Goal: Task Accomplishment & Management: Complete application form

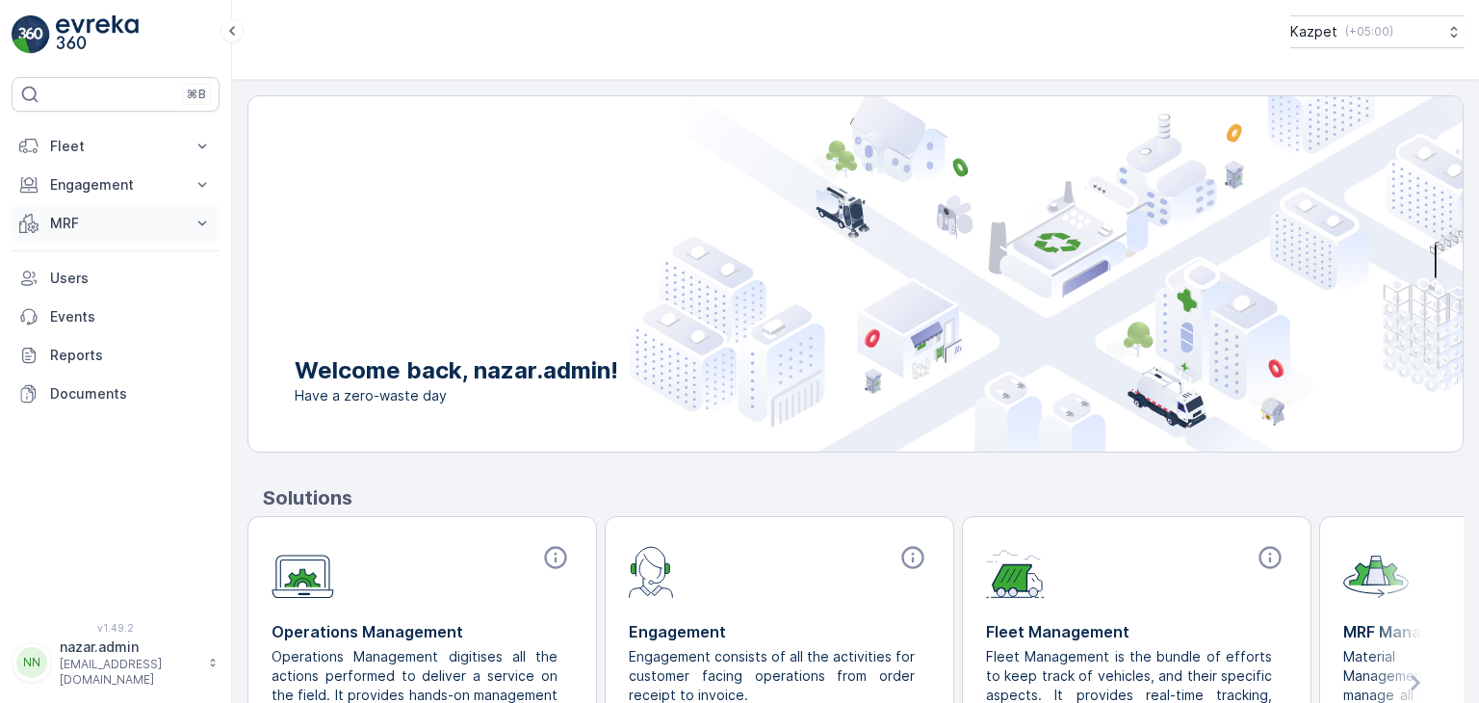
click at [135, 214] on p "MRF" at bounding box center [115, 223] width 131 height 19
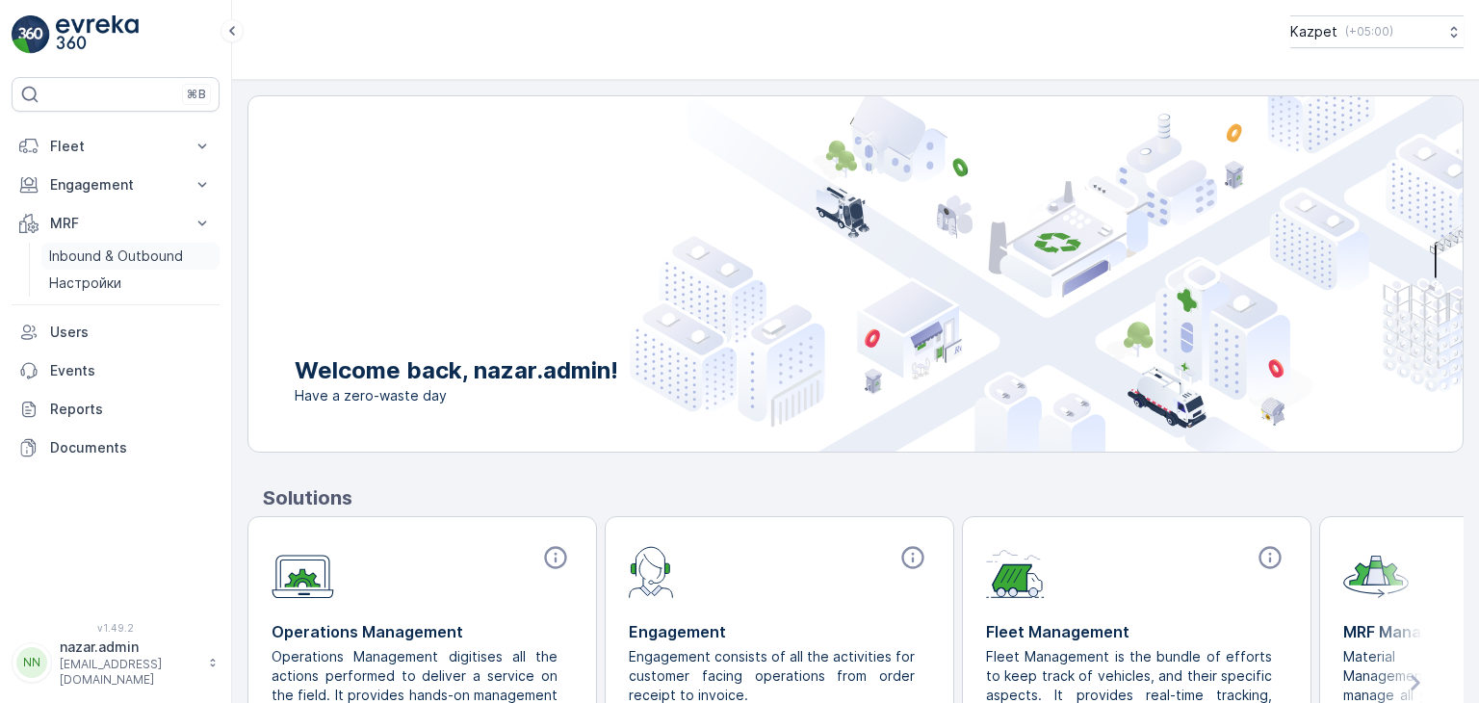
click at [110, 259] on p "Inbound & Outbound" at bounding box center [116, 256] width 134 height 19
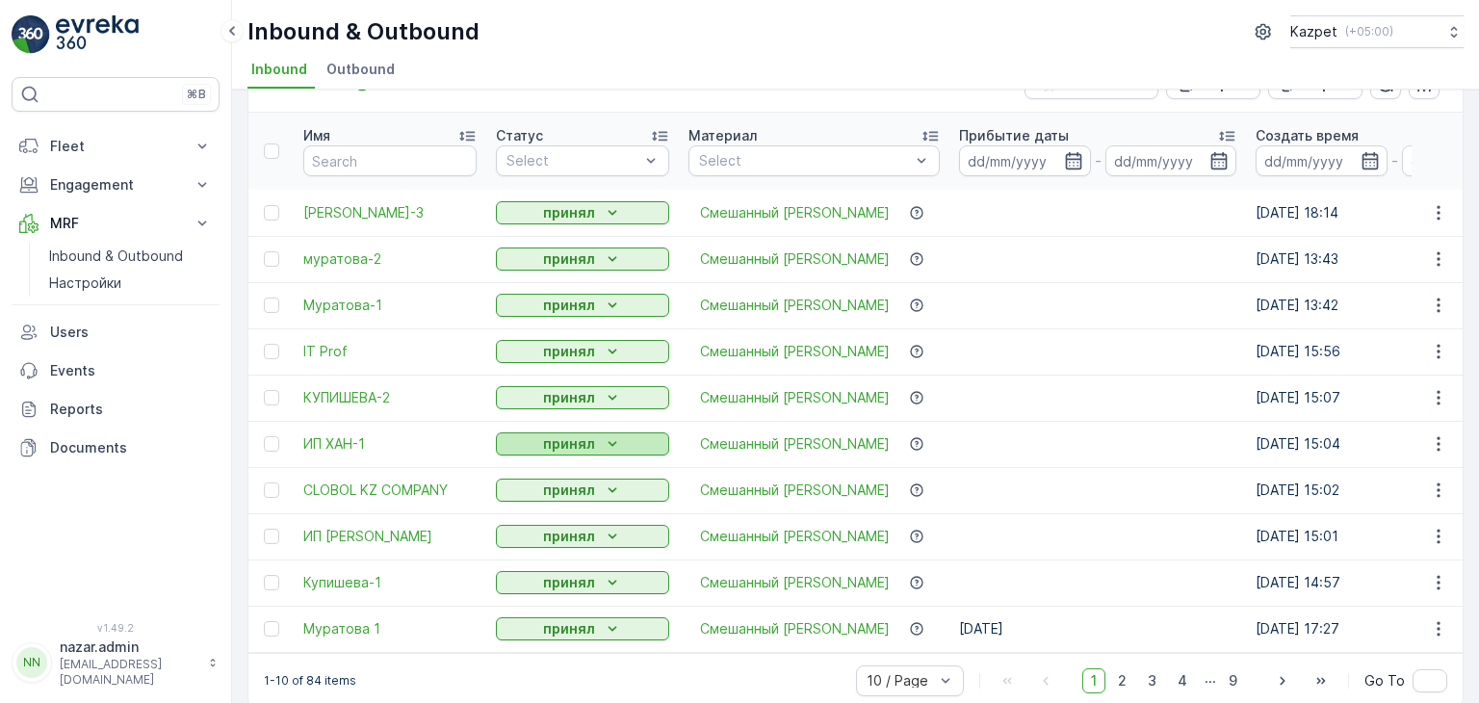
scroll to position [80, 0]
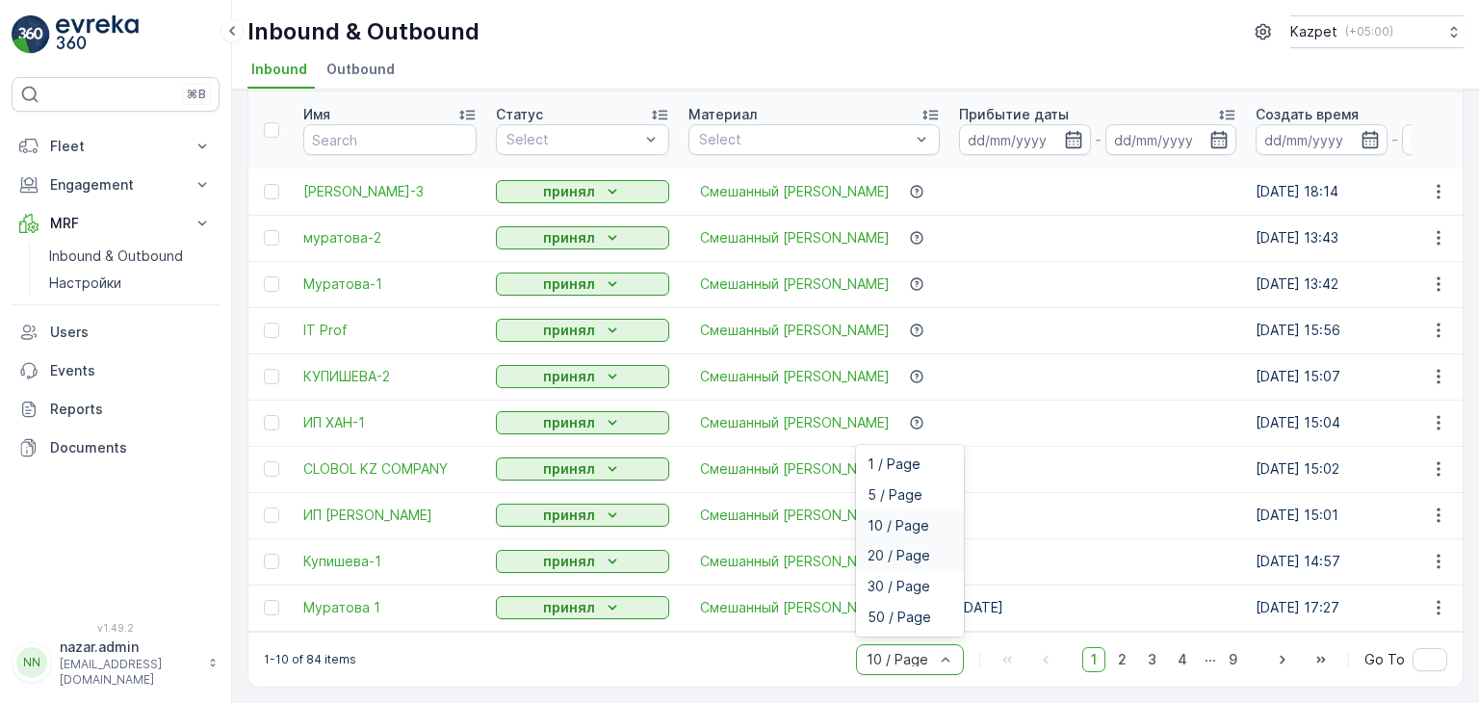
drag, startPoint x: 896, startPoint y: 524, endPoint x: 897, endPoint y: 555, distance: 30.9
click at [897, 555] on div "1 / Page 5 / Page 10 / Page 20 / Page 30 / Page 50 / Page" at bounding box center [910, 541] width 108 height 192
click at [897, 557] on span "20 / Page" at bounding box center [899, 555] width 63 height 15
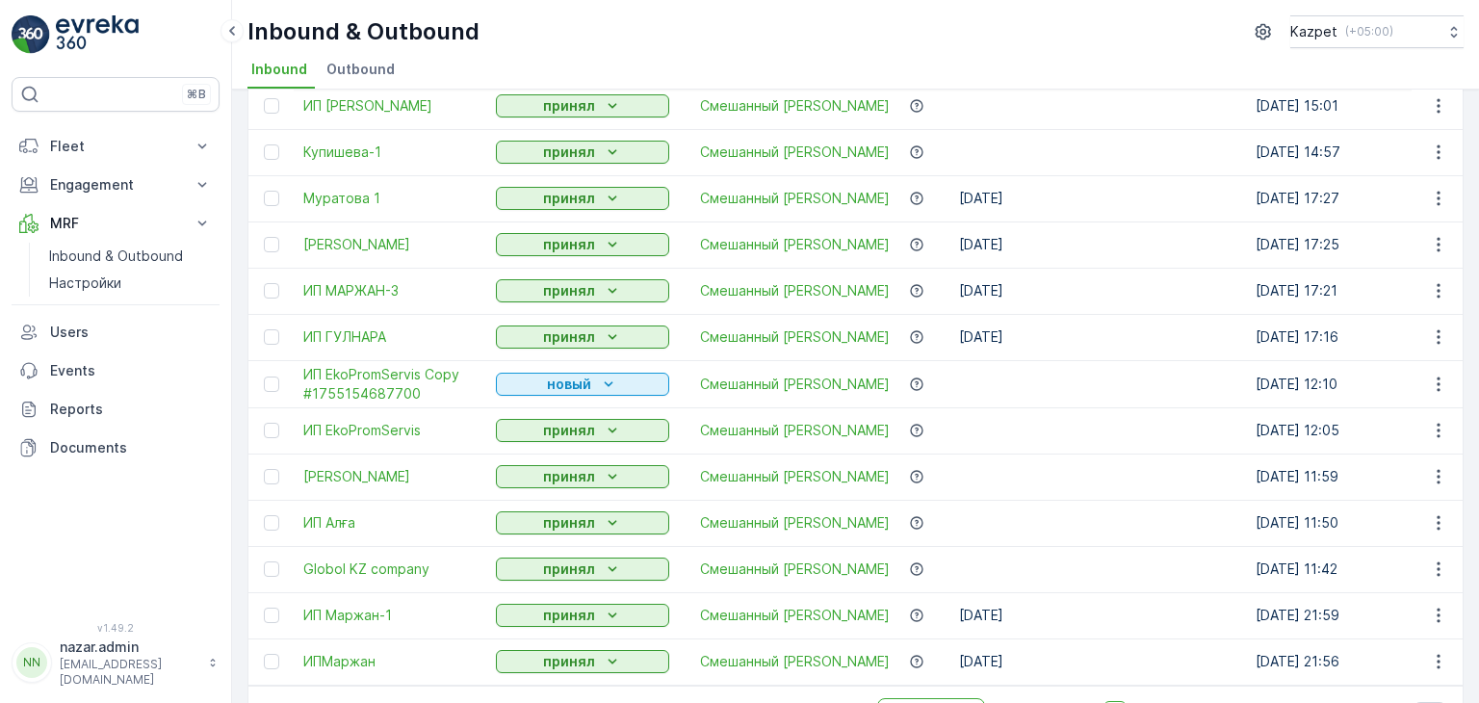
scroll to position [543, 0]
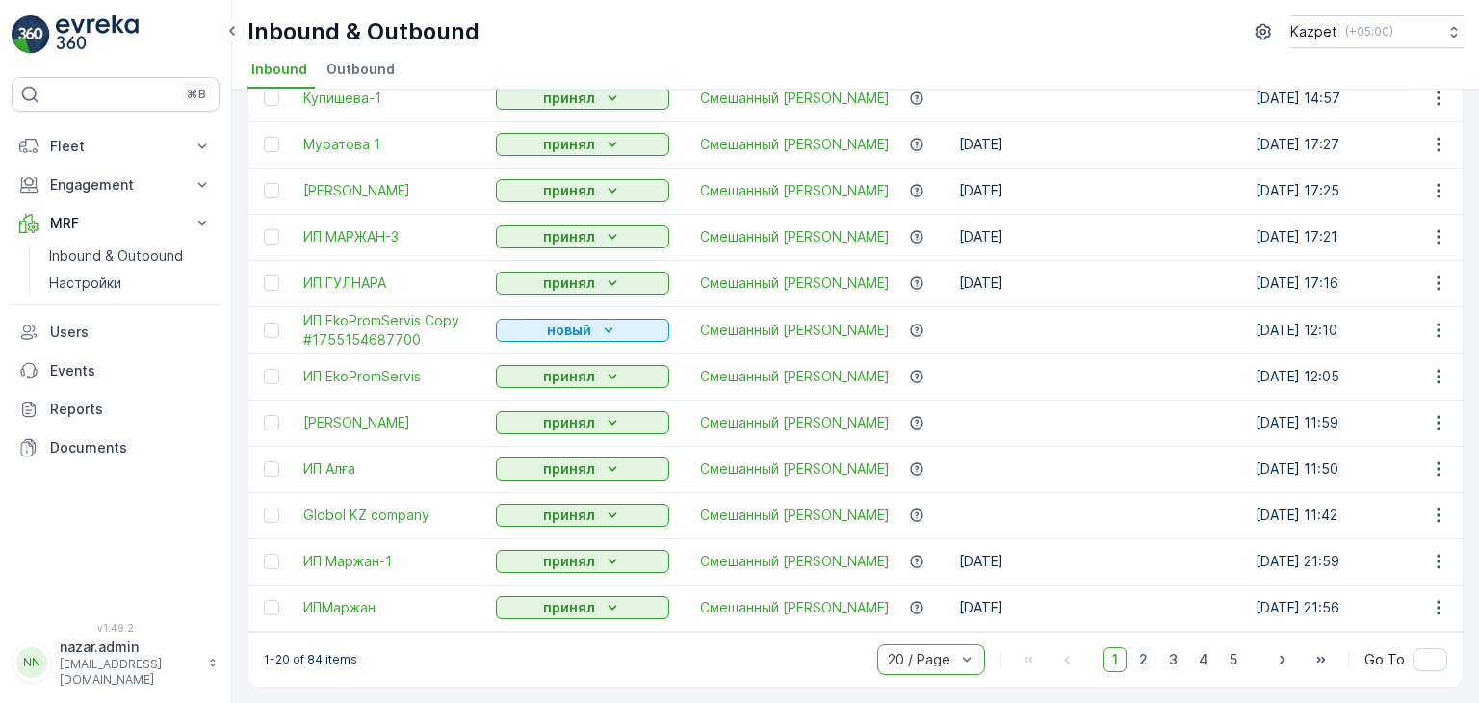
click at [1146, 664] on span "2" at bounding box center [1143, 659] width 26 height 25
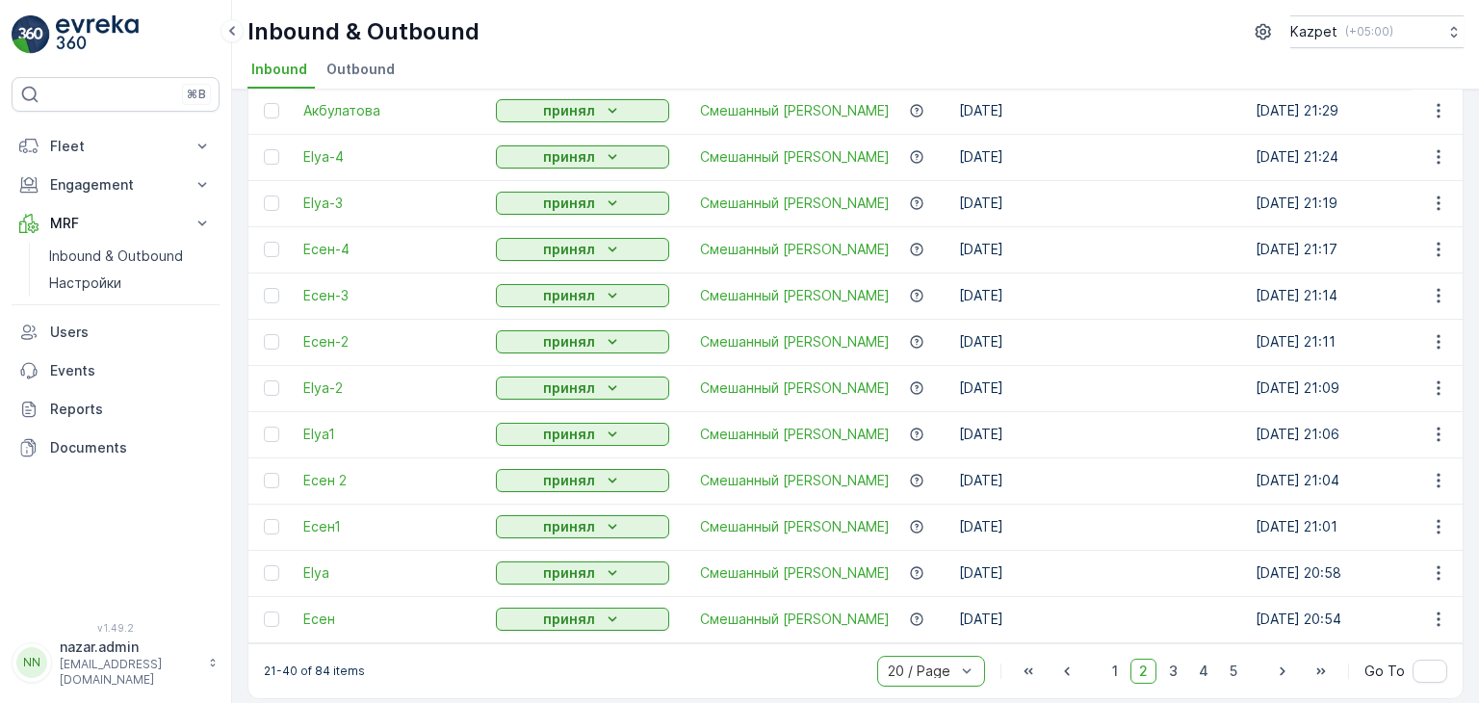
scroll to position [542, 0]
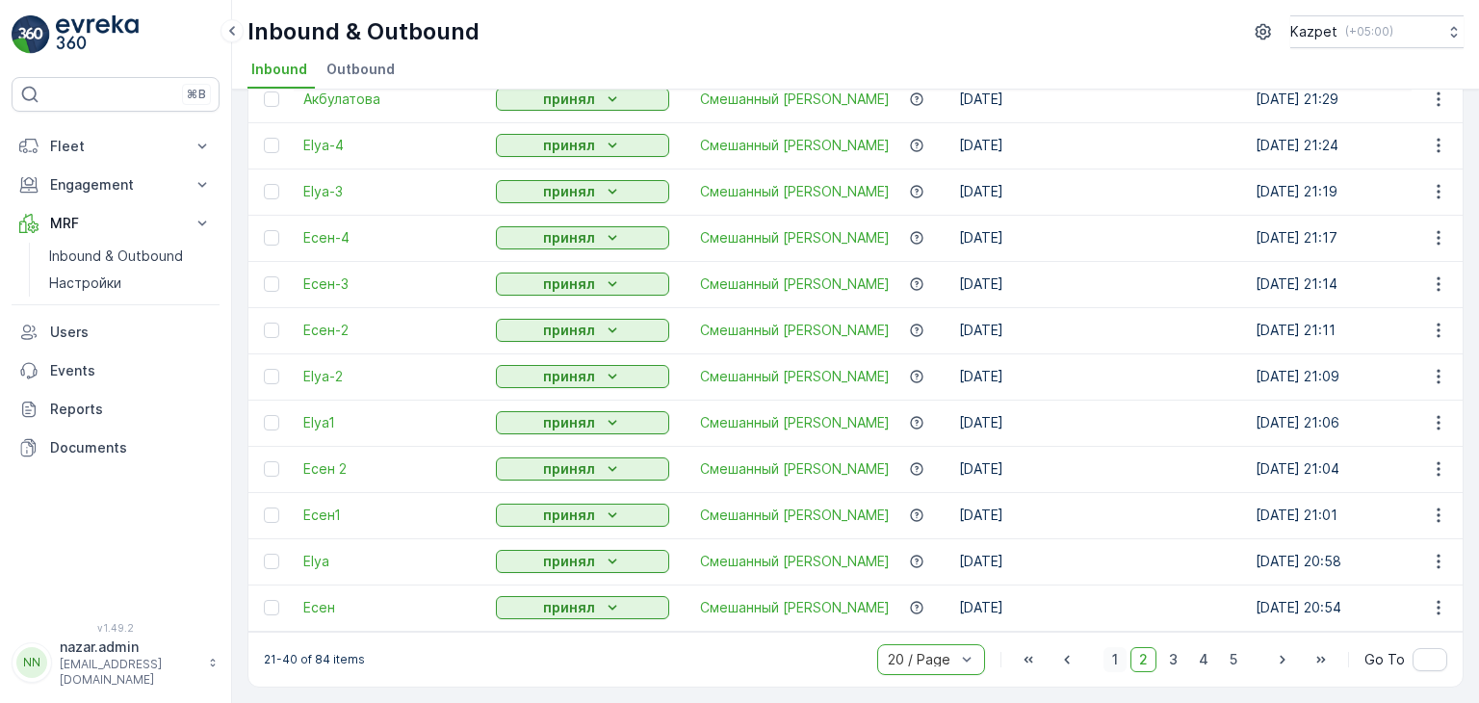
click at [1113, 662] on span "1" at bounding box center [1114, 659] width 23 height 25
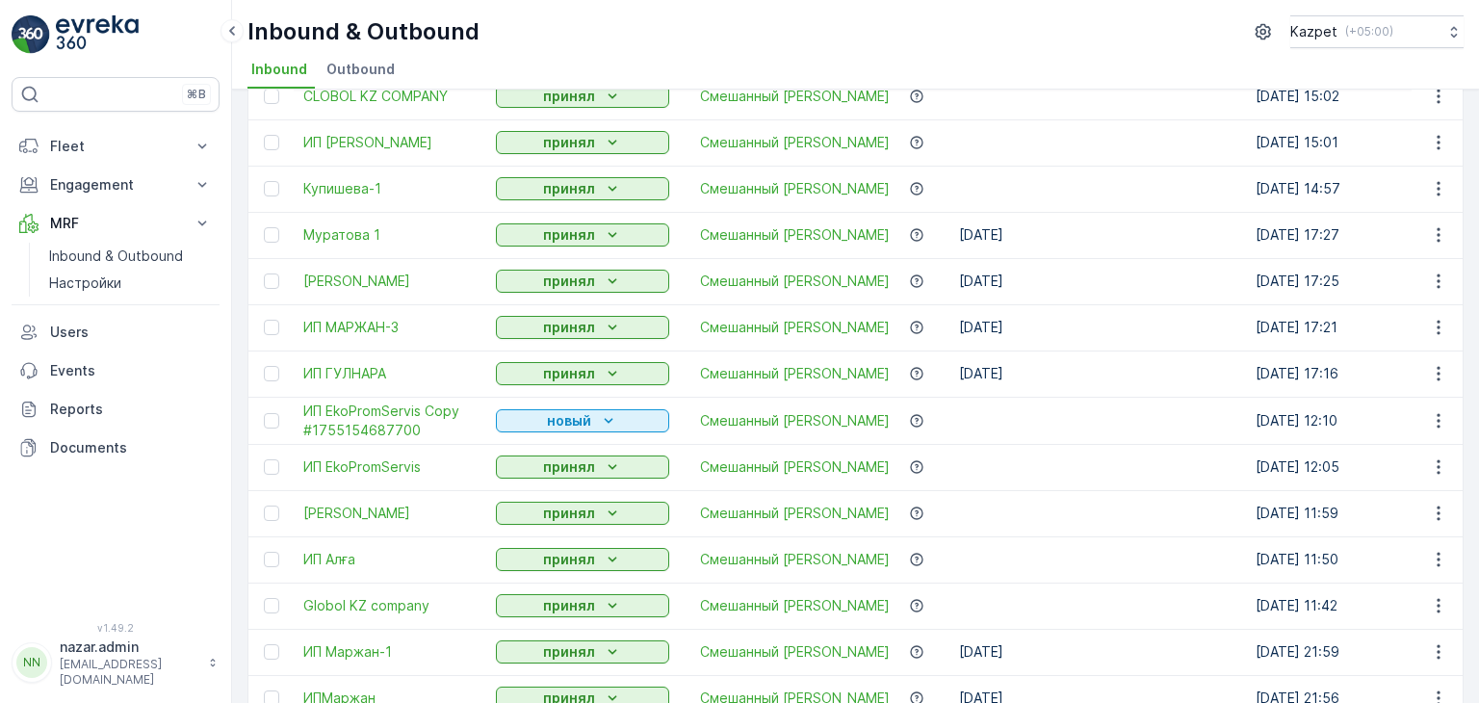
scroll to position [543, 0]
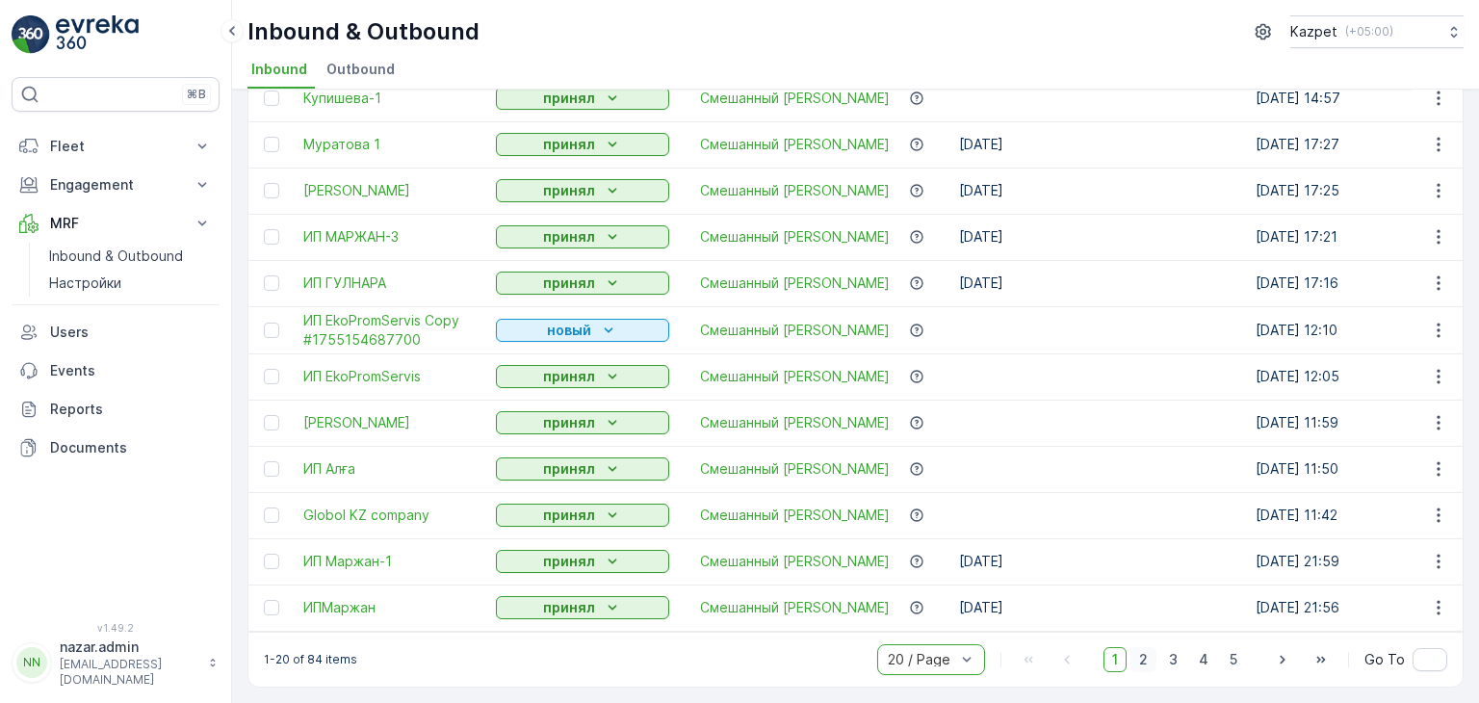
click at [1146, 664] on span "2" at bounding box center [1143, 659] width 26 height 25
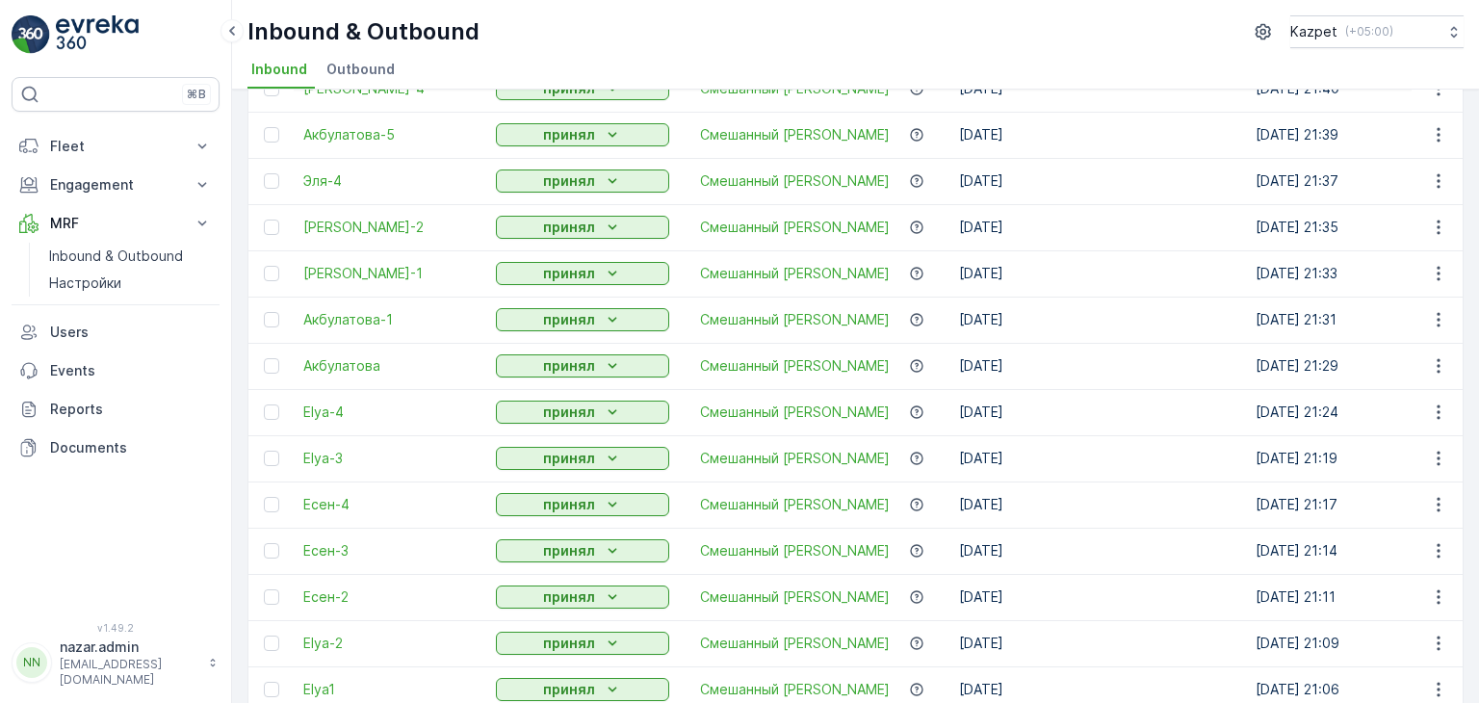
scroll to position [542, 0]
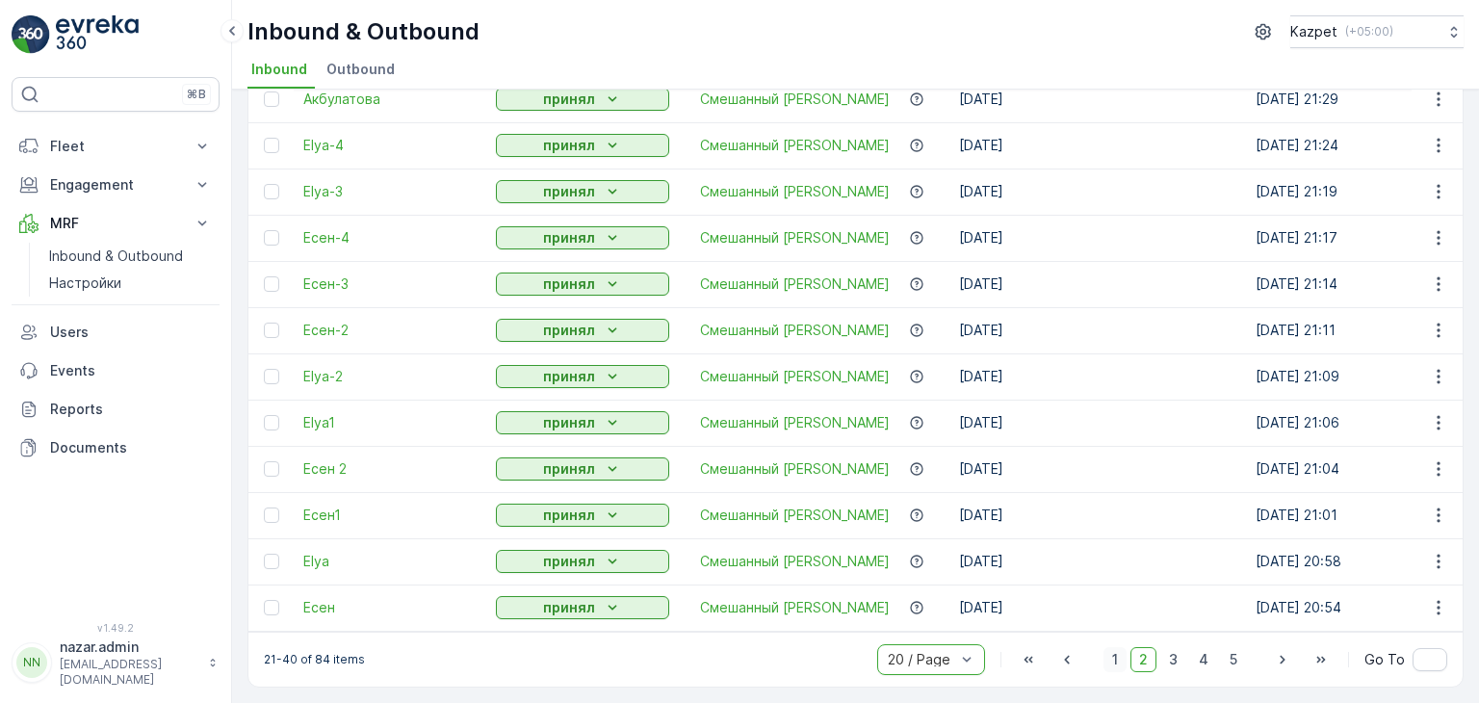
click at [1109, 658] on span "1" at bounding box center [1114, 659] width 23 height 25
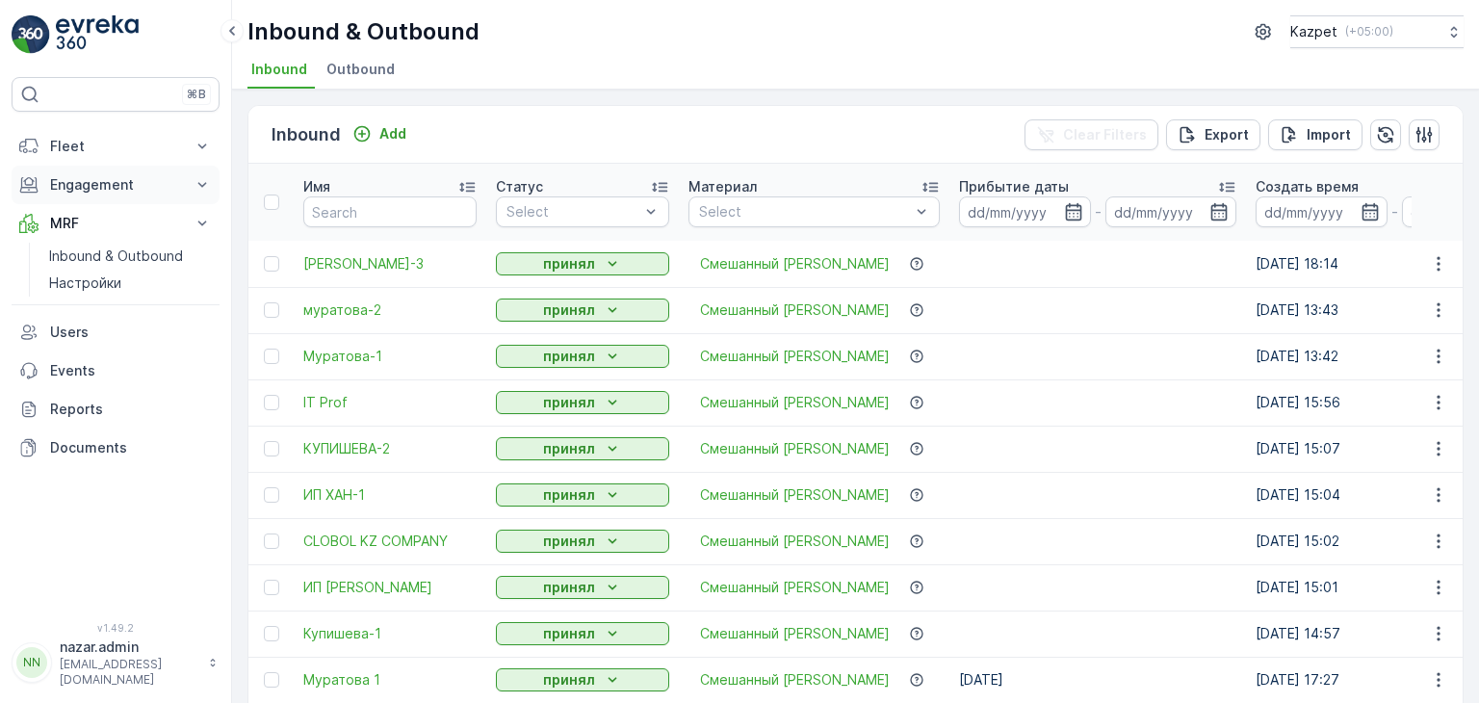
click at [113, 182] on p "Engagement" at bounding box center [115, 184] width 131 height 19
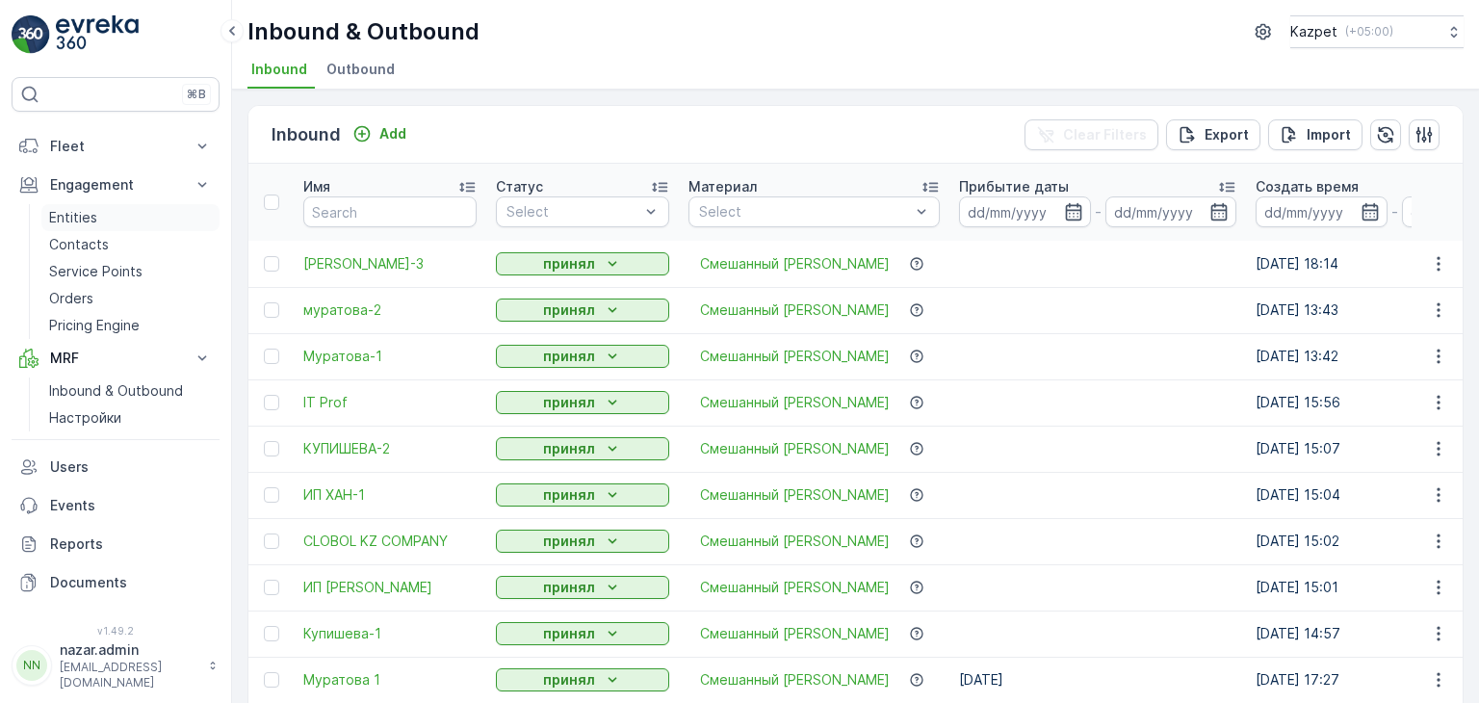
click at [85, 221] on p "Entities" at bounding box center [73, 217] width 48 height 19
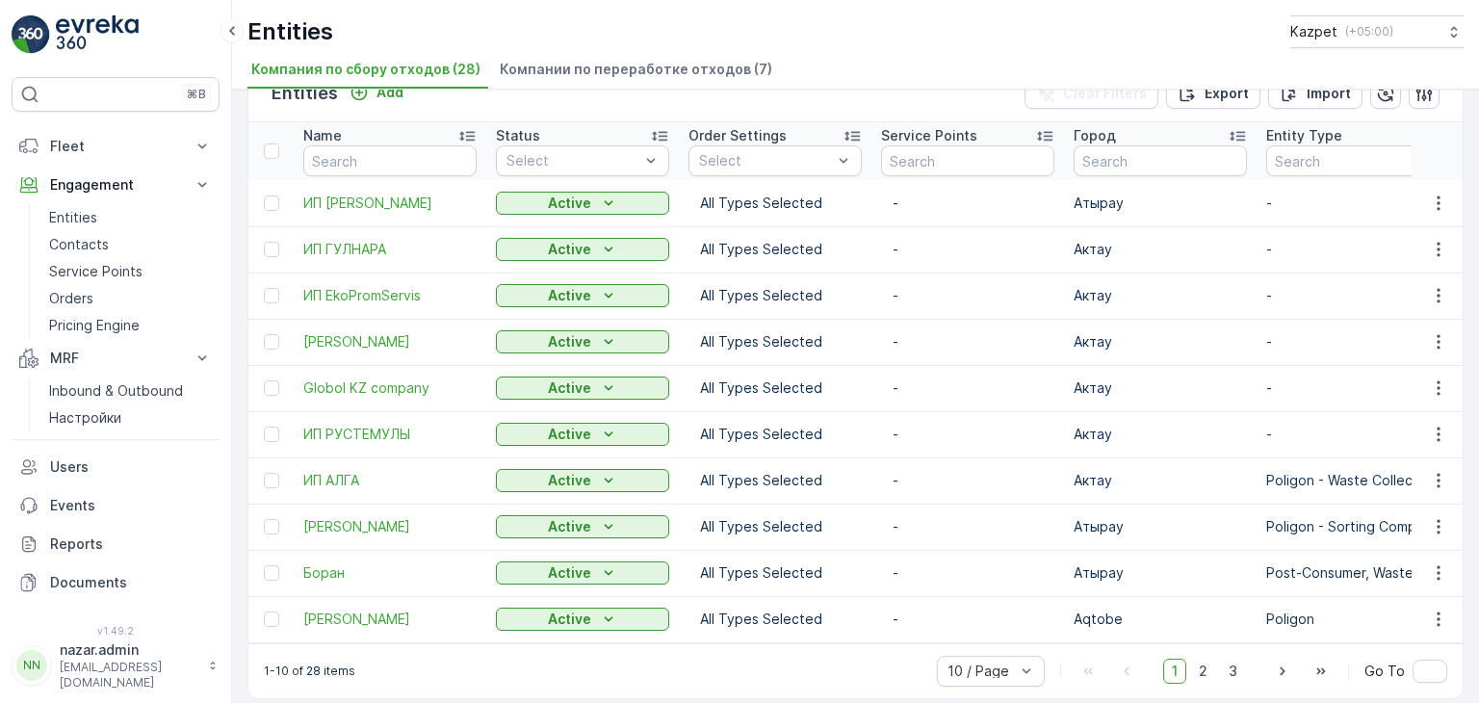
scroll to position [61, 0]
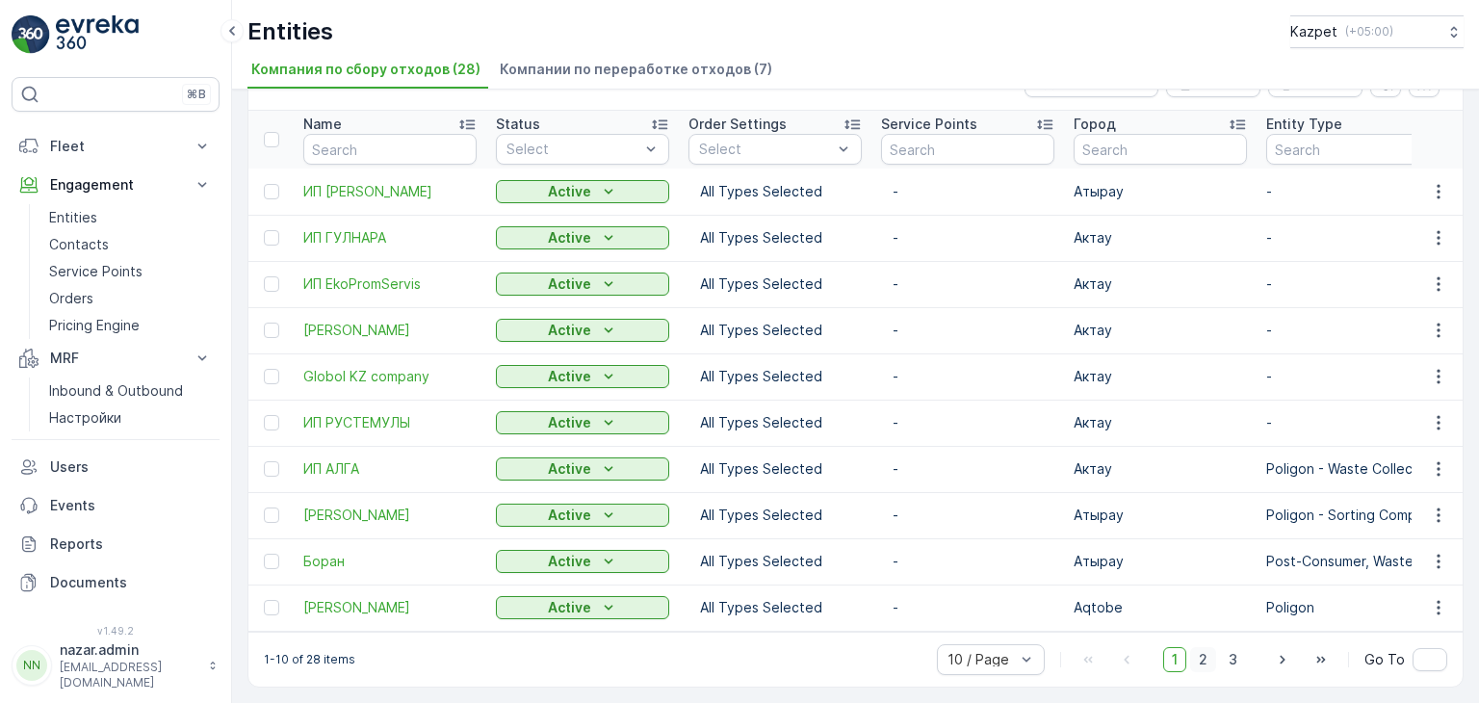
click at [1206, 663] on span "2" at bounding box center [1203, 659] width 26 height 25
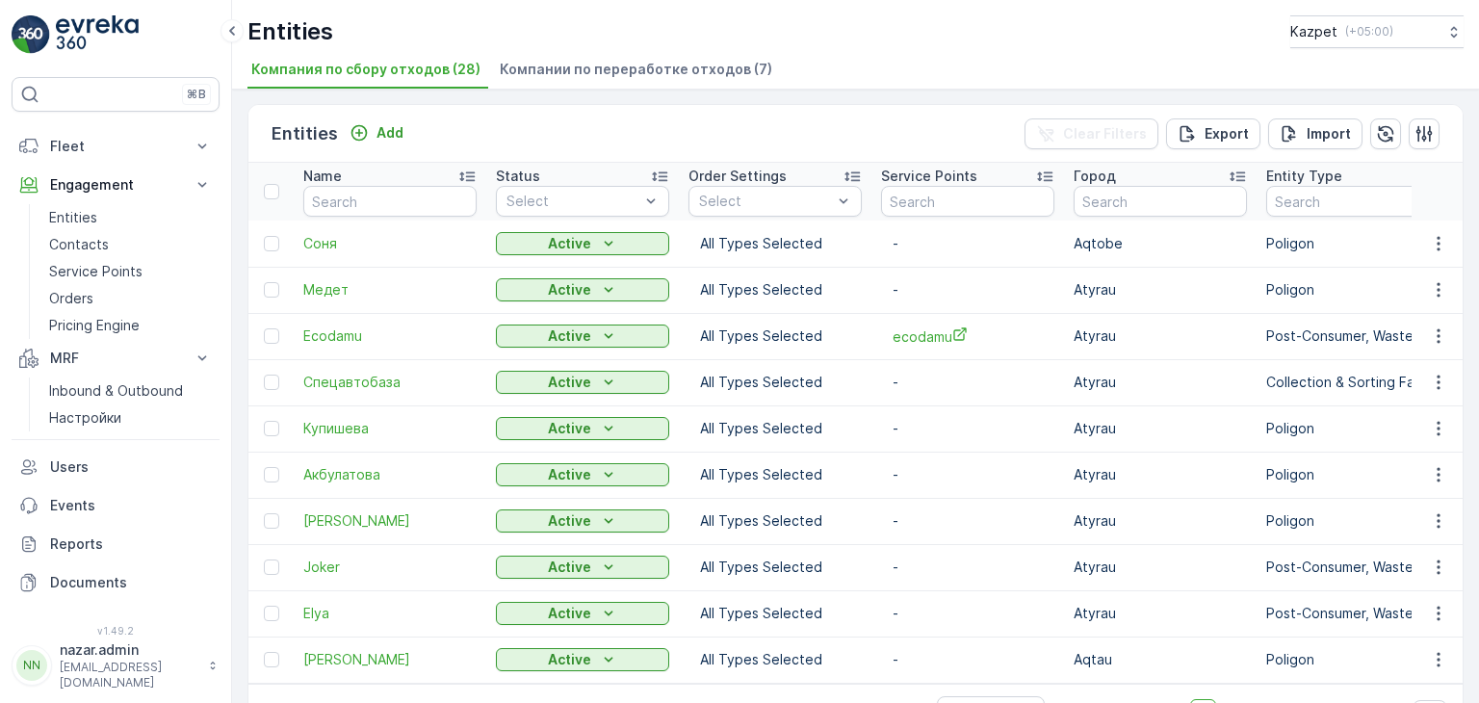
scroll to position [61, 0]
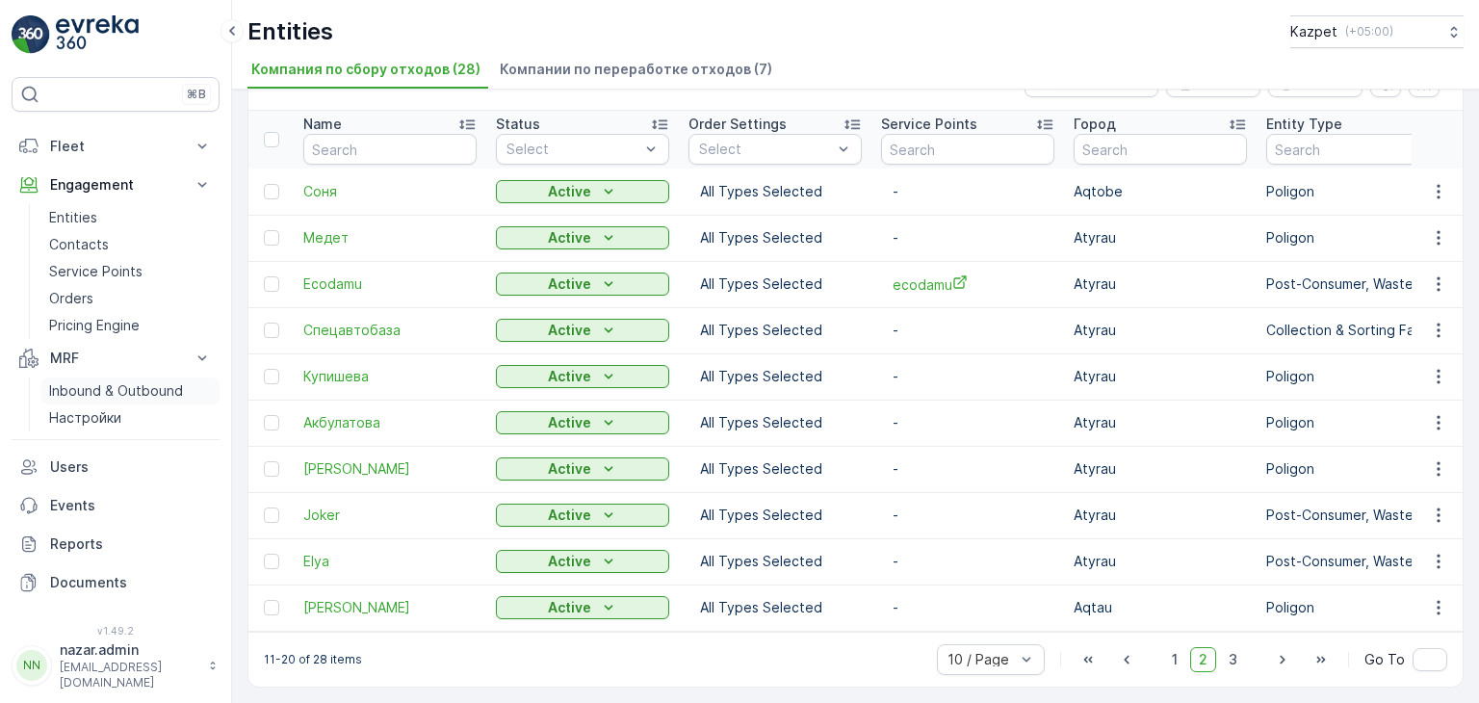
click at [109, 400] on link "Inbound & Outbound" at bounding box center [130, 390] width 178 height 27
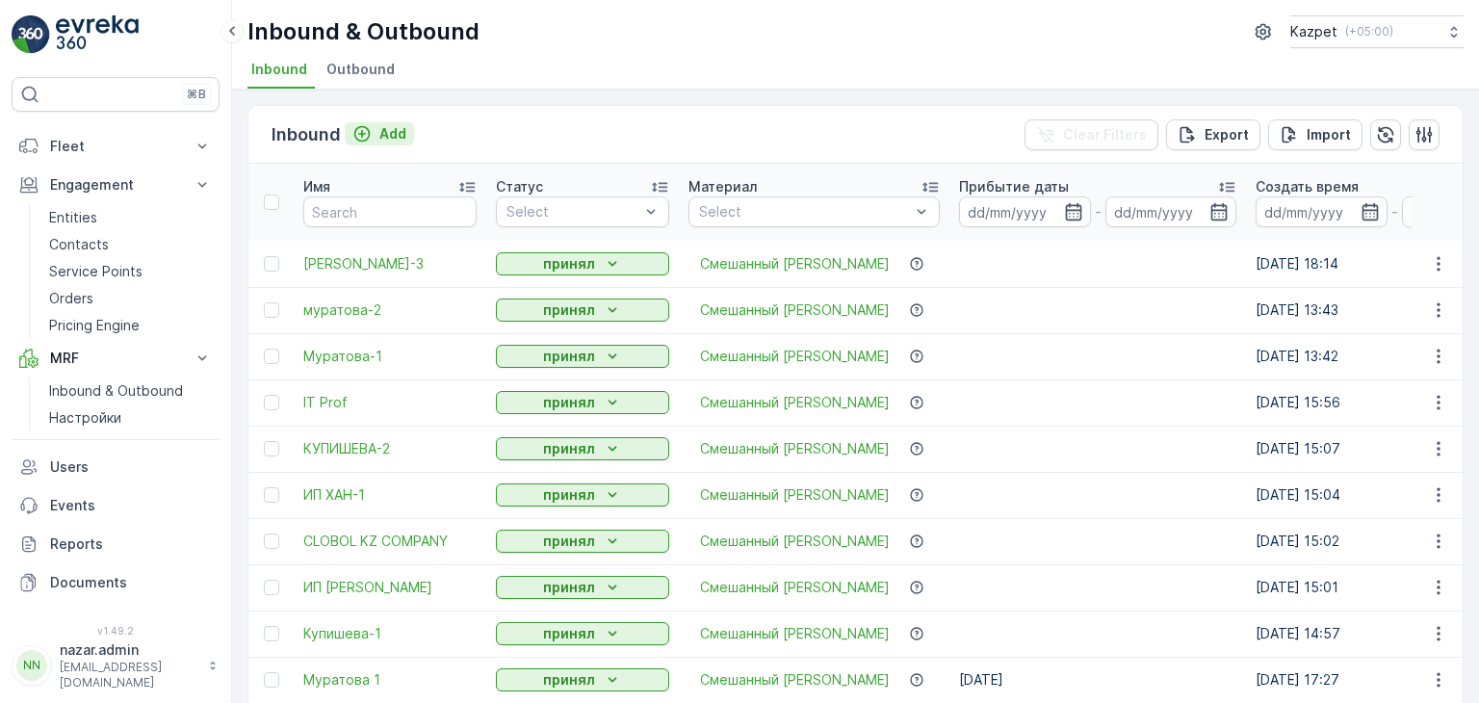
click at [357, 132] on icon "Add" at bounding box center [361, 133] width 19 height 19
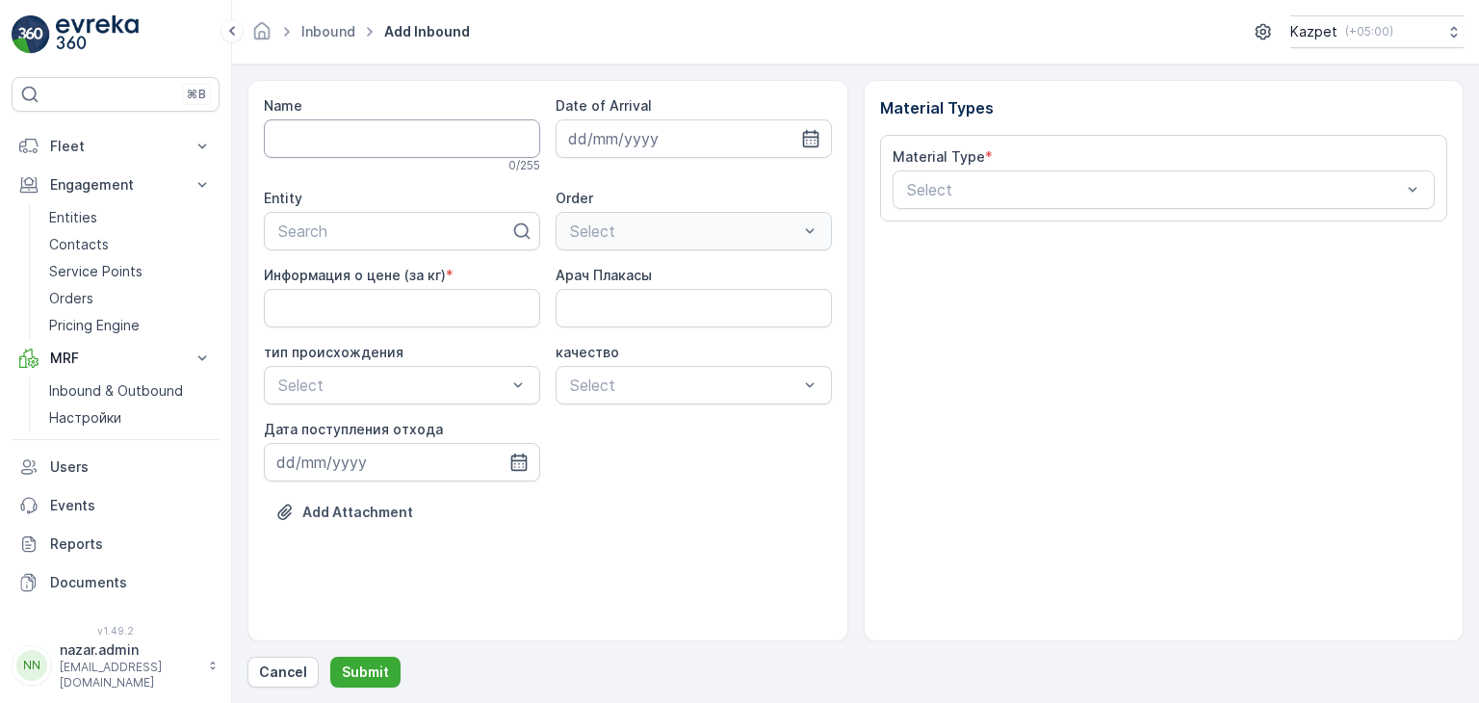
click at [294, 141] on input "Name" at bounding box center [402, 138] width 276 height 39
click at [436, 147] on input "Name" at bounding box center [402, 138] width 276 height 39
click at [435, 145] on input "Name" at bounding box center [402, 138] width 276 height 39
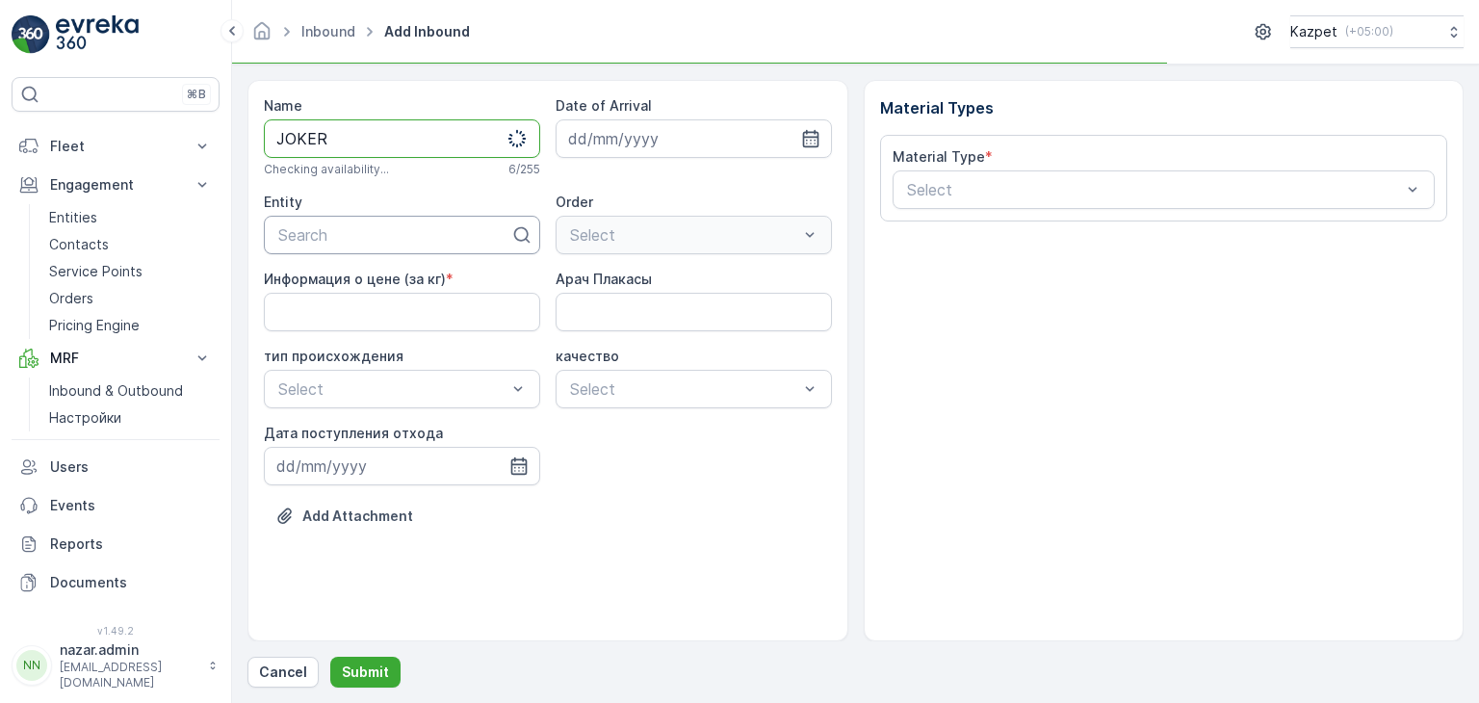
click at [372, 230] on div at bounding box center [394, 234] width 236 height 17
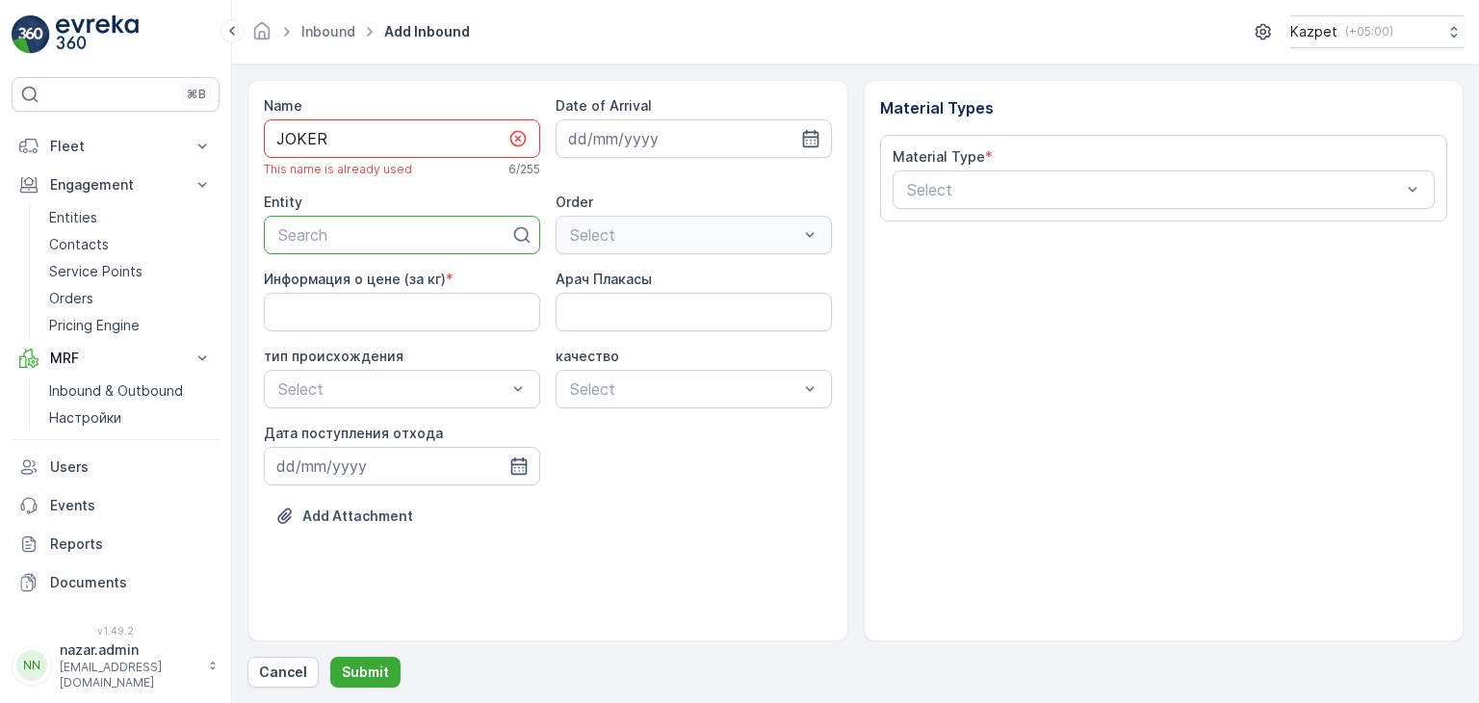
click at [331, 136] on input "JOKER" at bounding box center [402, 138] width 276 height 39
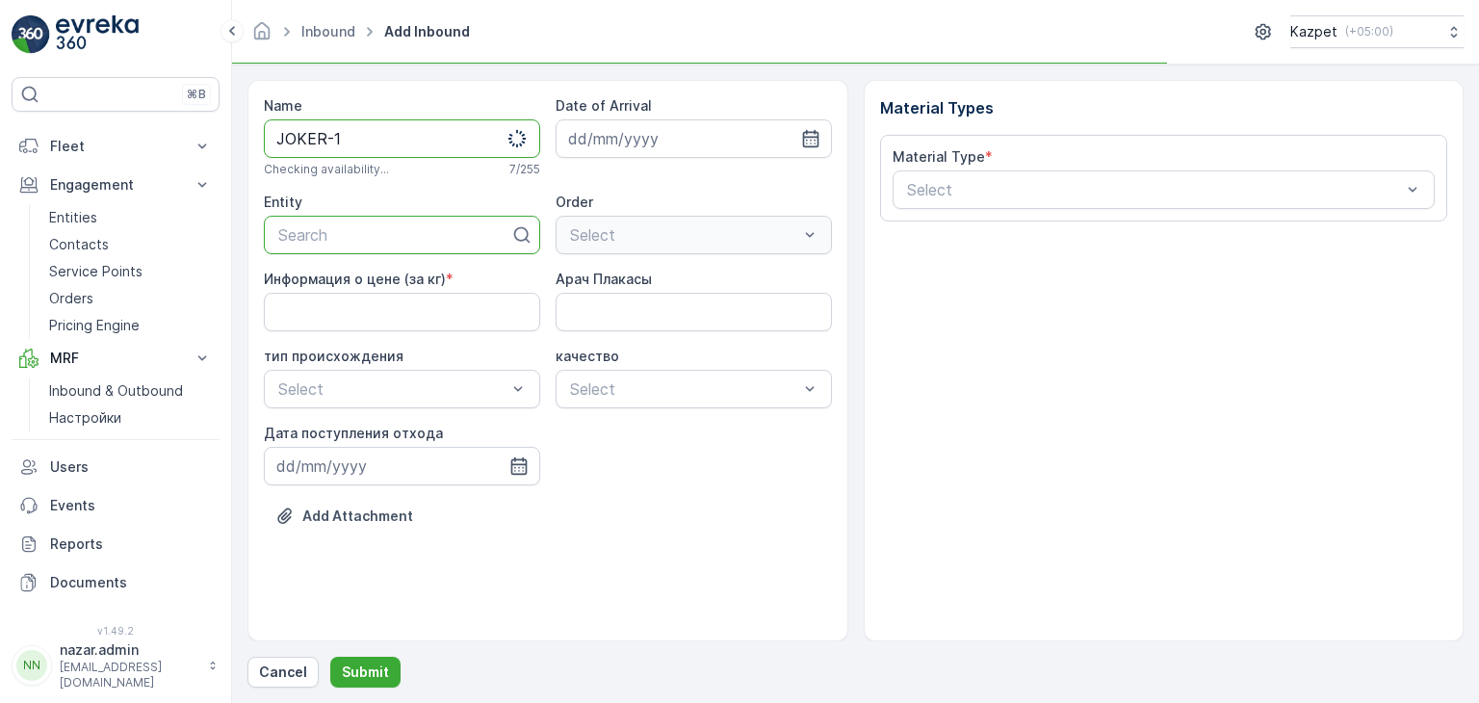
type input "JOKER-1"
click at [318, 251] on div "Search" at bounding box center [402, 235] width 276 height 39
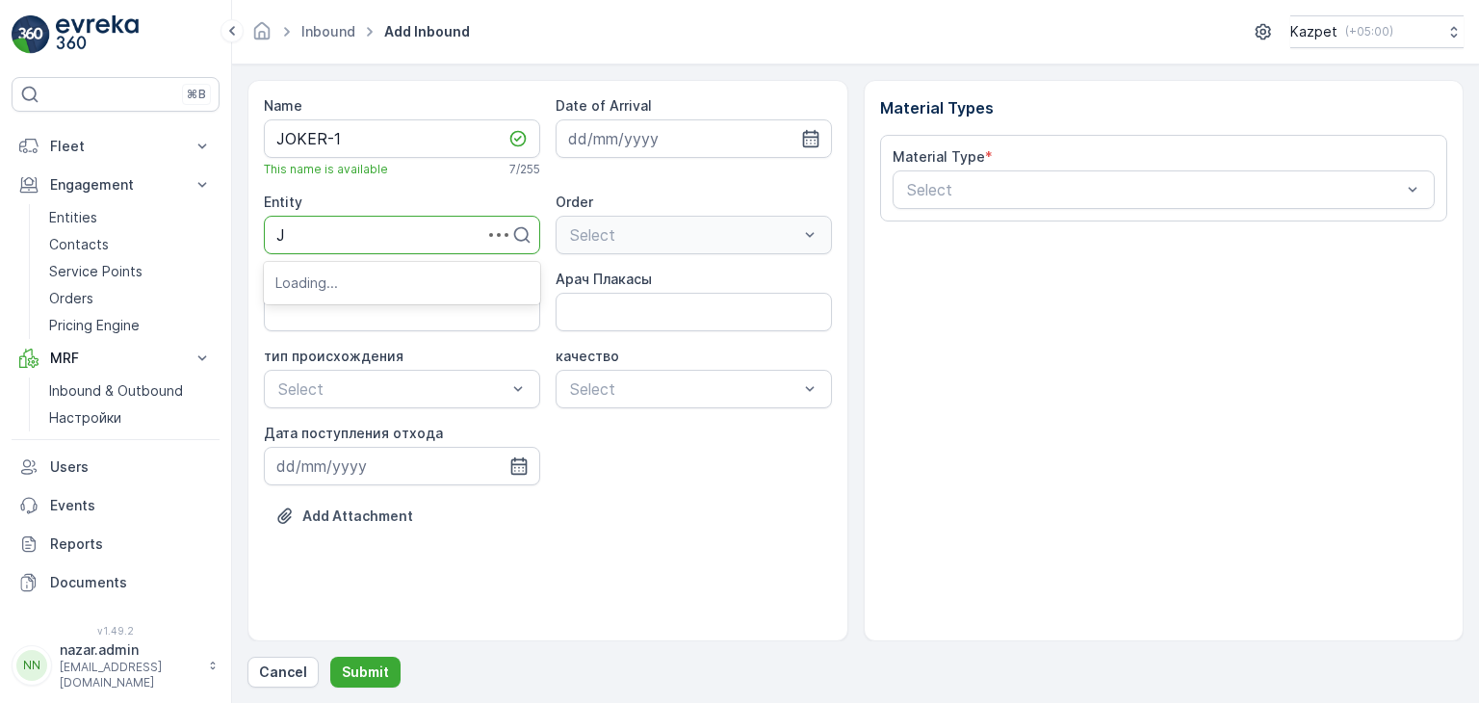
type input "[PERSON_NAME]"
click at [328, 282] on div "Joker" at bounding box center [401, 281] width 253 height 17
click at [466, 307] on кг\) "Информация о цене (за кг)" at bounding box center [402, 312] width 276 height 39
type кг\) "190"
click at [593, 306] on Плакасы "Арач Плакасы" at bounding box center [694, 312] width 276 height 39
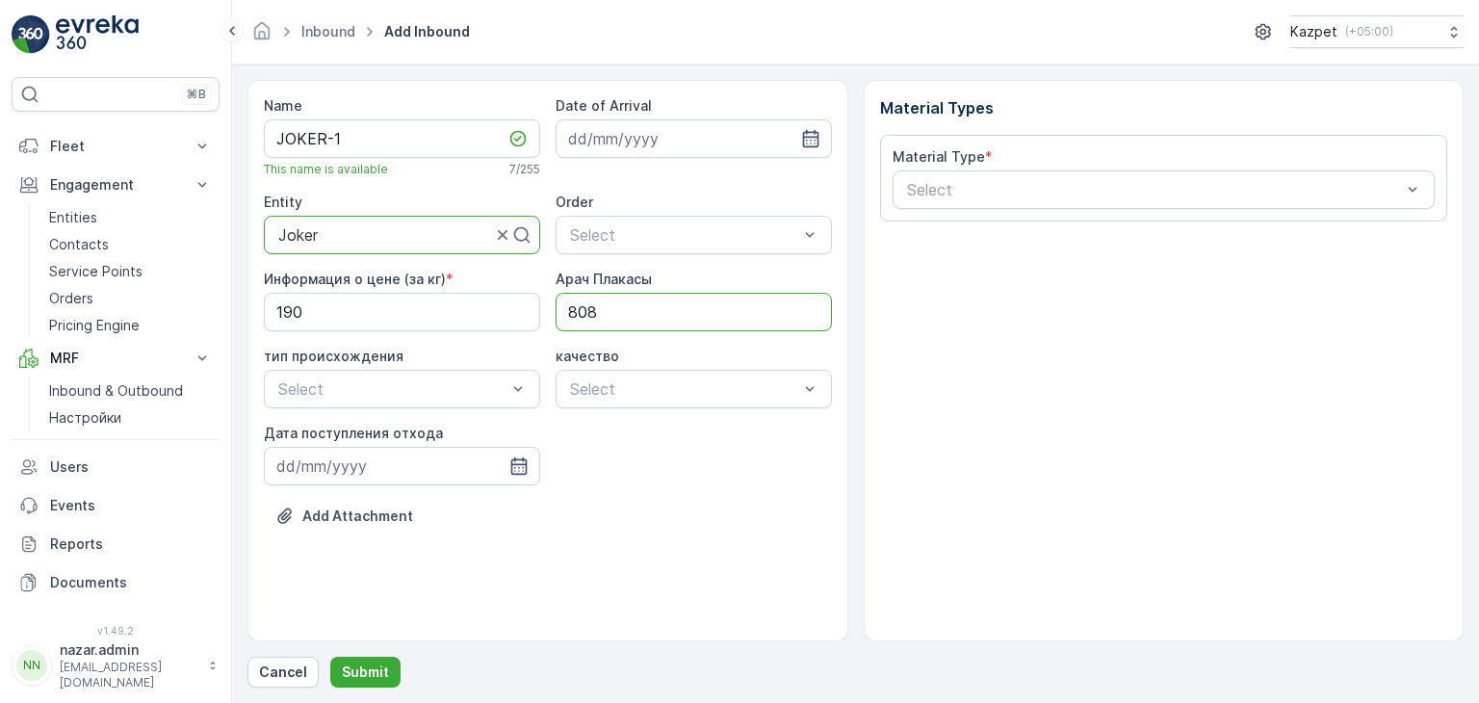
type Плакасы "808KZA06"
click at [332, 466] on span "Коммерческий" at bounding box center [329, 467] width 108 height 17
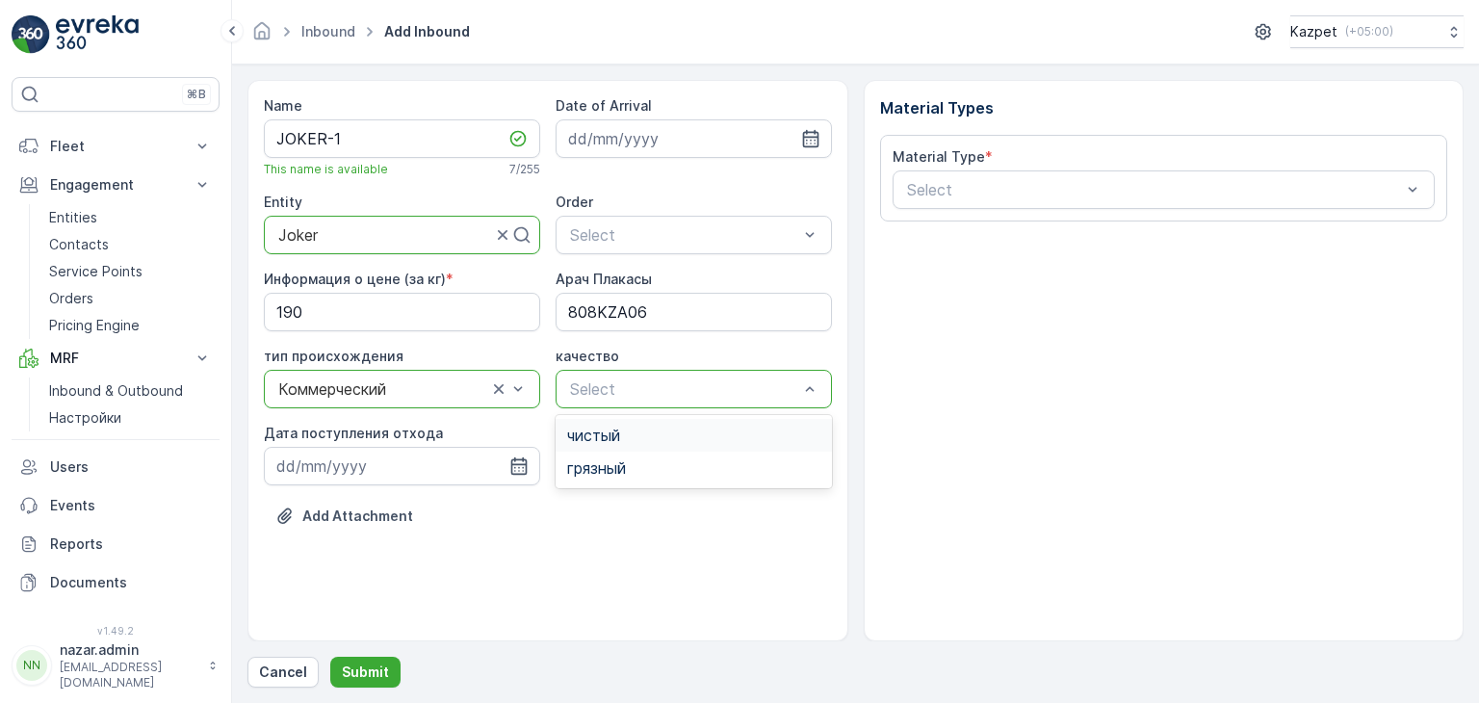
click at [610, 432] on span "чистый" at bounding box center [593, 435] width 53 height 17
click at [520, 462] on icon "button" at bounding box center [518, 465] width 19 height 19
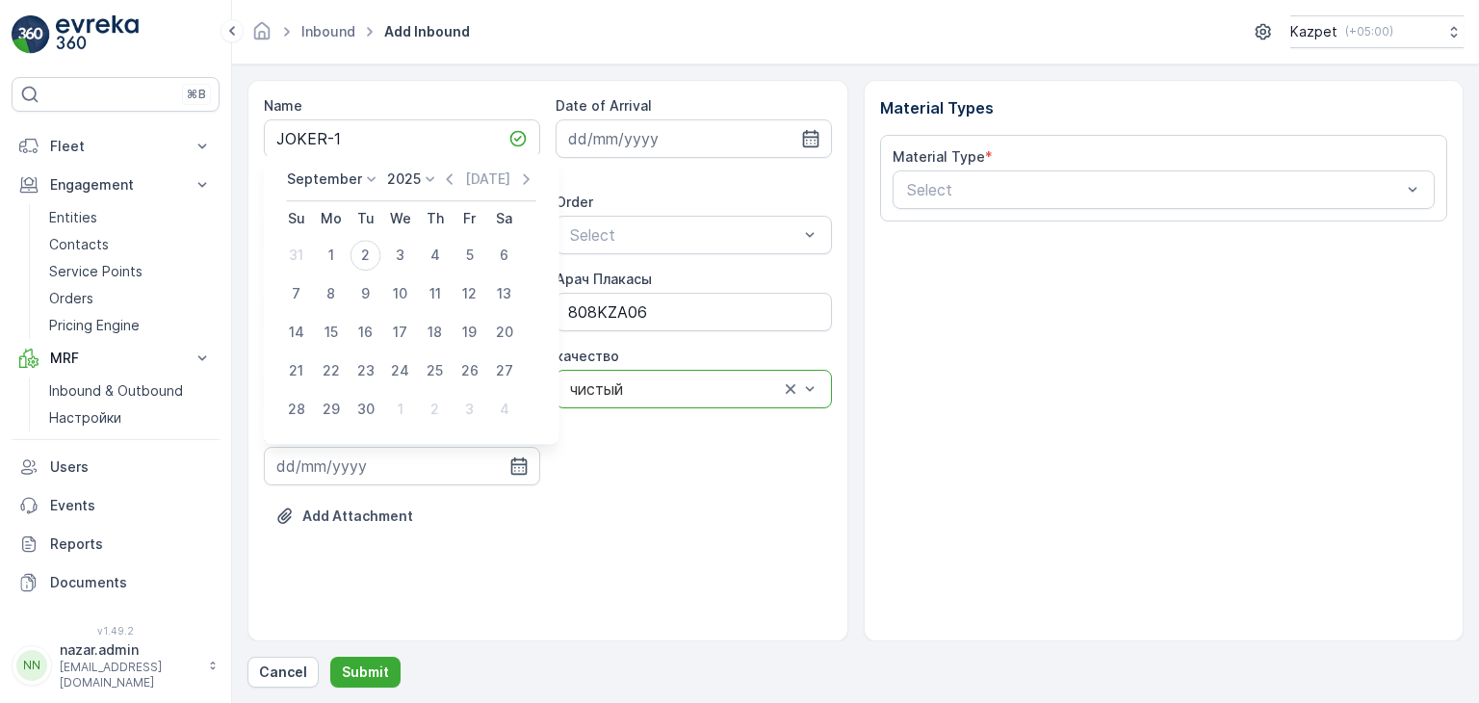
click at [367, 174] on icon at bounding box center [371, 178] width 19 height 19
click at [320, 253] on span "August" at bounding box center [321, 248] width 45 height 19
click at [473, 217] on div "1" at bounding box center [469, 216] width 31 height 31
type input "[DATE]"
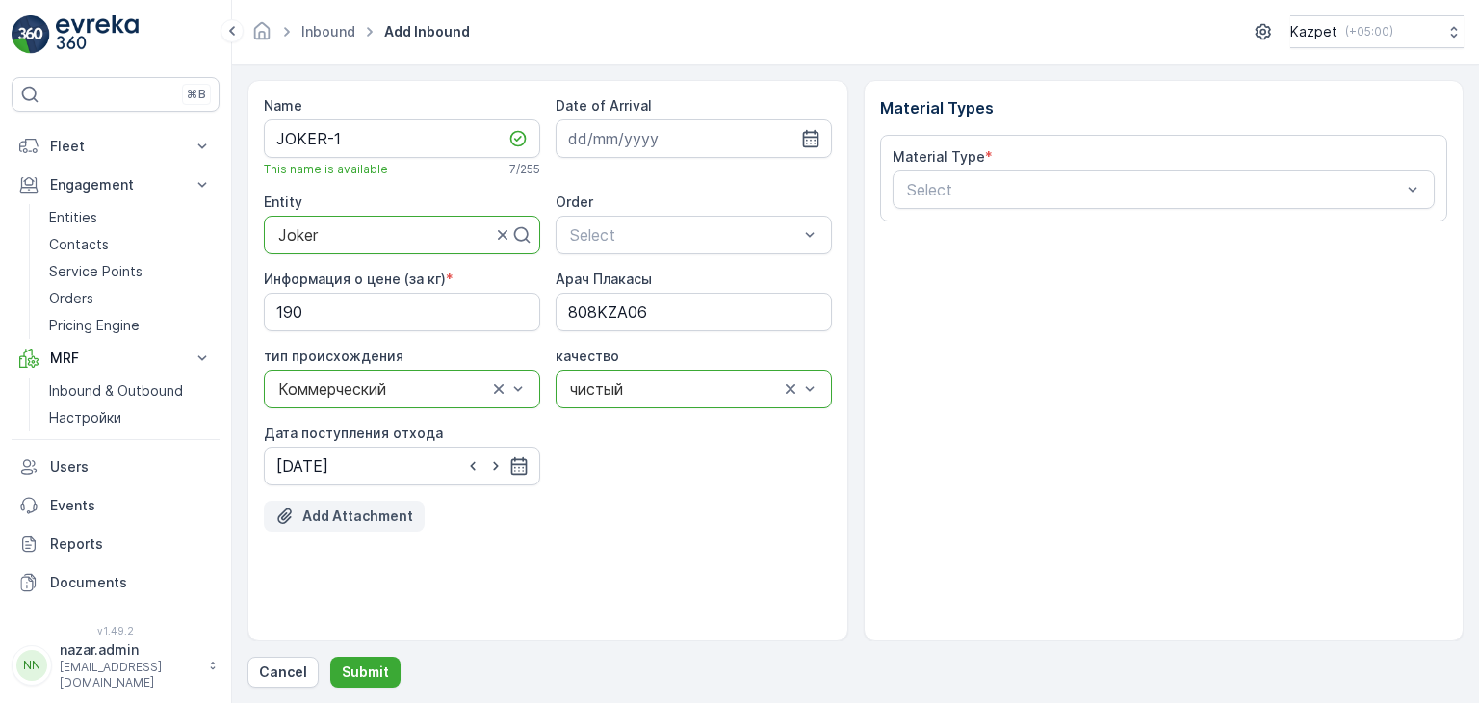
click at [357, 521] on p "Add Attachment" at bounding box center [357, 515] width 111 height 19
click at [362, 518] on p "Add Attachment" at bounding box center [357, 515] width 111 height 19
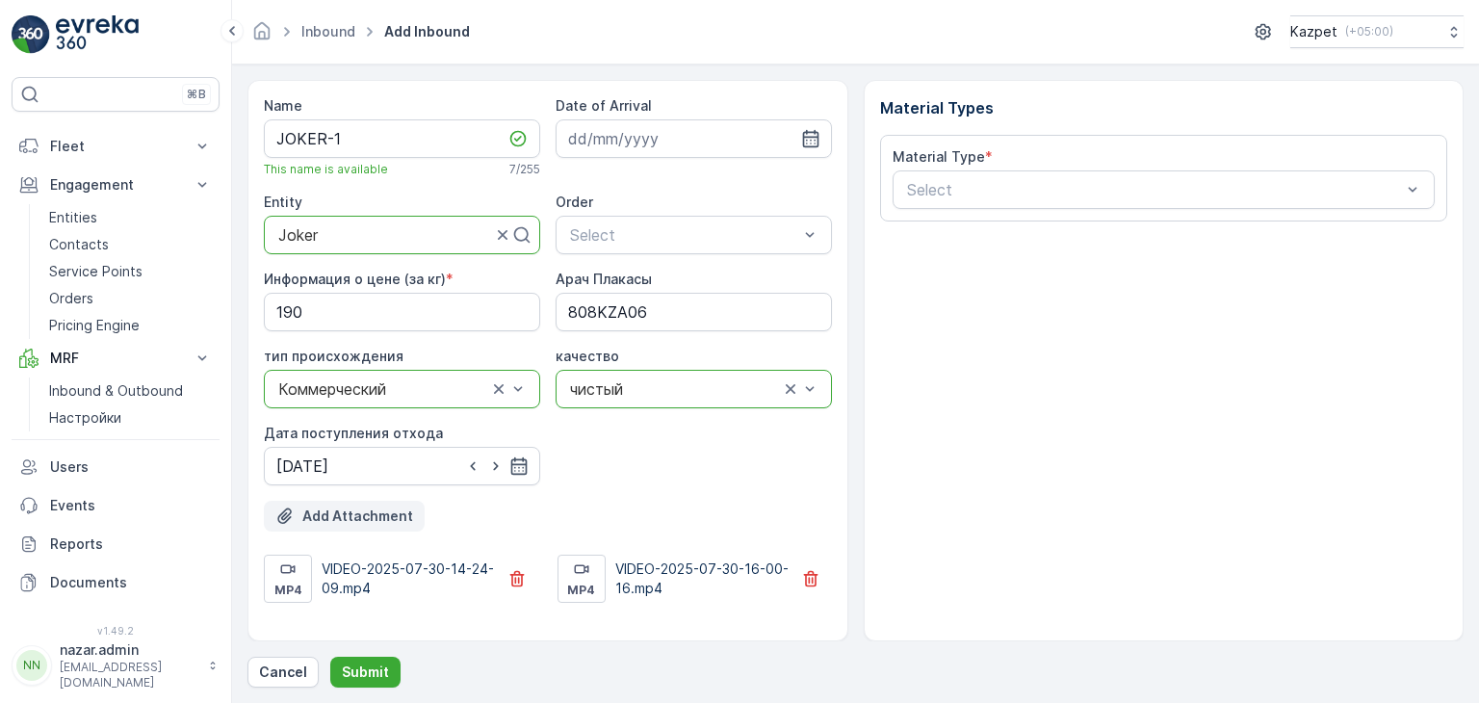
click at [353, 502] on button "Add Attachment" at bounding box center [344, 516] width 161 height 31
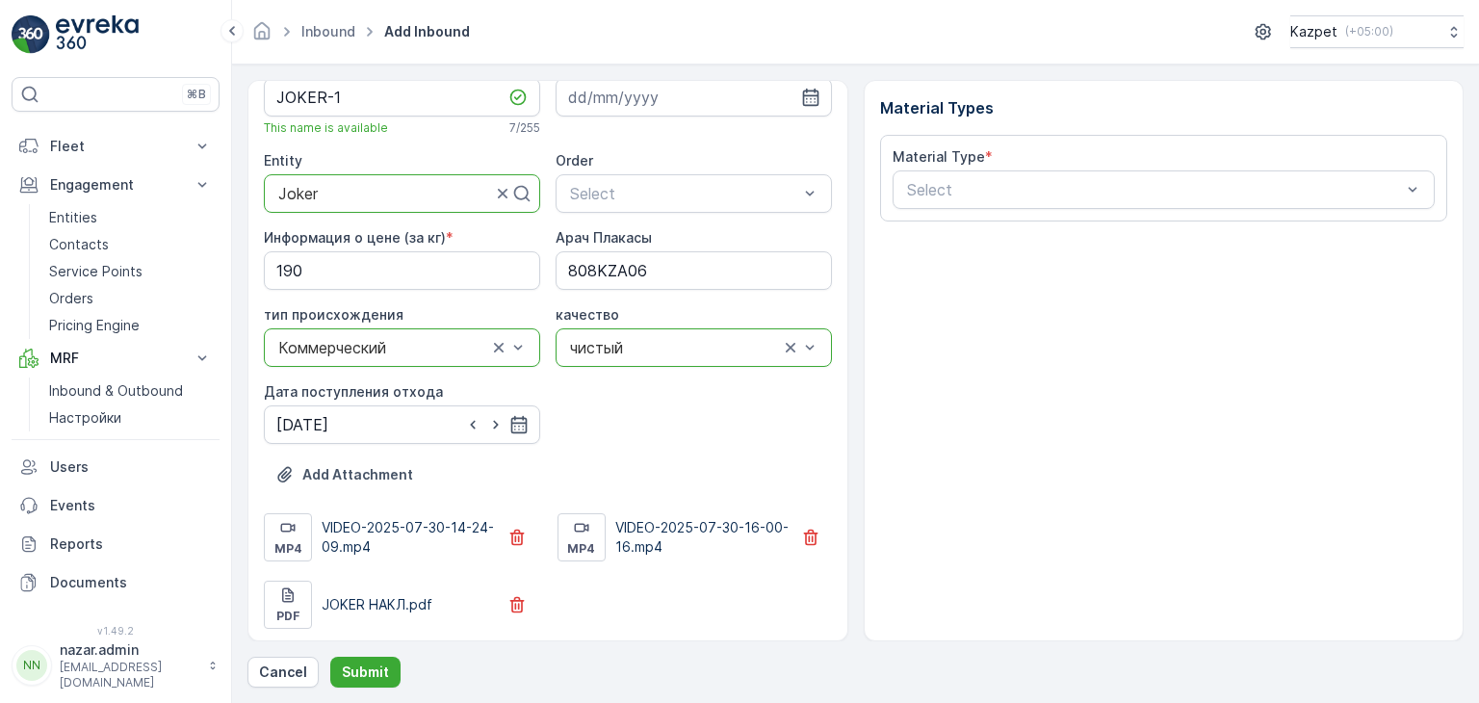
scroll to position [44, 0]
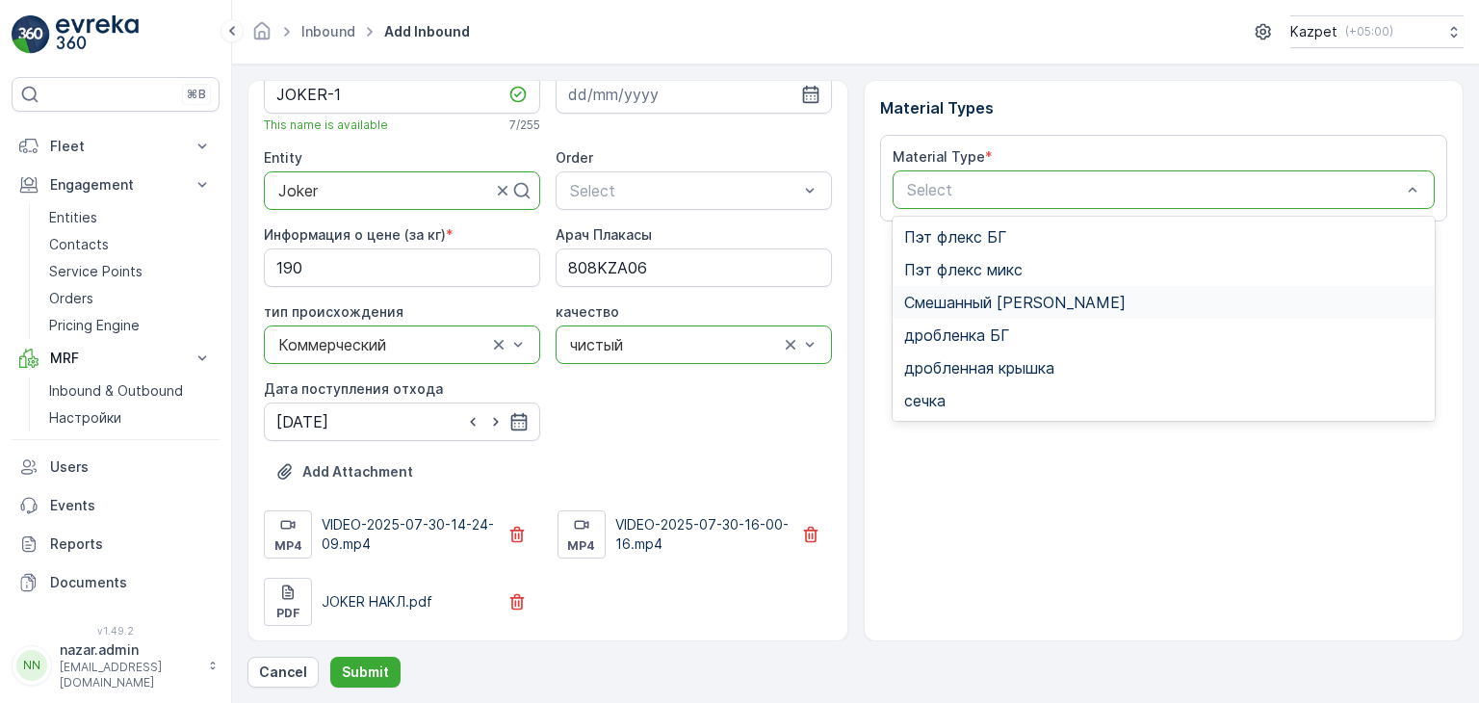
click at [963, 303] on span "Смешанный [PERSON_NAME]" at bounding box center [1014, 302] width 221 height 17
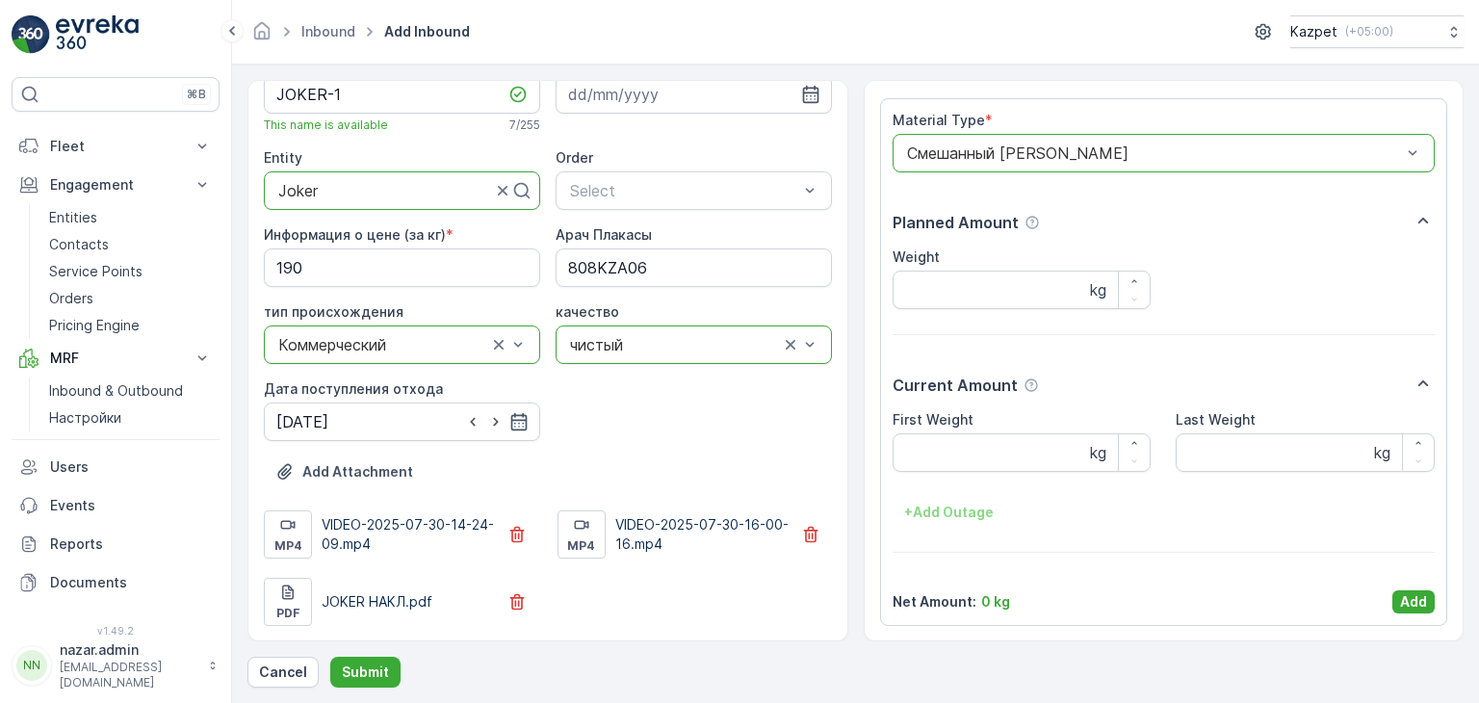
scroll to position [38, 0]
click at [986, 445] on Weight "First Weight" at bounding box center [1022, 451] width 259 height 39
click at [1067, 456] on Weight "First Weight" at bounding box center [1022, 451] width 259 height 39
type Weight "22160"
click at [1269, 452] on Weight "Last Weight" at bounding box center [1305, 451] width 259 height 39
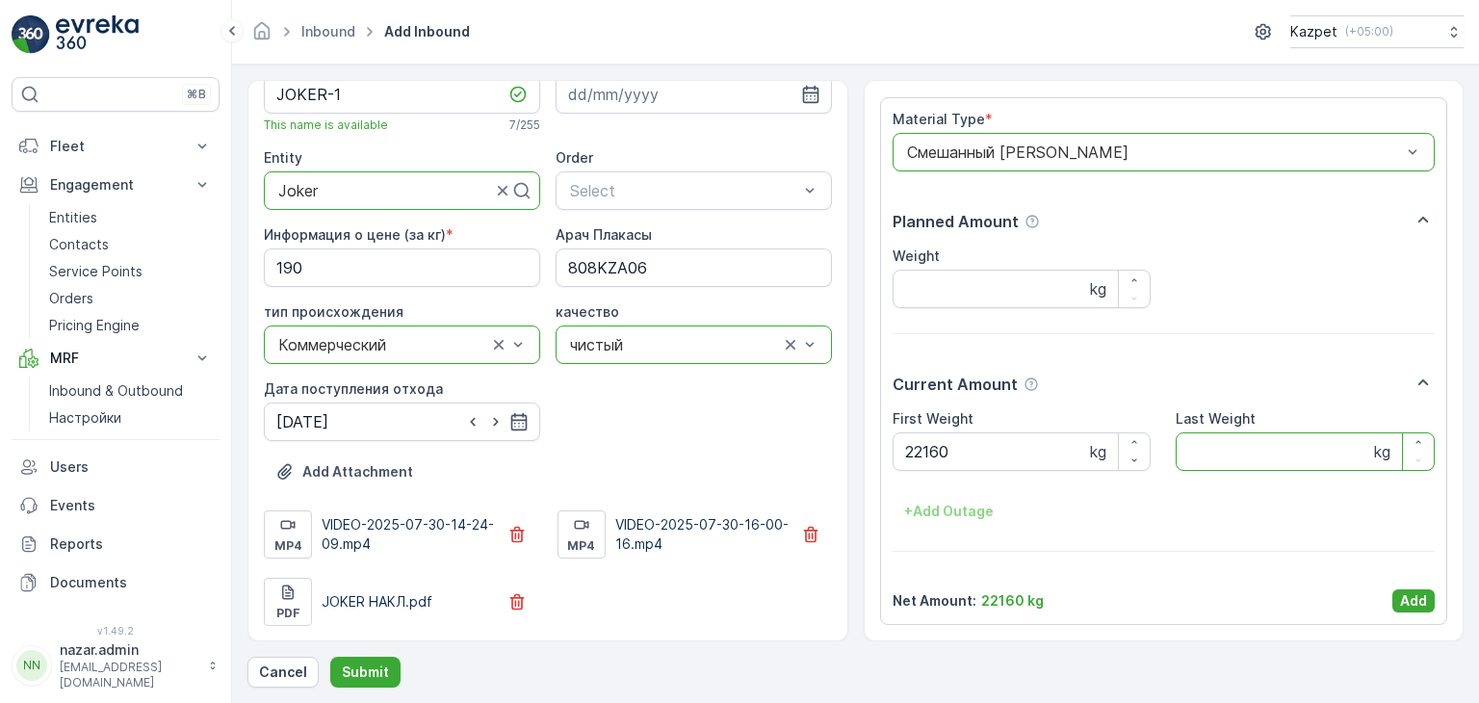
click at [1215, 453] on Weight "Last Weight" at bounding box center [1305, 451] width 259 height 39
type Weight "16640"
click at [932, 290] on input "Weight" at bounding box center [1022, 289] width 259 height 39
type input "5520"
click at [1407, 598] on p "Add" at bounding box center [1413, 600] width 27 height 19
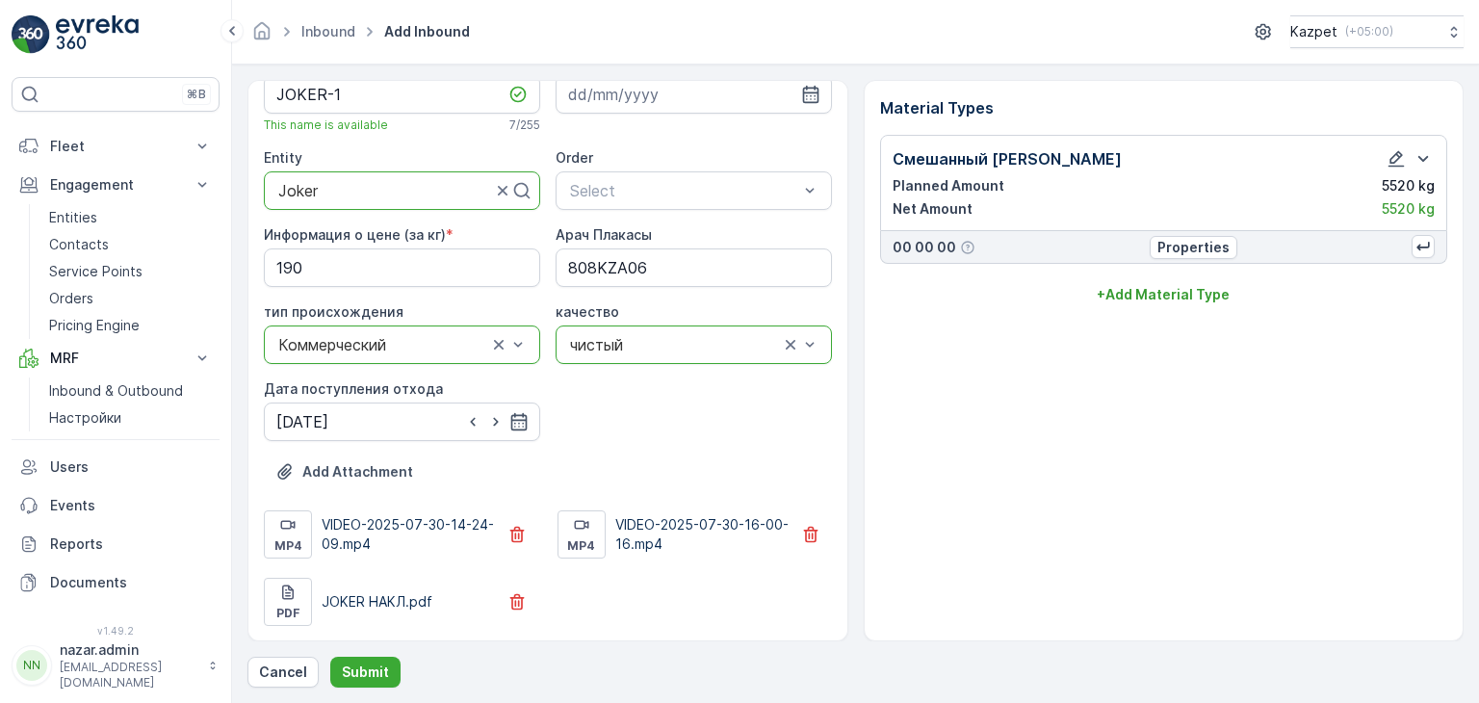
scroll to position [0, 0]
click at [381, 672] on p "Submit" at bounding box center [365, 671] width 47 height 19
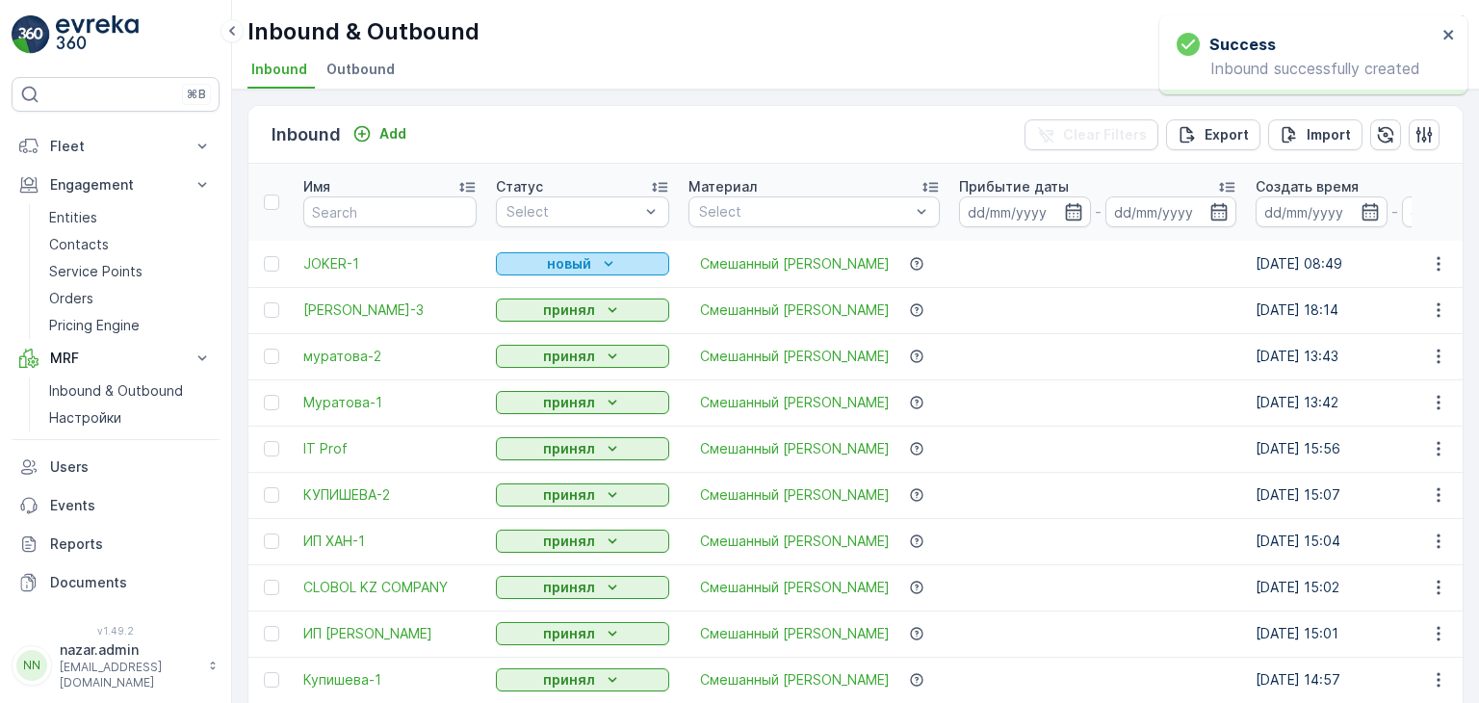
click at [578, 259] on p "новый" at bounding box center [569, 263] width 44 height 19
click at [532, 316] on span "принял" at bounding box center [530, 318] width 47 height 19
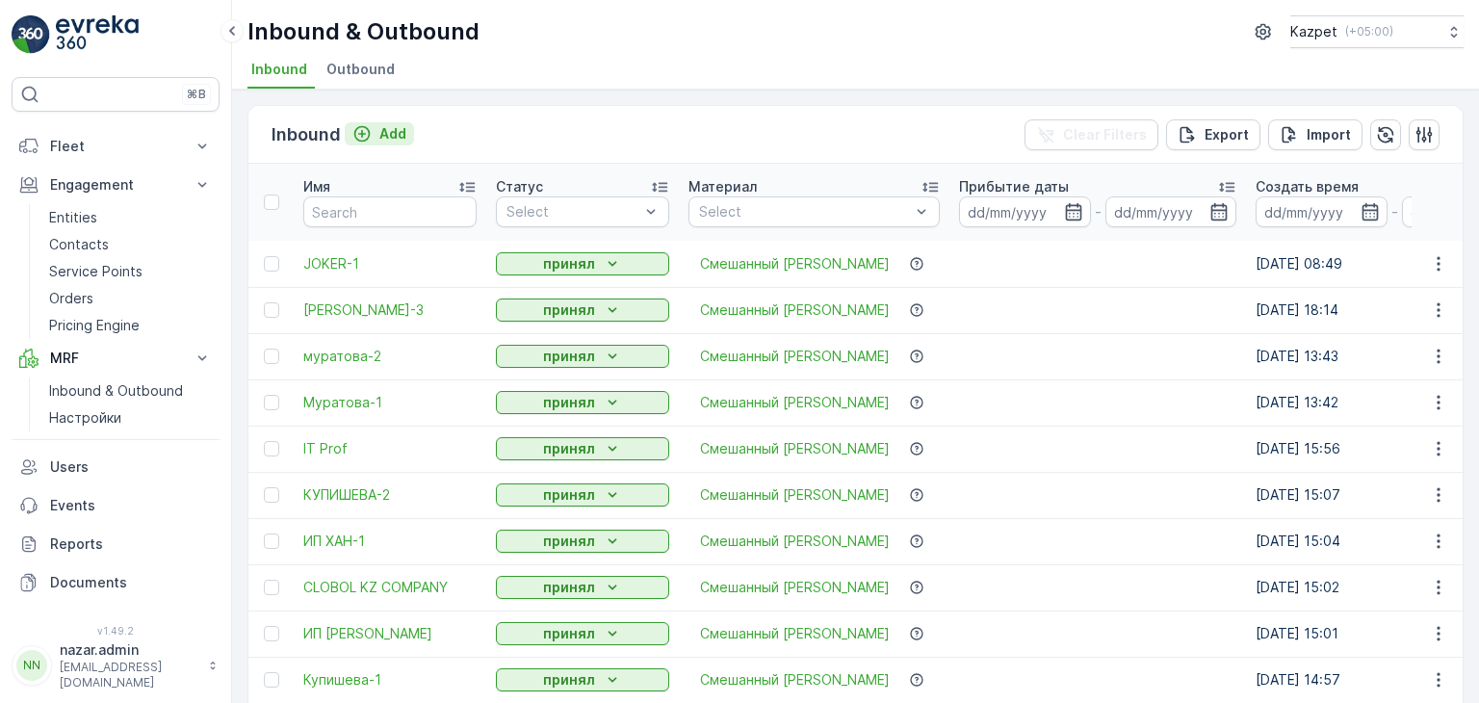
click at [362, 136] on icon "Add" at bounding box center [362, 134] width 16 height 16
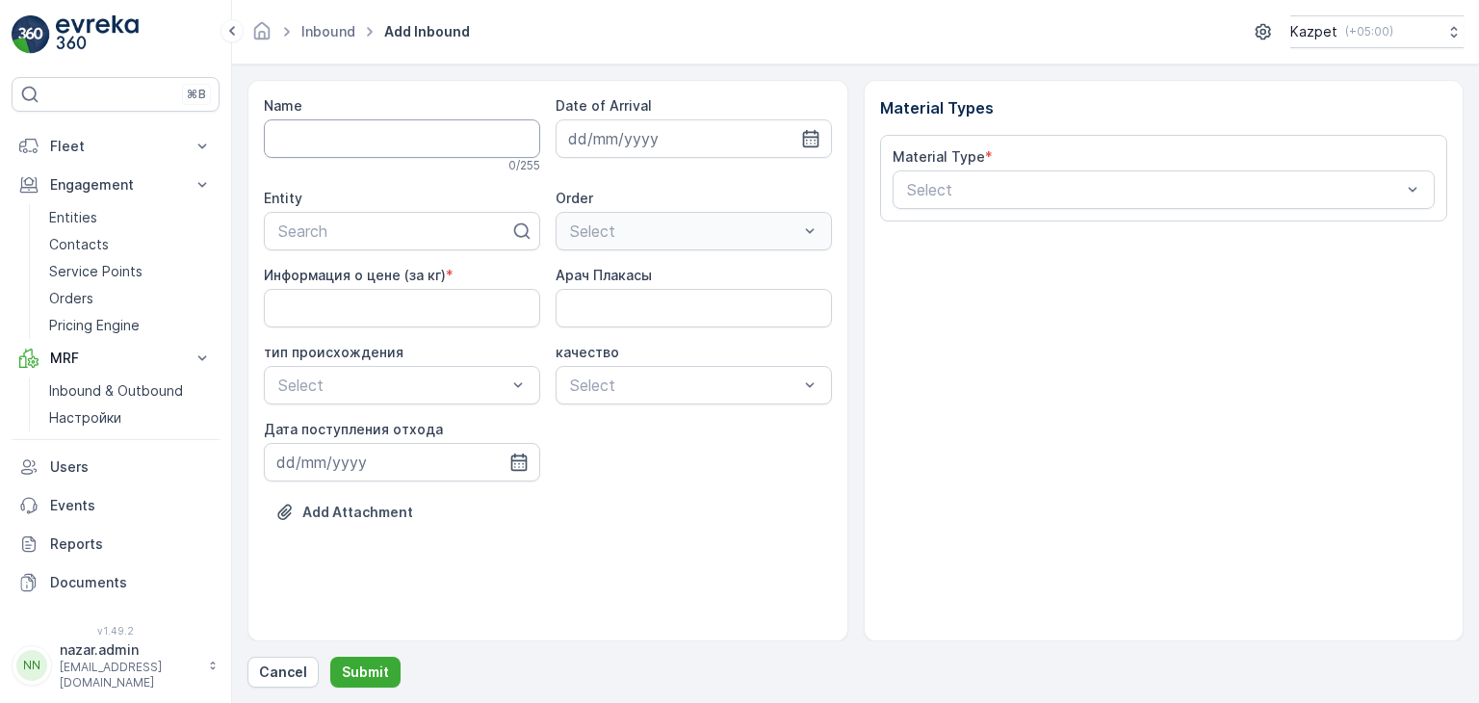
click at [374, 132] on input "Name" at bounding box center [402, 138] width 276 height 39
type input "JOKER-2"
click at [335, 255] on div "Name JOKER-2 Checking availability... 7 / 255 Date of Arrival Entity Search Ord…" at bounding box center [548, 325] width 568 height 458
click at [334, 240] on div at bounding box center [394, 234] width 236 height 17
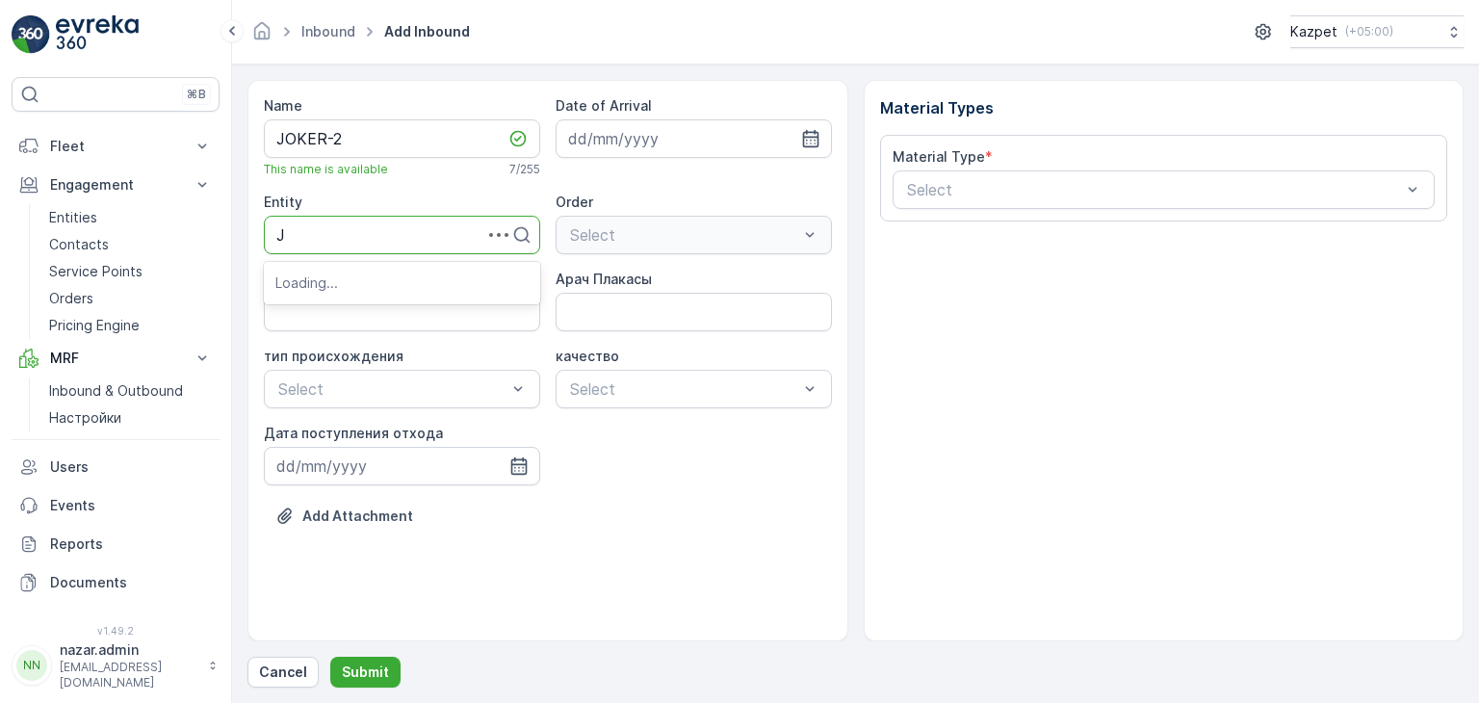
type input "[PERSON_NAME]"
click at [312, 286] on span "Joker" at bounding box center [294, 281] width 39 height 17
click at [444, 321] on кг\) "Информация о цене (за кг)" at bounding box center [402, 312] width 276 height 39
type кг\) "190"
click at [345, 505] on button "Add Attachment" at bounding box center [344, 516] width 161 height 31
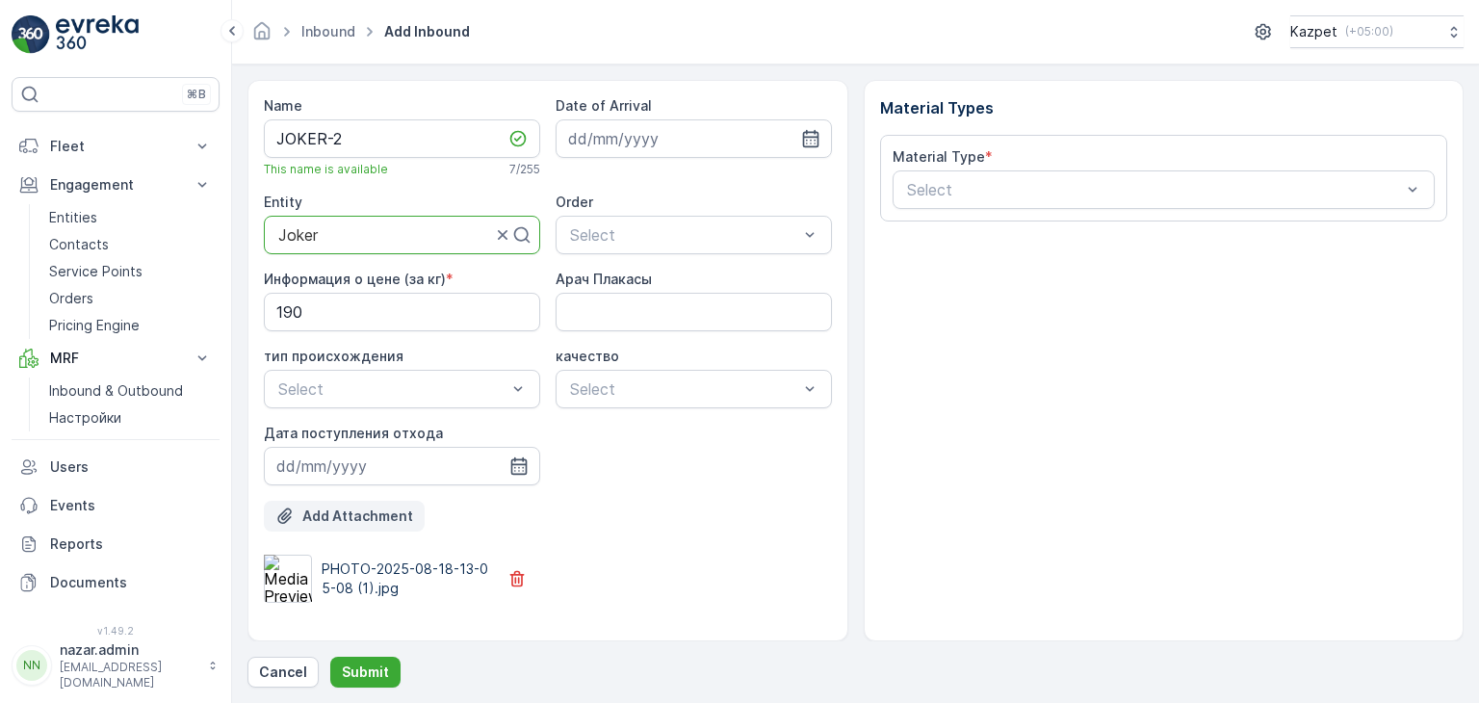
click at [350, 515] on p "Add Attachment" at bounding box center [357, 515] width 111 height 19
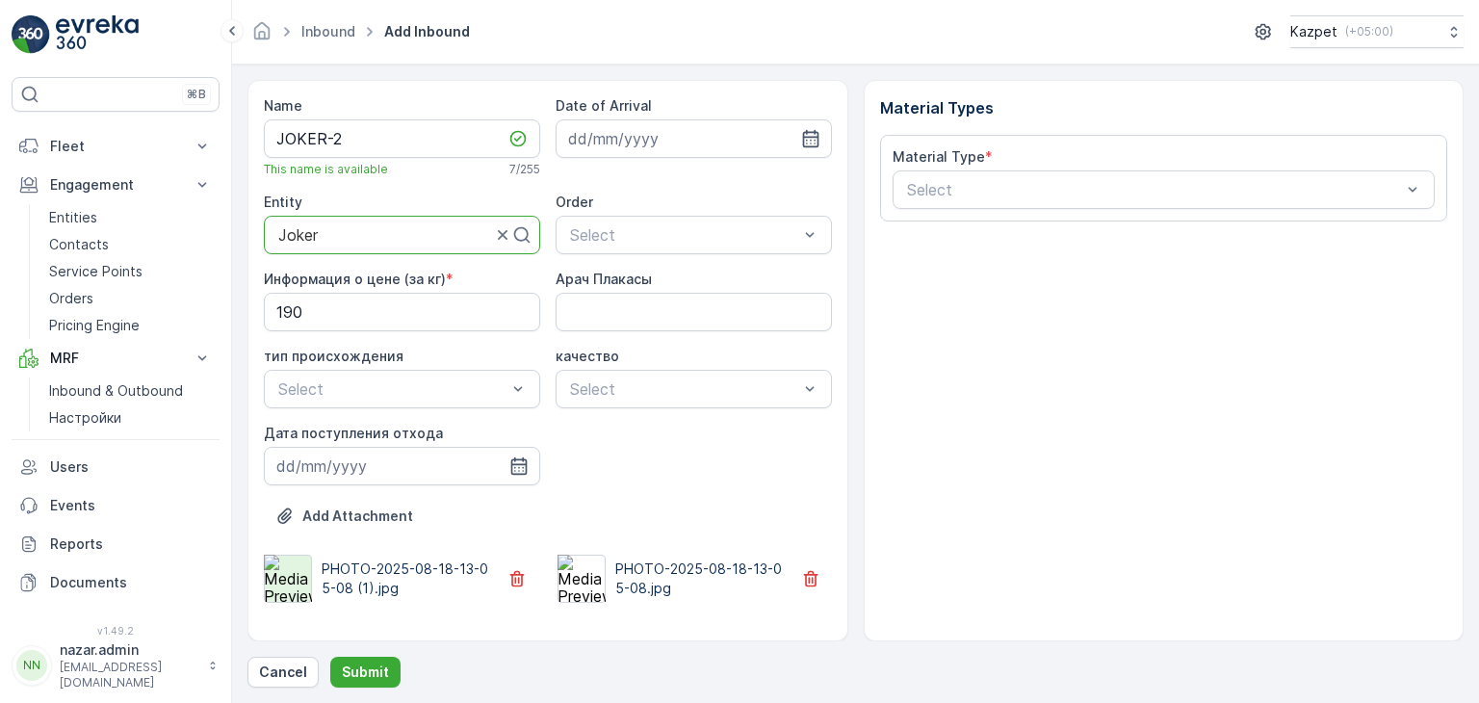
click at [280, 576] on img at bounding box center [288, 579] width 48 height 48
click at [599, 569] on img at bounding box center [582, 579] width 48 height 48
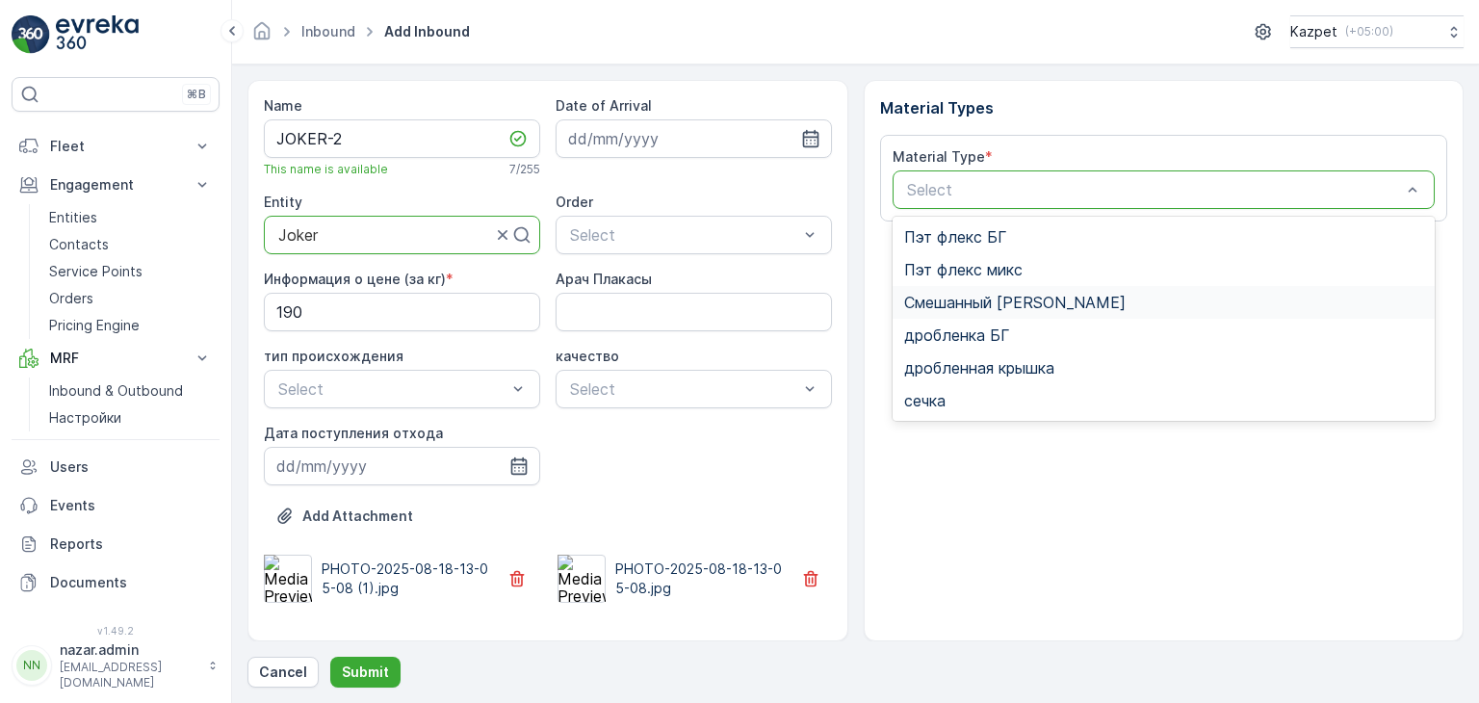
click at [958, 303] on span "Смешанный [PERSON_NAME]" at bounding box center [1014, 302] width 221 height 17
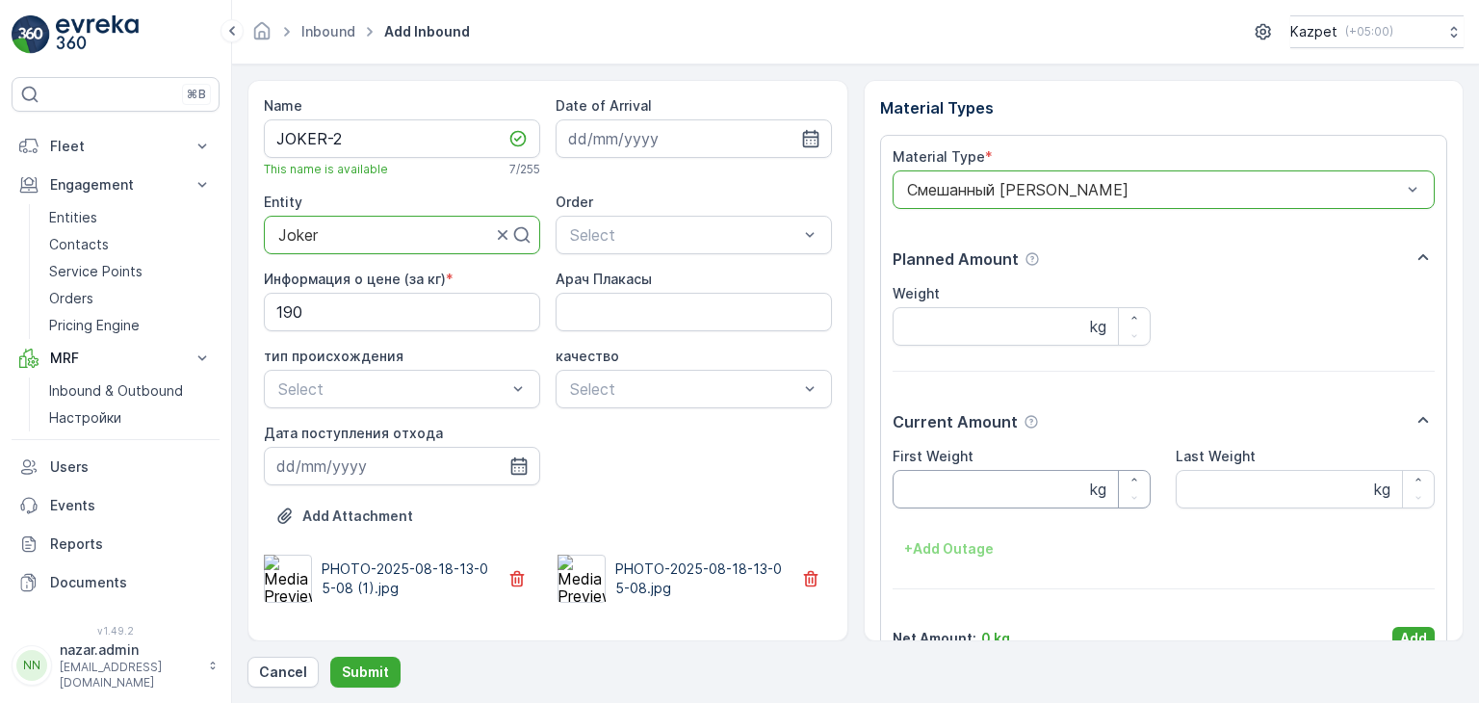
click at [952, 492] on Weight "First Weight" at bounding box center [1022, 489] width 259 height 39
type Weight "20780"
click at [1246, 491] on Weight "Last Weight" at bounding box center [1305, 489] width 259 height 39
type Weight "15280"
click at [970, 309] on input "Weight" at bounding box center [1022, 326] width 259 height 39
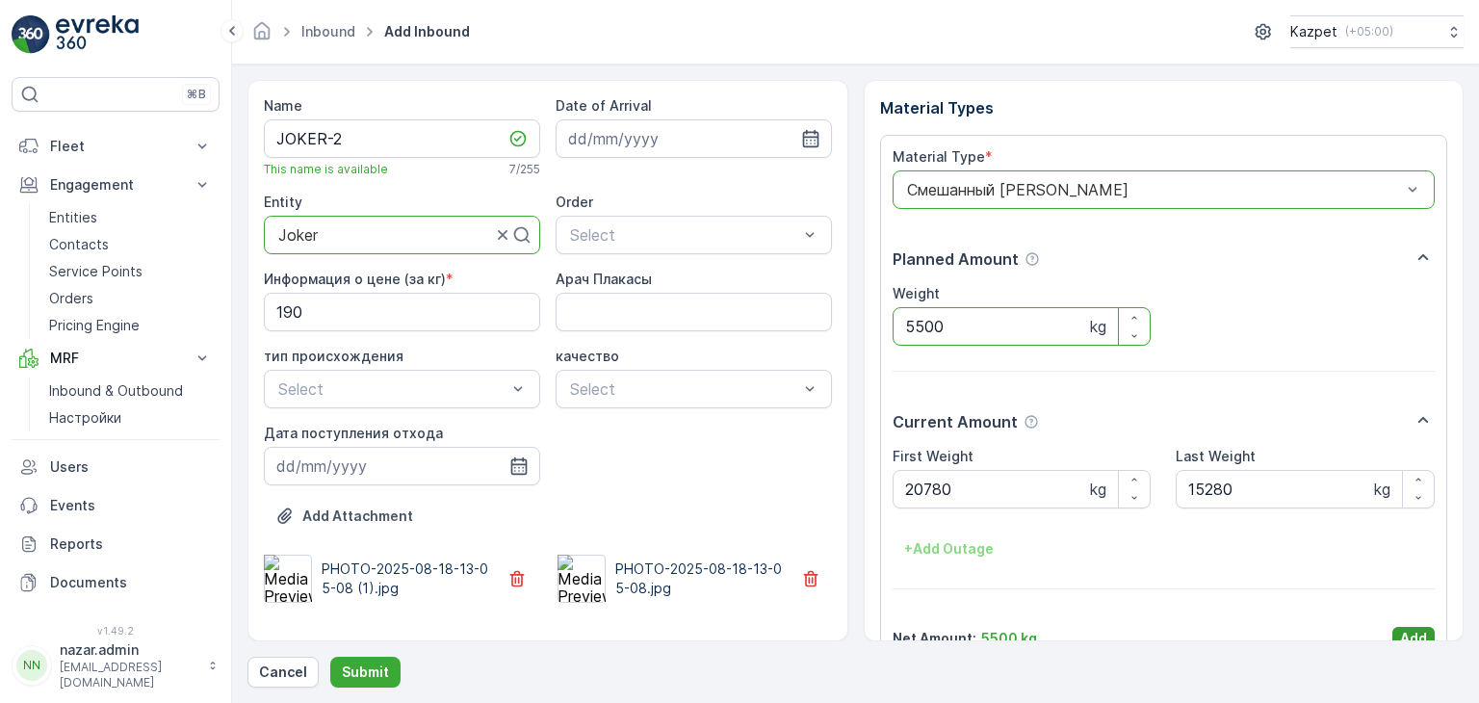
type input "5500"
click at [1409, 633] on p "Add" at bounding box center [1413, 638] width 27 height 19
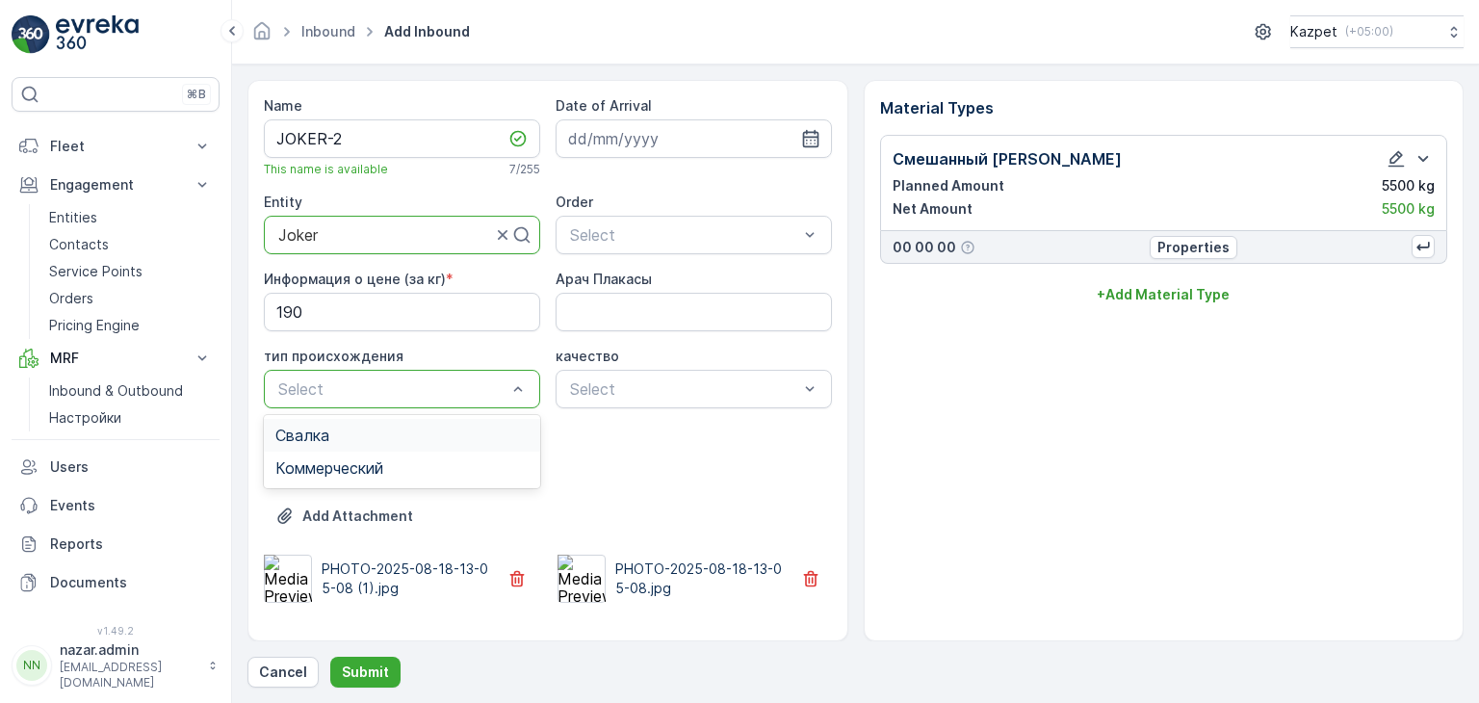
click at [352, 375] on div "Select" at bounding box center [402, 389] width 276 height 39
click at [335, 466] on span "Коммерческий" at bounding box center [329, 467] width 108 height 17
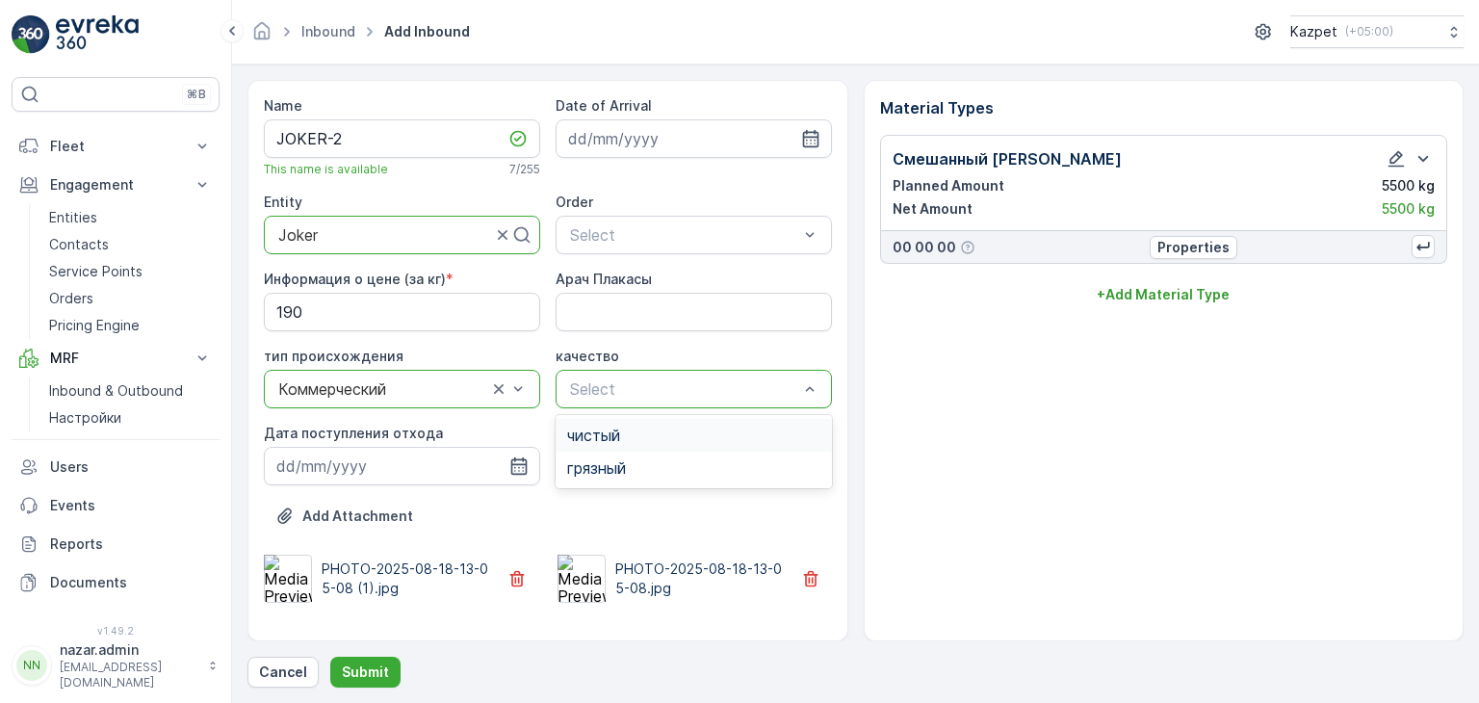
click at [605, 436] on span "чистый" at bounding box center [593, 435] width 53 height 17
click at [643, 314] on Плакасы "Арач Плакасы" at bounding box center [694, 312] width 276 height 39
type Плакасы "808KZA06"
click at [338, 509] on p "Add Attachment" at bounding box center [357, 515] width 111 height 19
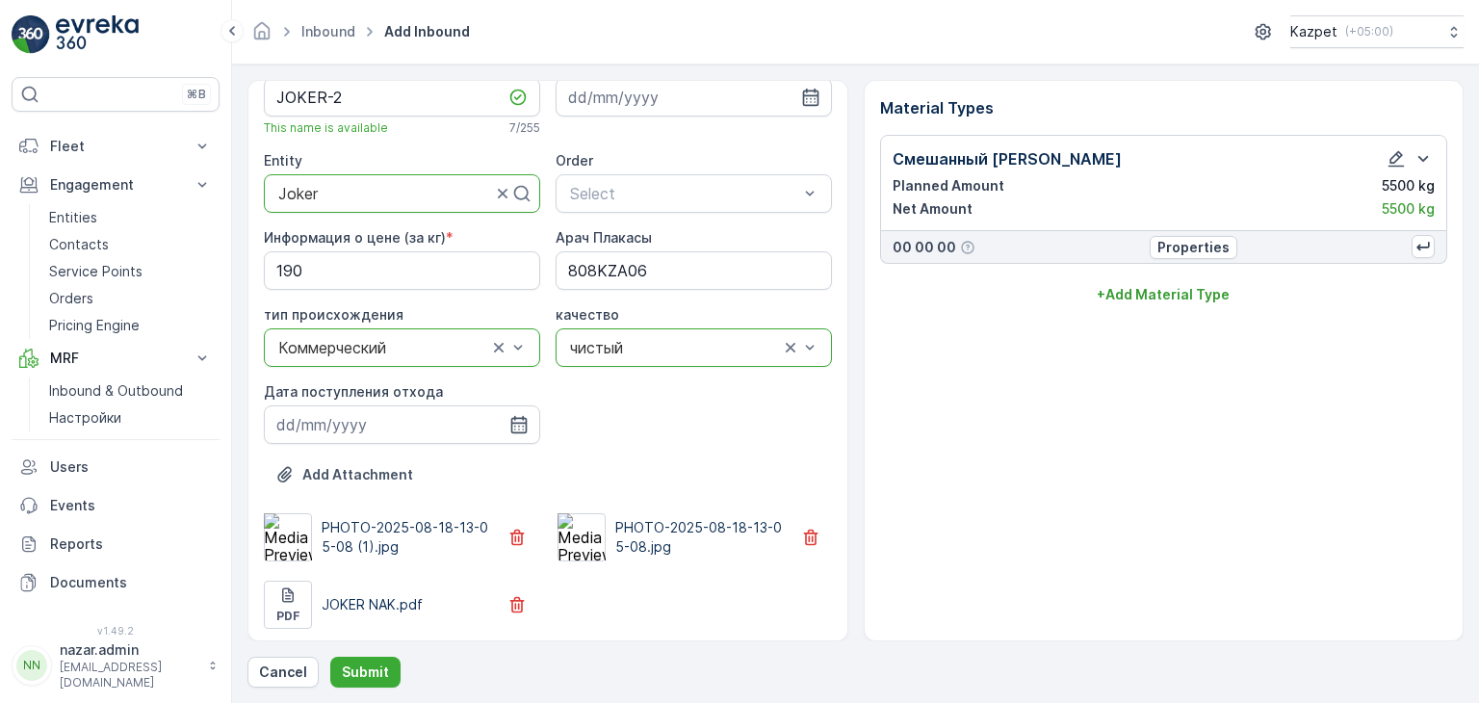
scroll to position [44, 0]
click at [514, 417] on icon "button" at bounding box center [518, 421] width 19 height 19
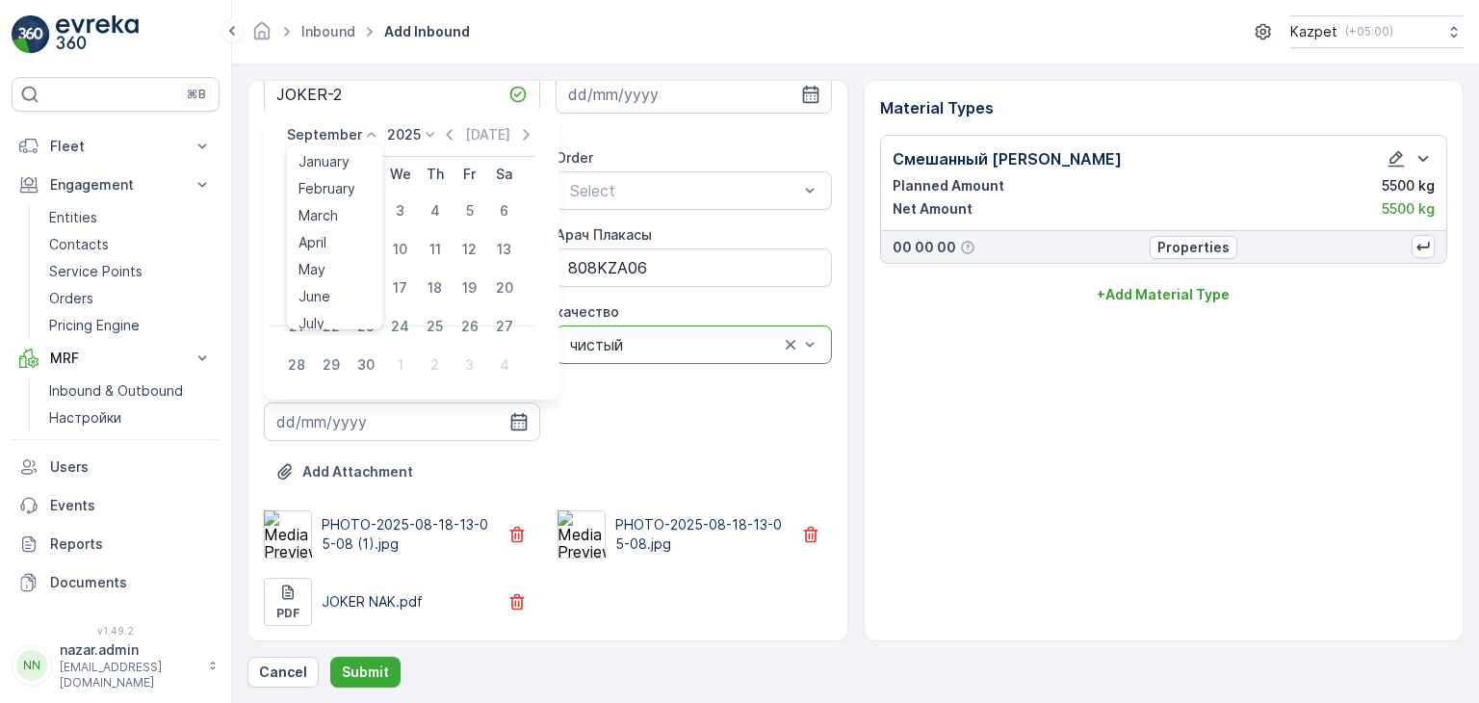
click at [362, 129] on icon at bounding box center [371, 134] width 19 height 19
click at [322, 255] on span "August" at bounding box center [321, 254] width 45 height 19
click at [471, 286] on div "22" at bounding box center [469, 288] width 31 height 31
type input "[DATE]"
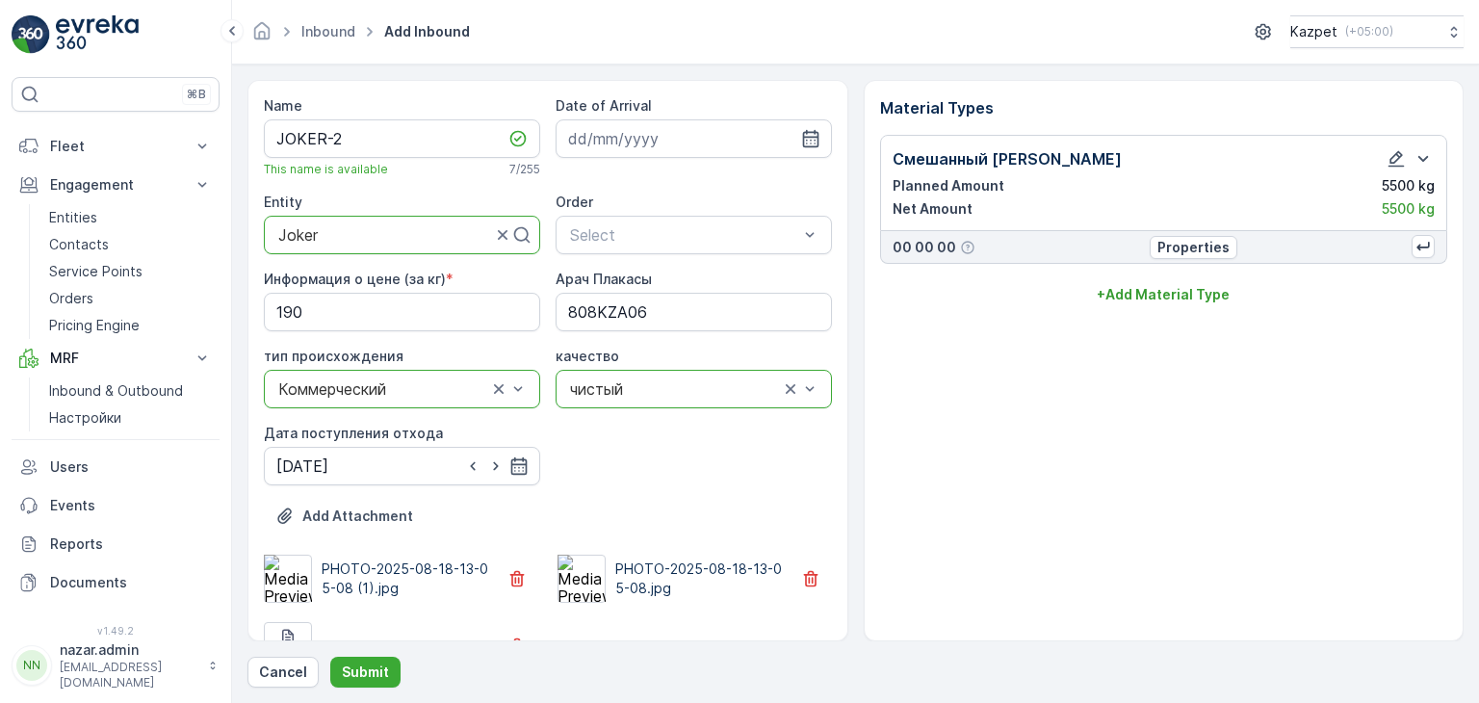
scroll to position [44, 0]
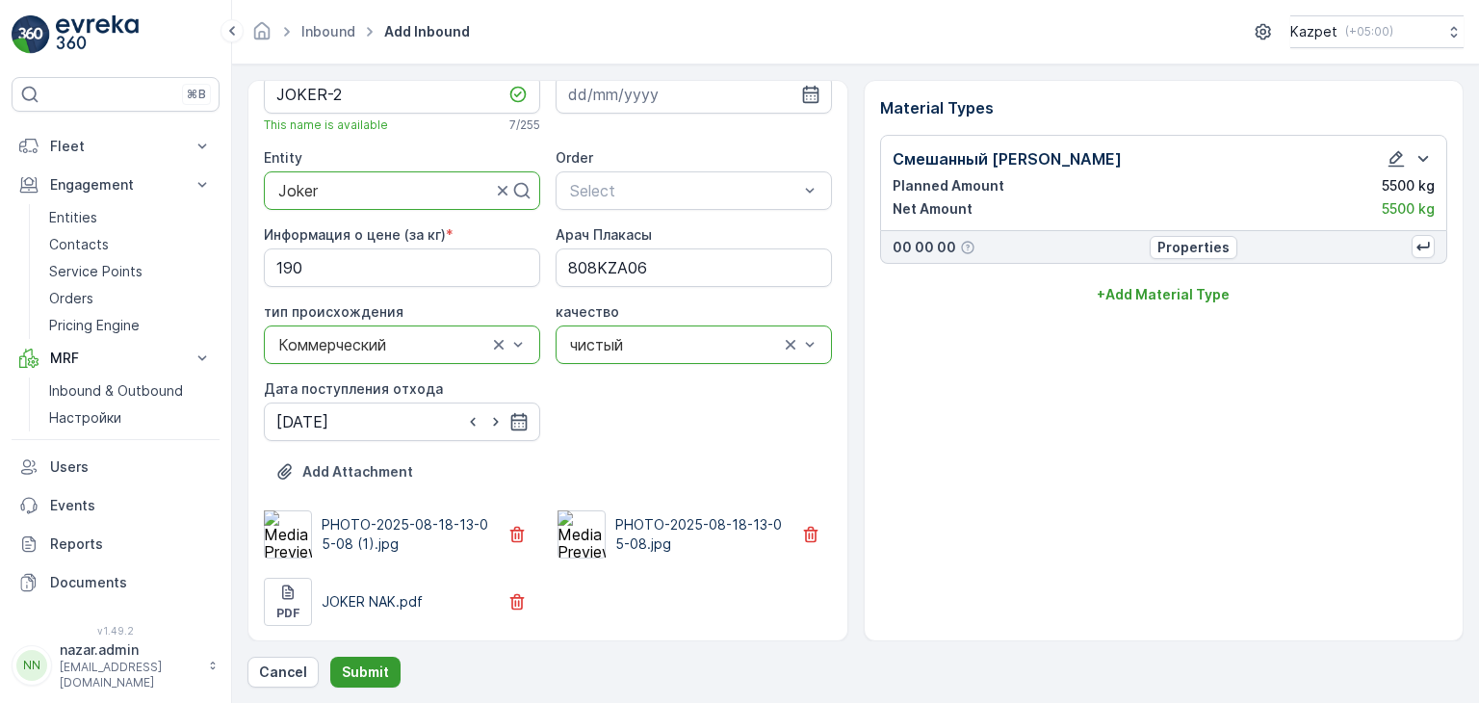
click at [377, 665] on p "Submit" at bounding box center [365, 671] width 47 height 19
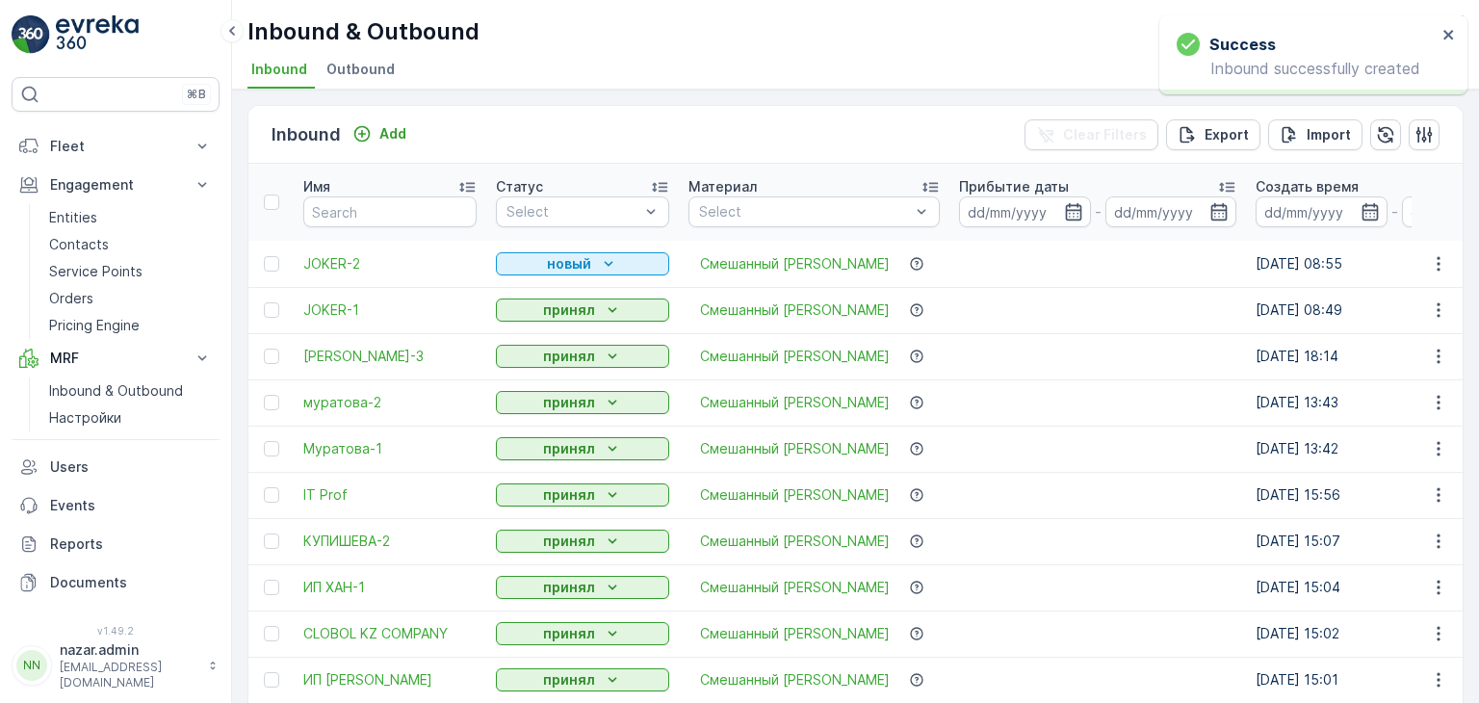
click at [593, 261] on div "новый" at bounding box center [583, 263] width 158 height 19
click at [519, 326] on span "принял" at bounding box center [530, 318] width 47 height 19
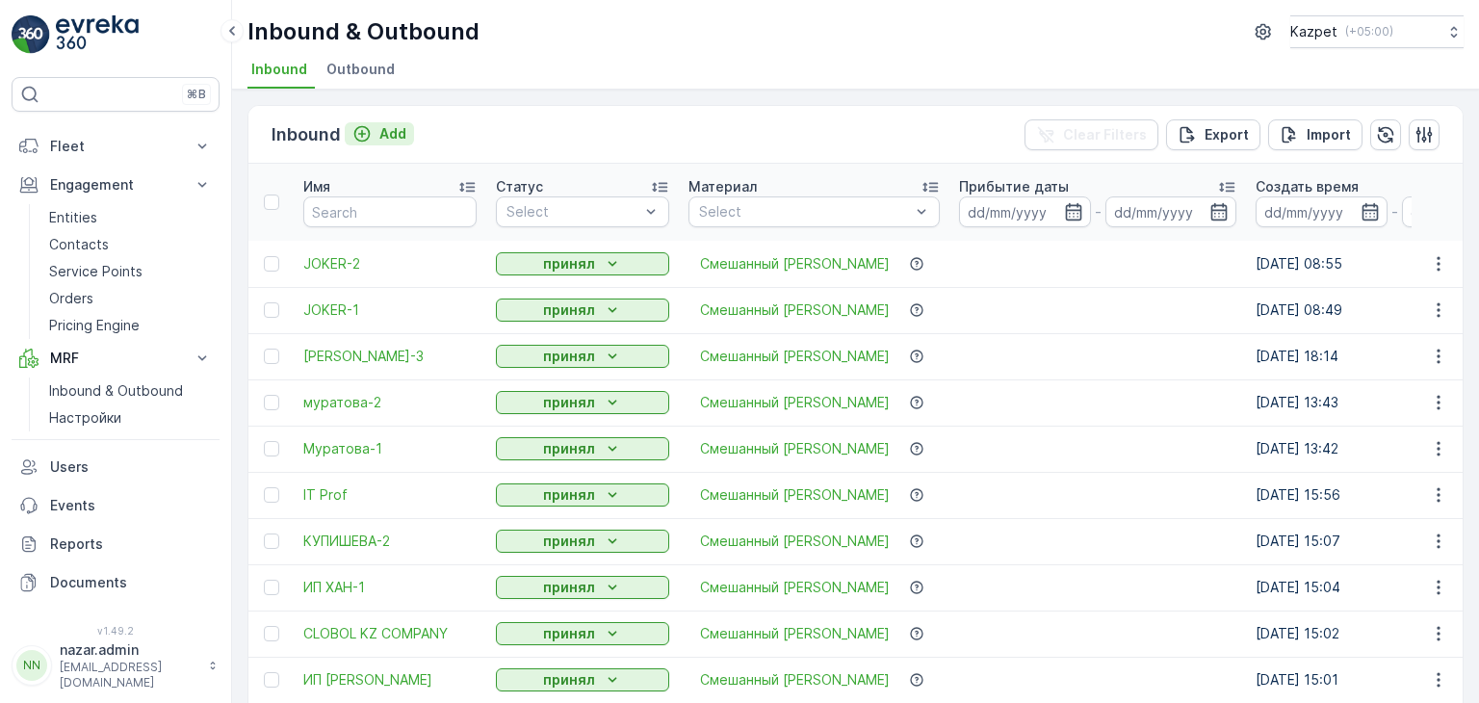
click at [358, 132] on icon "Add" at bounding box center [362, 134] width 16 height 16
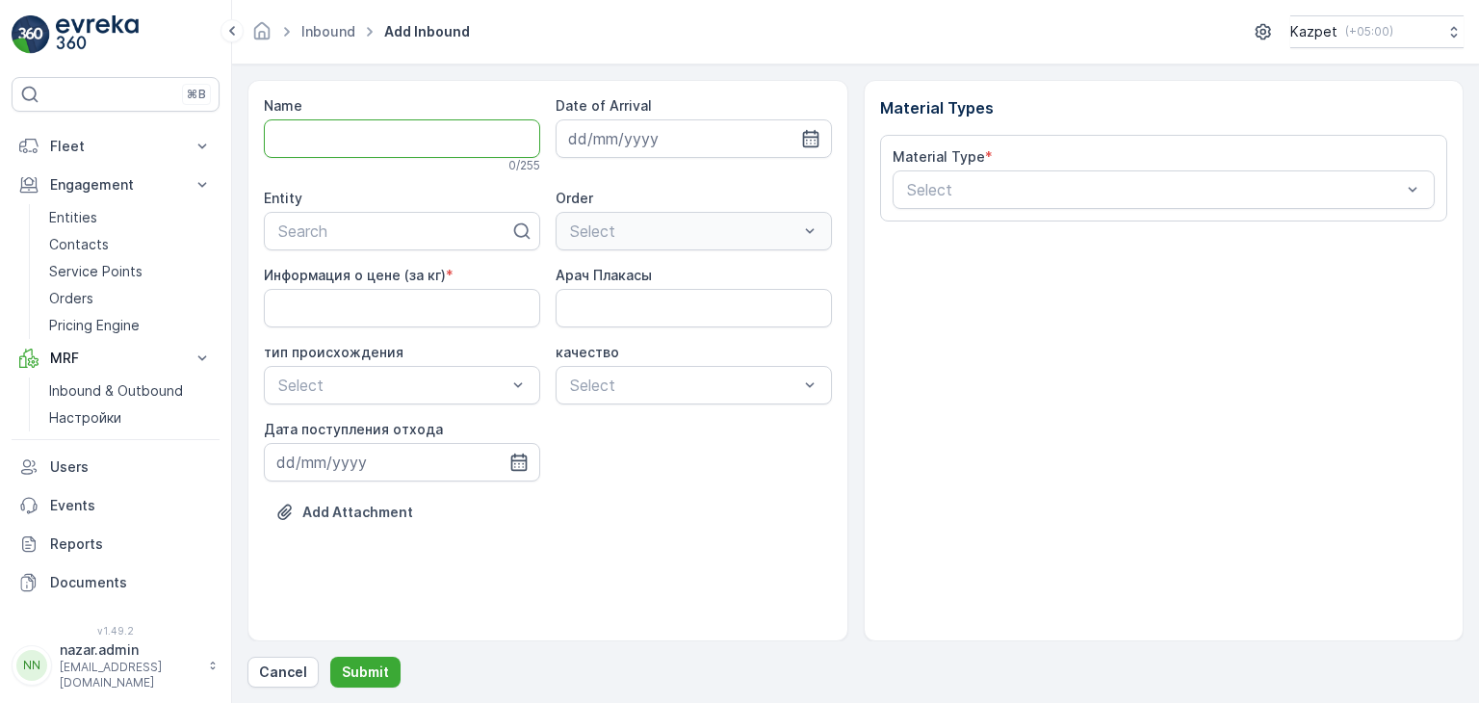
click at [354, 137] on input "Name" at bounding box center [402, 138] width 276 height 39
type input "JOKER-3"
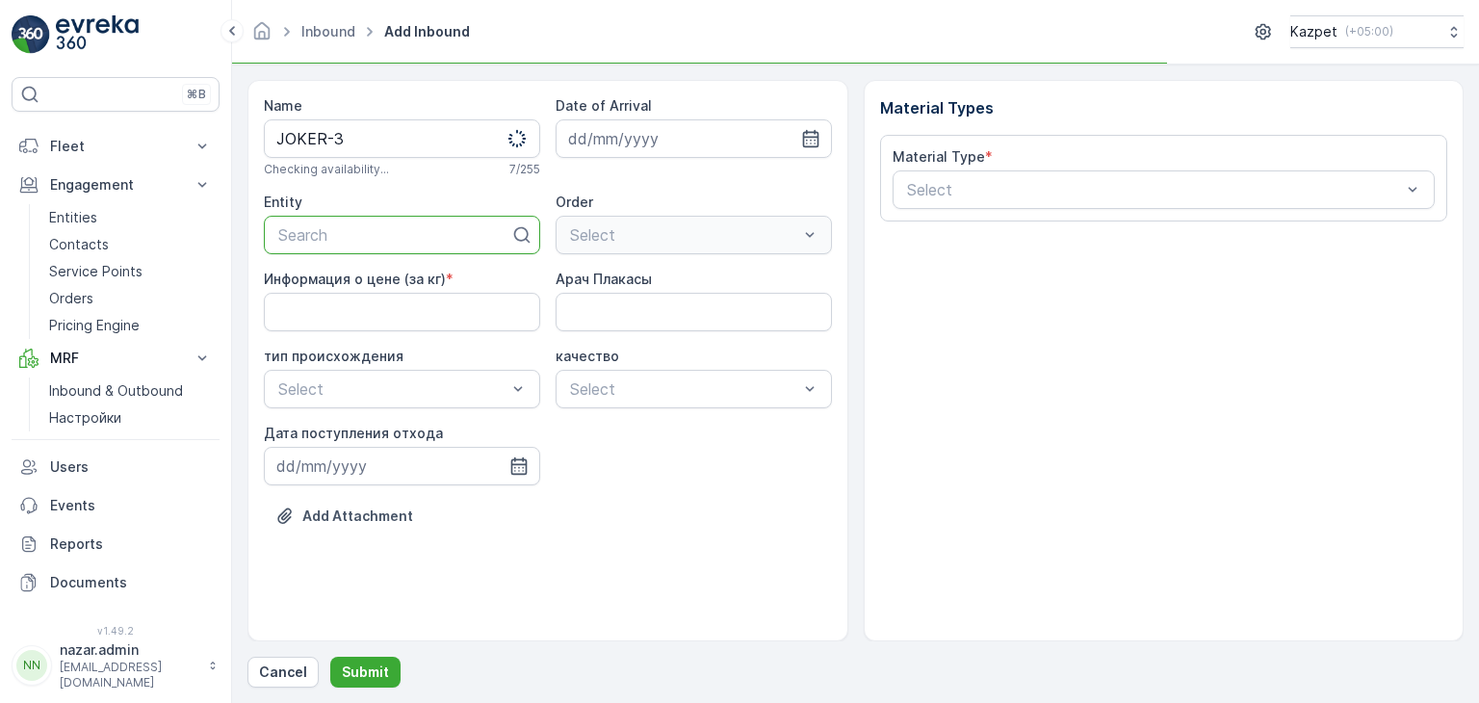
click at [303, 232] on div at bounding box center [394, 234] width 236 height 17
click at [339, 241] on div at bounding box center [394, 234] width 236 height 17
type input "J"
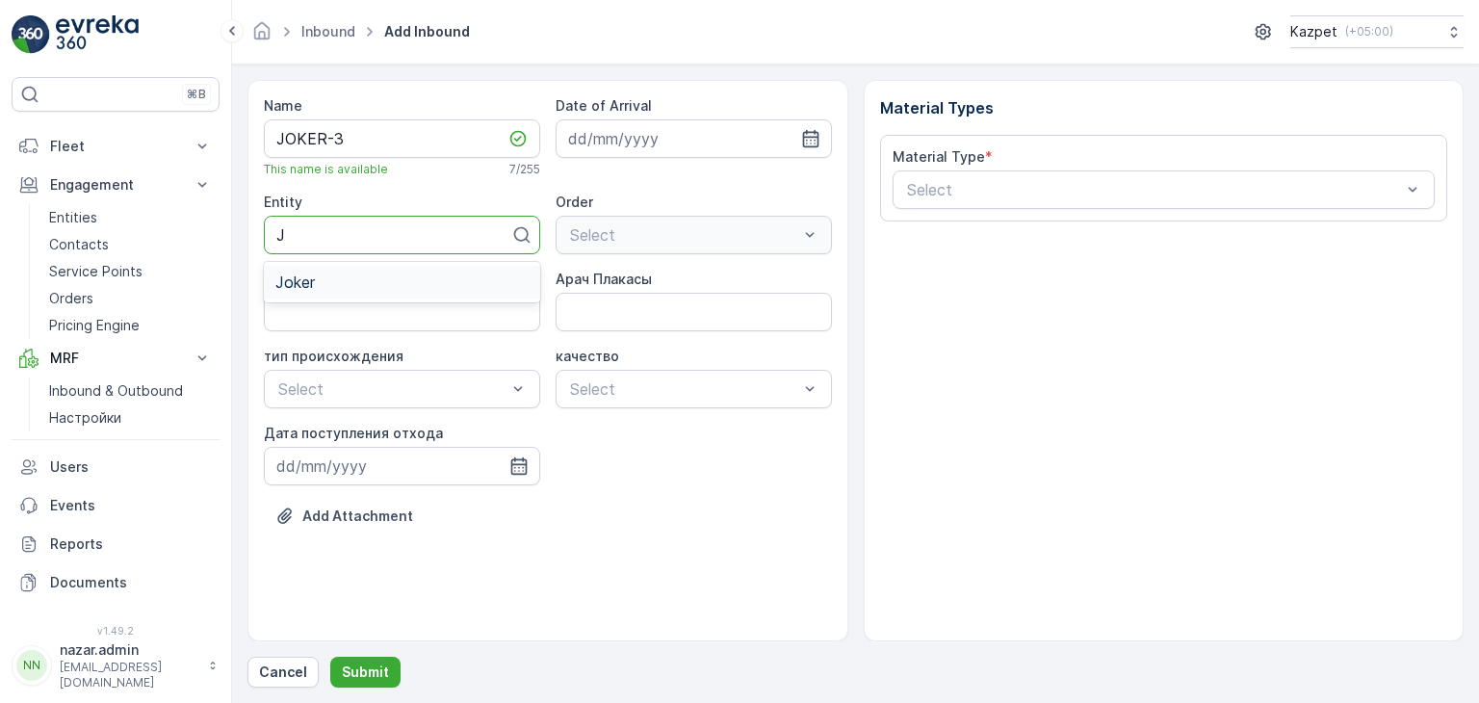
click at [305, 285] on span "Joker" at bounding box center [294, 281] width 39 height 17
click at [396, 309] on кг\) "Информация о цене (за кг)" at bounding box center [402, 312] width 276 height 39
type кг\) "190"
click at [624, 318] on Плакасы "Арач Плакасы" at bounding box center [694, 312] width 276 height 39
type Плакасы "808AFO06"
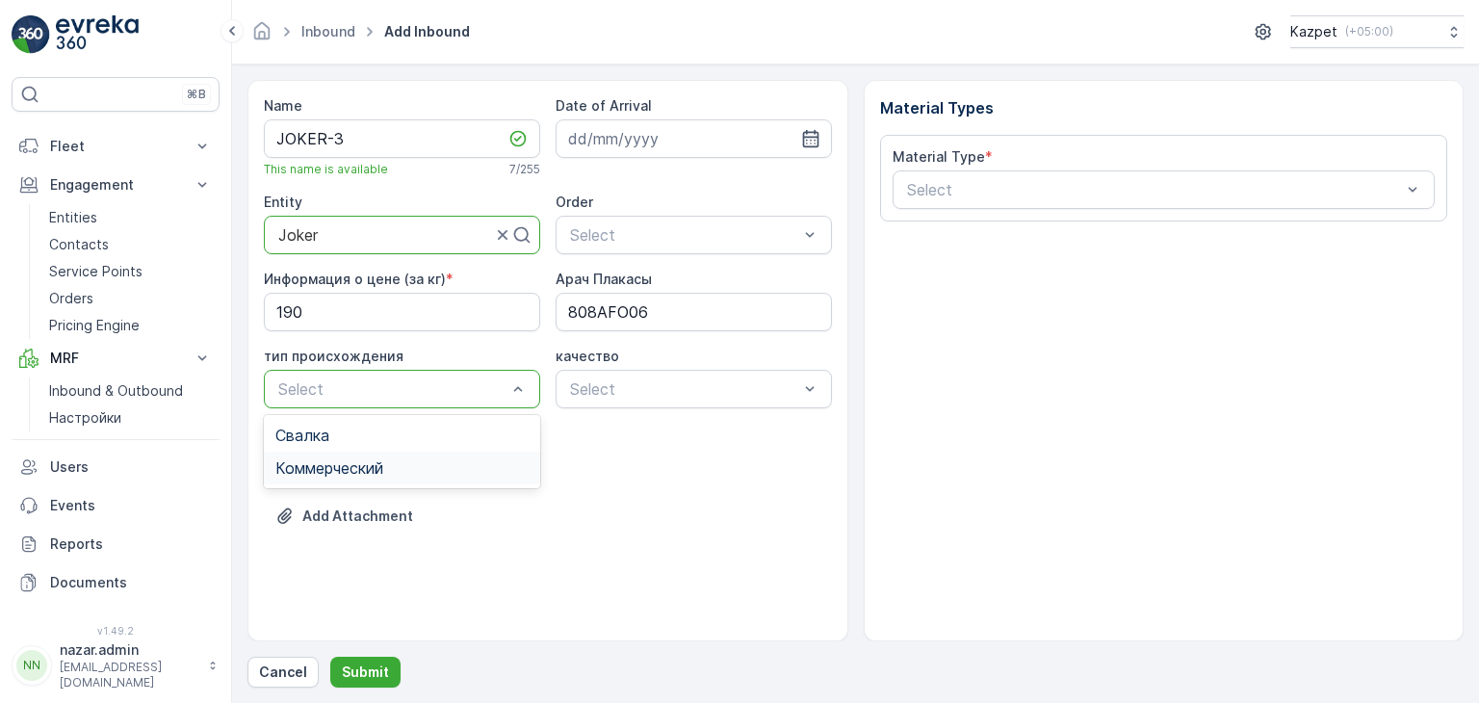
click at [323, 463] on span "Коммерческий" at bounding box center [329, 467] width 108 height 17
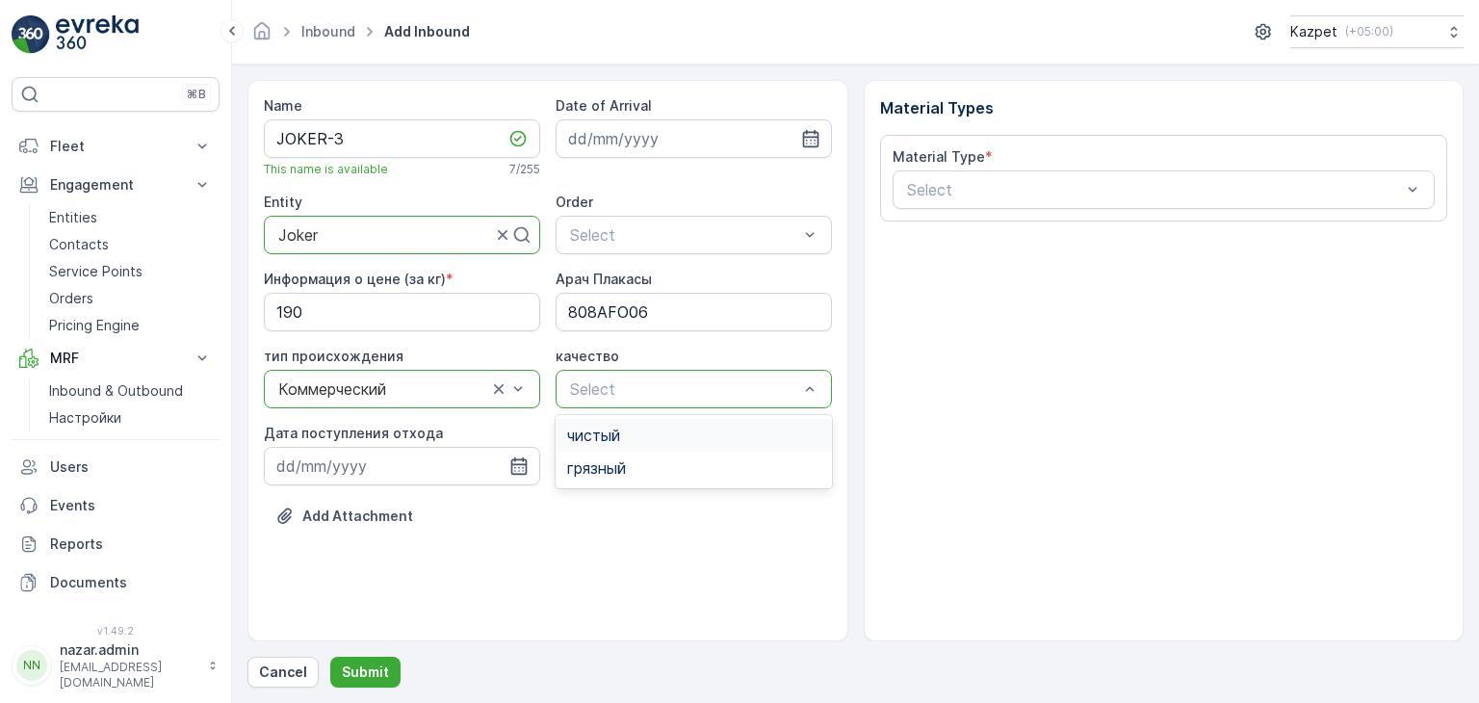
click at [632, 437] on div "чистый" at bounding box center [693, 435] width 253 height 17
click at [522, 468] on icon "button" at bounding box center [518, 465] width 19 height 19
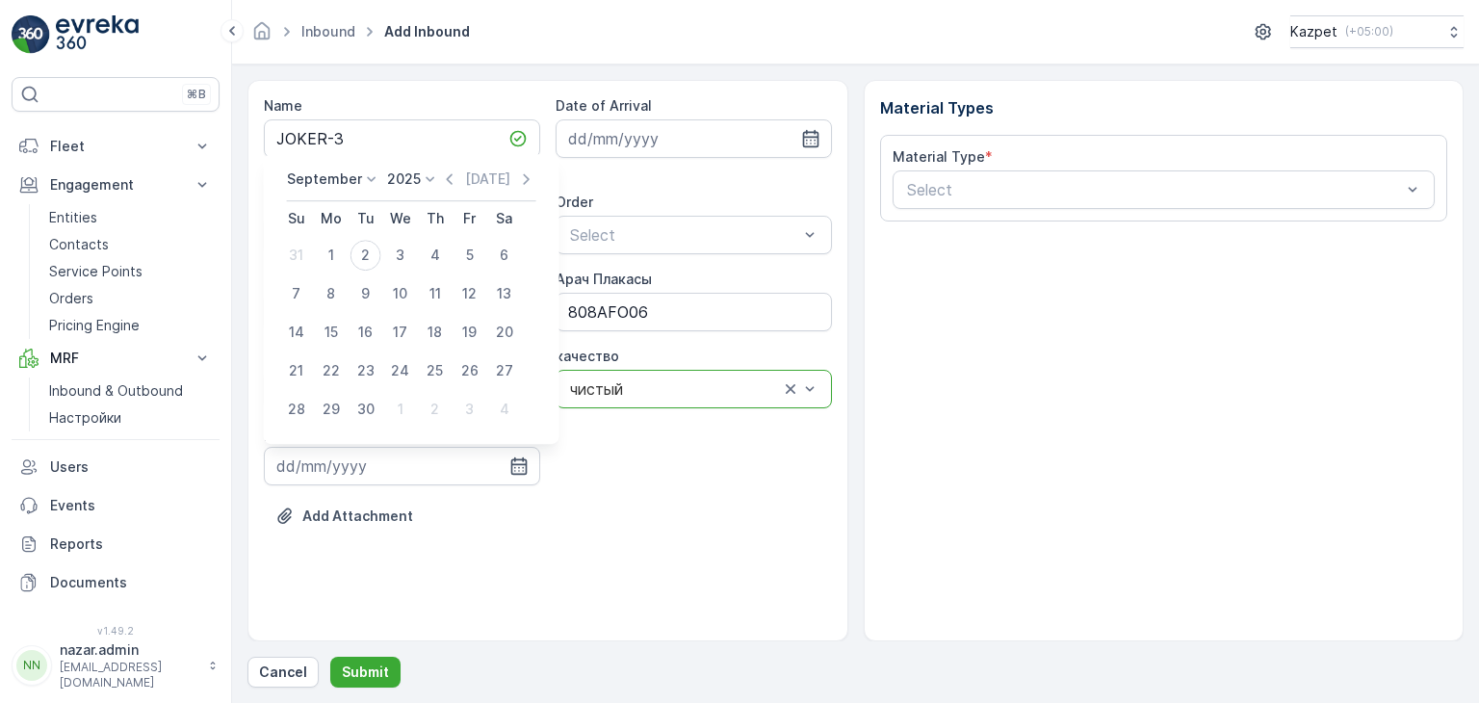
click at [364, 186] on icon at bounding box center [371, 178] width 19 height 19
click at [330, 301] on span "August" at bounding box center [321, 298] width 45 height 19
click at [470, 329] on div "22" at bounding box center [469, 332] width 31 height 31
type input "[DATE]"
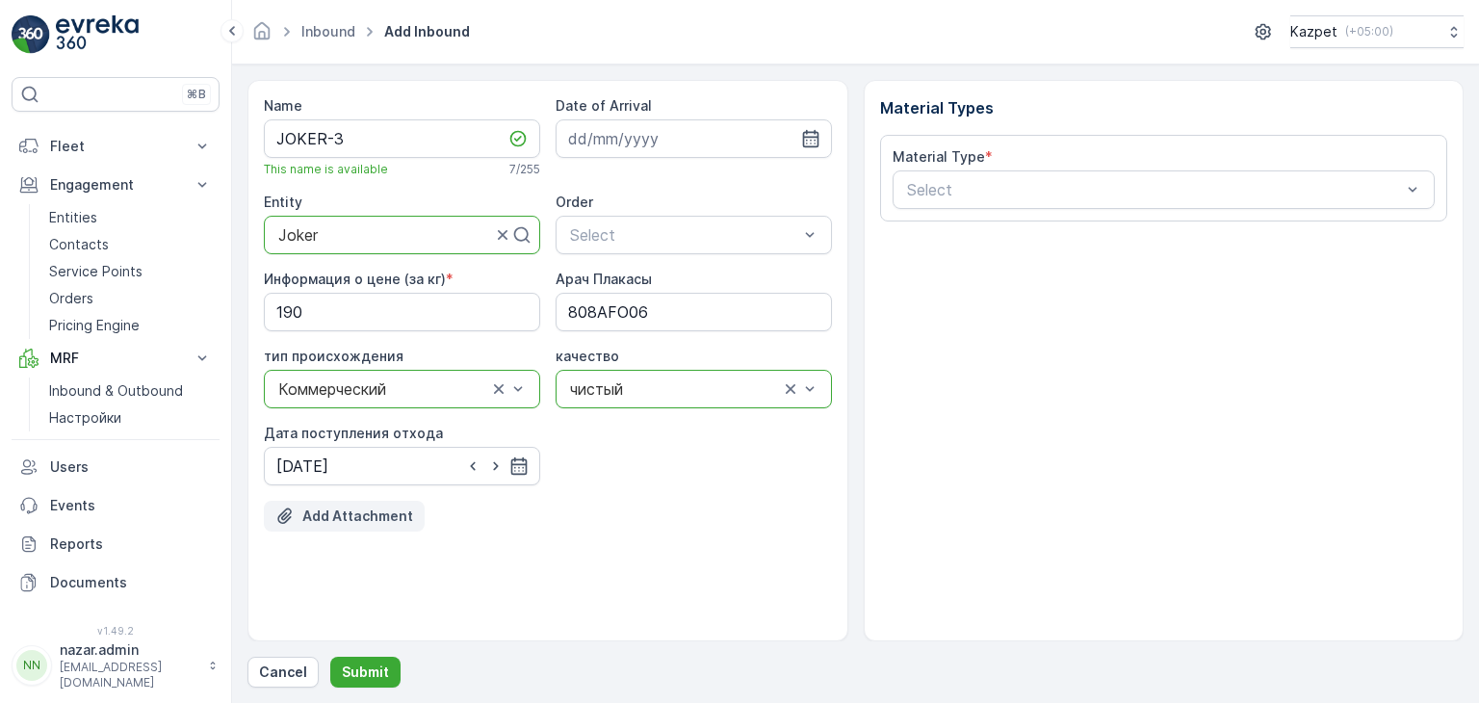
click at [330, 511] on p "Add Attachment" at bounding box center [357, 515] width 111 height 19
click at [370, 514] on p "Add Attachment" at bounding box center [357, 515] width 111 height 19
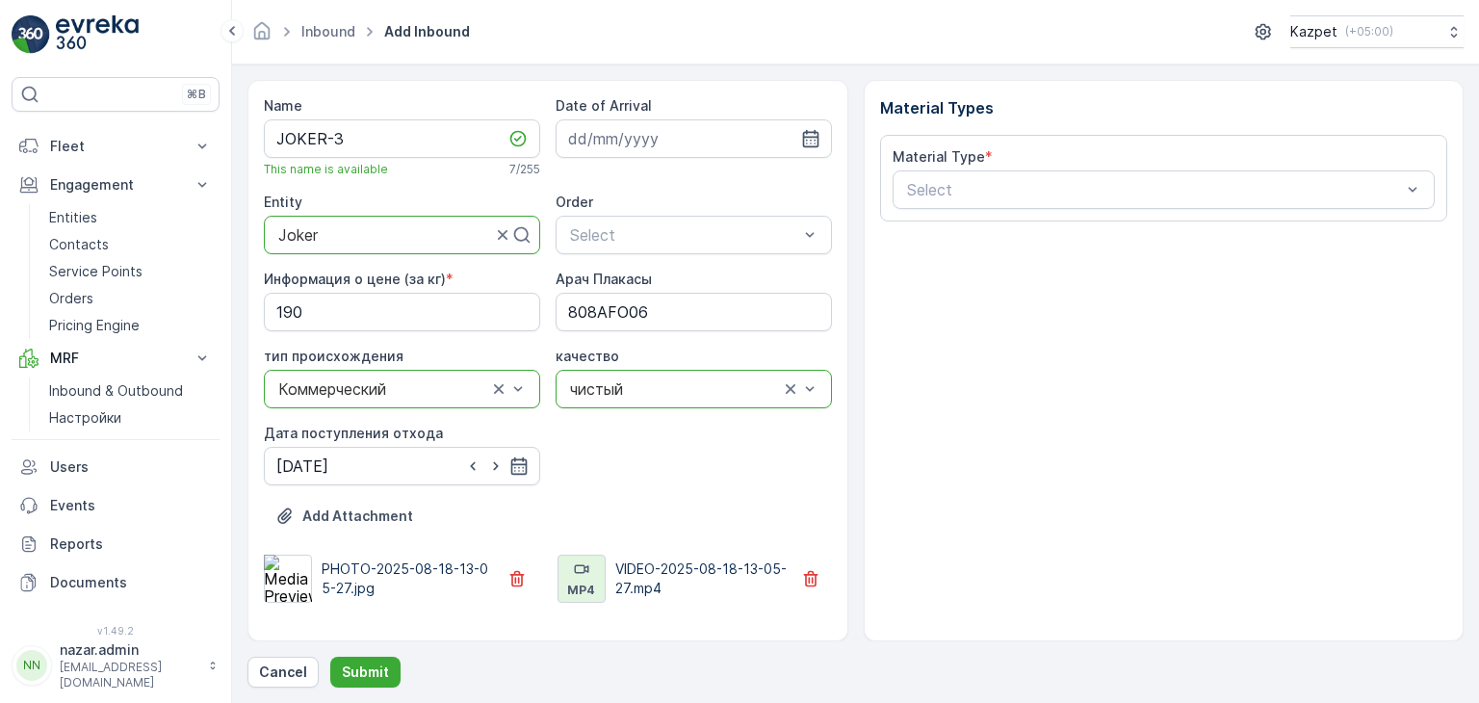
click at [580, 579] on div "mp4" at bounding box center [581, 579] width 46 height 46
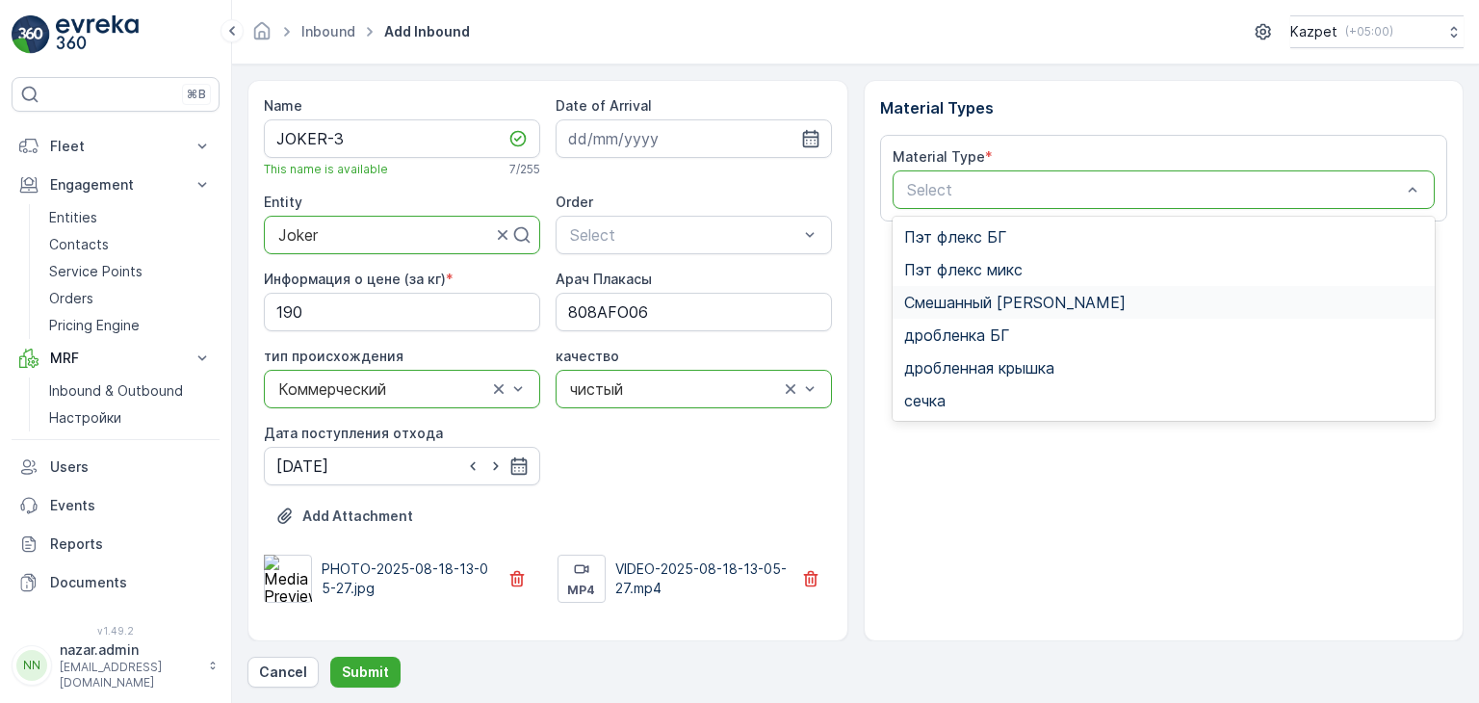
click at [955, 305] on span "Смешанный [PERSON_NAME]" at bounding box center [1014, 302] width 221 height 17
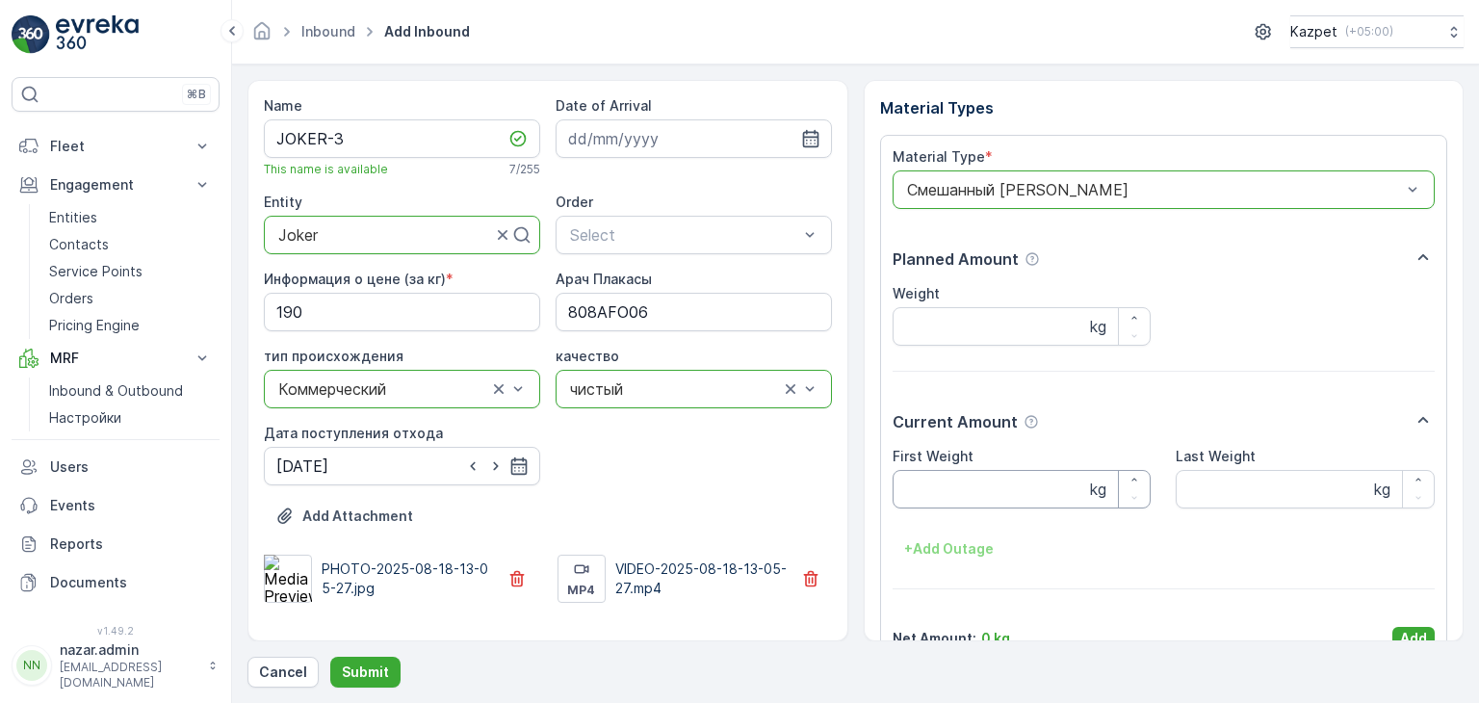
click at [940, 493] on Weight "First Weight" at bounding box center [1022, 489] width 259 height 39
type Weight "20300"
click at [1226, 498] on Weight "Last Weight" at bounding box center [1305, 489] width 259 height 39
click at [293, 575] on img at bounding box center [288, 579] width 48 height 48
click at [1248, 494] on Weight "Last Weight" at bounding box center [1305, 489] width 259 height 39
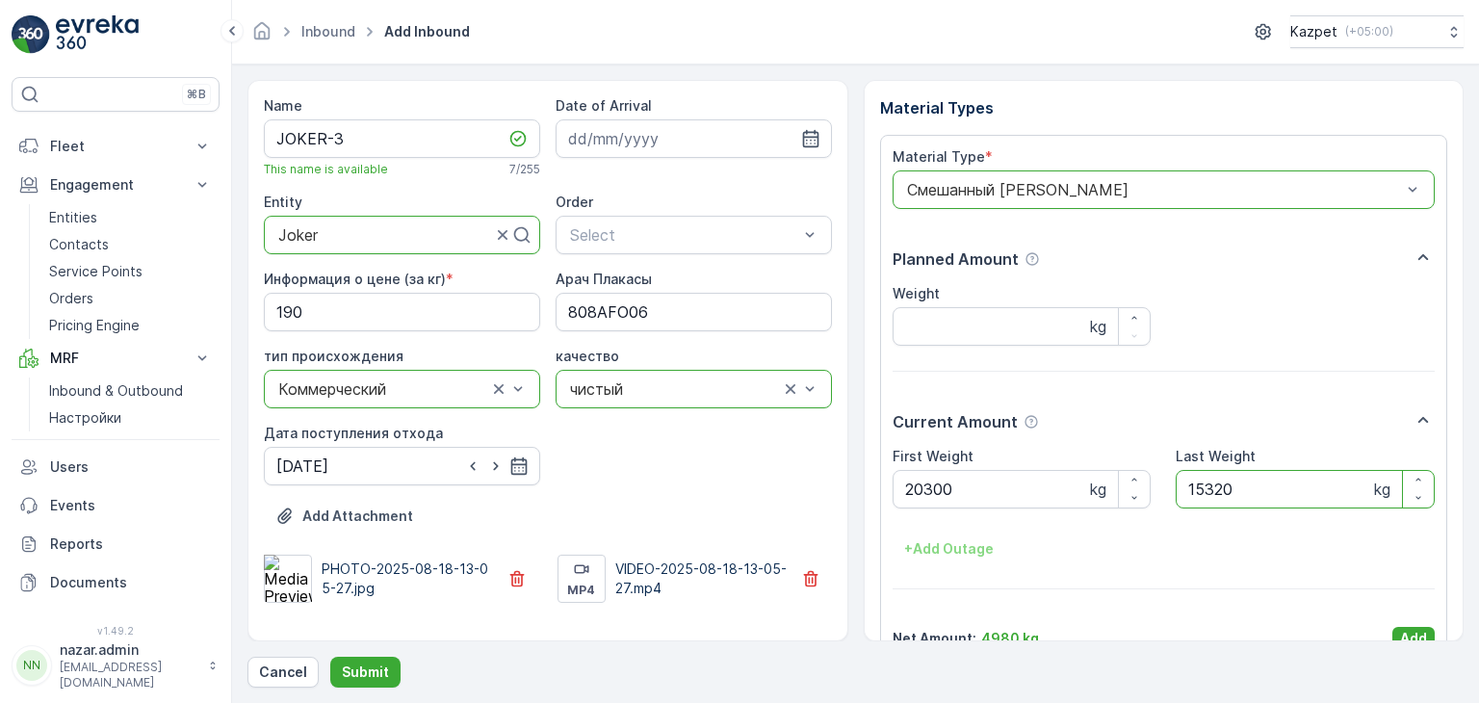
type Weight "15320"
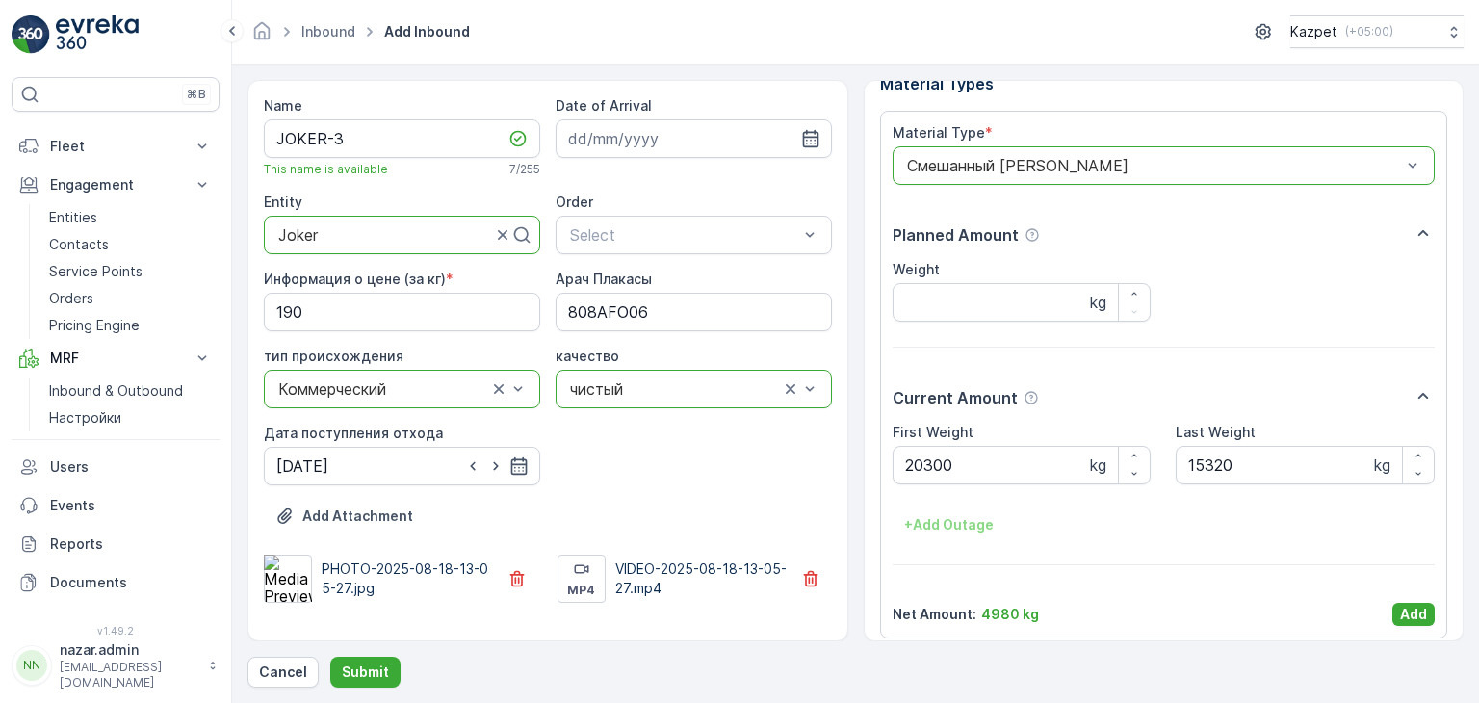
scroll to position [38, 0]
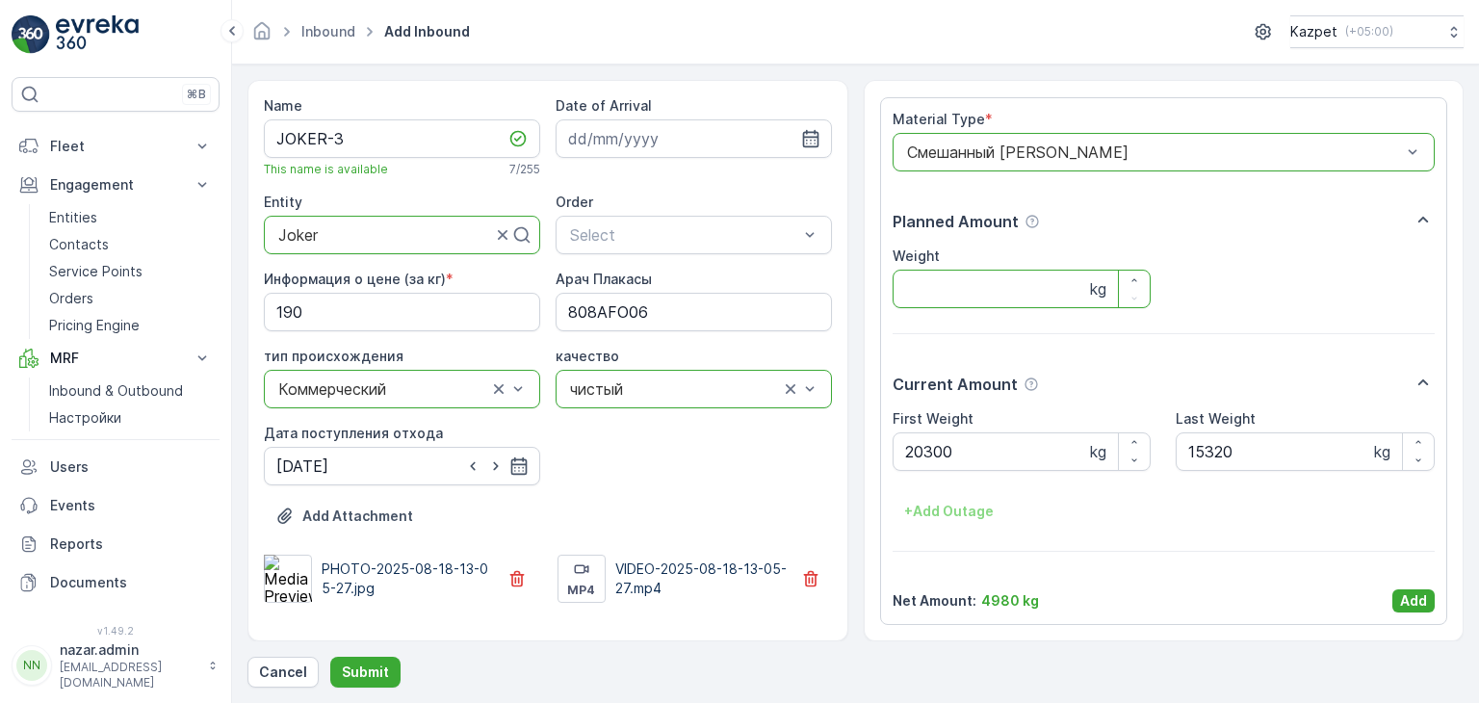
click at [953, 289] on input "Weight" at bounding box center [1022, 289] width 259 height 39
type input "4980"
click at [1415, 610] on p "Add" at bounding box center [1413, 600] width 27 height 19
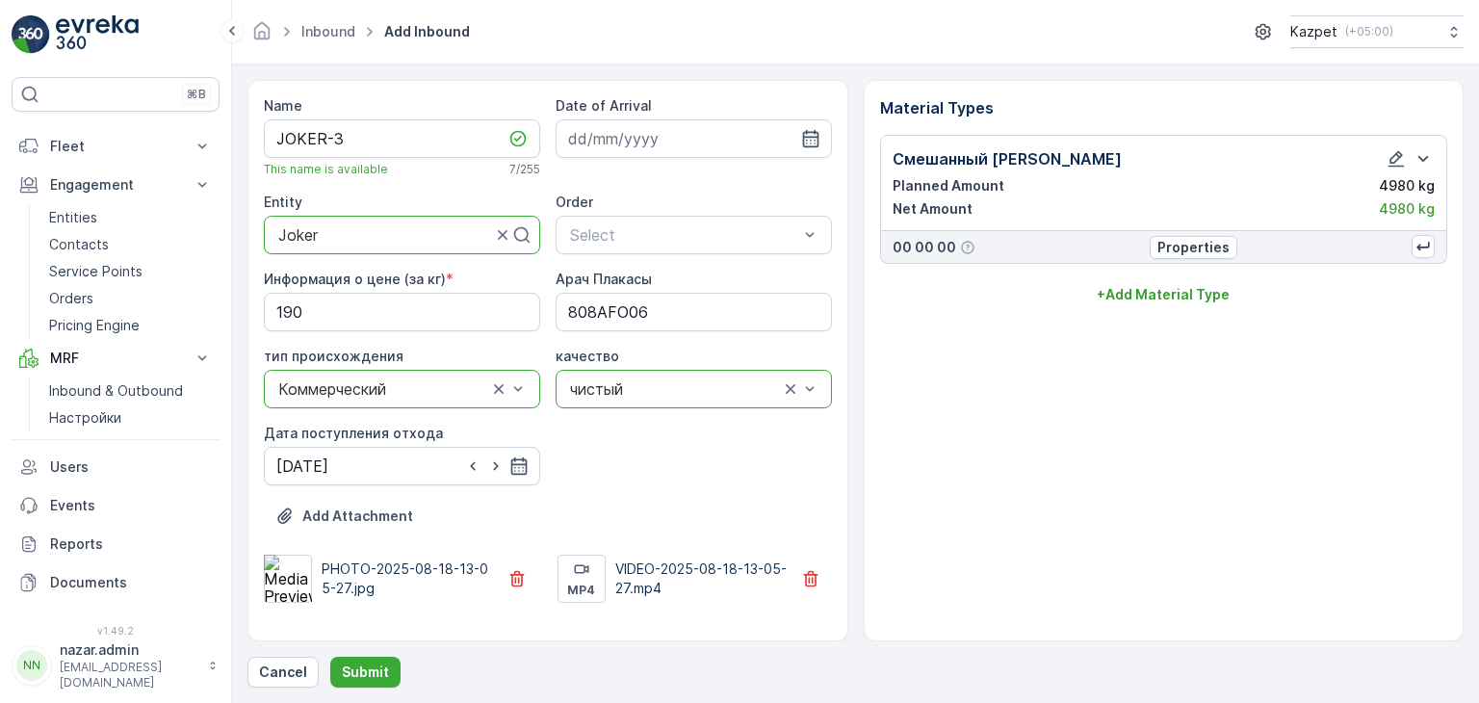
scroll to position [0, 0]
click at [376, 510] on p "Add Attachment" at bounding box center [357, 515] width 111 height 19
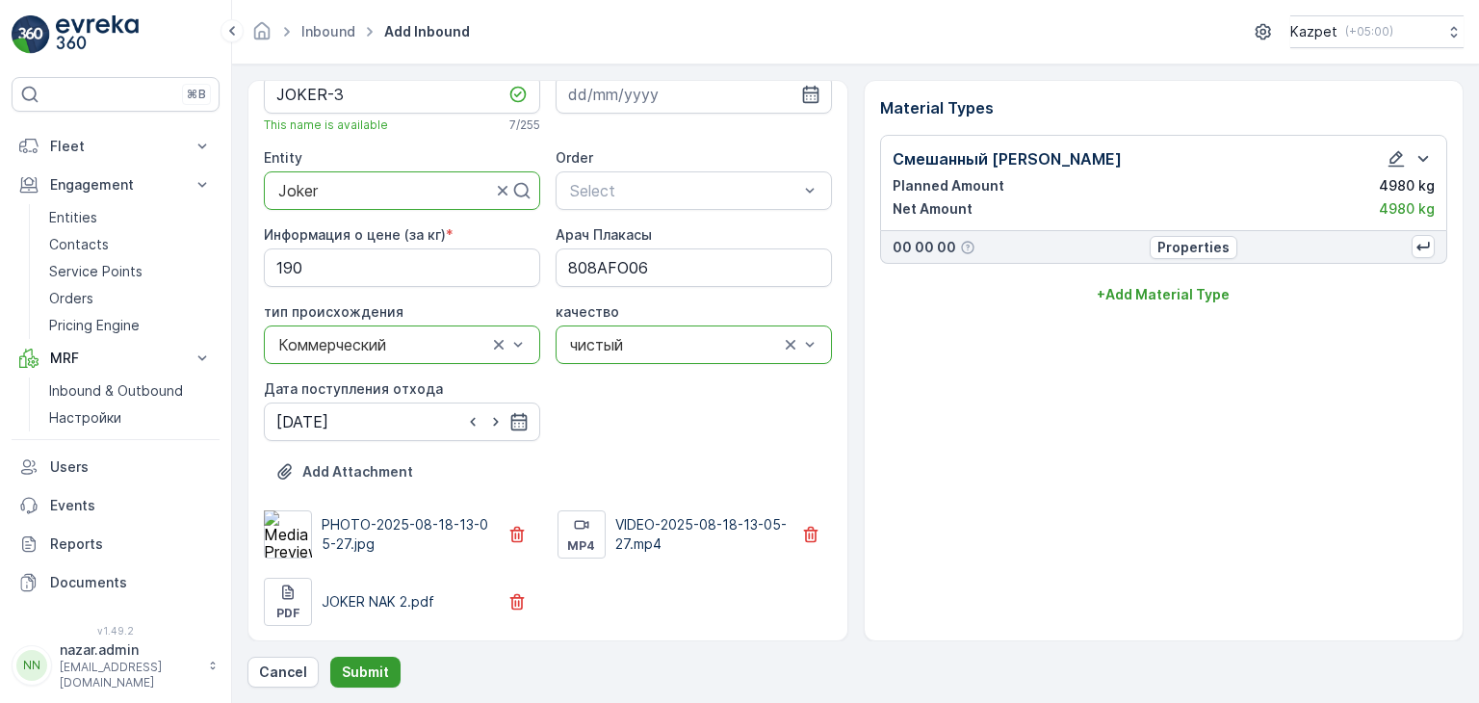
click at [358, 661] on button "Submit" at bounding box center [365, 672] width 70 height 31
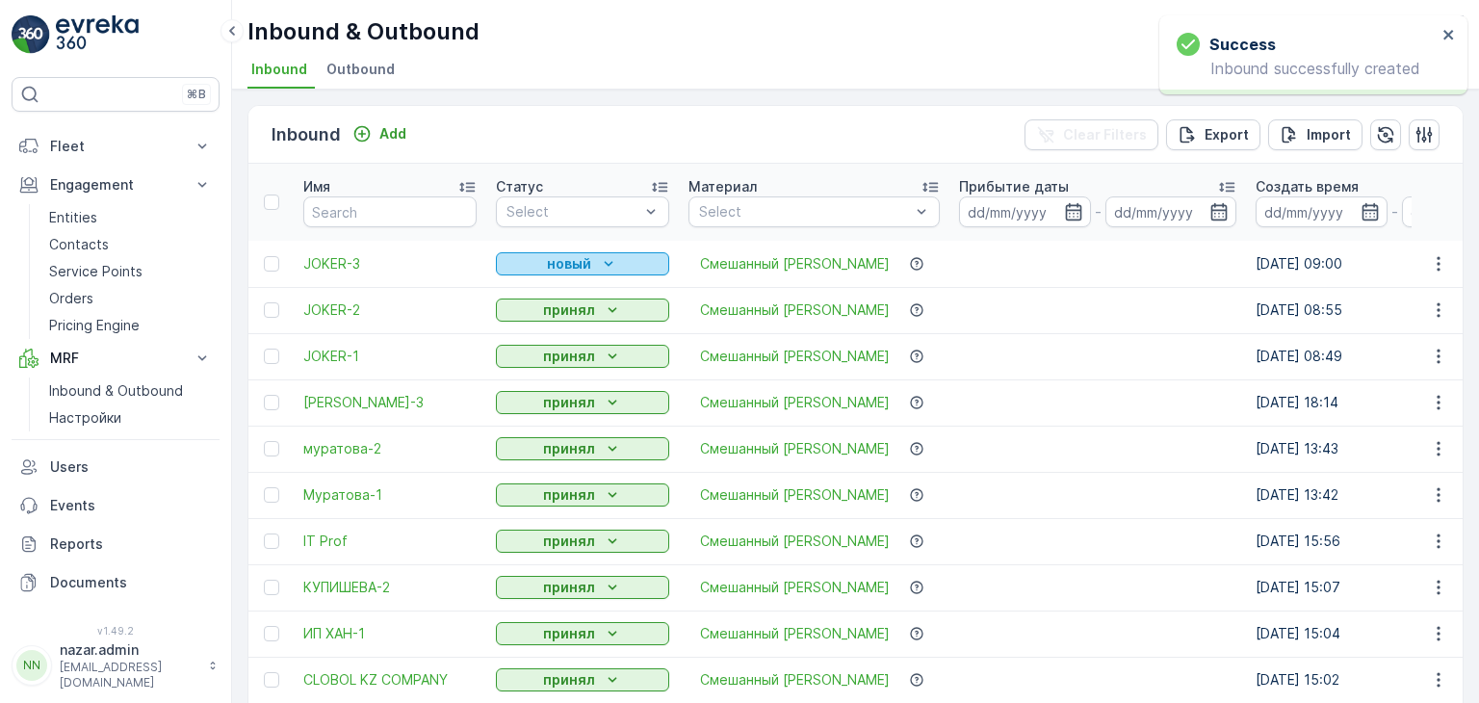
click at [532, 263] on div "новый" at bounding box center [583, 263] width 158 height 19
click at [518, 318] on span "принял" at bounding box center [530, 318] width 47 height 19
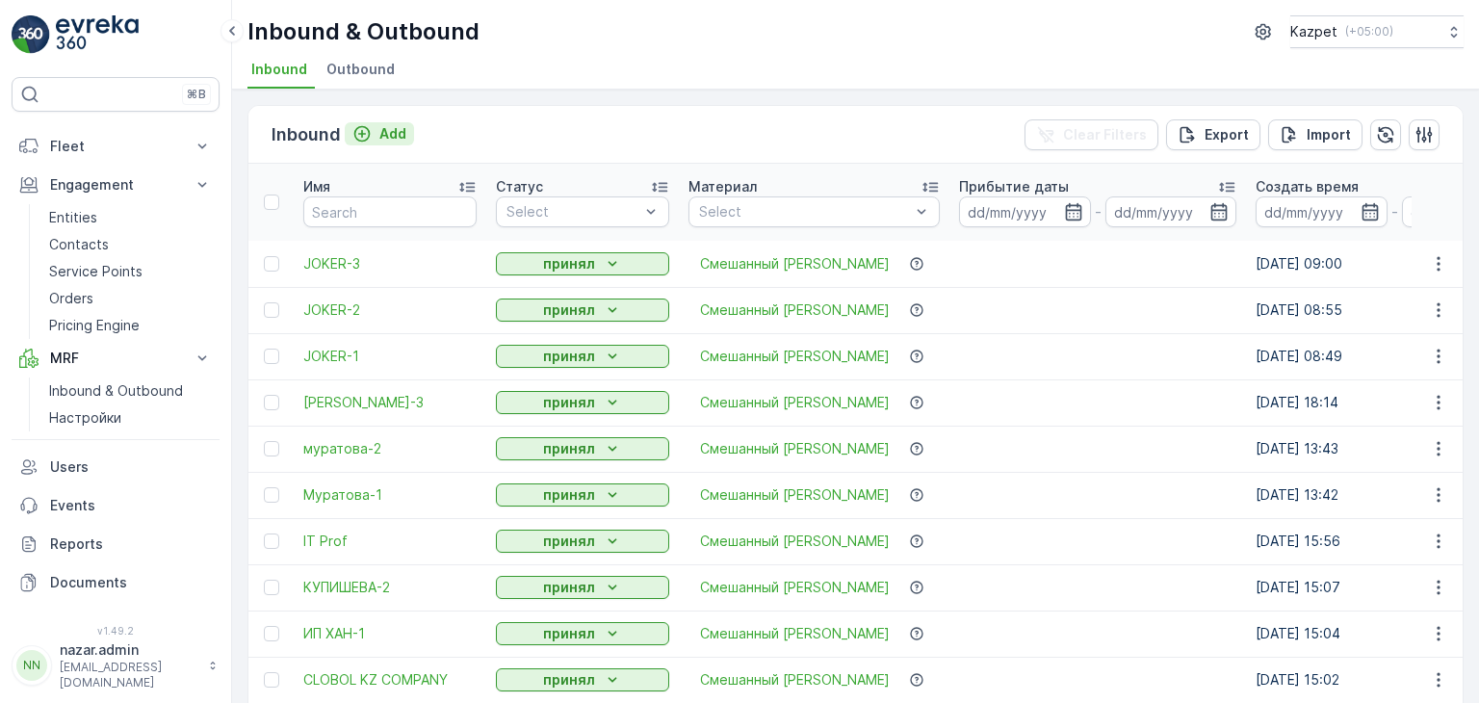
click at [360, 136] on icon "Add" at bounding box center [361, 133] width 19 height 19
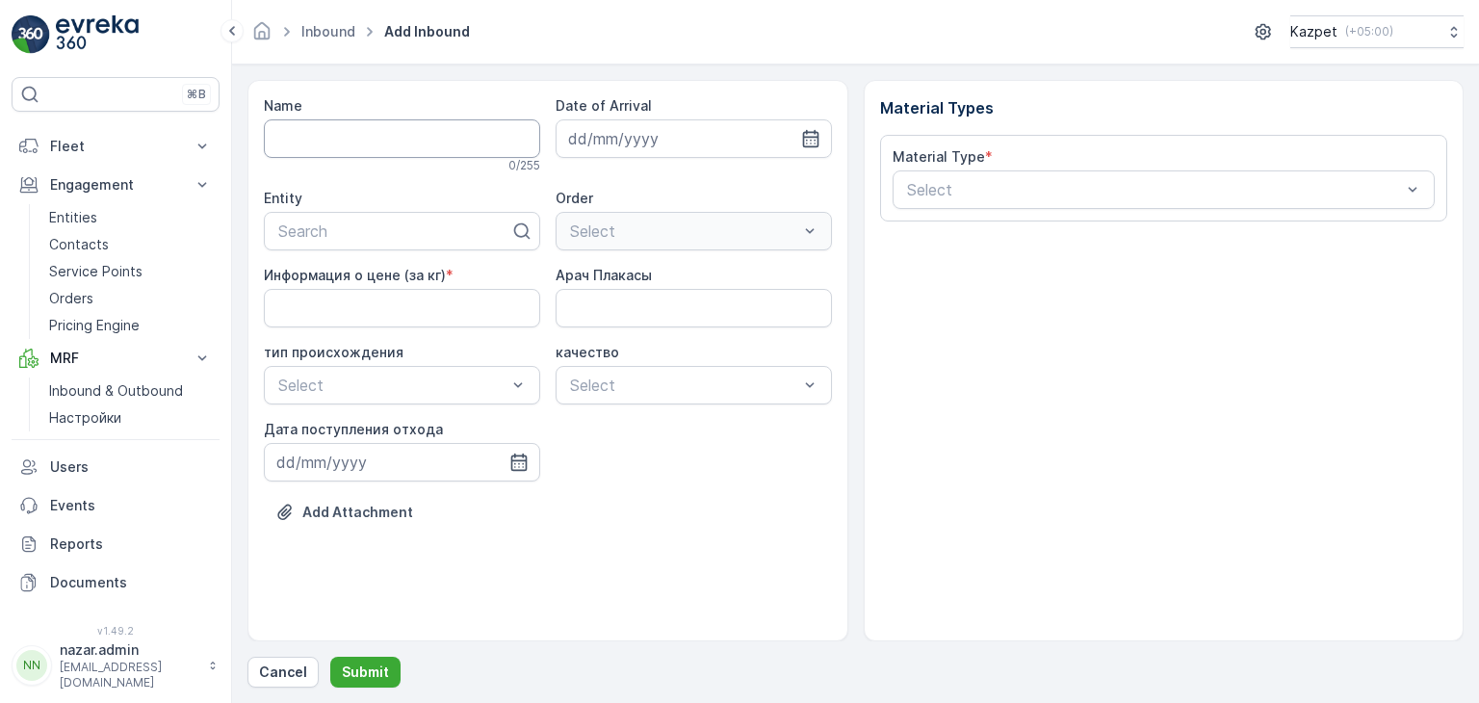
click at [385, 132] on input "Name" at bounding box center [402, 138] width 276 height 39
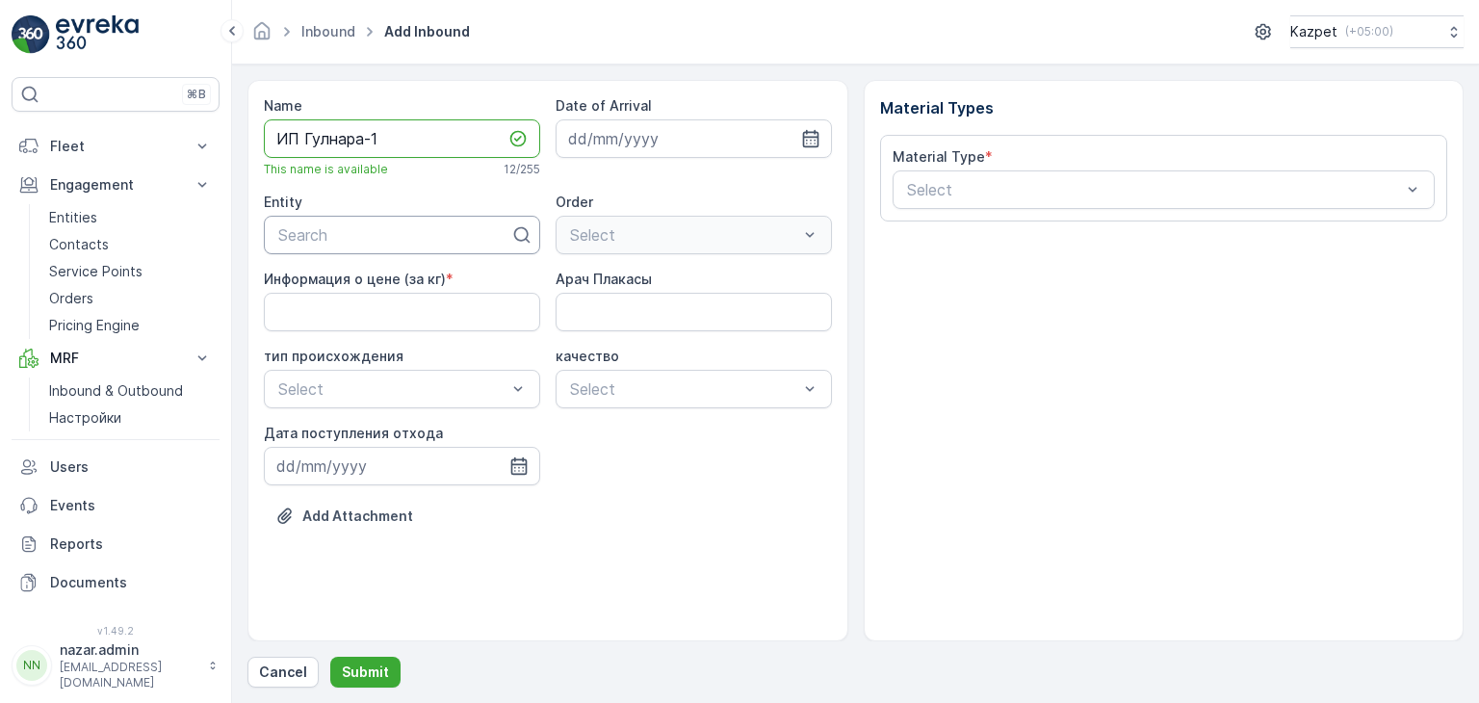
type input "ИП Гулнара-1"
click at [408, 227] on div at bounding box center [394, 234] width 236 height 17
type input "ИП"
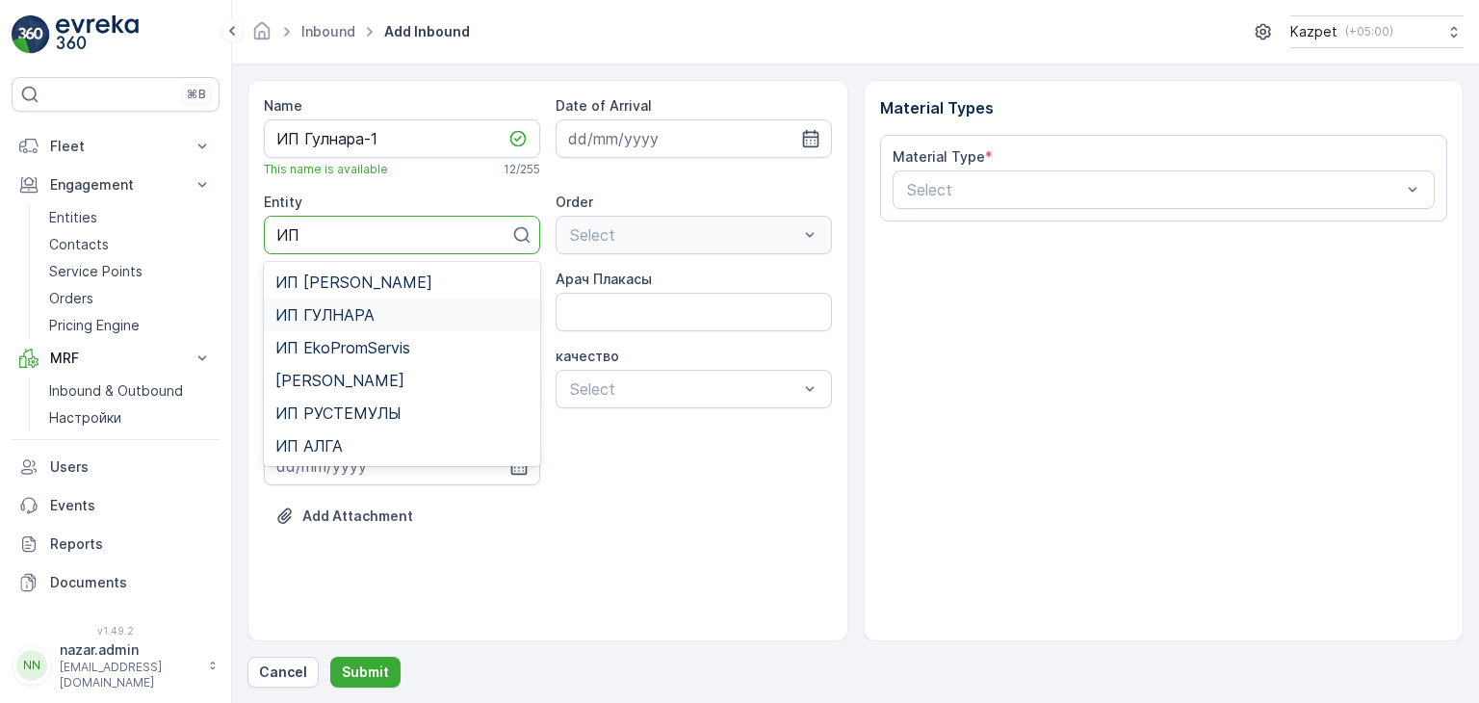
click at [379, 306] on div "ИП ГУЛНАРА" at bounding box center [401, 314] width 253 height 17
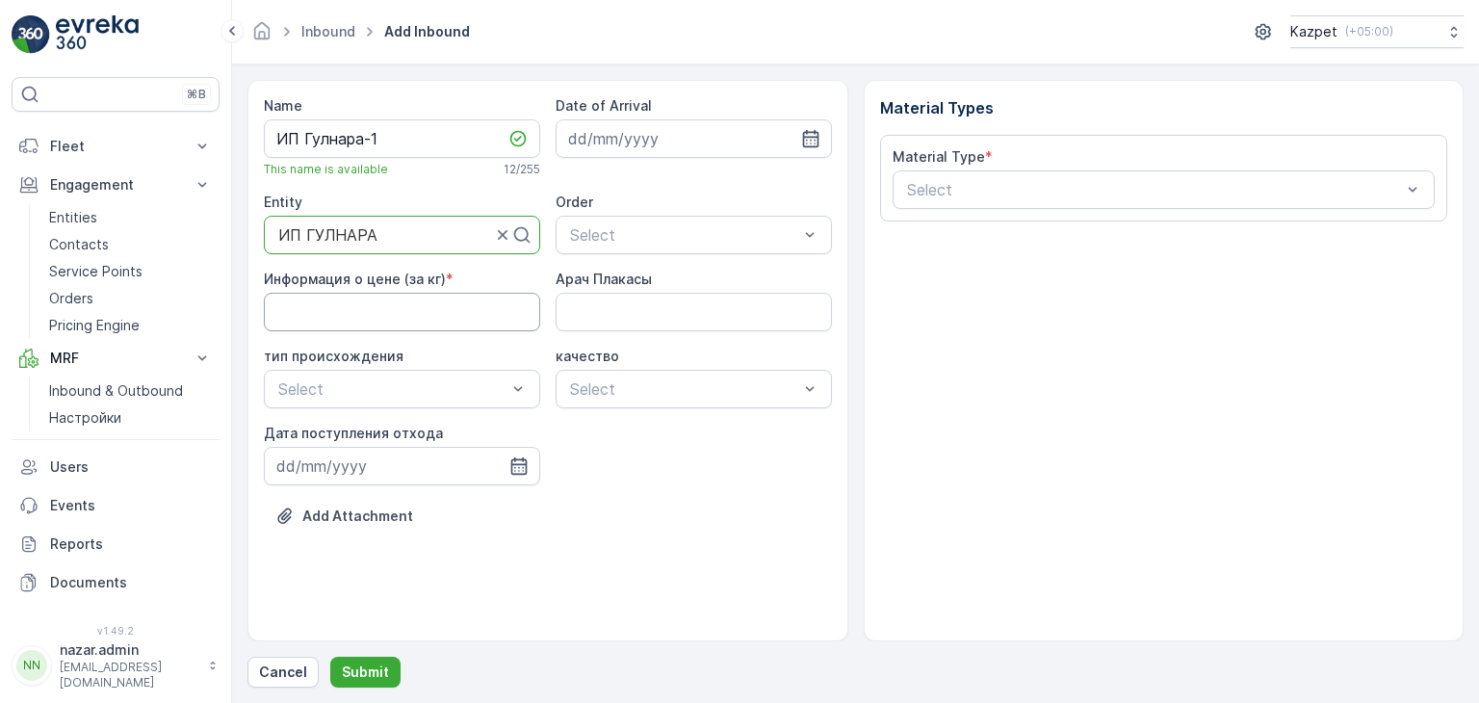
click at [436, 303] on кг\) "Информация о цене (за кг)" at bounding box center [402, 312] width 276 height 39
type кг\) "200"
click at [607, 307] on Плакасы "Арач Плакасы" at bounding box center [694, 312] width 276 height 39
type Плакасы "509AHS04"
click at [362, 438] on div "Свалка" at bounding box center [401, 435] width 253 height 17
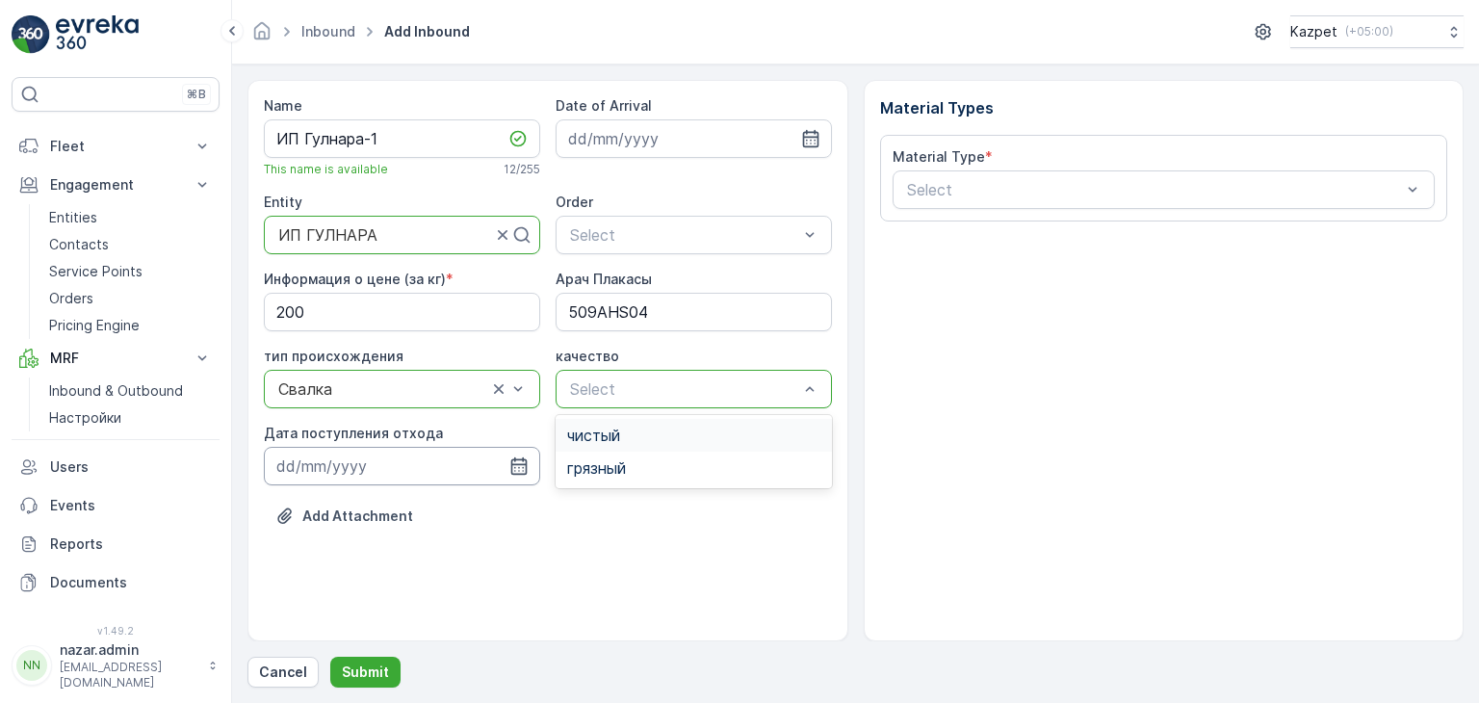
drag, startPoint x: 613, startPoint y: 434, endPoint x: 455, endPoint y: 474, distance: 162.8
click at [612, 435] on span "чистый" at bounding box center [593, 435] width 53 height 17
click at [523, 467] on icon "button" at bounding box center [518, 465] width 19 height 19
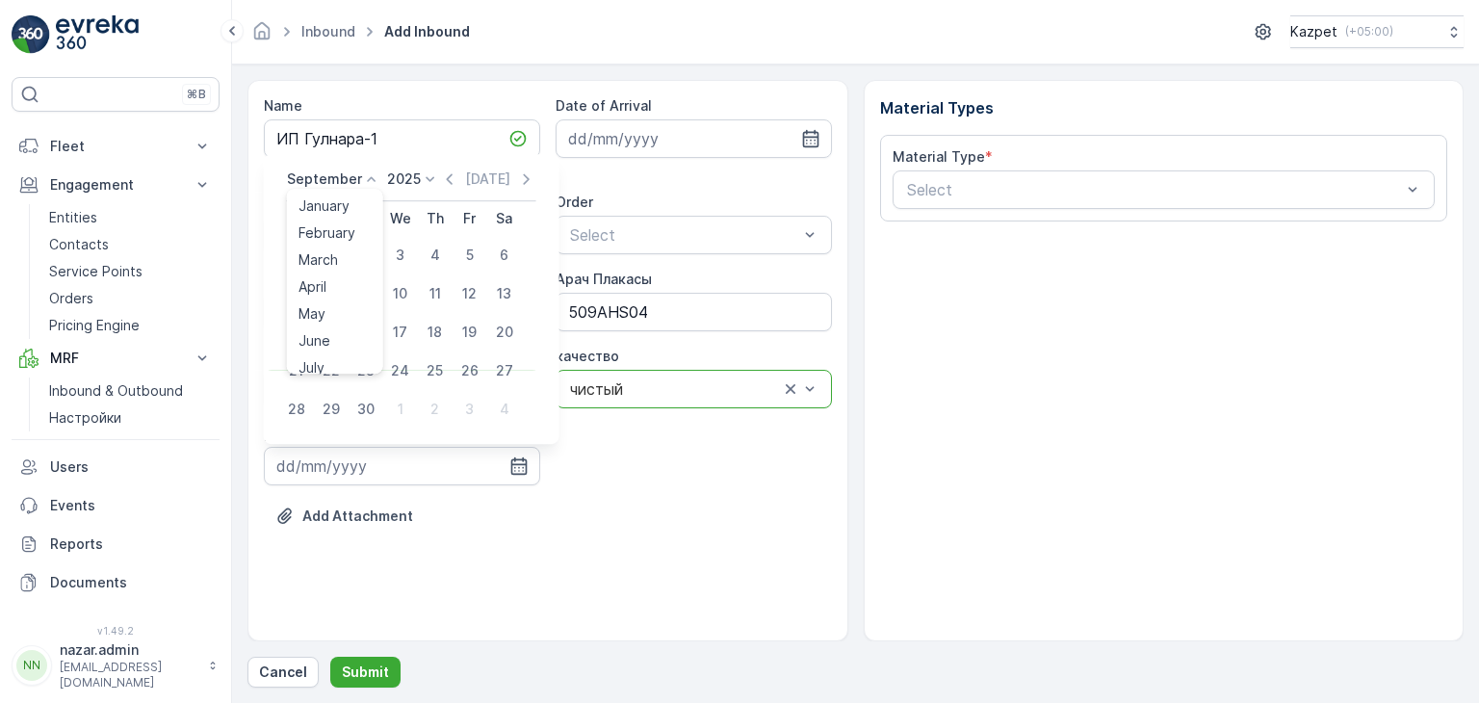
click at [347, 179] on p "September" at bounding box center [324, 178] width 75 height 19
click at [326, 274] on span "August" at bounding box center [321, 279] width 45 height 19
click at [506, 366] on div "30" at bounding box center [504, 370] width 31 height 31
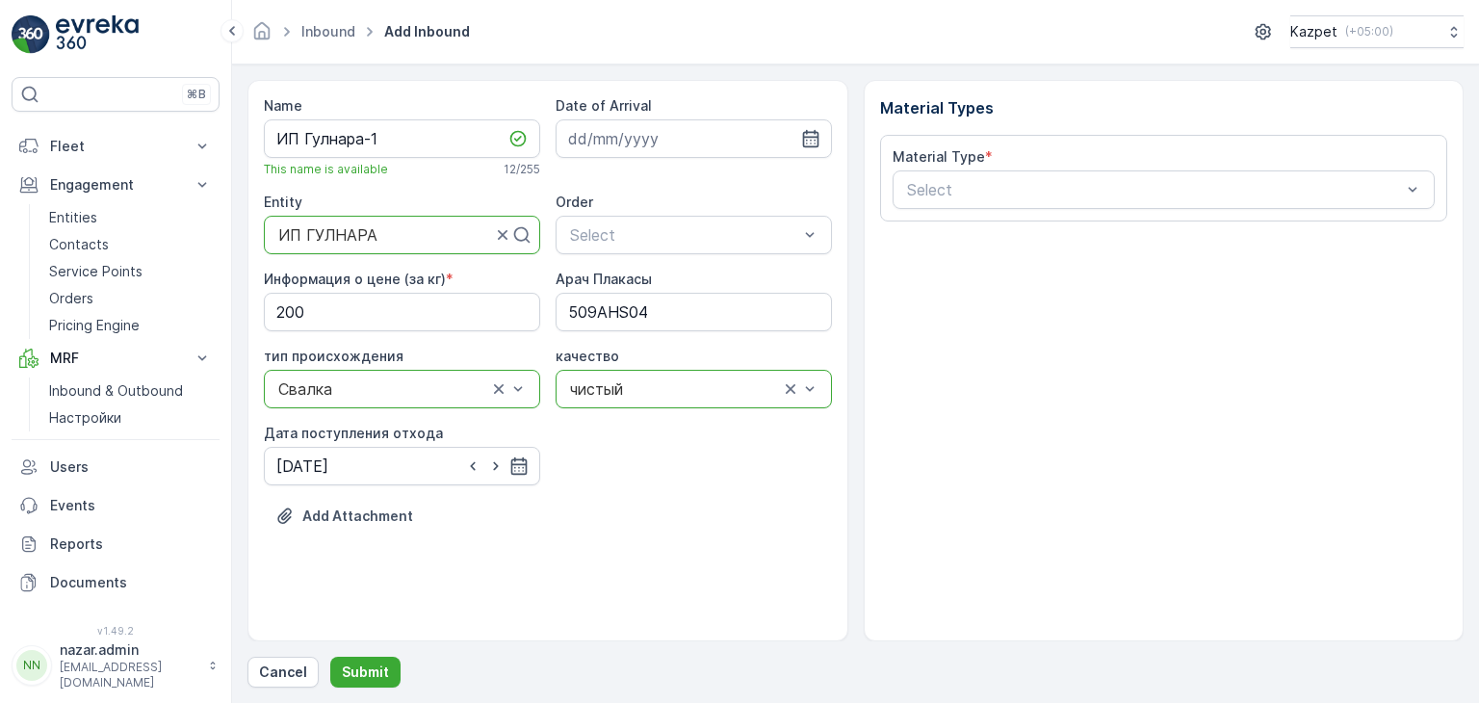
type input "[DATE]"
click at [387, 515] on p "Add Attachment" at bounding box center [357, 515] width 111 height 19
click at [366, 521] on p "Add Attachment" at bounding box center [357, 515] width 111 height 19
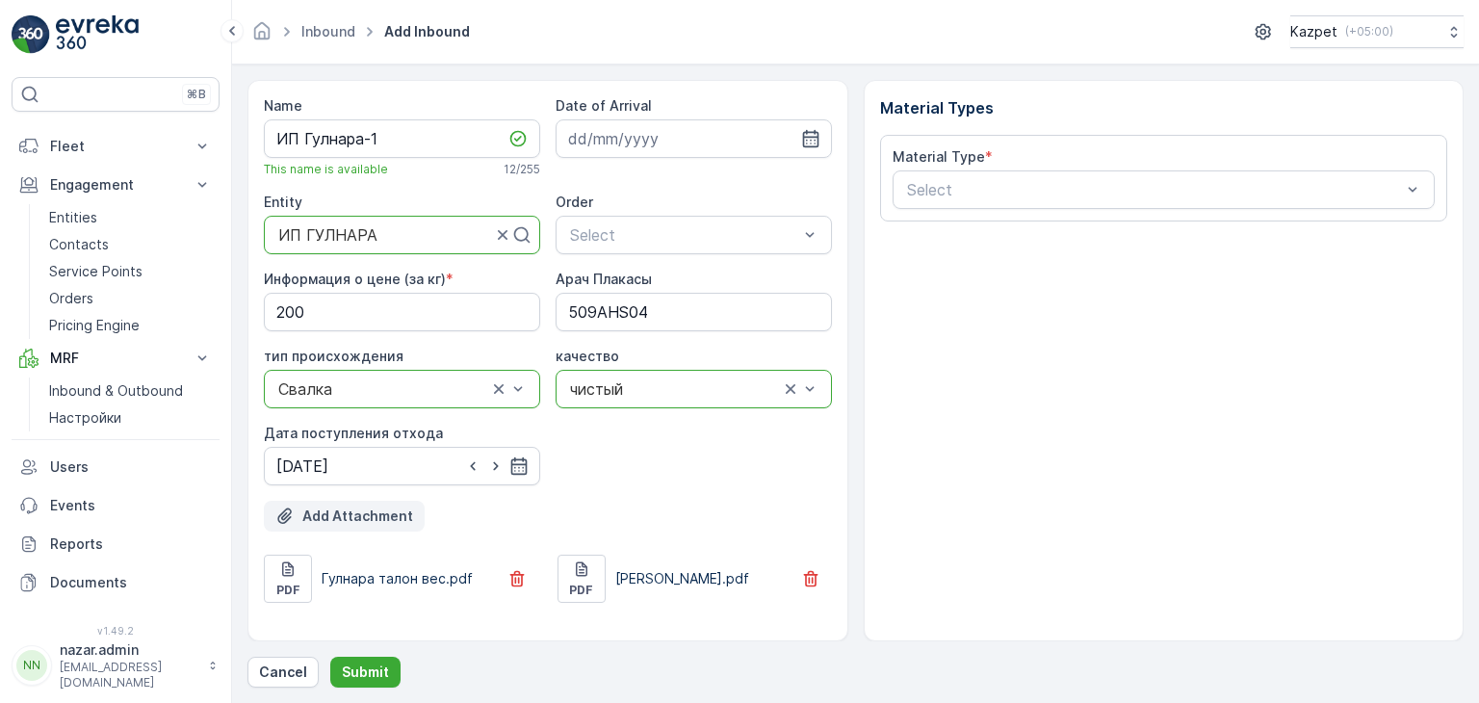
click at [379, 519] on p "Add Attachment" at bounding box center [357, 515] width 111 height 19
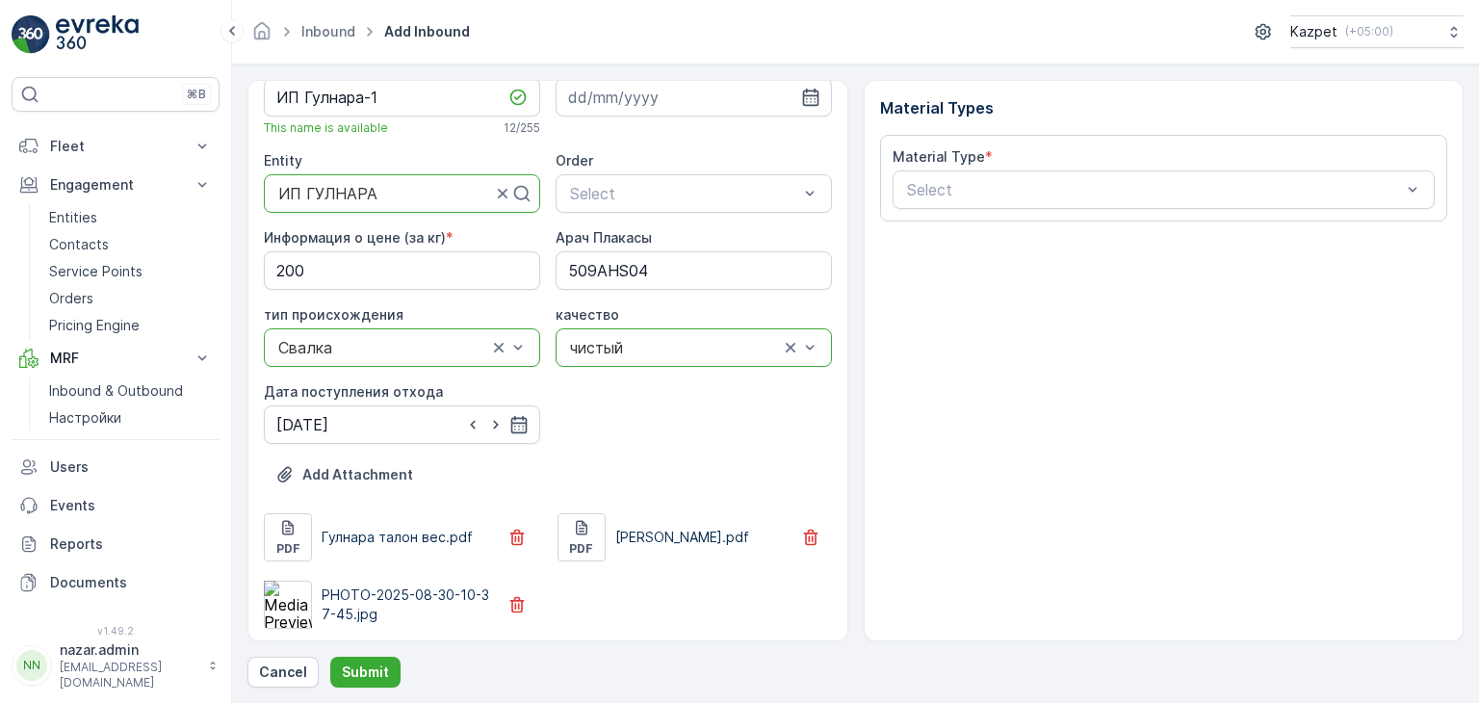
scroll to position [44, 0]
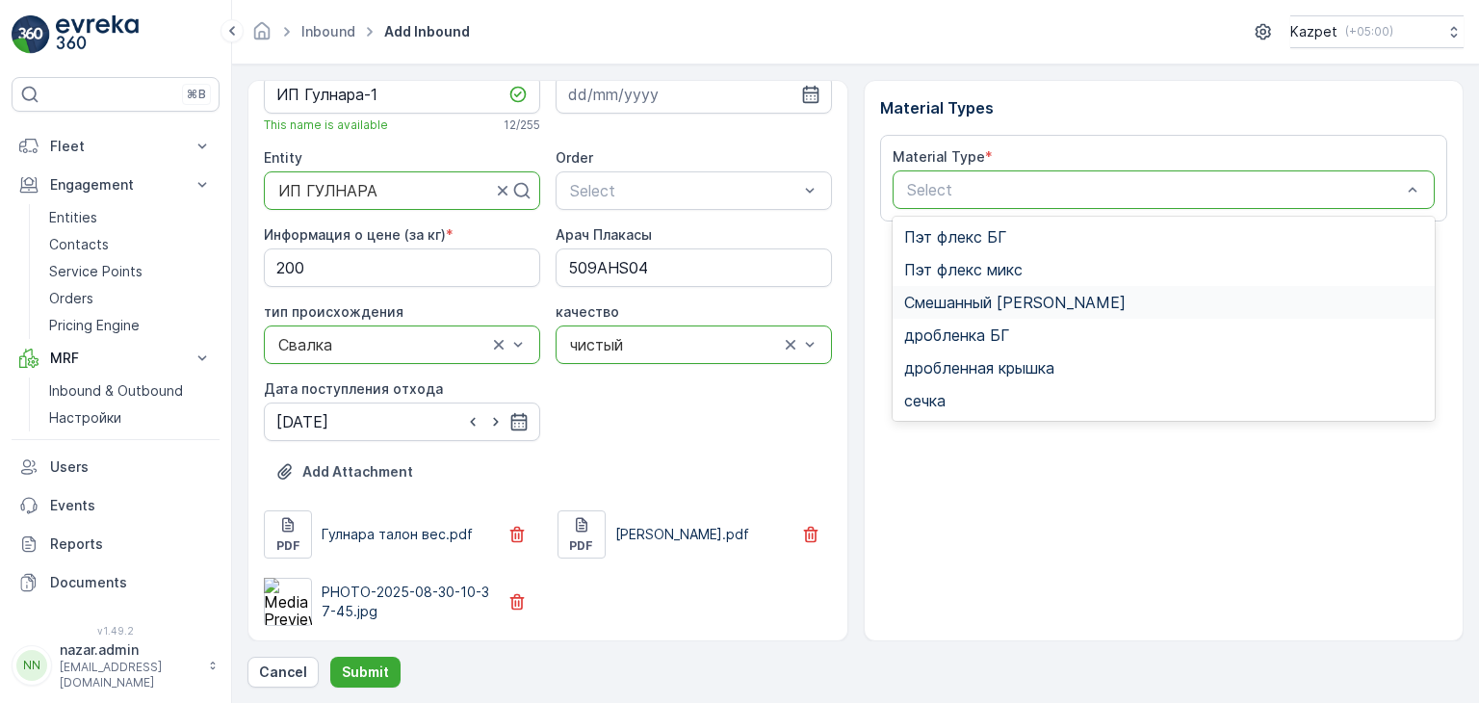
click at [971, 298] on span "Смешанный [PERSON_NAME]" at bounding box center [1014, 302] width 221 height 17
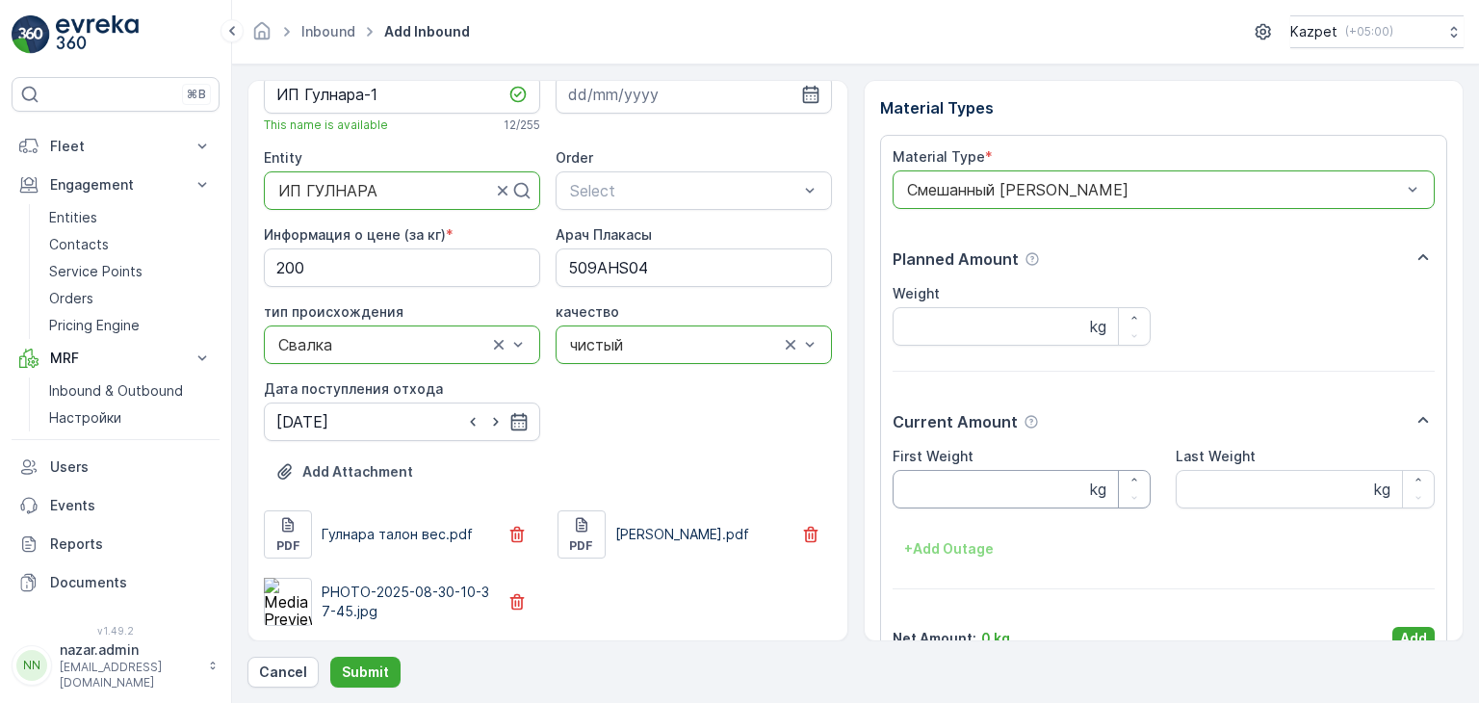
click at [956, 491] on Weight "First Weight" at bounding box center [1022, 489] width 259 height 39
type Weight "27860"
click at [1204, 498] on Weight "Last Weight" at bounding box center [1305, 489] width 259 height 39
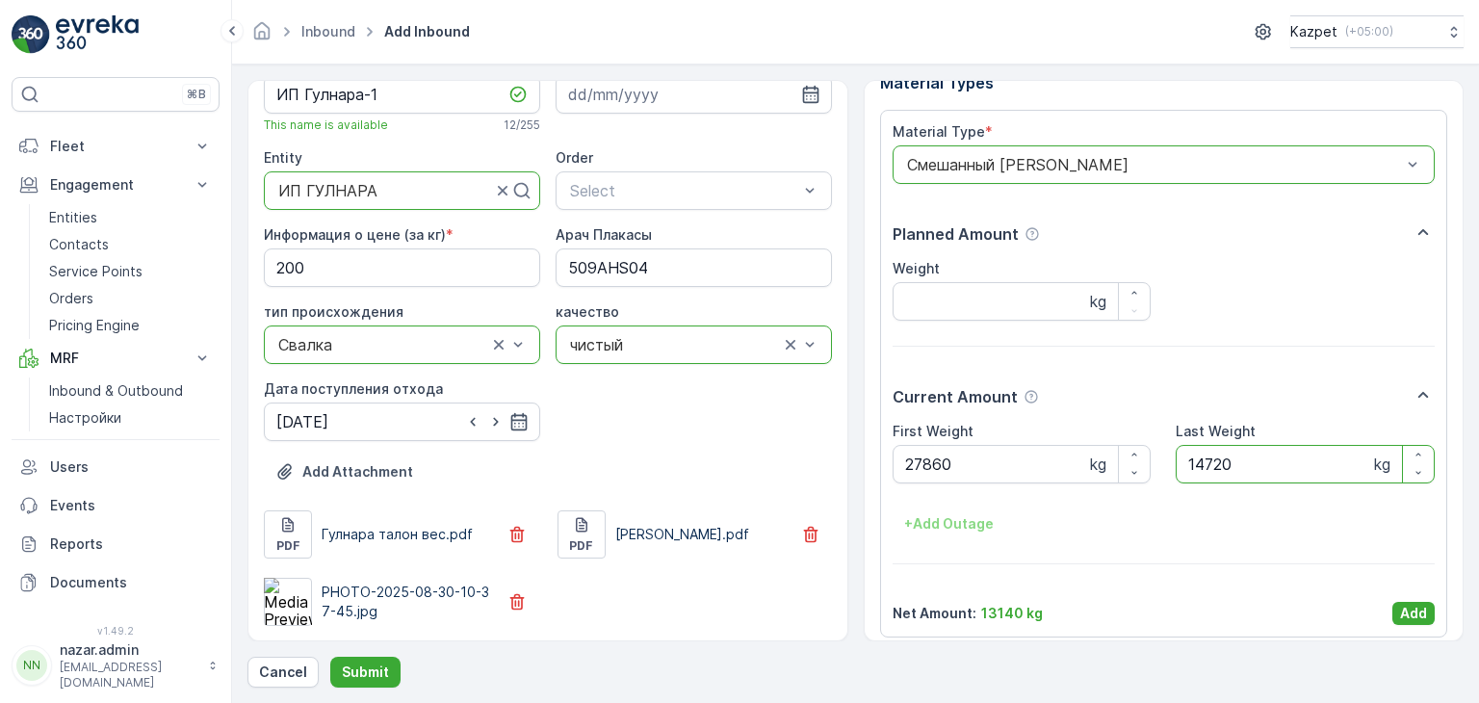
scroll to position [38, 0]
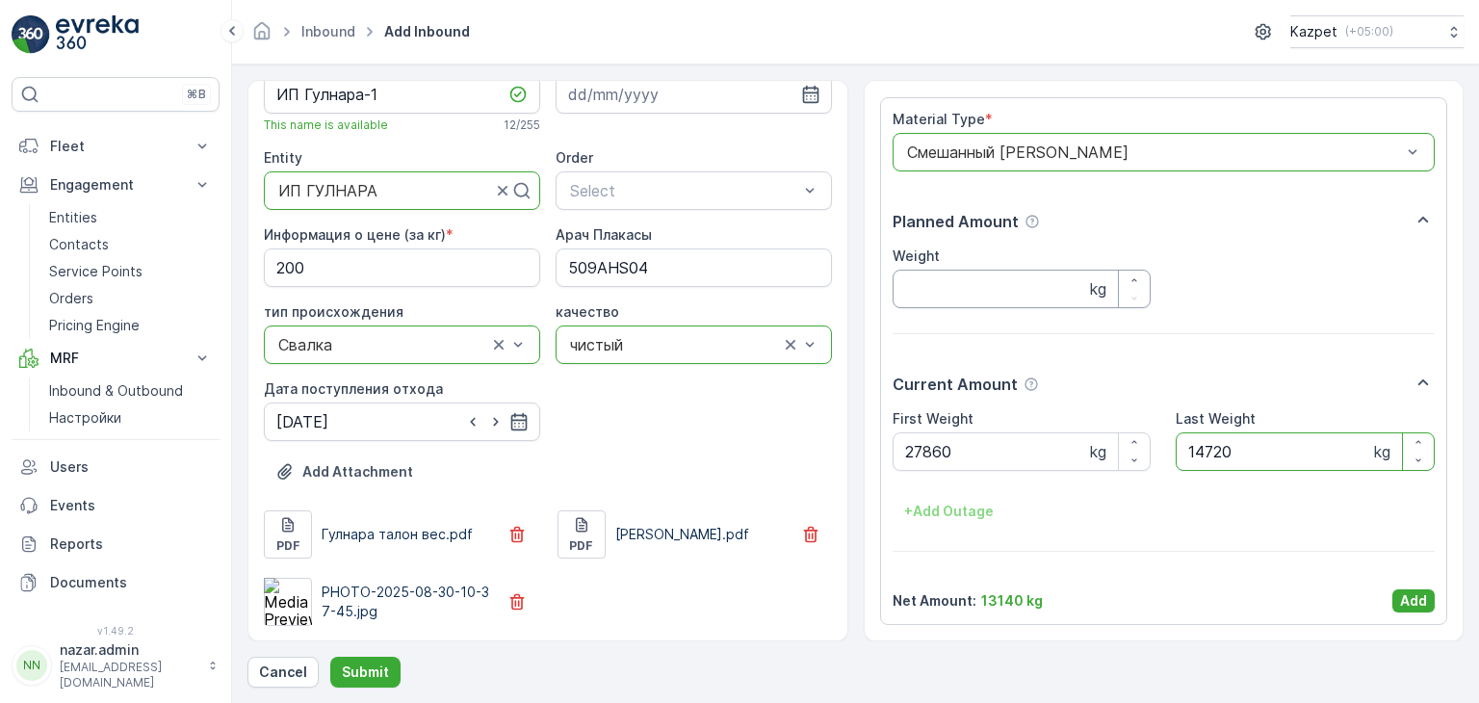
type Weight "14720"
click at [943, 287] on input "Weight" at bounding box center [1022, 289] width 259 height 39
type input "13140"
click at [1406, 603] on p "Add" at bounding box center [1413, 600] width 27 height 19
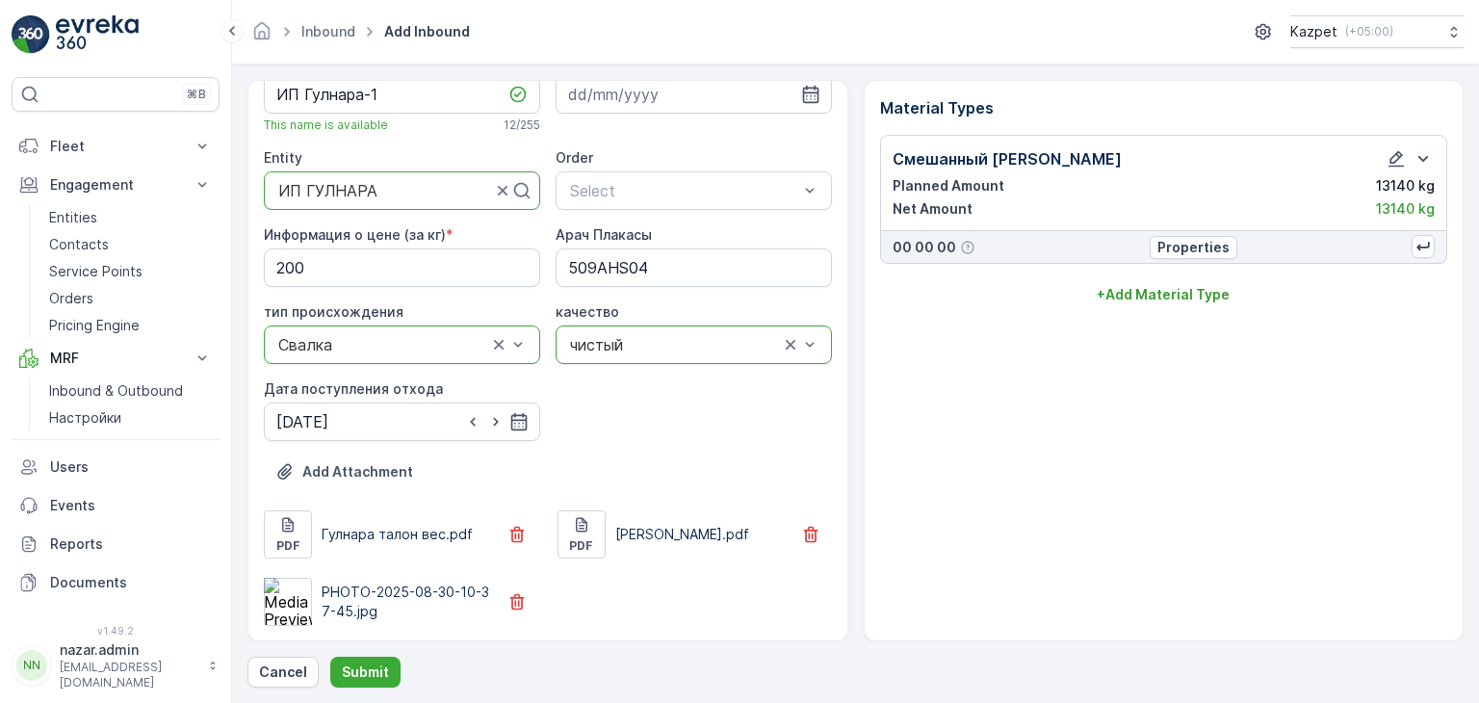
scroll to position [0, 0]
click at [361, 671] on p "Submit" at bounding box center [365, 671] width 47 height 19
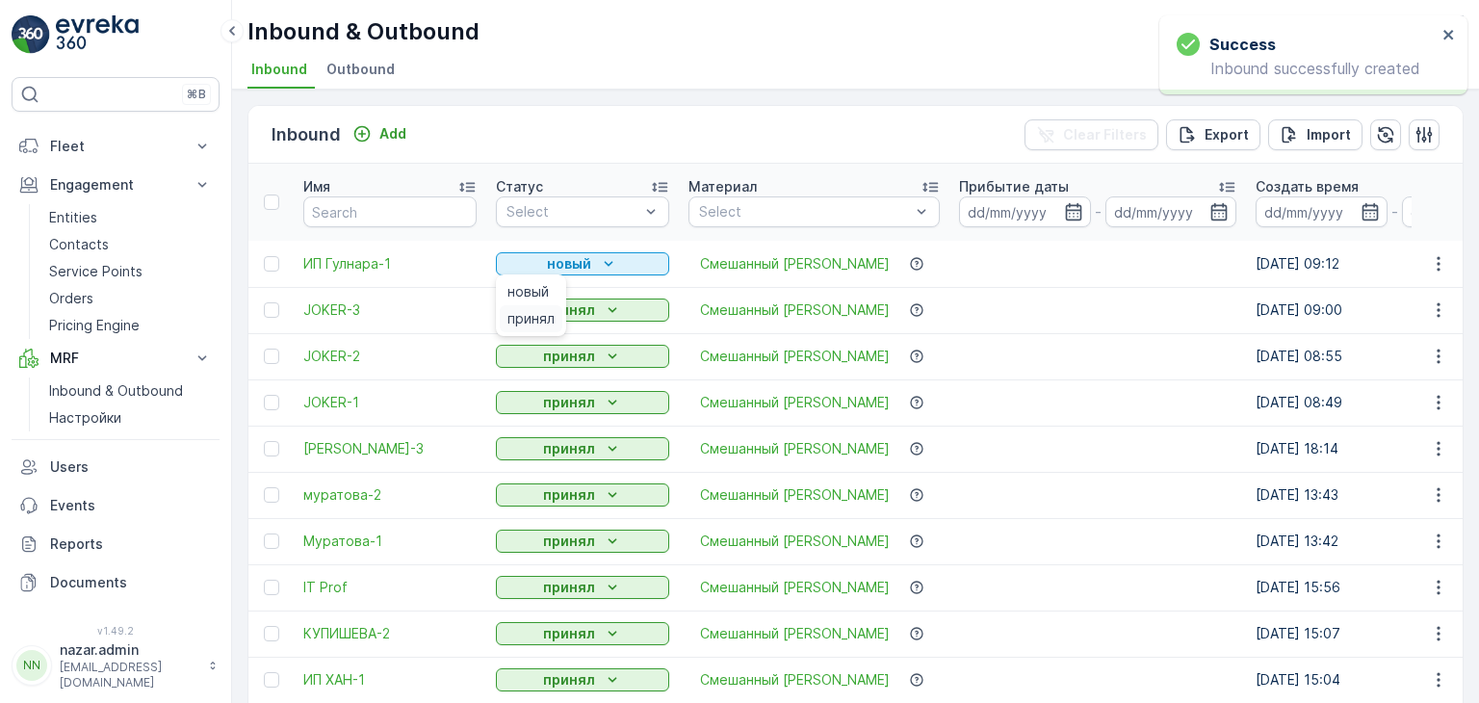
click at [530, 316] on span "принял" at bounding box center [530, 318] width 47 height 19
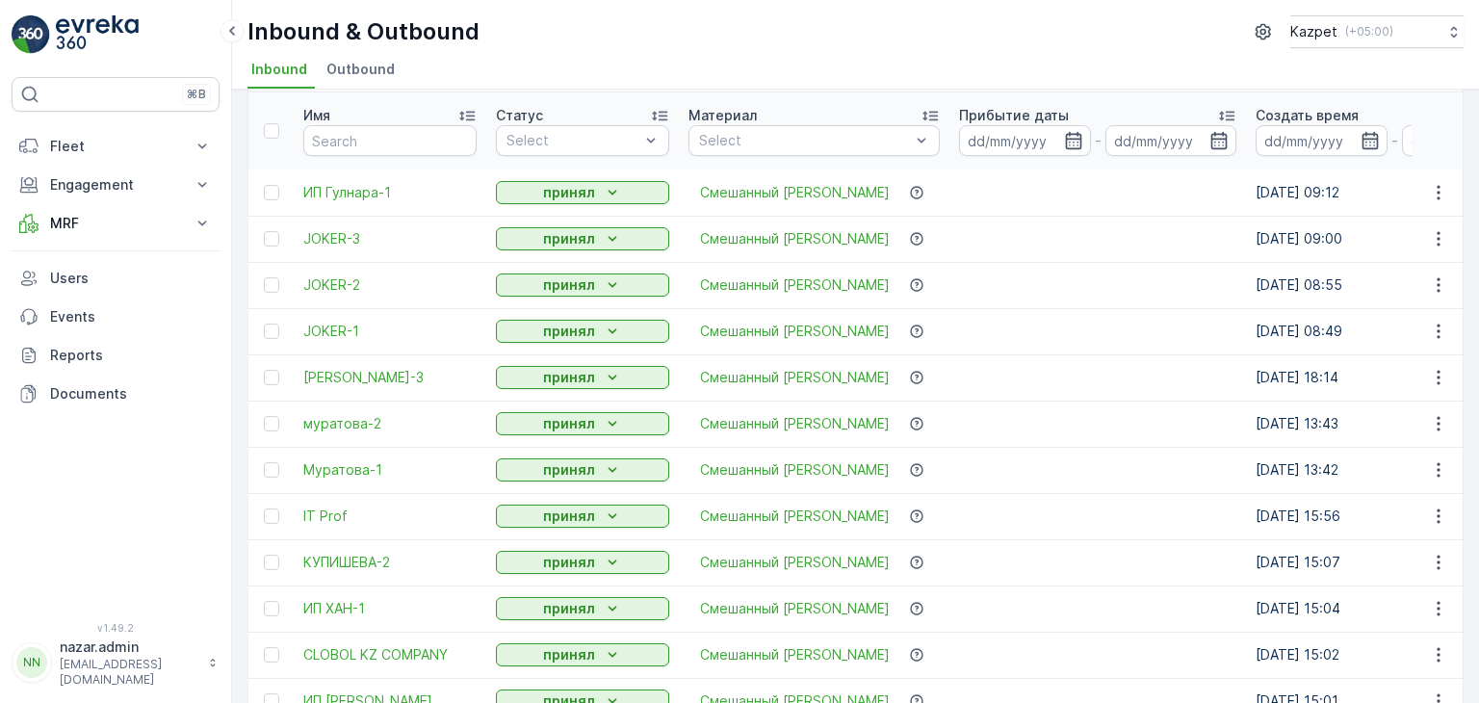
scroll to position [96, 0]
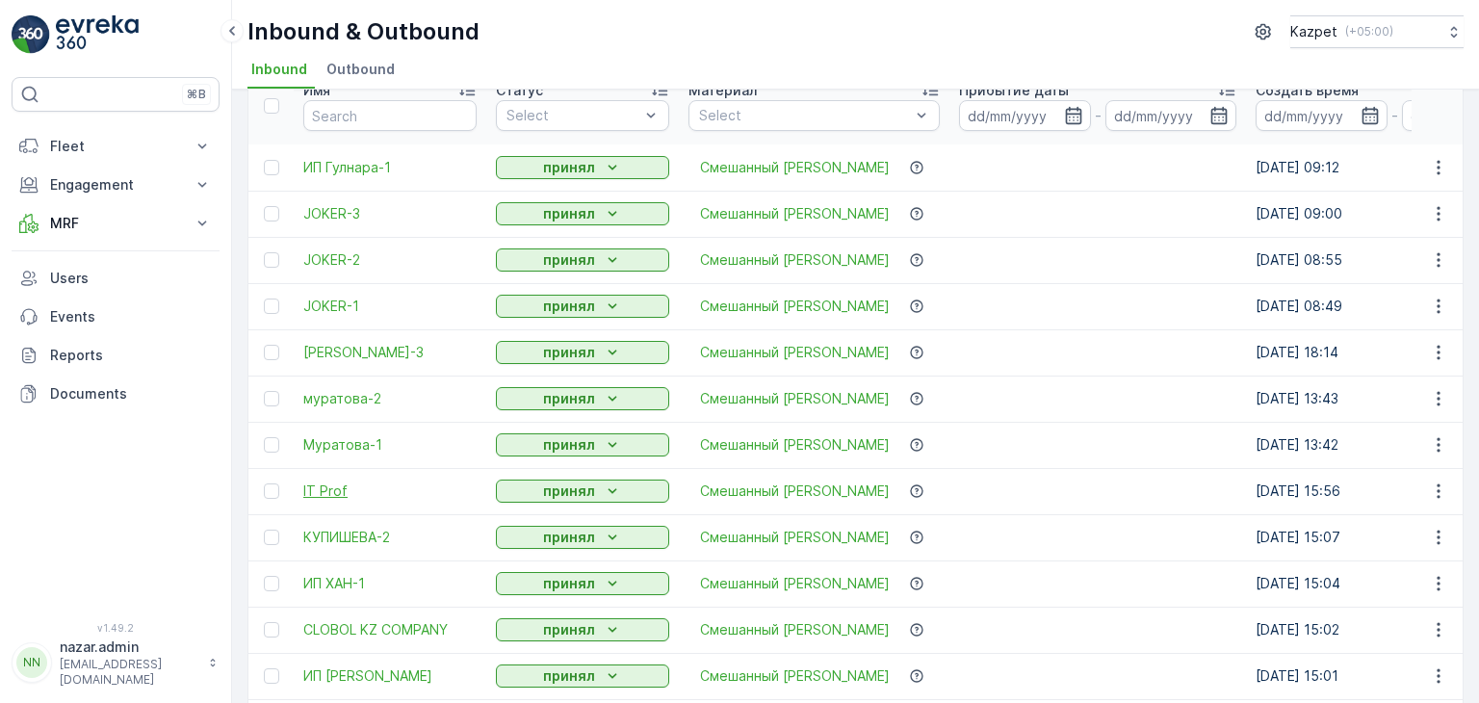
click at [324, 415] on span "IT Prof" at bounding box center [389, 490] width 173 height 19
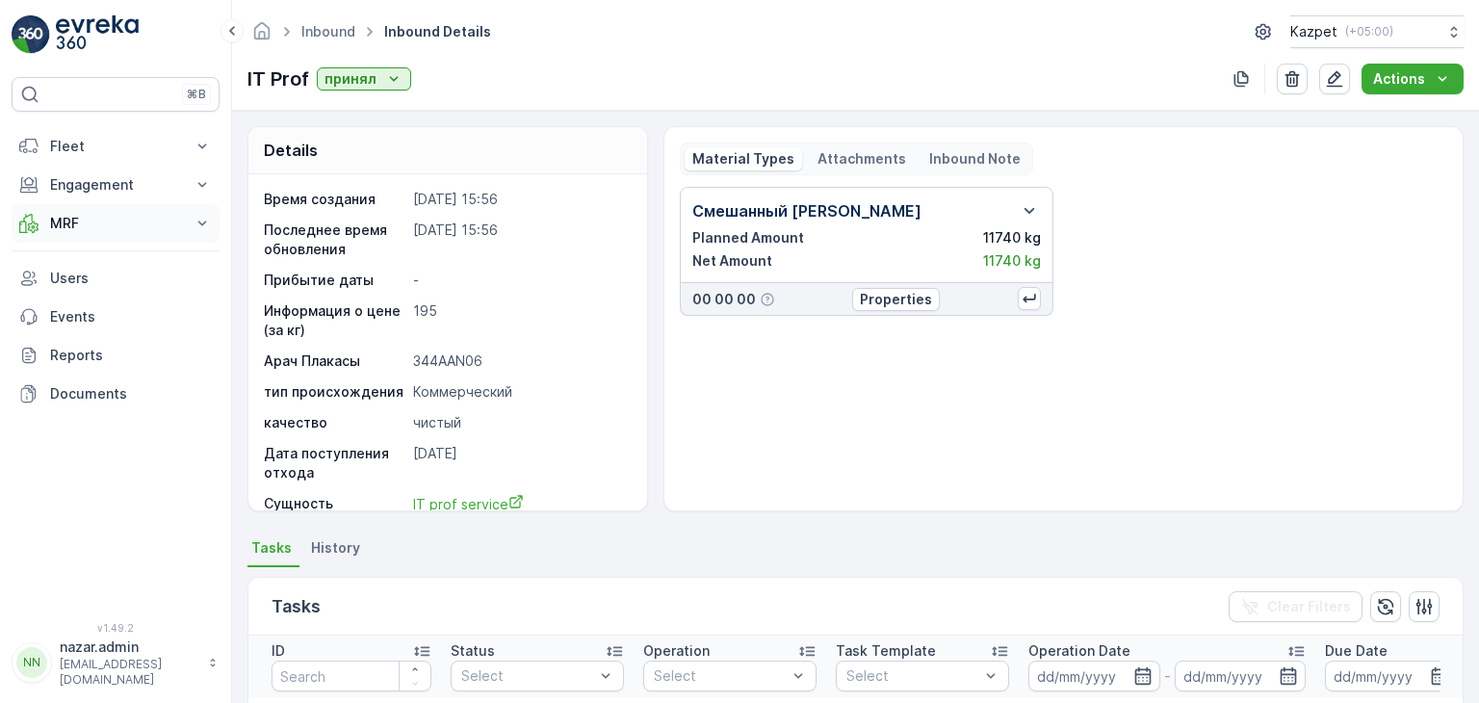
click at [86, 224] on p "MRF" at bounding box center [115, 223] width 131 height 19
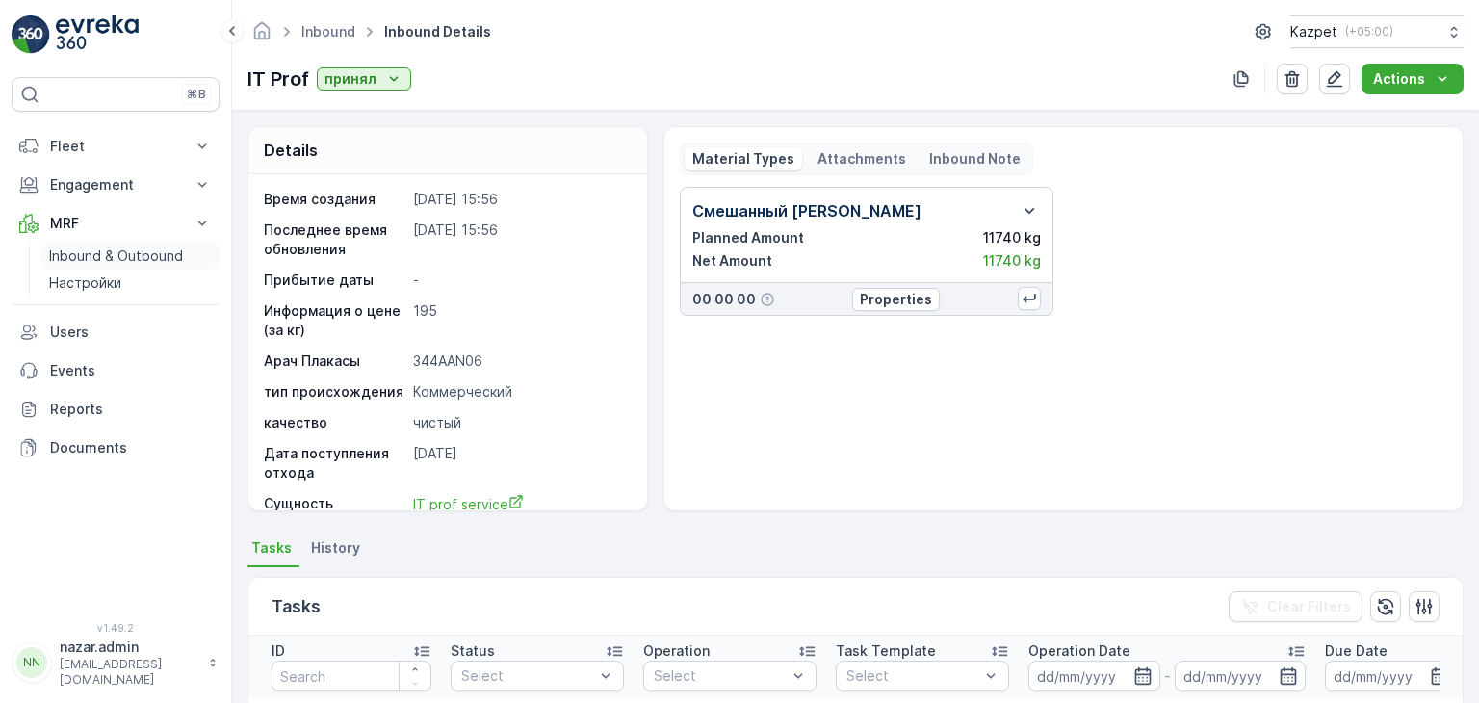
click at [91, 259] on p "Inbound & Outbound" at bounding box center [116, 256] width 134 height 19
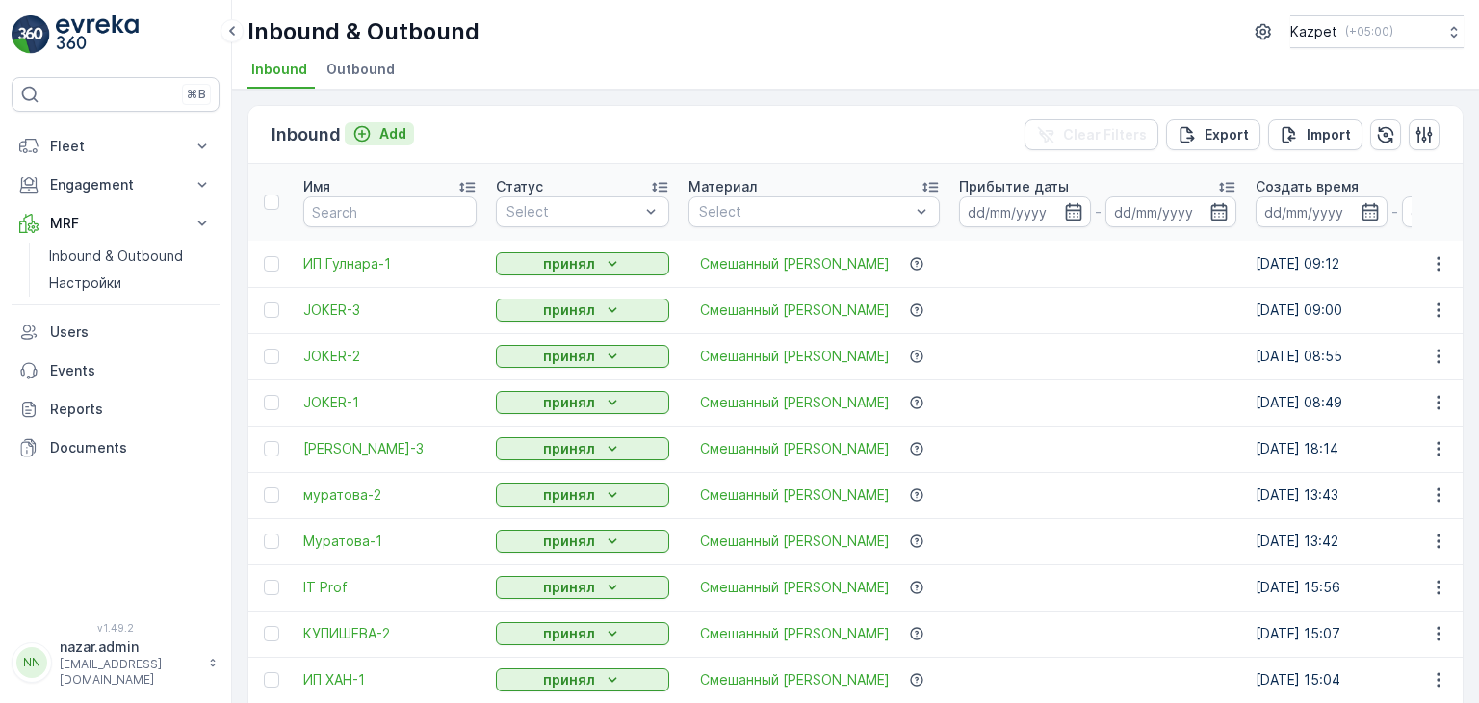
click at [363, 132] on icon "Add" at bounding box center [362, 134] width 16 height 16
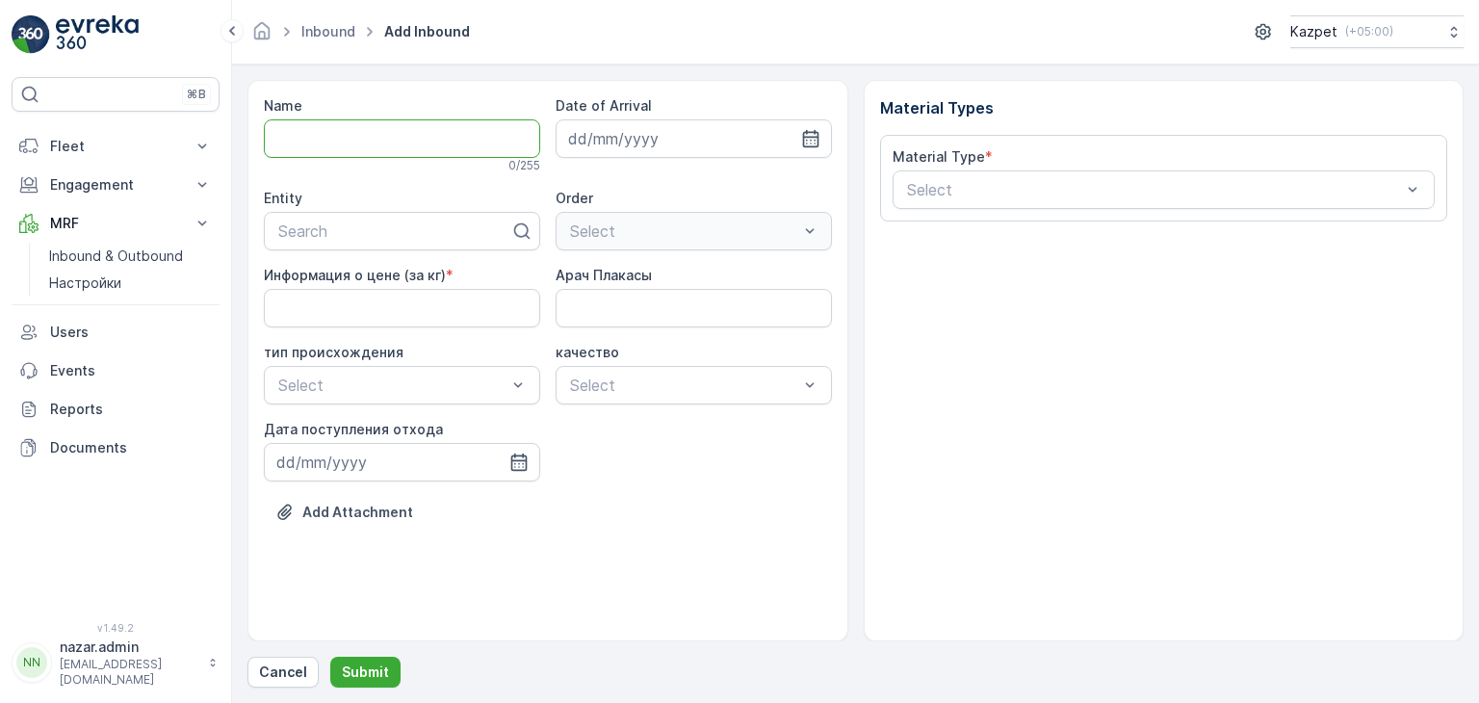
click at [325, 130] on input "Name" at bounding box center [402, 138] width 276 height 39
type input "EKOPROM"
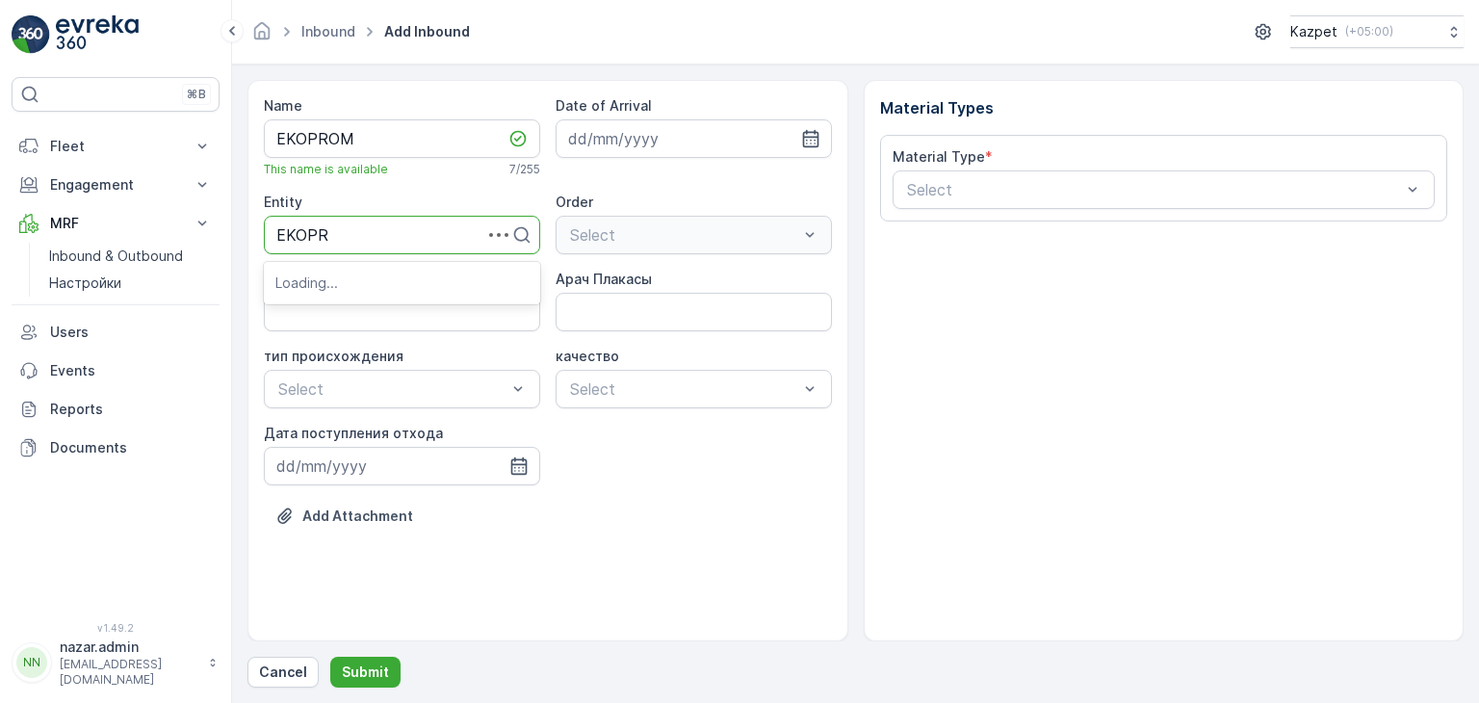
type input "EKOPRO"
click at [332, 282] on span "ИП EkoPromServis" at bounding box center [342, 281] width 135 height 17
click at [428, 315] on кг\) "Информация о цене (за кг)" at bounding box center [402, 312] width 276 height 39
type кг\) "200"
click at [604, 317] on Плакасы "Арач Плакасы" at bounding box center [694, 312] width 276 height 39
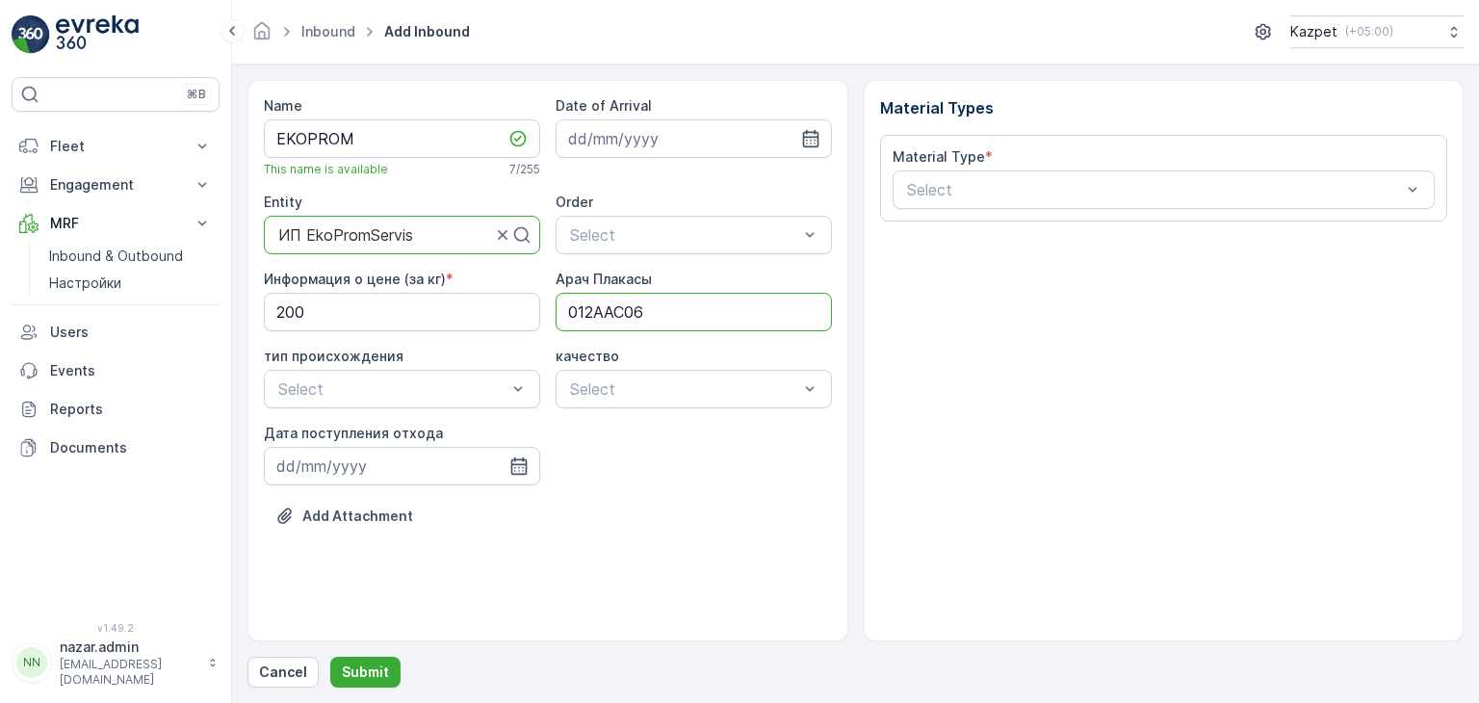
type Плакасы "012AAC06"
click at [346, 415] on div "Свалка" at bounding box center [401, 435] width 253 height 17
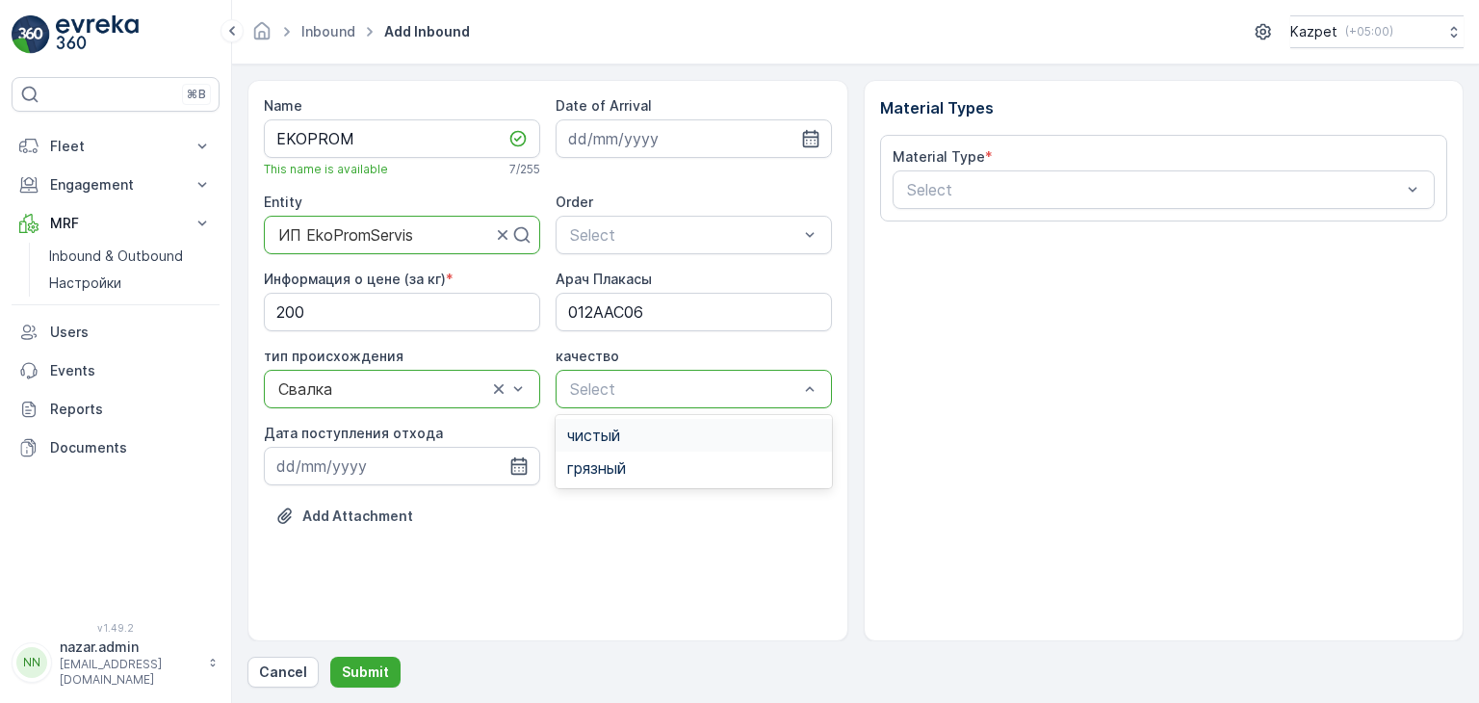
click at [603, 415] on span "чистый" at bounding box center [593, 435] width 53 height 17
drag, startPoint x: 520, startPoint y: 471, endPoint x: 550, endPoint y: 471, distance: 29.9
click at [520, 415] on icon "button" at bounding box center [518, 465] width 19 height 19
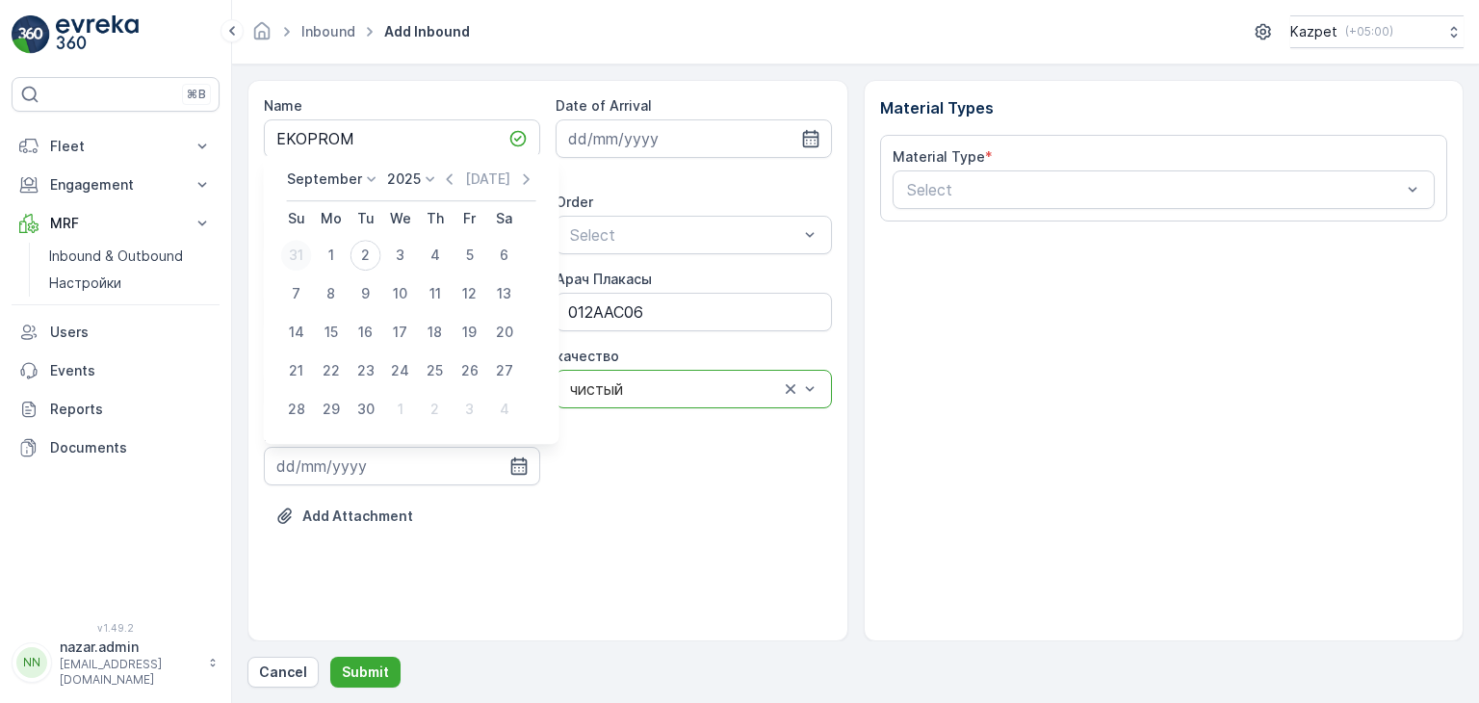
click at [297, 257] on div "31" at bounding box center [296, 255] width 31 height 31
type input "31.08.2025"
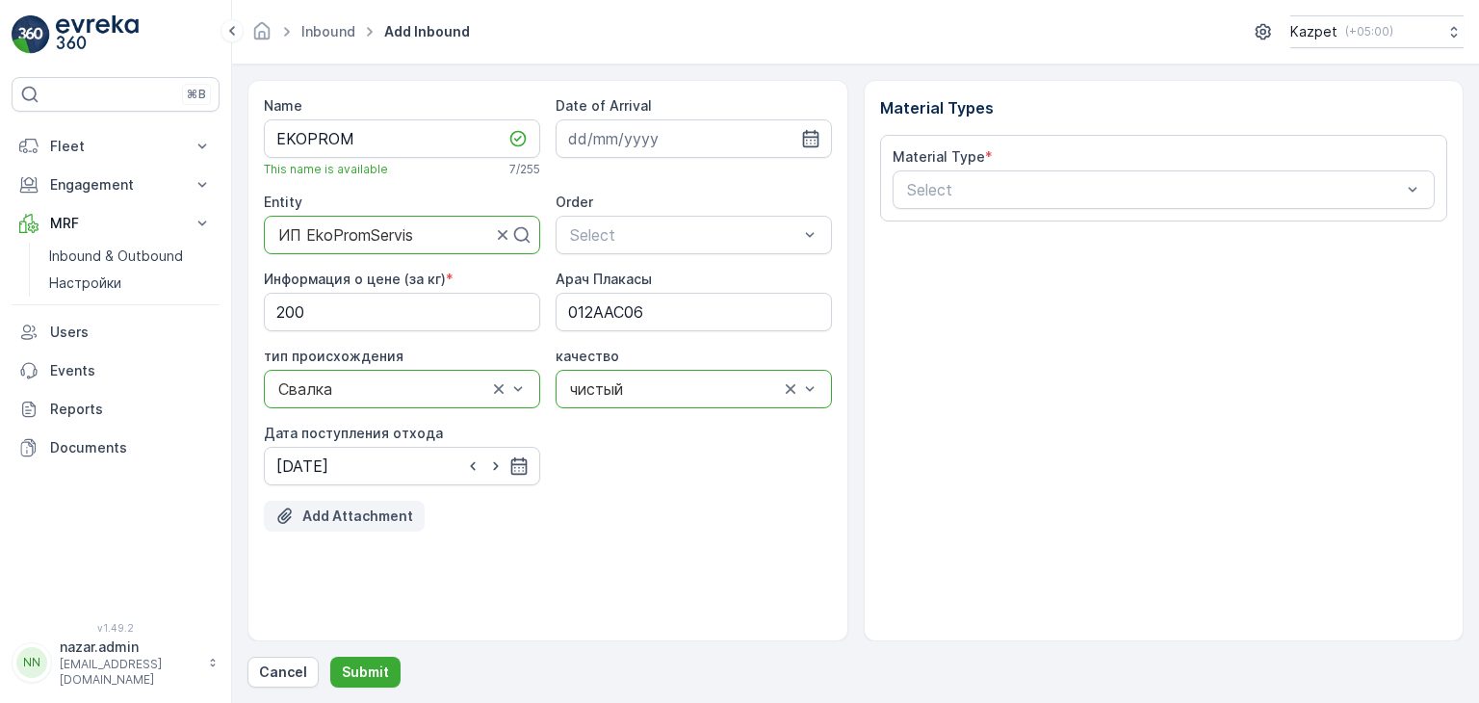
click at [340, 415] on p "Add Attachment" at bounding box center [357, 515] width 111 height 19
click at [362, 415] on p "Add Attachment" at bounding box center [357, 515] width 111 height 19
click at [354, 415] on p "Add Attachment" at bounding box center [357, 515] width 111 height 19
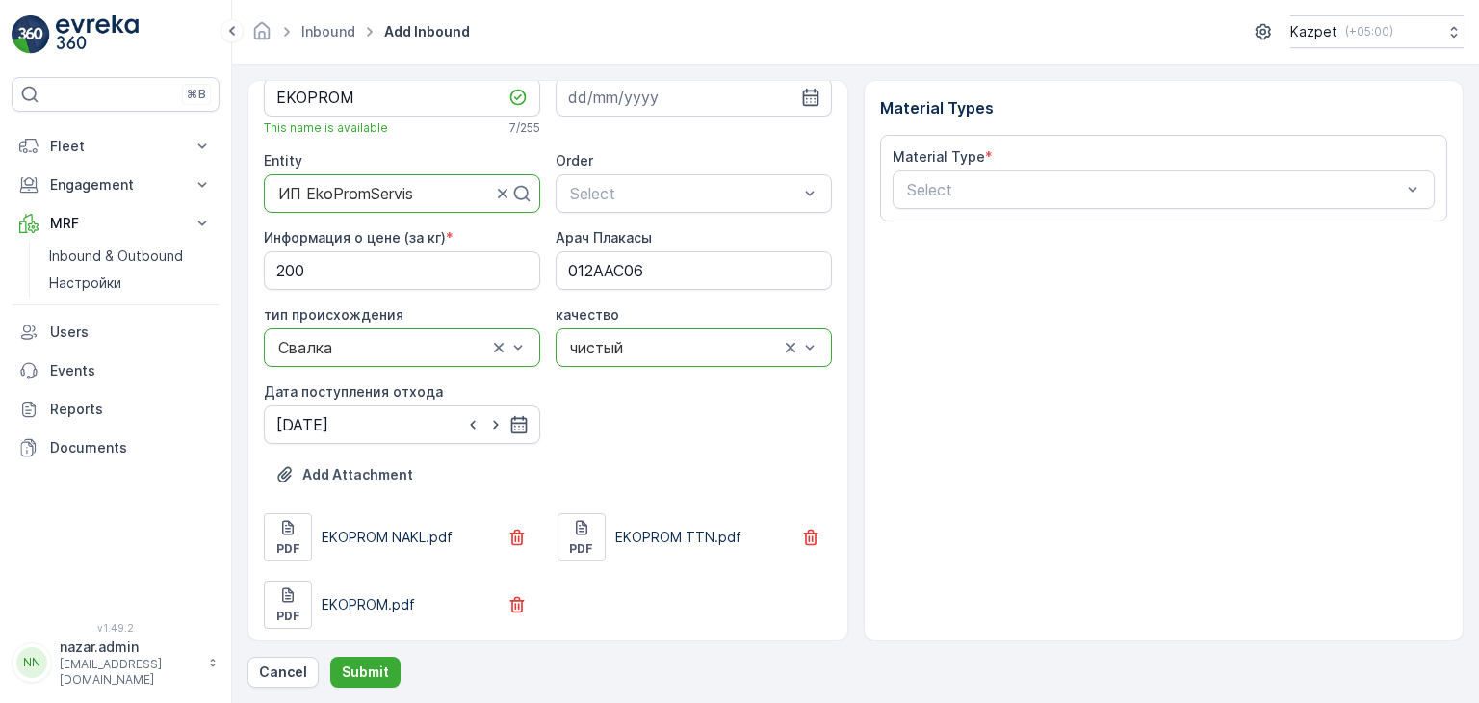
scroll to position [44, 0]
click at [350, 415] on p "Add Attachment" at bounding box center [357, 471] width 111 height 19
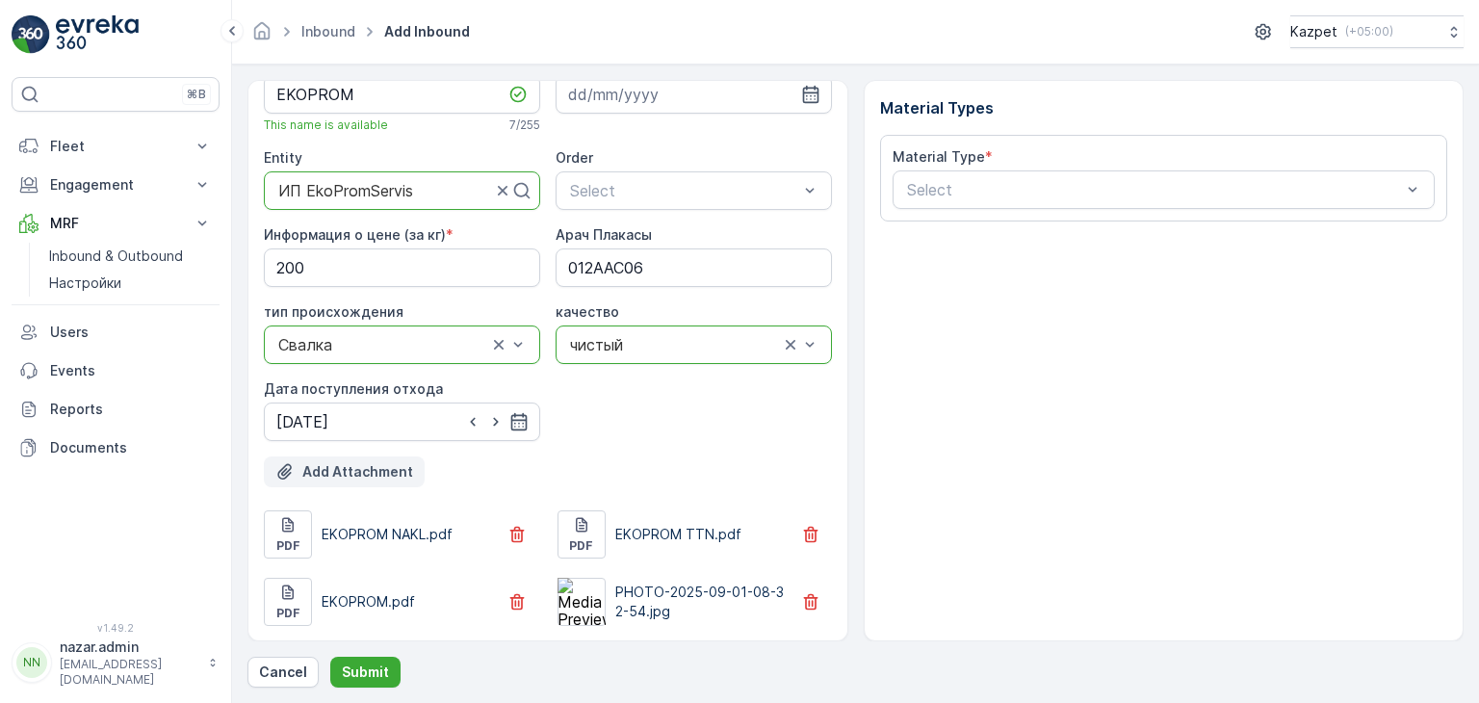
click at [308, 415] on p "Add Attachment" at bounding box center [357, 471] width 111 height 19
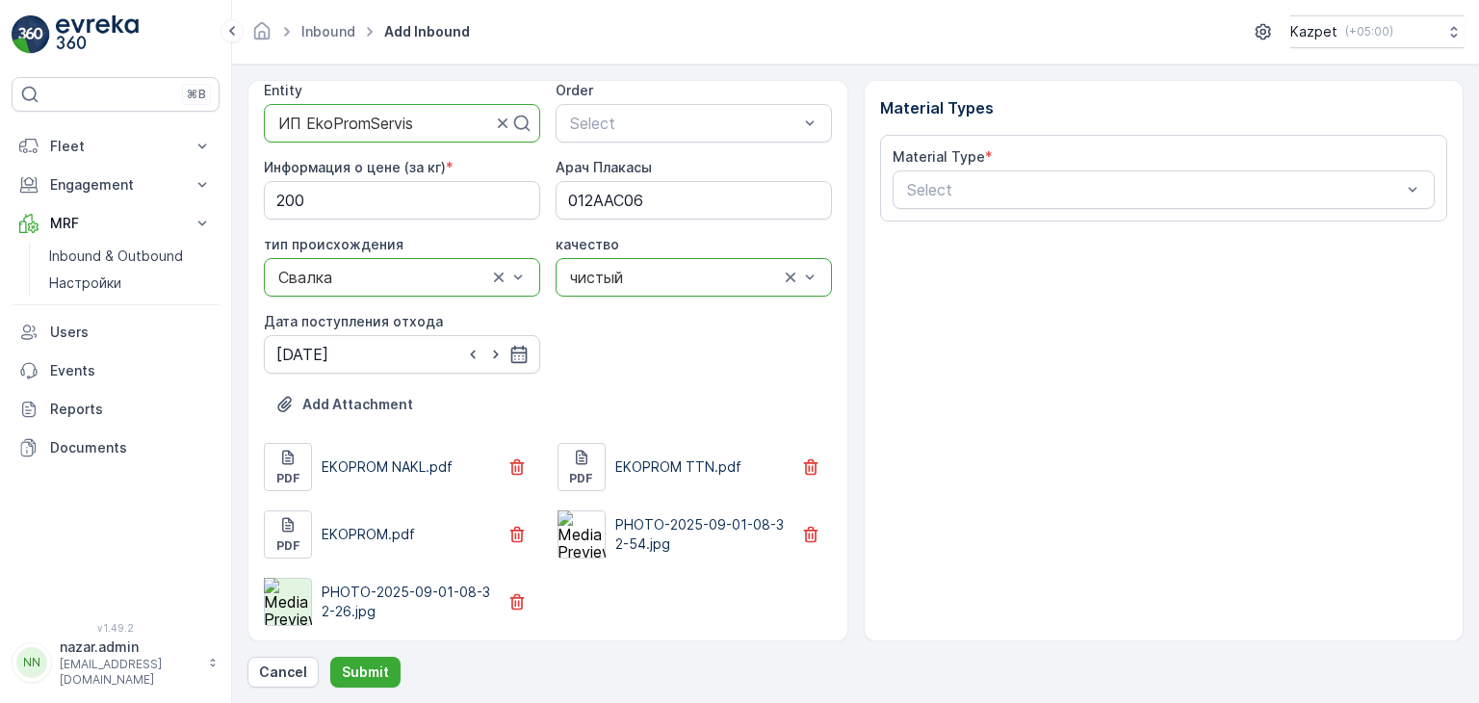
click at [288, 415] on img at bounding box center [288, 602] width 48 height 48
click at [377, 398] on p "Add Attachment" at bounding box center [357, 404] width 111 height 19
click at [580, 415] on img at bounding box center [582, 602] width 48 height 48
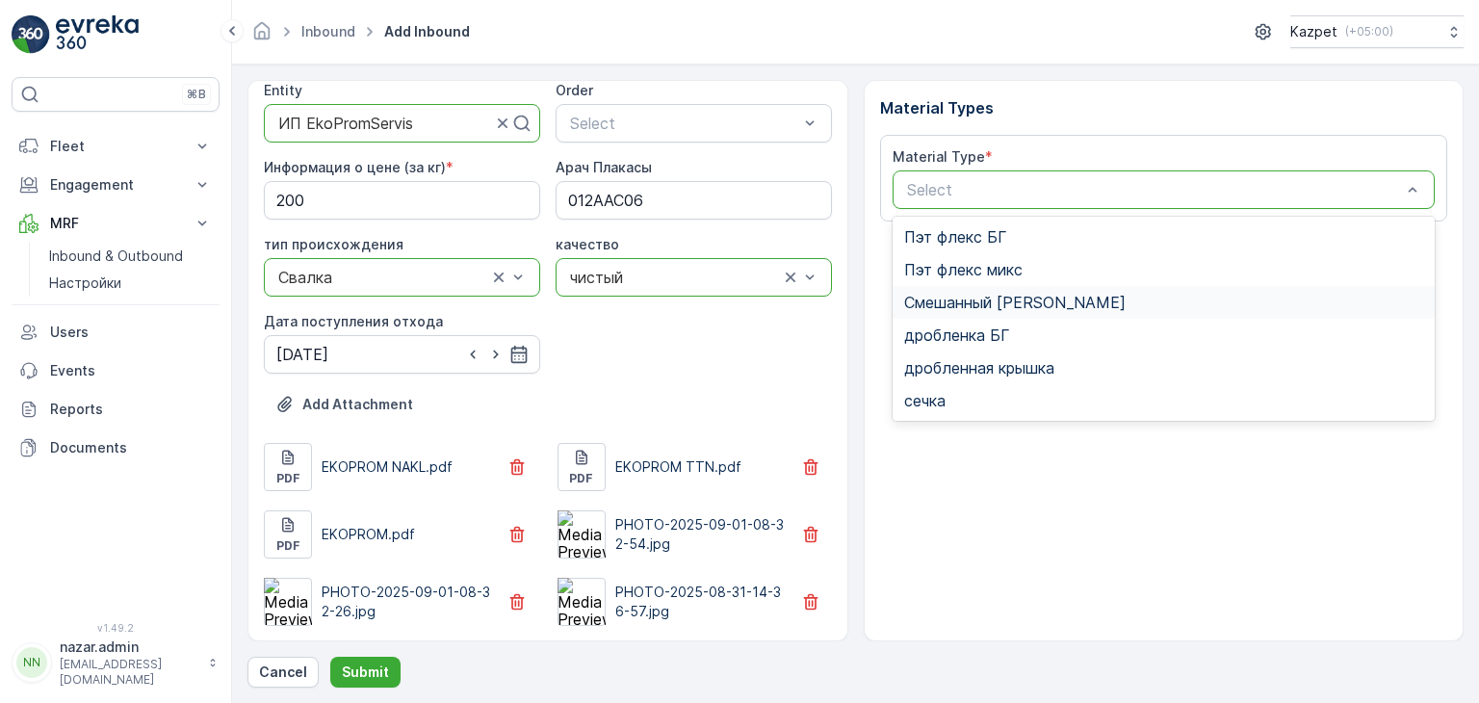
click at [769, 294] on span "Смешанный [PERSON_NAME]" at bounding box center [1014, 302] width 221 height 17
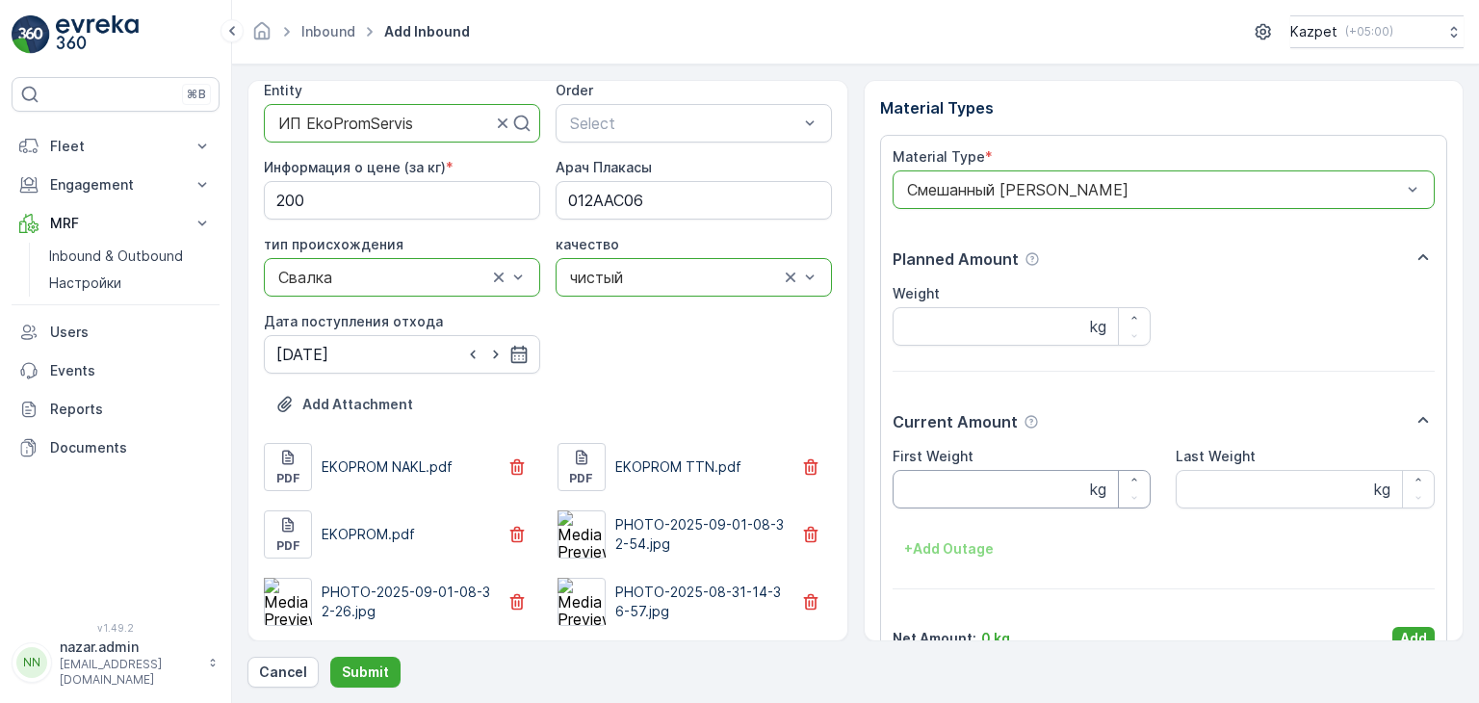
click at [769, 415] on Weight "First Weight" at bounding box center [1022, 489] width 259 height 39
click at [564, 415] on img at bounding box center [582, 602] width 48 height 48
click at [769, 415] on Weight "First Weight" at bounding box center [1022, 489] width 259 height 39
type Weight "28940"
click at [769, 415] on Weight "Last Weight" at bounding box center [1305, 489] width 259 height 39
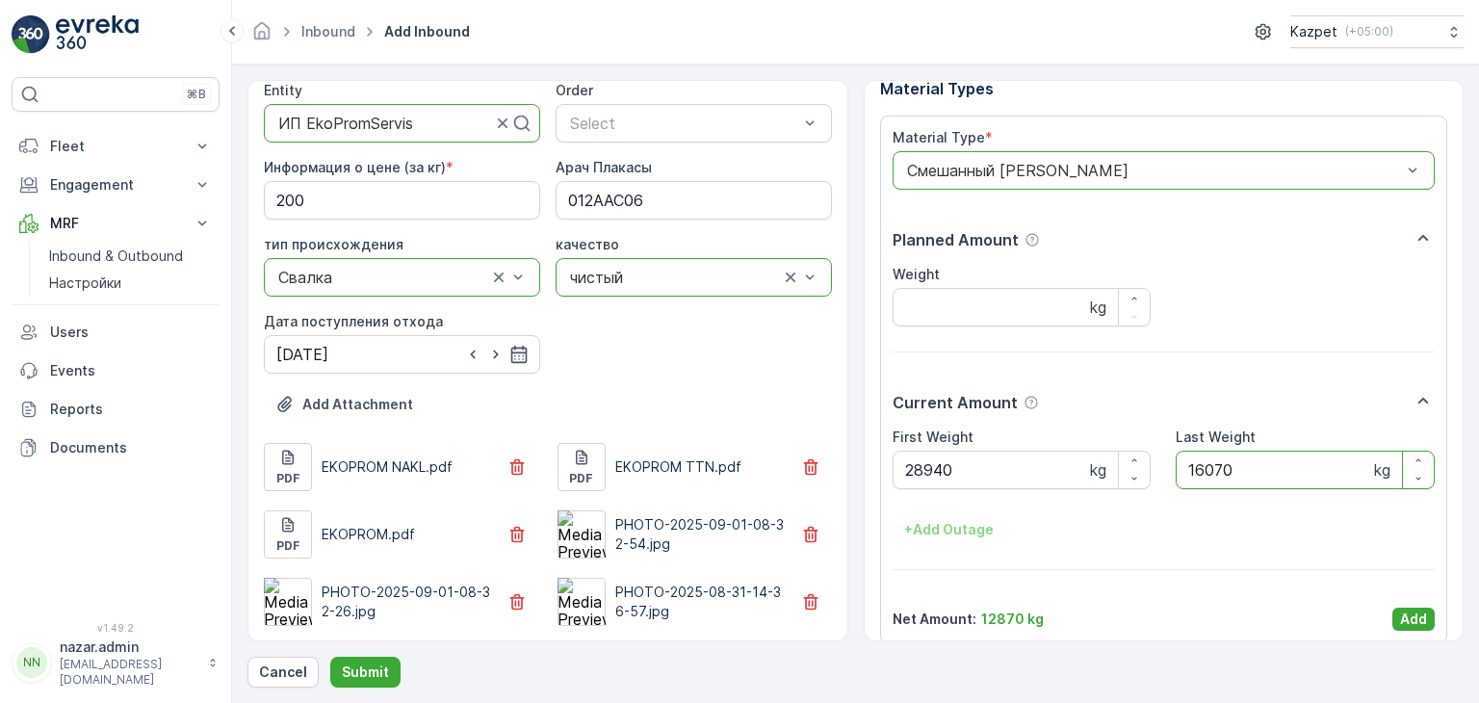
scroll to position [38, 0]
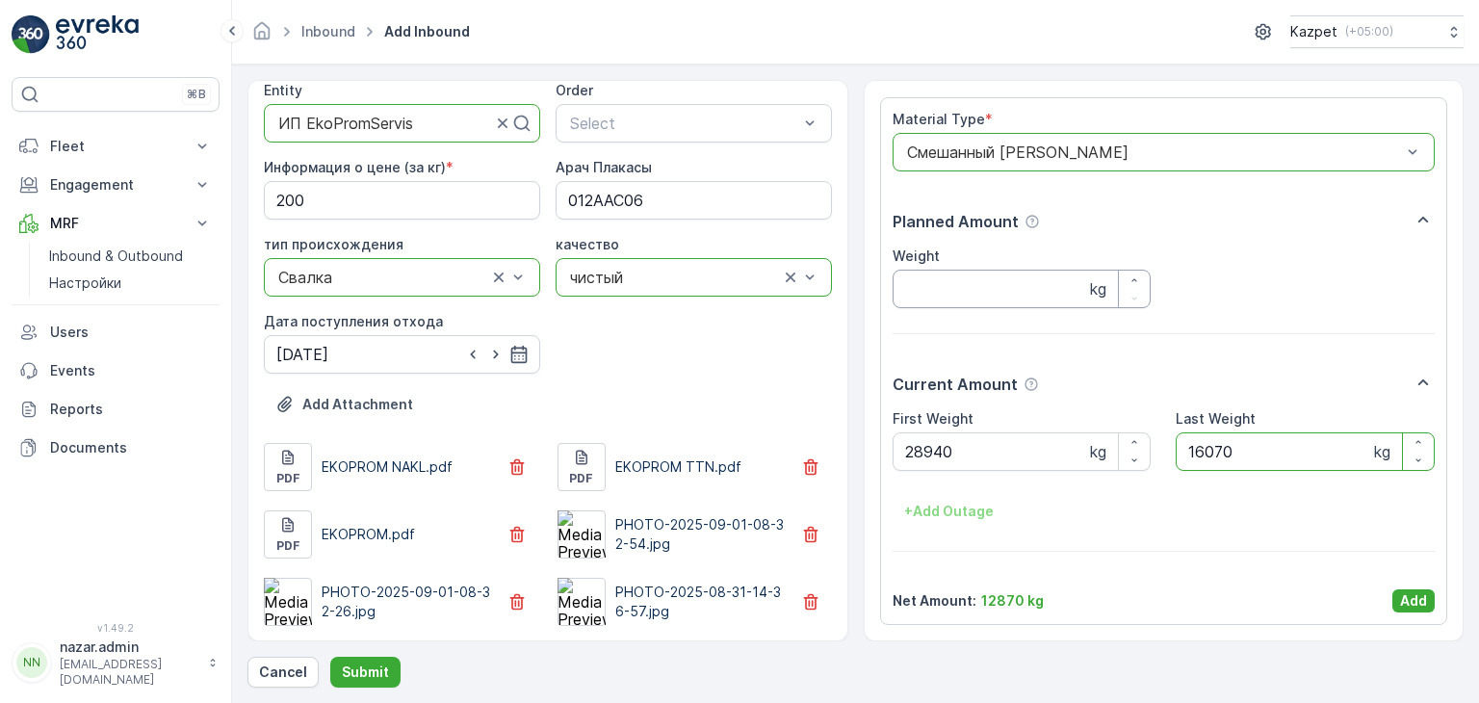
type Weight "16070"
click at [769, 282] on input "Weight" at bounding box center [1022, 289] width 259 height 39
type input "12870"
click at [769, 415] on p "Add" at bounding box center [1413, 600] width 27 height 19
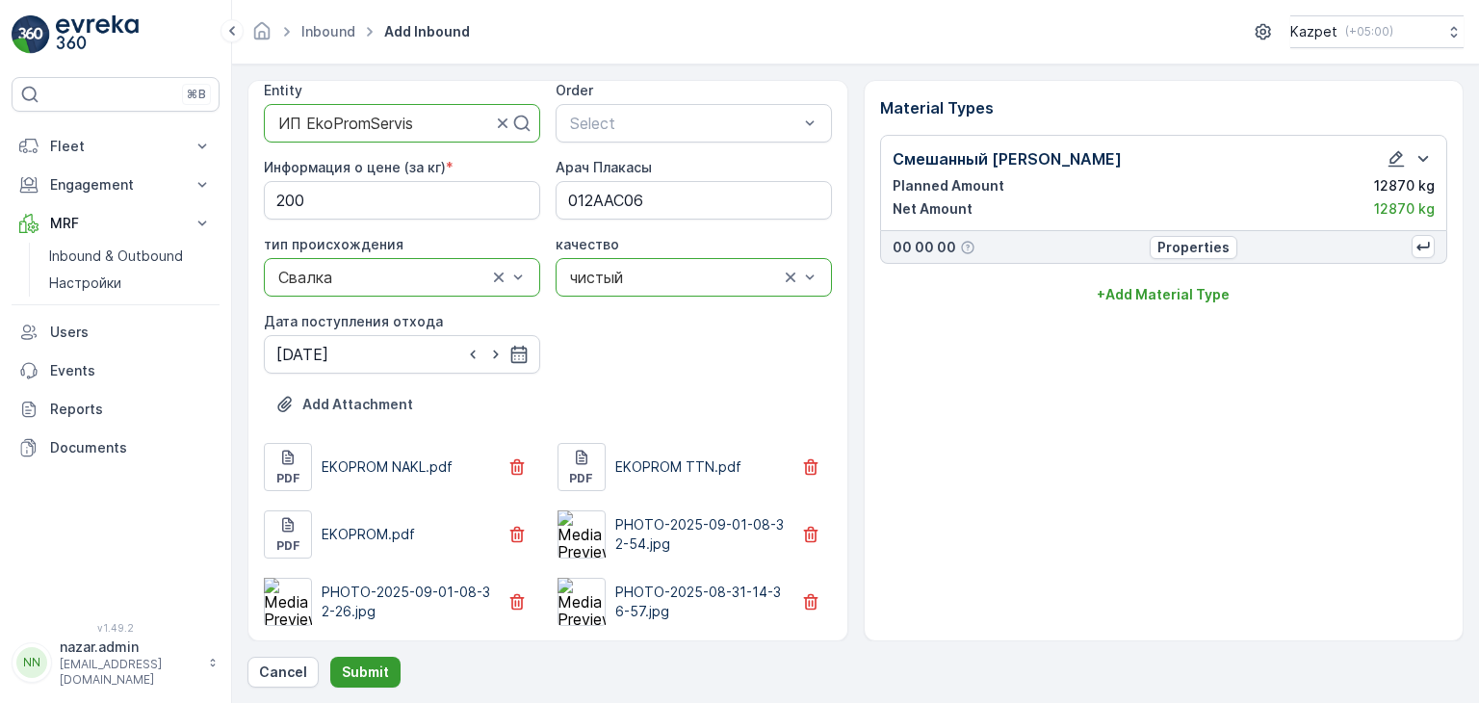
click at [378, 415] on p "Submit" at bounding box center [365, 671] width 47 height 19
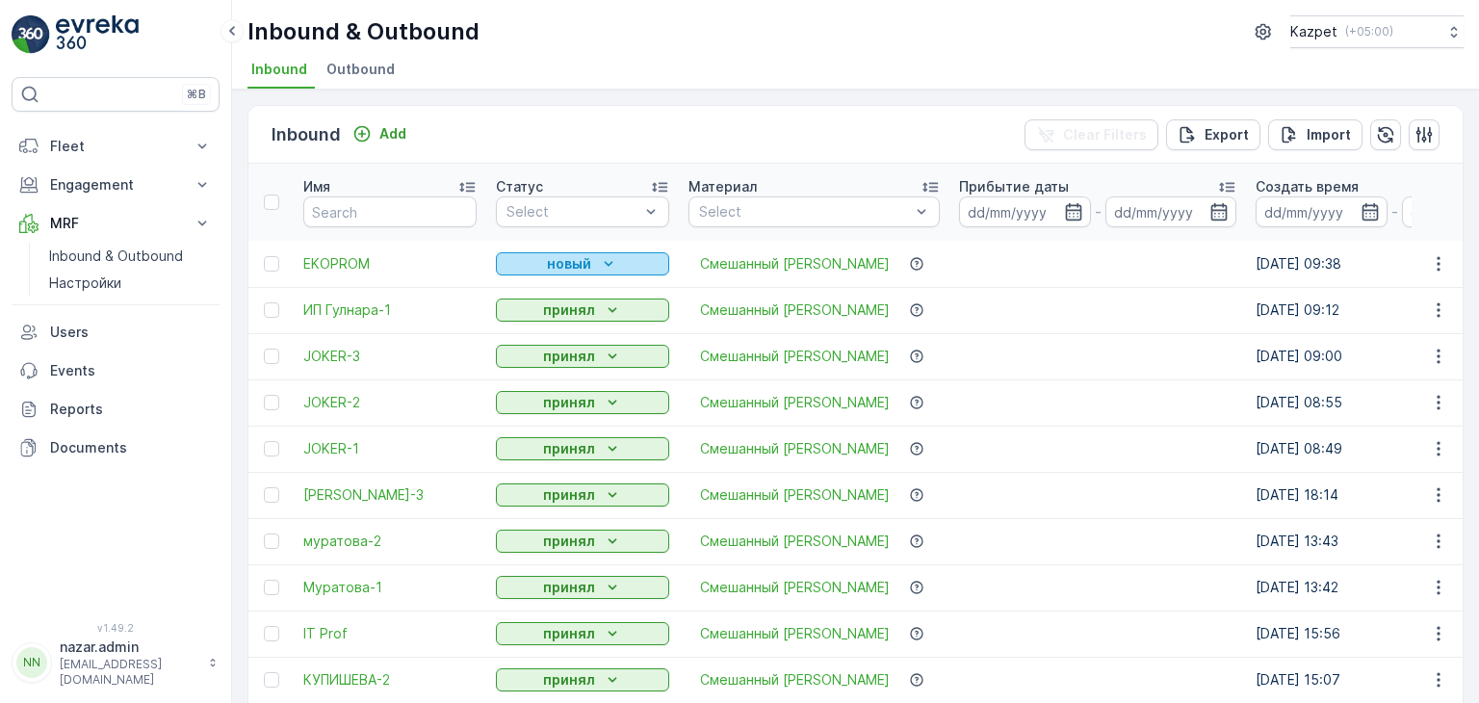
click at [536, 260] on div "новый" at bounding box center [583, 263] width 158 height 19
click at [532, 316] on span "принял" at bounding box center [530, 318] width 47 height 19
click at [359, 132] on icon "Add" at bounding box center [362, 134] width 16 height 16
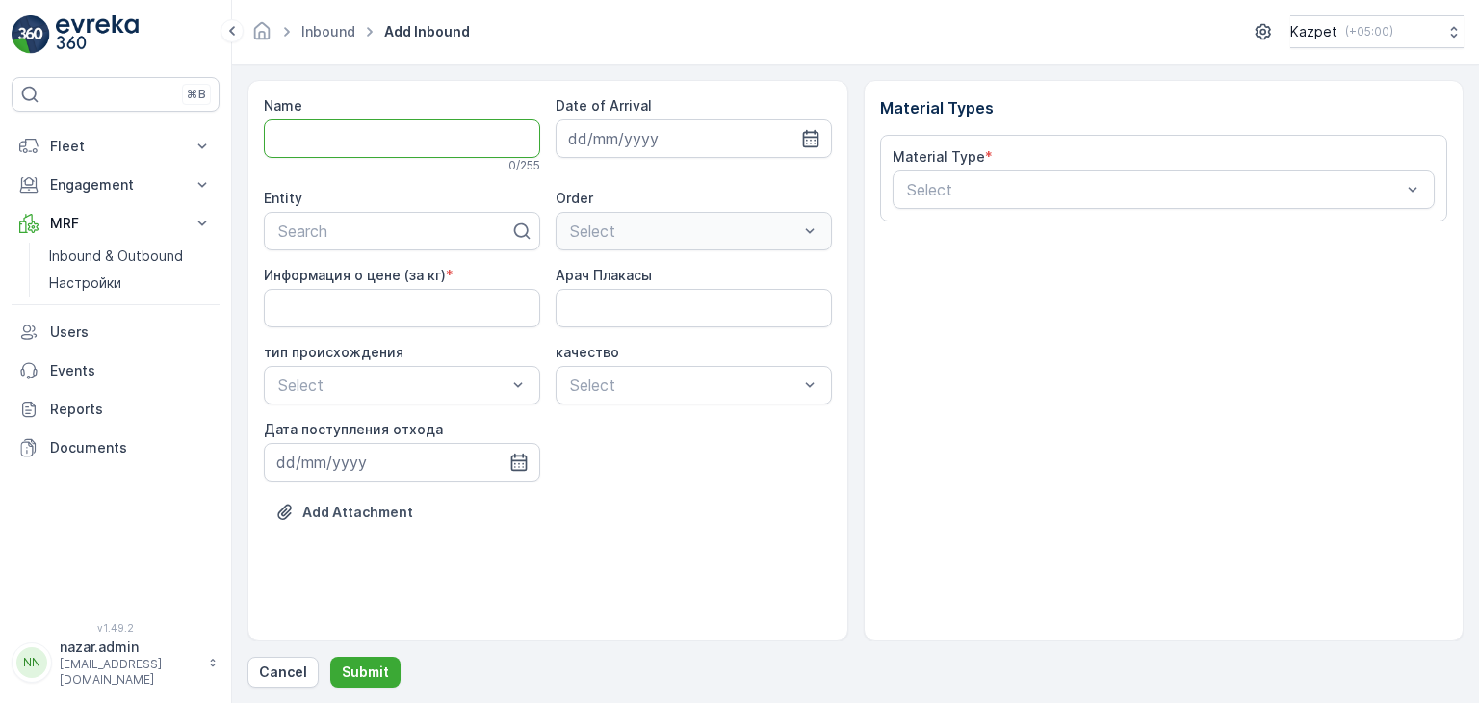
click at [432, 144] on input "Name" at bounding box center [402, 138] width 276 height 39
click at [429, 143] on input "Name" at bounding box center [402, 138] width 276 height 39
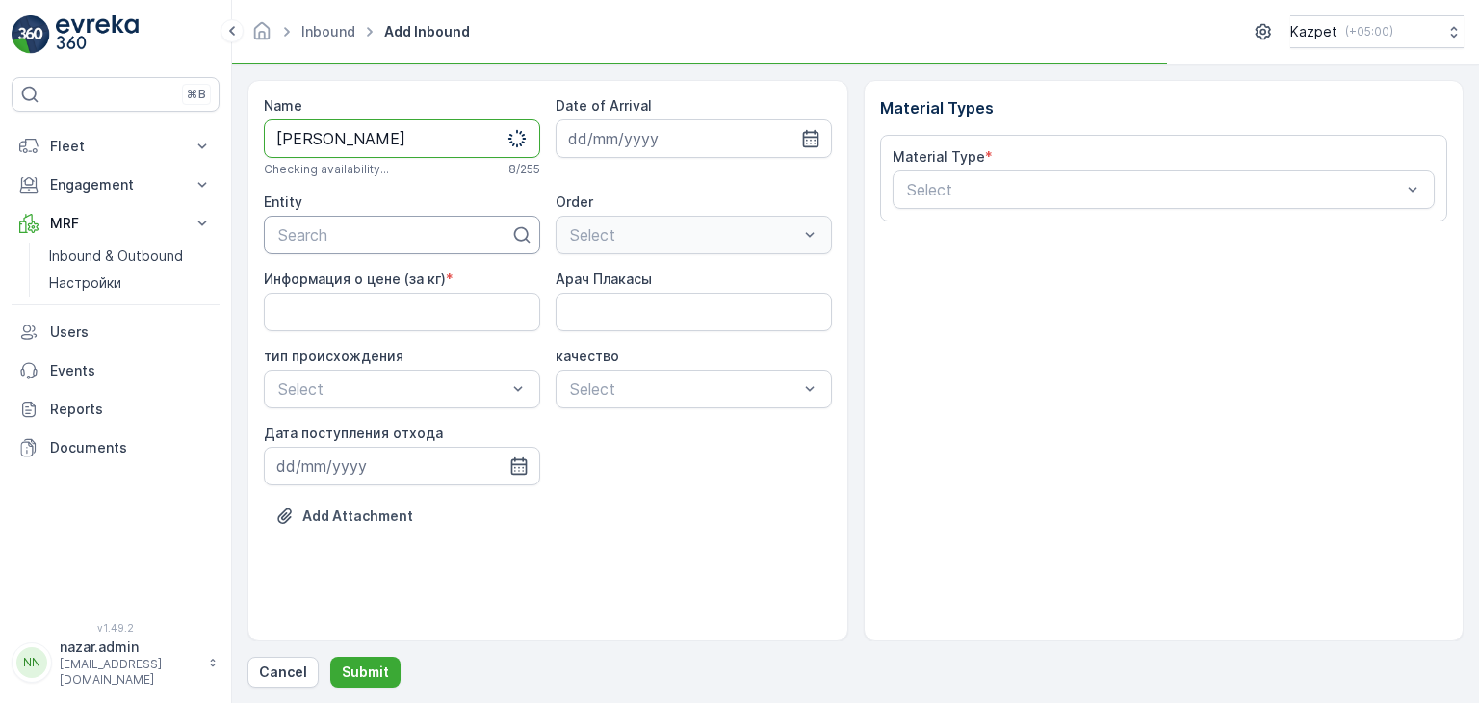
click at [366, 234] on div at bounding box center [394, 234] width 236 height 17
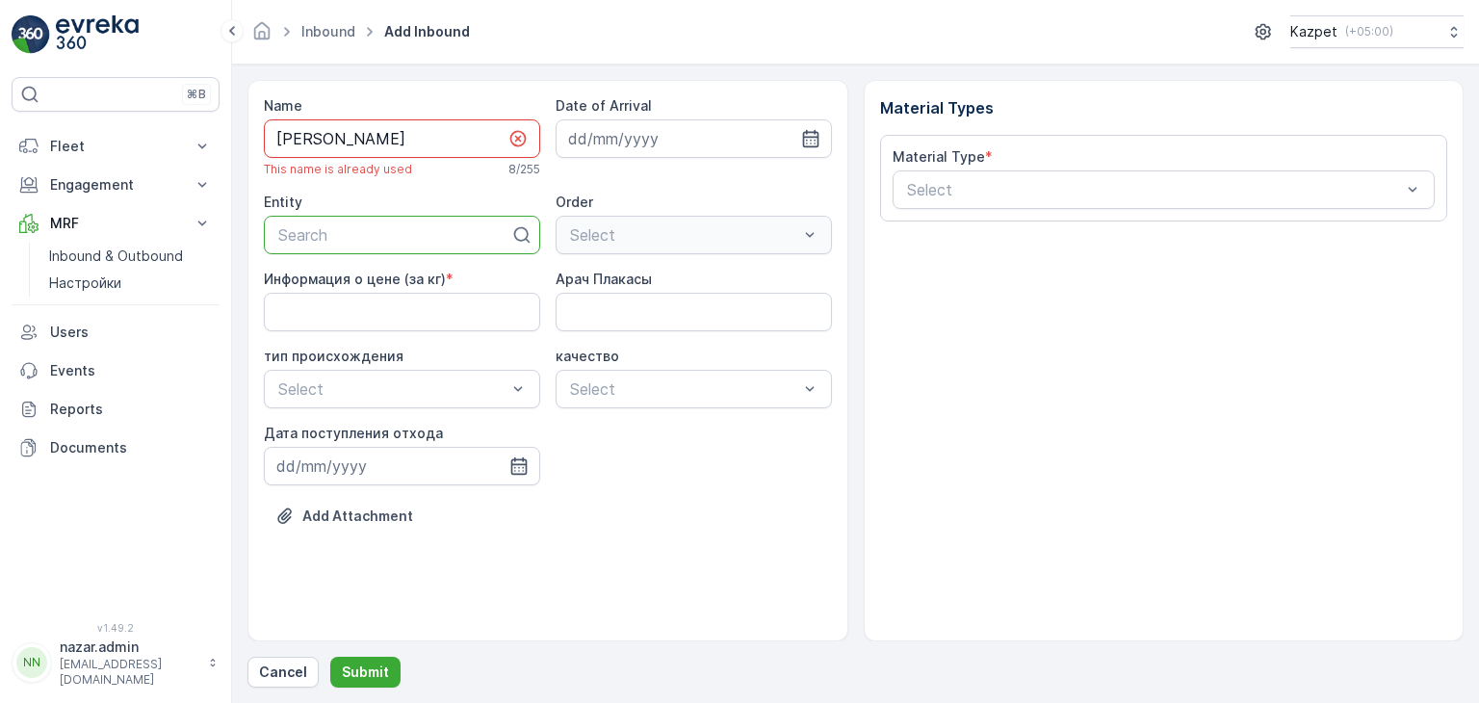
click at [395, 135] on input "КУПИШЕВА" at bounding box center [402, 138] width 276 height 39
click at [362, 246] on div "Search" at bounding box center [402, 235] width 276 height 39
click at [393, 136] on input "КУПИШЕВА-3" at bounding box center [402, 138] width 276 height 39
type input "КУПИШЕВА-3"
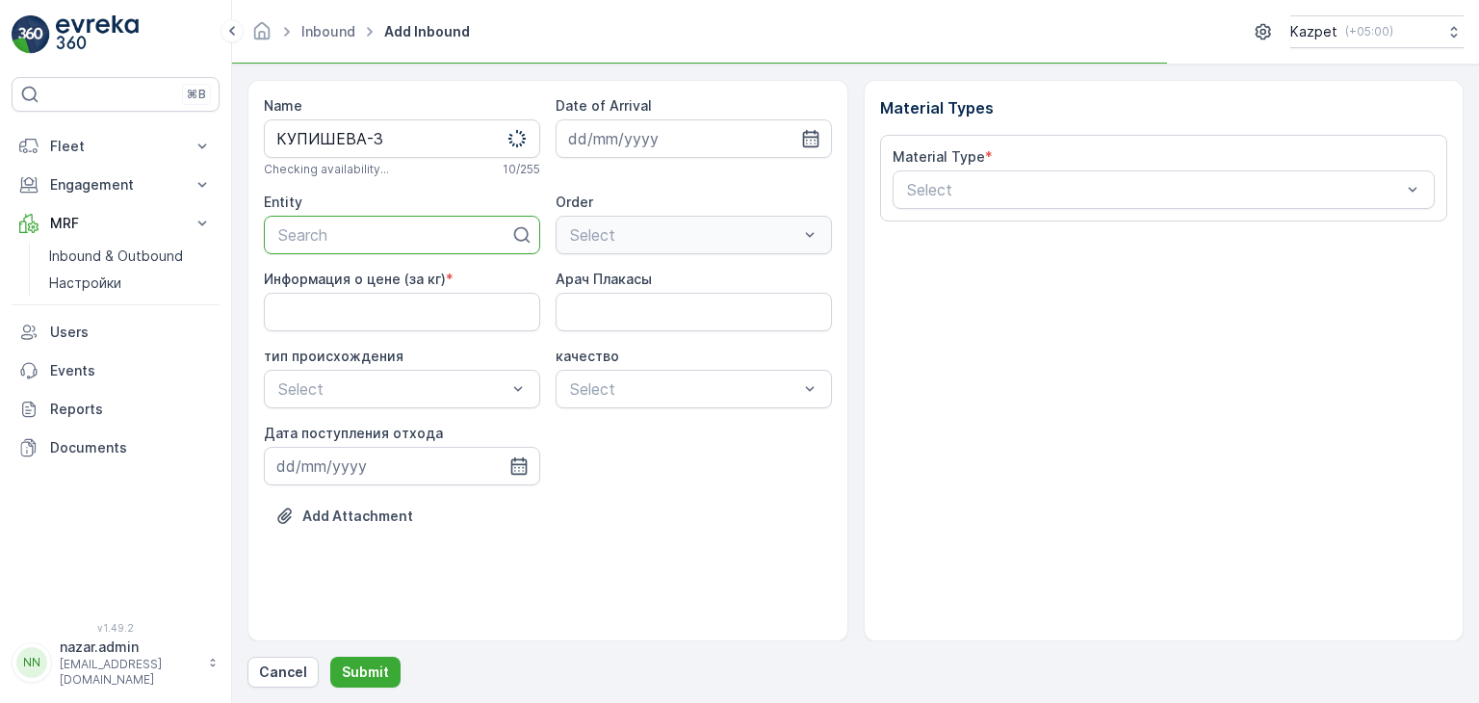
click at [322, 236] on div at bounding box center [394, 234] width 236 height 17
click at [335, 235] on div at bounding box center [394, 234] width 236 height 17
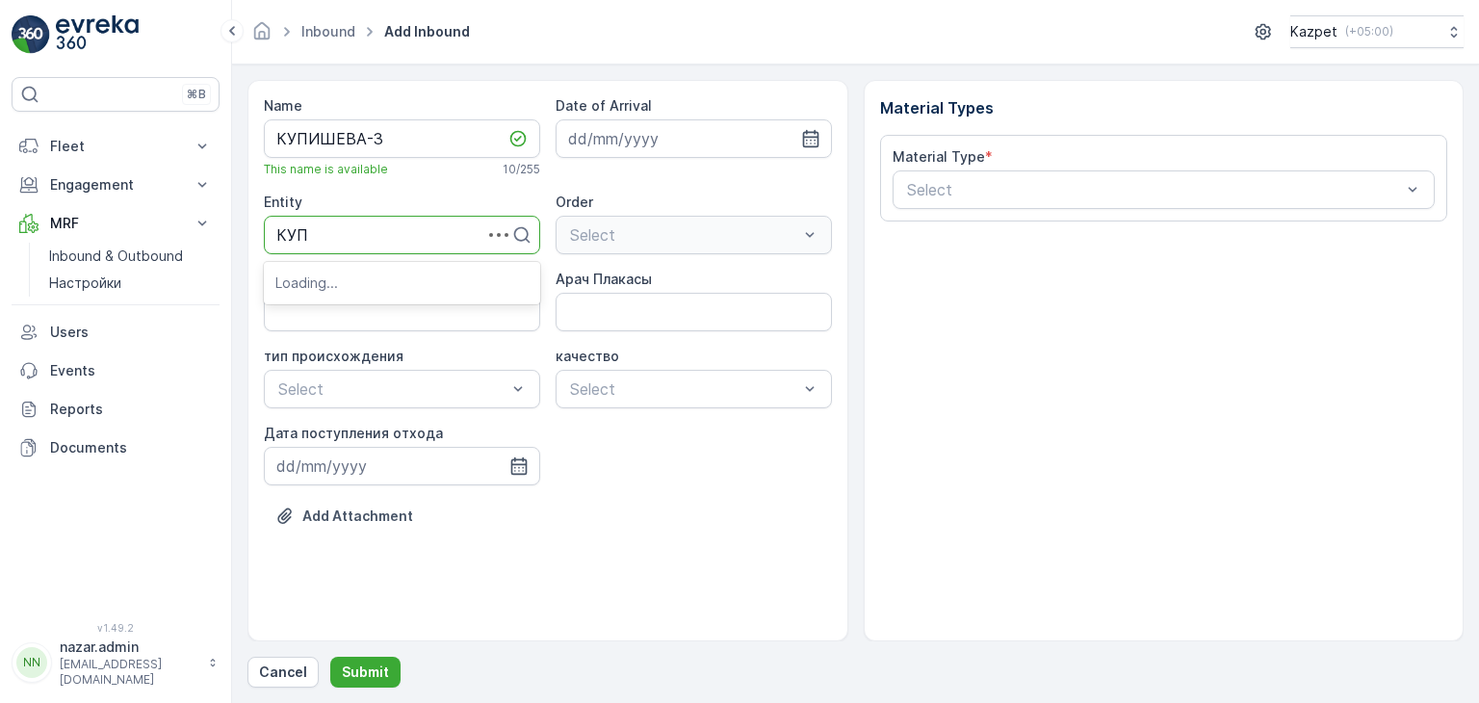
type input "КУПИ"
click at [332, 286] on span "Купишева" at bounding box center [312, 281] width 74 height 17
click at [389, 305] on кг\) "Информация о цене (за кг)" at bounding box center [402, 312] width 276 height 39
type кг\) "200"
click at [622, 317] on Плакасы "Арач Плакасы" at bounding box center [694, 312] width 276 height 39
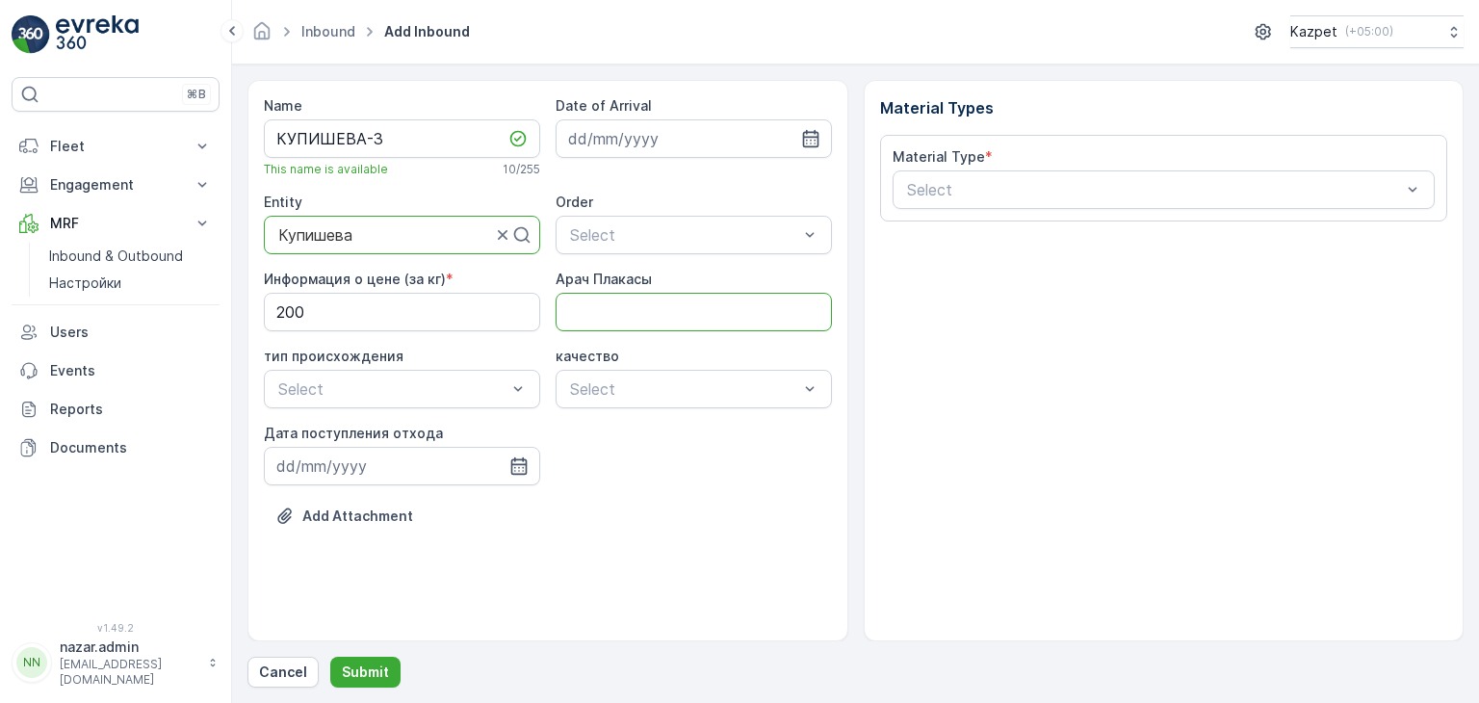
type Плакасы "328EBG06"
click at [361, 415] on div "Свалка" at bounding box center [401, 435] width 253 height 17
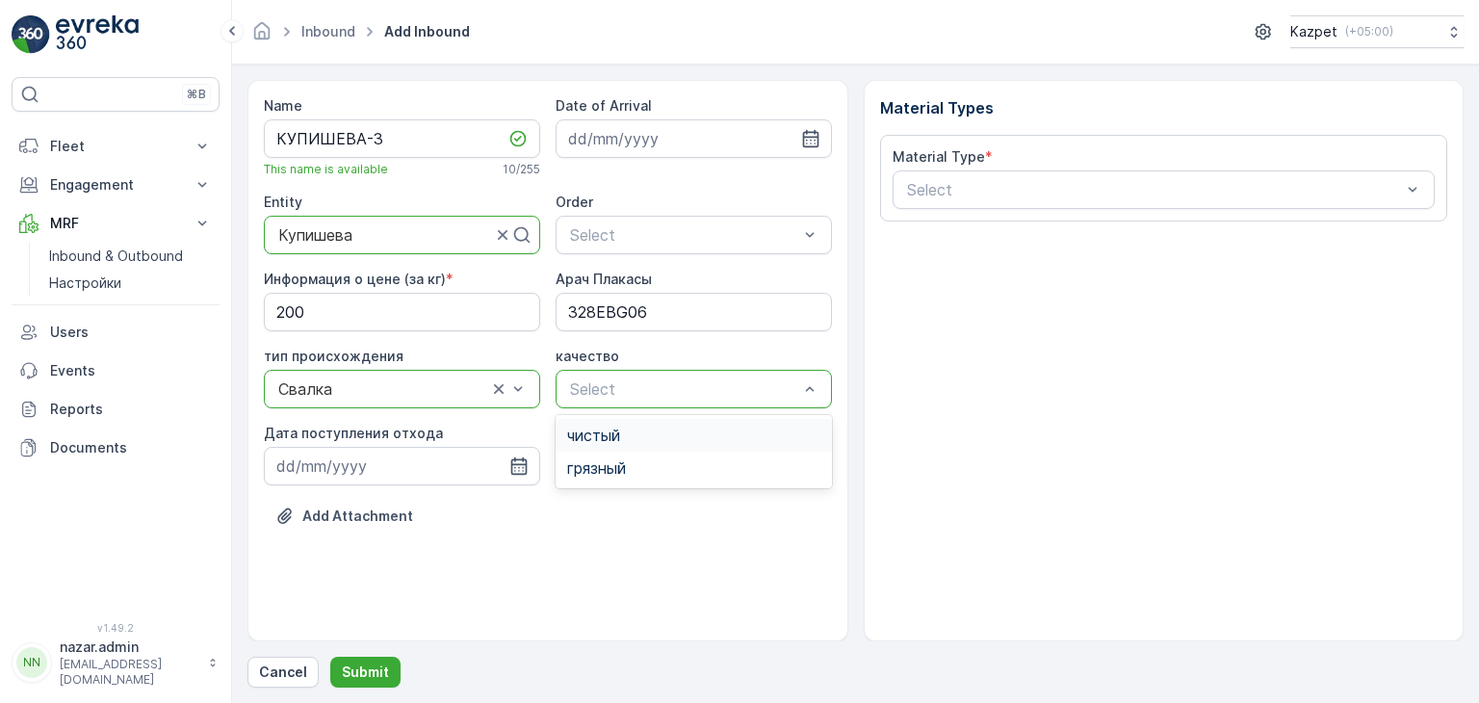
click at [601, 415] on span "чистый" at bounding box center [593, 435] width 53 height 17
click at [522, 415] on icon "button" at bounding box center [518, 465] width 16 height 17
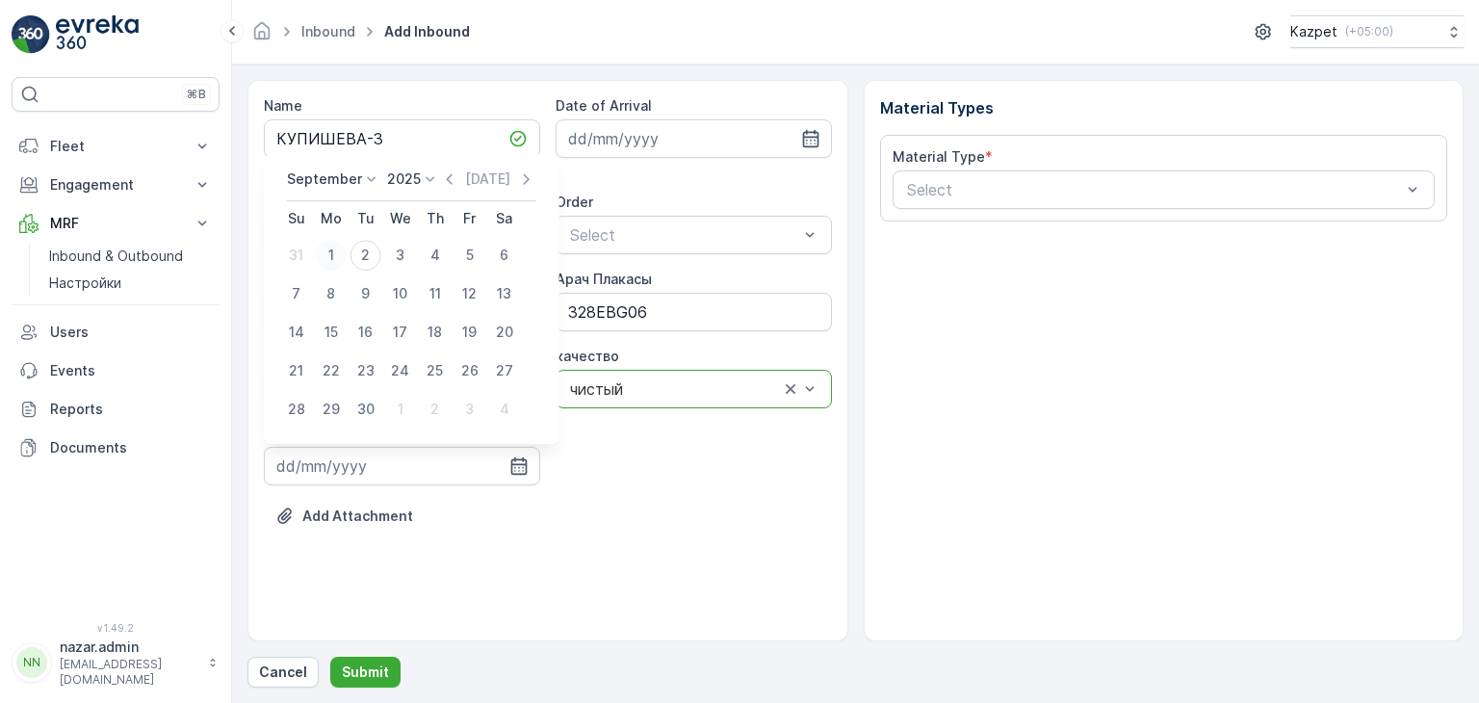
click at [327, 254] on div "1" at bounding box center [331, 255] width 31 height 31
type input "01.09.2025"
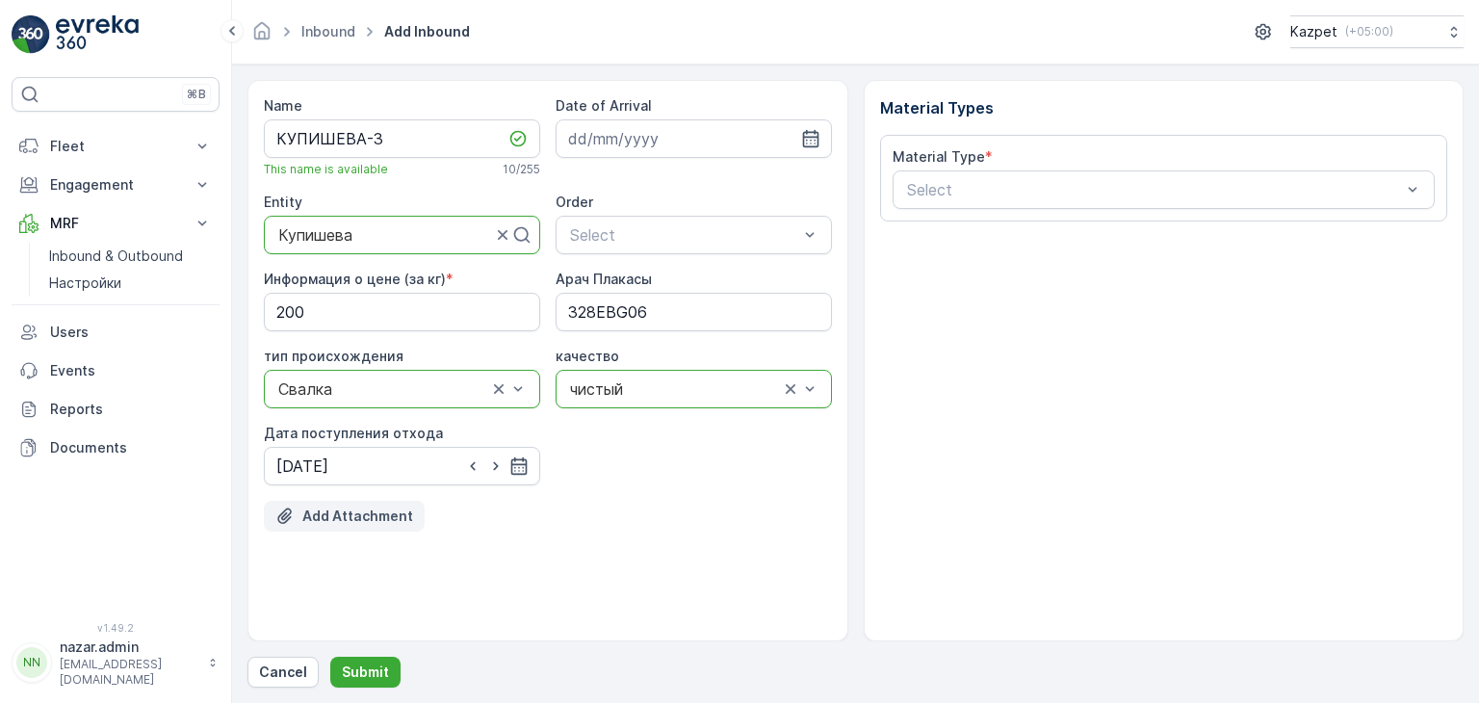
click at [361, 415] on p "Add Attachment" at bounding box center [357, 515] width 111 height 19
click at [370, 415] on p "Add Attachment" at bounding box center [357, 515] width 111 height 19
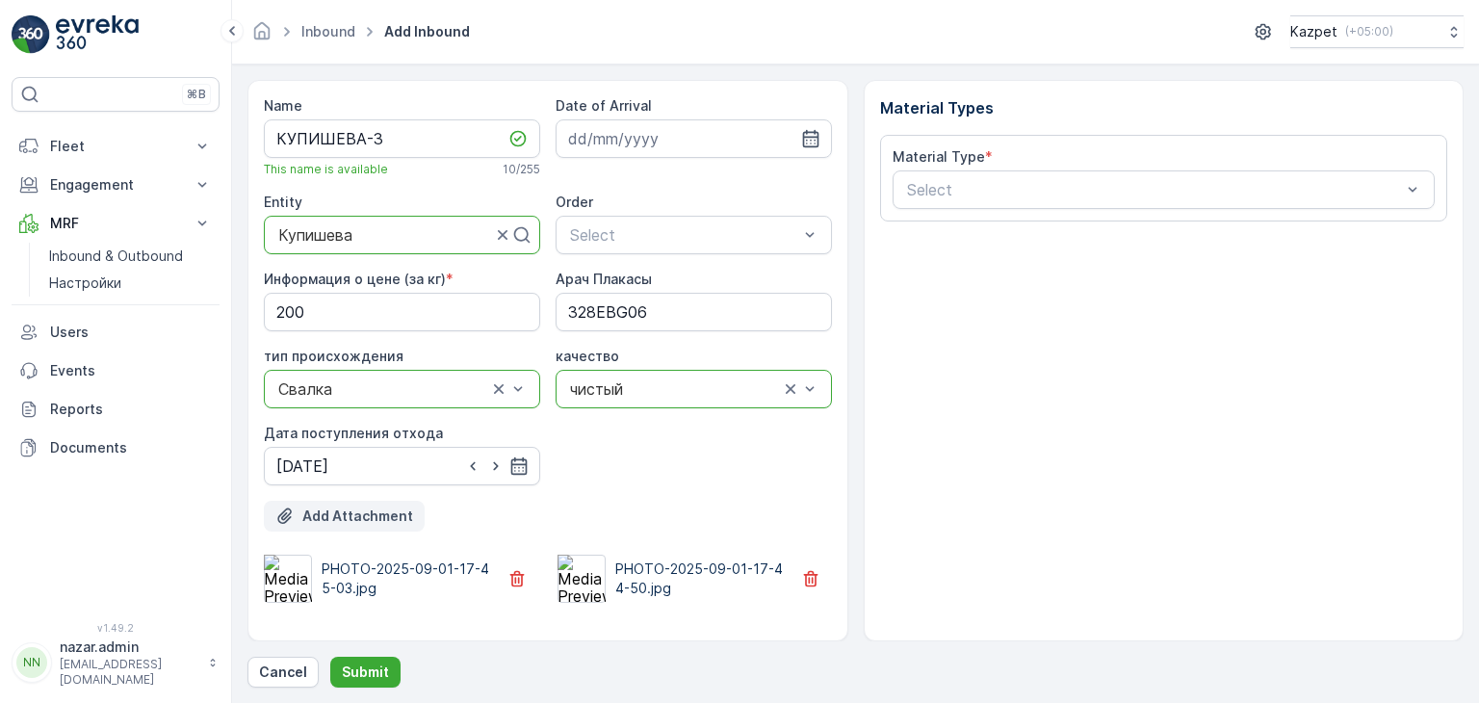
click at [310, 415] on p "Add Attachment" at bounding box center [357, 515] width 111 height 19
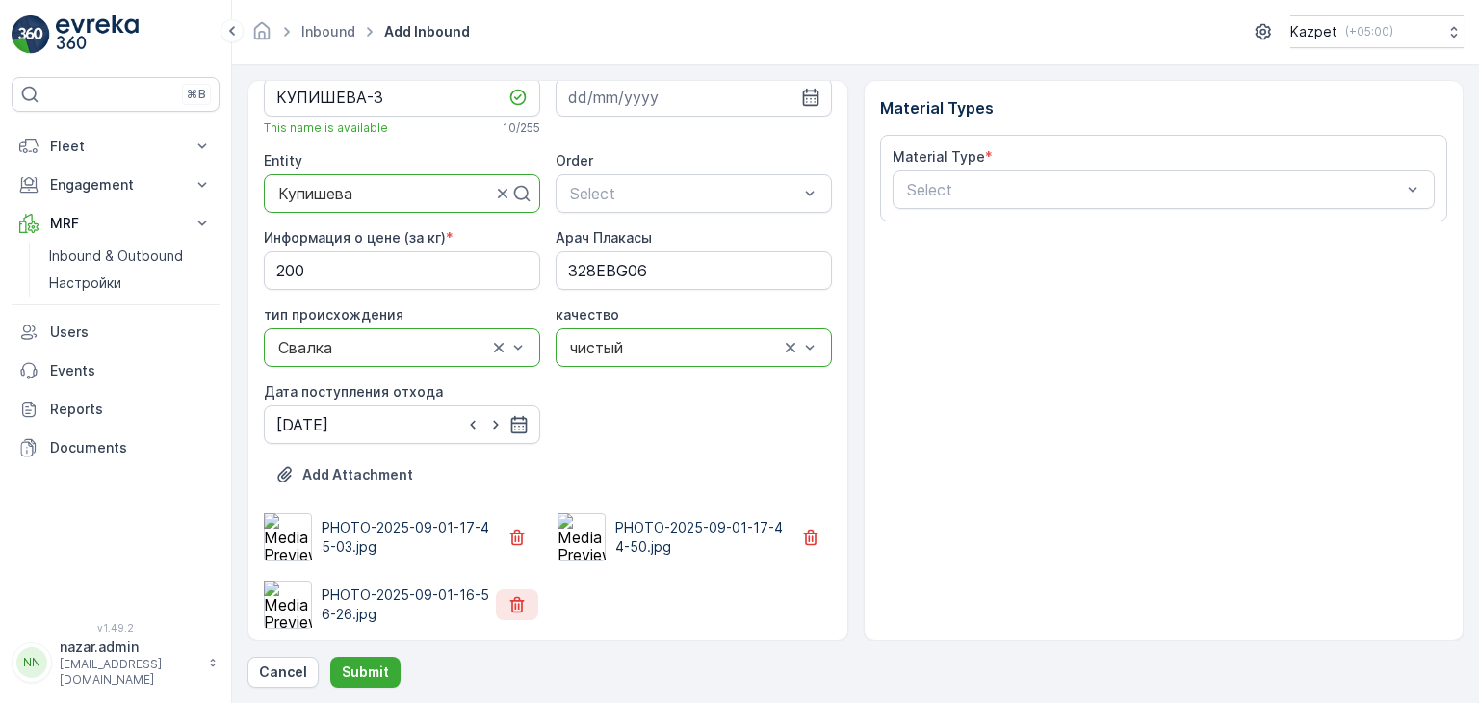
scroll to position [44, 0]
click at [339, 415] on button "Add Attachment" at bounding box center [344, 471] width 161 height 31
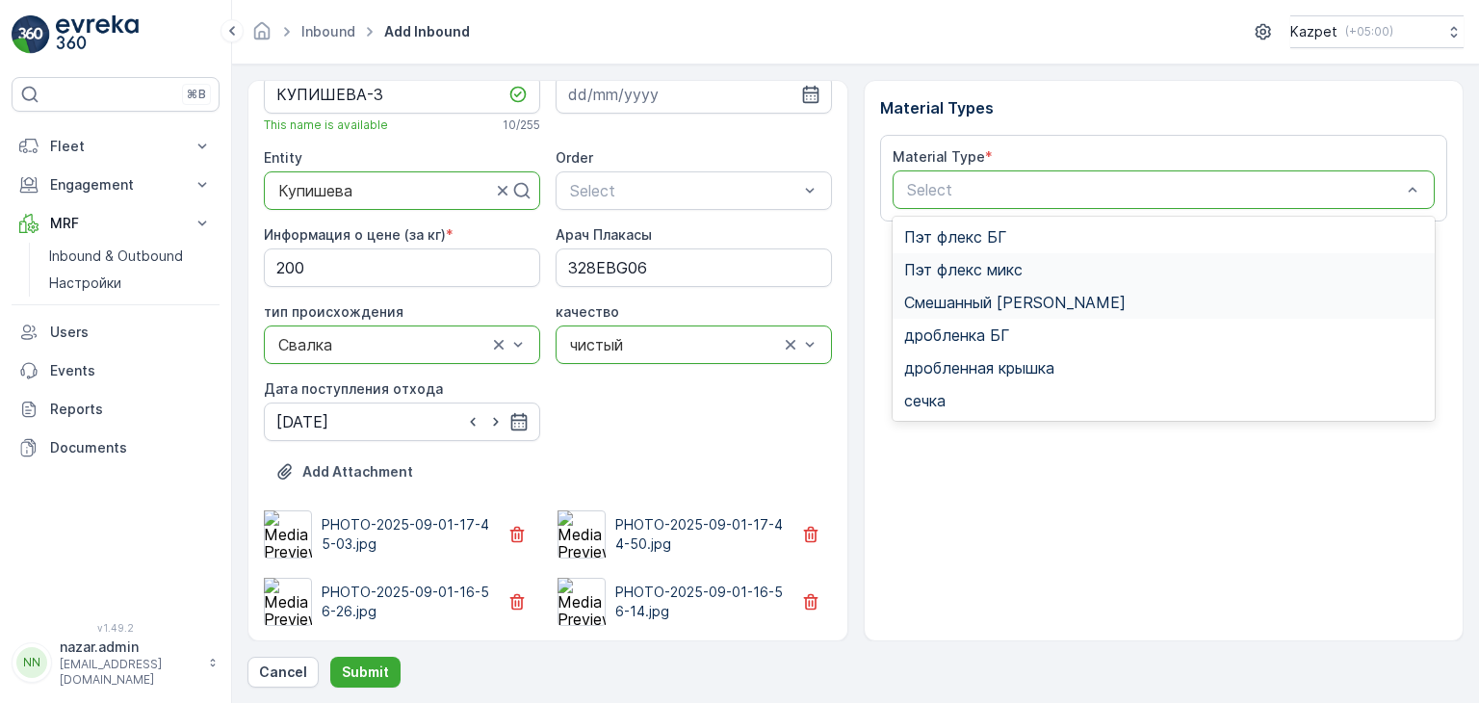
click at [769, 298] on span "Смешанный [PERSON_NAME]" at bounding box center [1014, 302] width 221 height 17
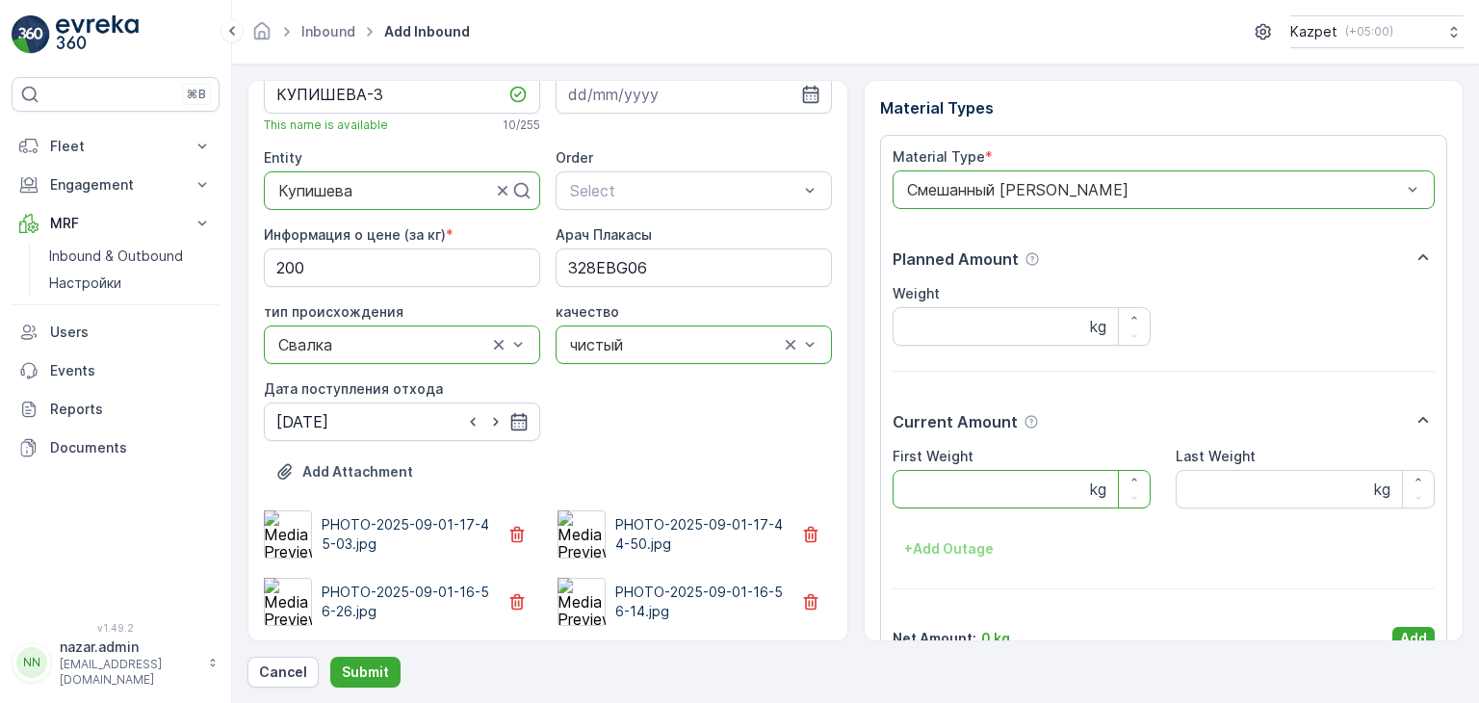
click at [769, 415] on Weight "First Weight" at bounding box center [1022, 489] width 259 height 39
type Weight "20600"
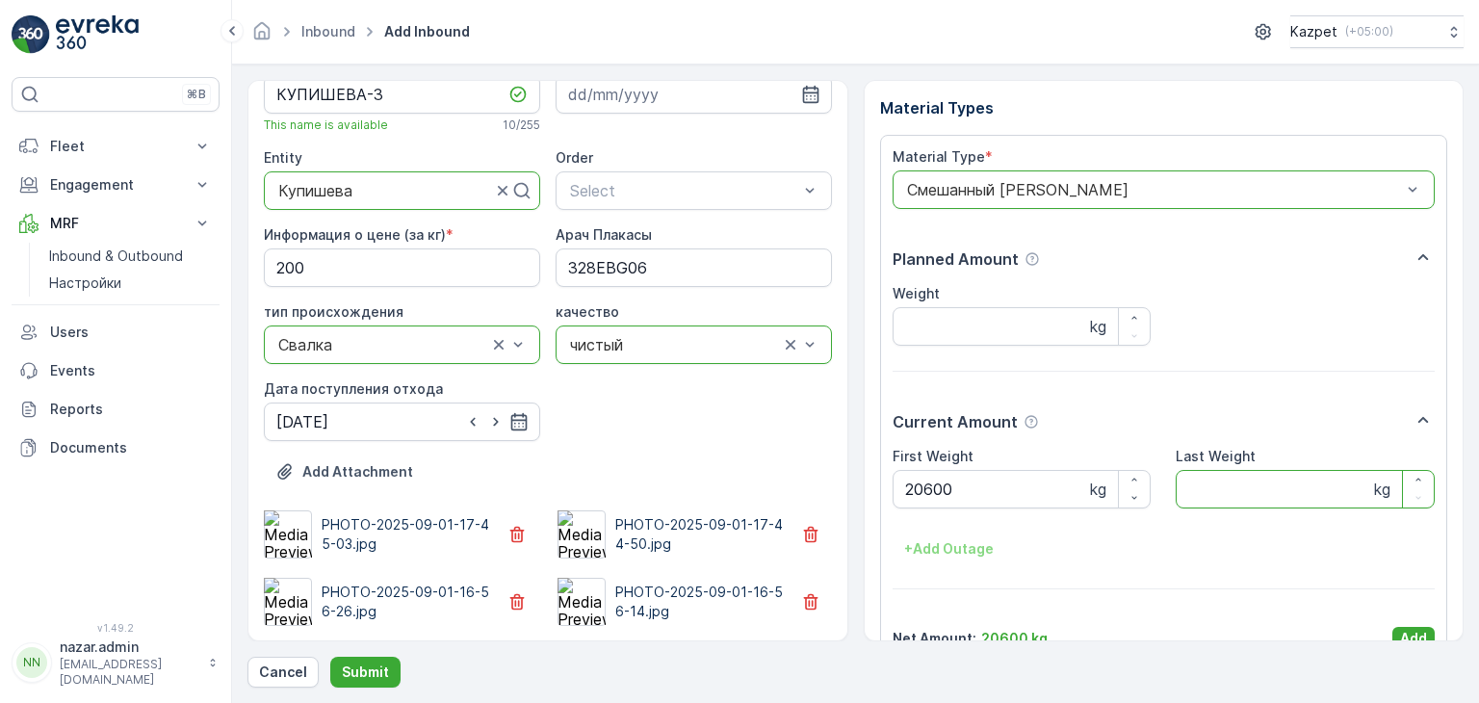
click at [769, 415] on Weight "Last Weight" at bounding box center [1305, 489] width 259 height 39
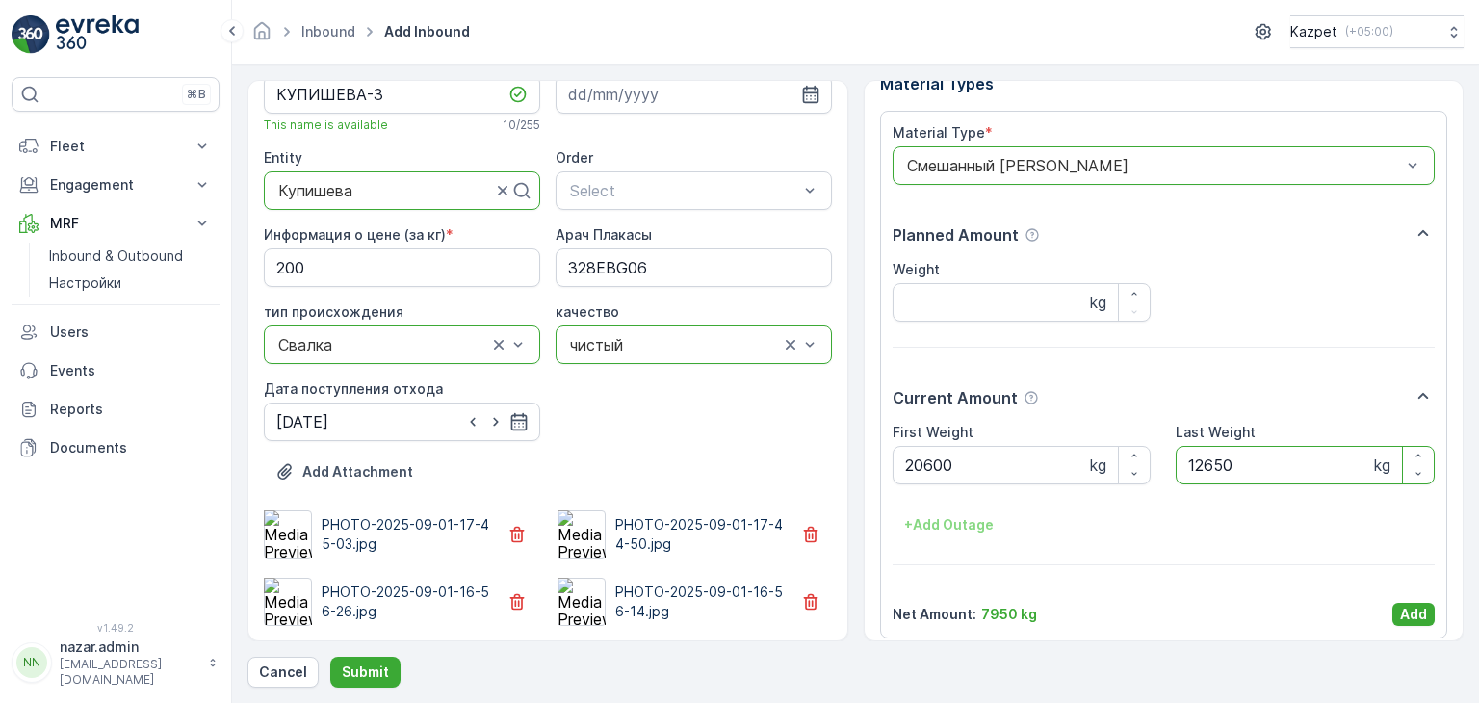
scroll to position [38, 0]
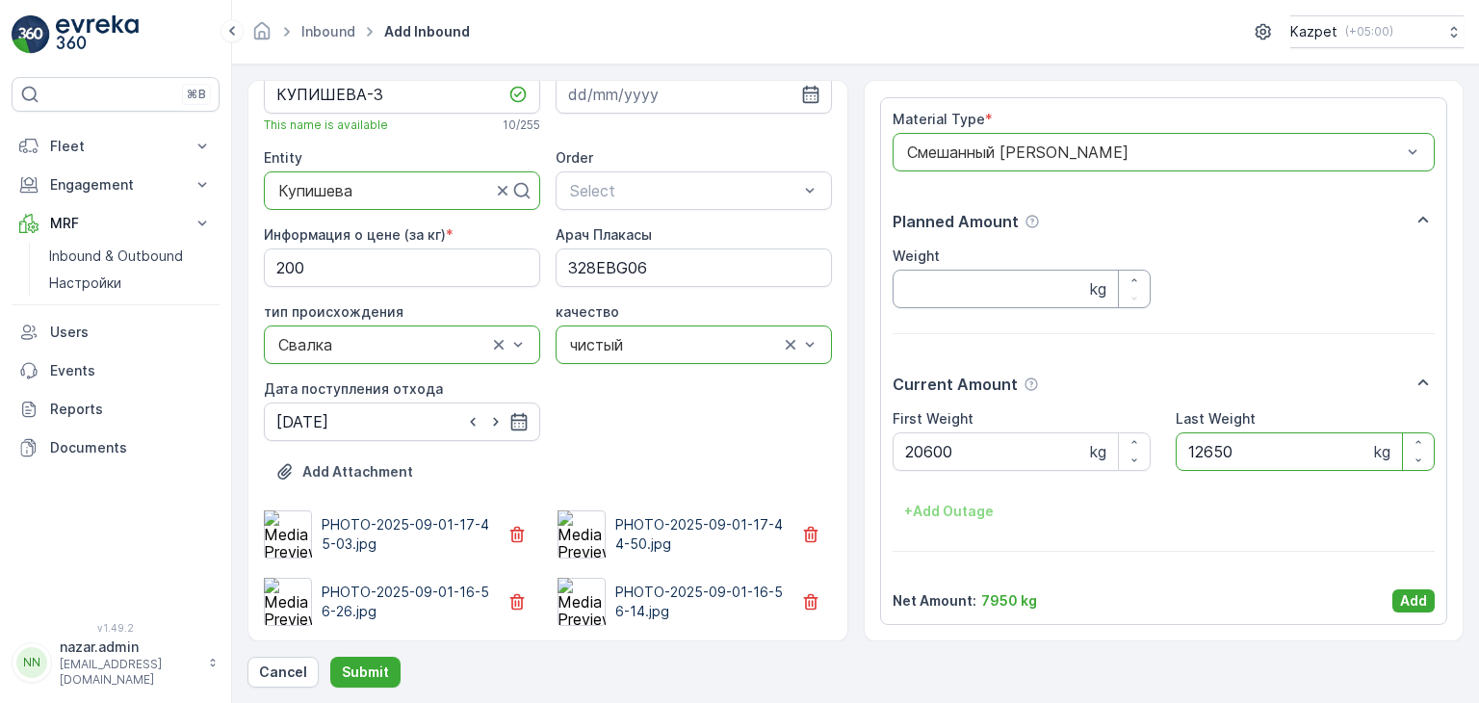
type Weight "12650"
click at [769, 289] on input "Weight" at bounding box center [1022, 289] width 259 height 39
type input "7950"
click at [297, 415] on img at bounding box center [288, 602] width 48 height 48
click at [769, 415] on p "Add" at bounding box center [1413, 600] width 27 height 19
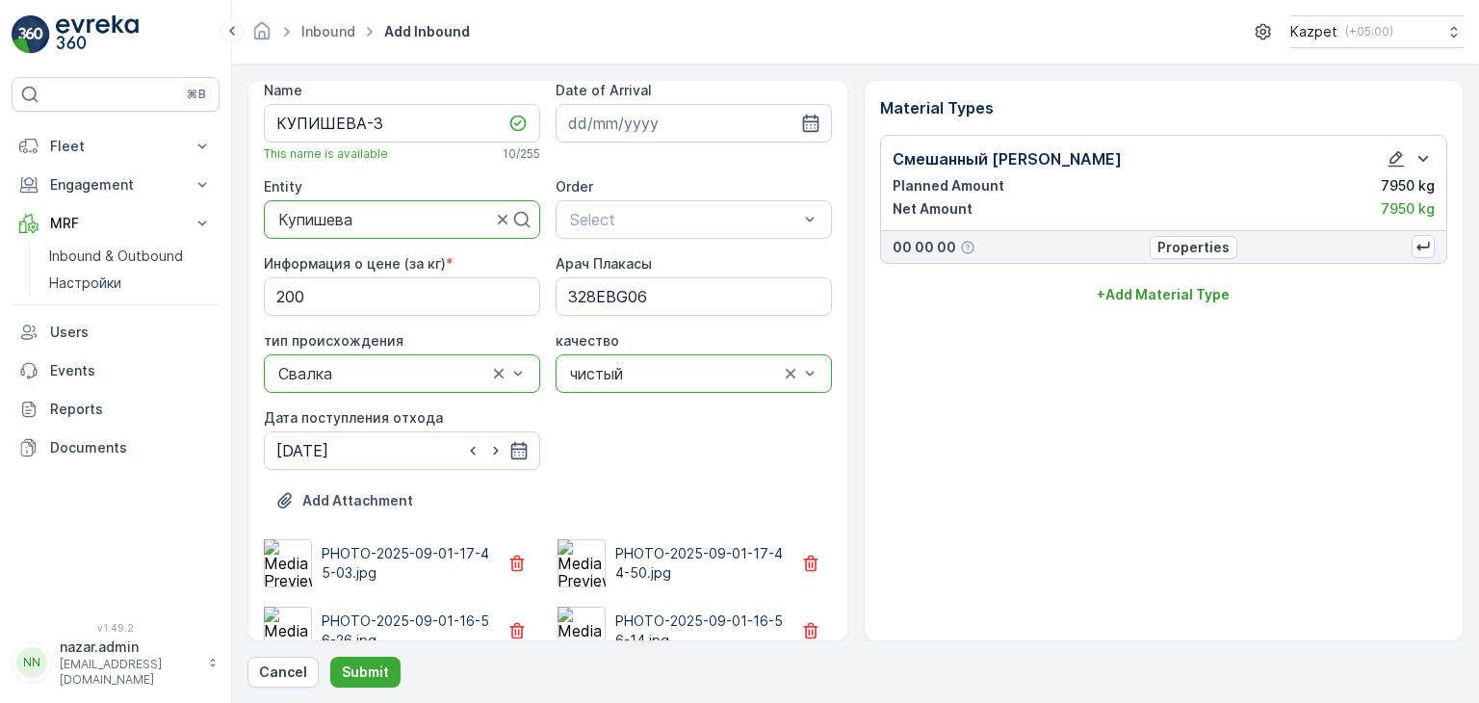
scroll to position [0, 0]
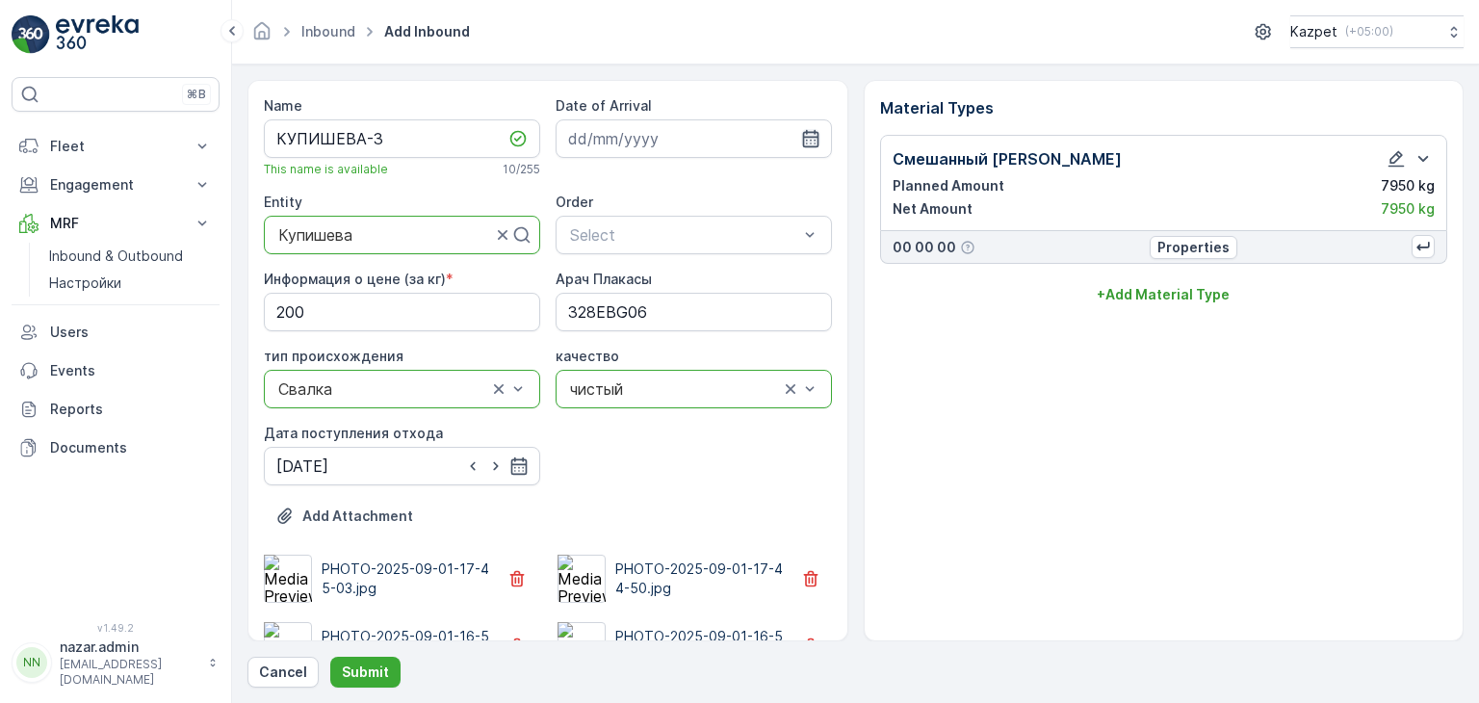
click at [769, 142] on icon "button" at bounding box center [810, 138] width 16 height 17
click at [769, 62] on div "Inbound Add Inbound Kazpet ( +05:00 )" at bounding box center [855, 32] width 1247 height 65
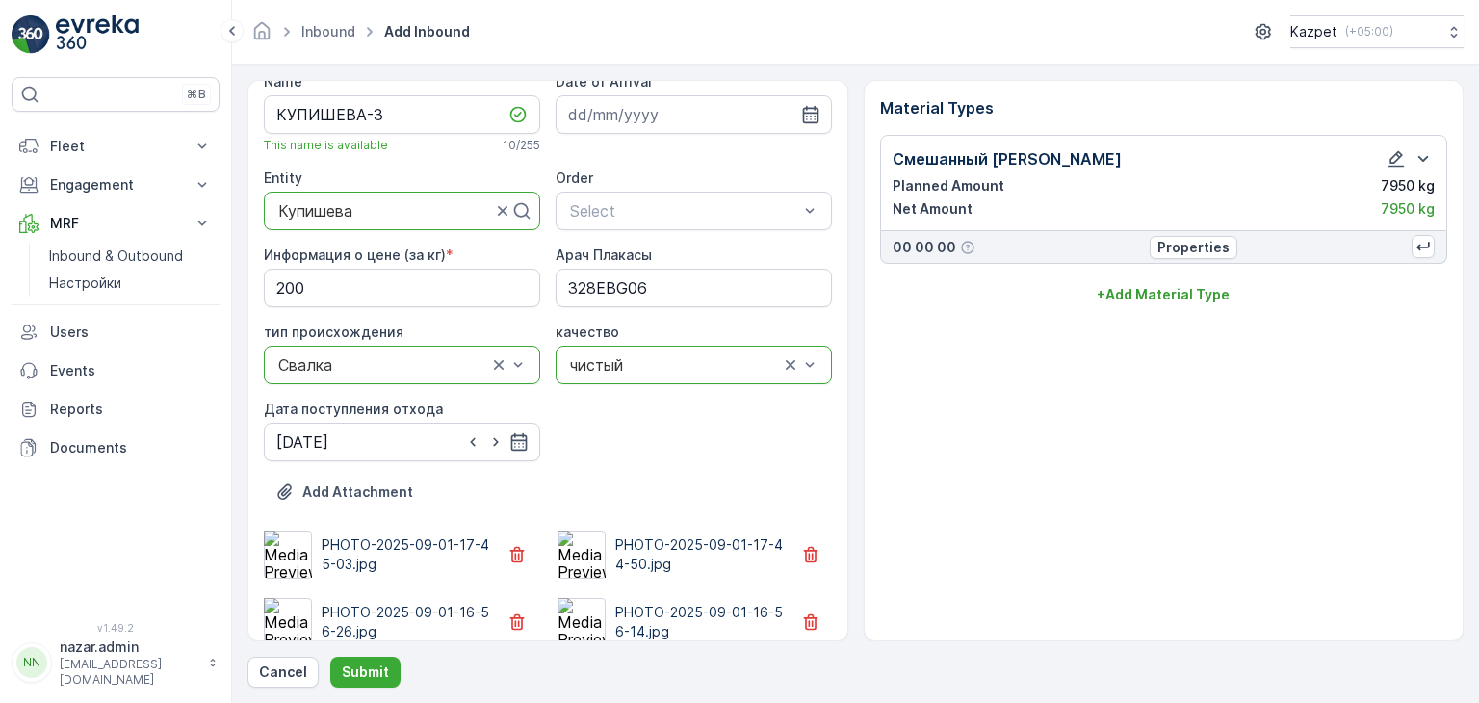
scroll to position [44, 0]
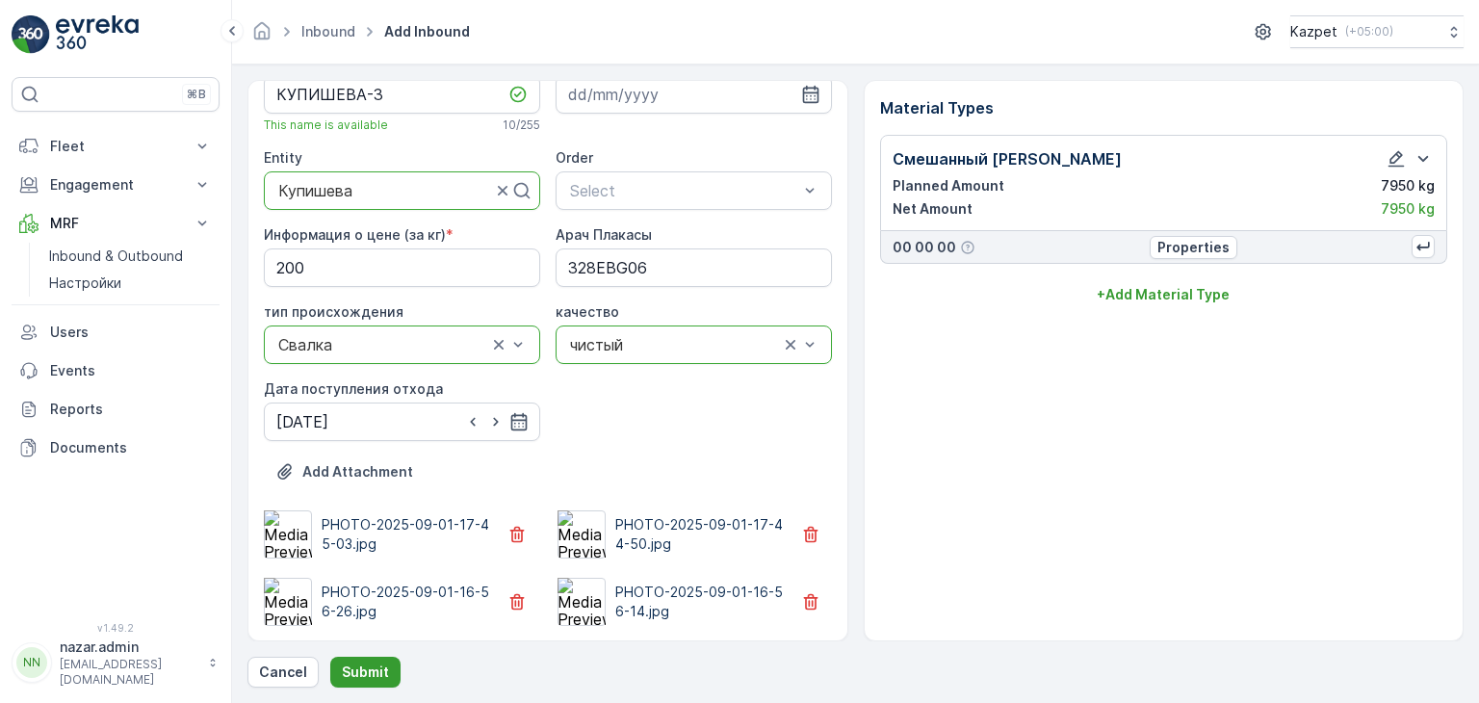
click at [374, 415] on p "Submit" at bounding box center [365, 671] width 47 height 19
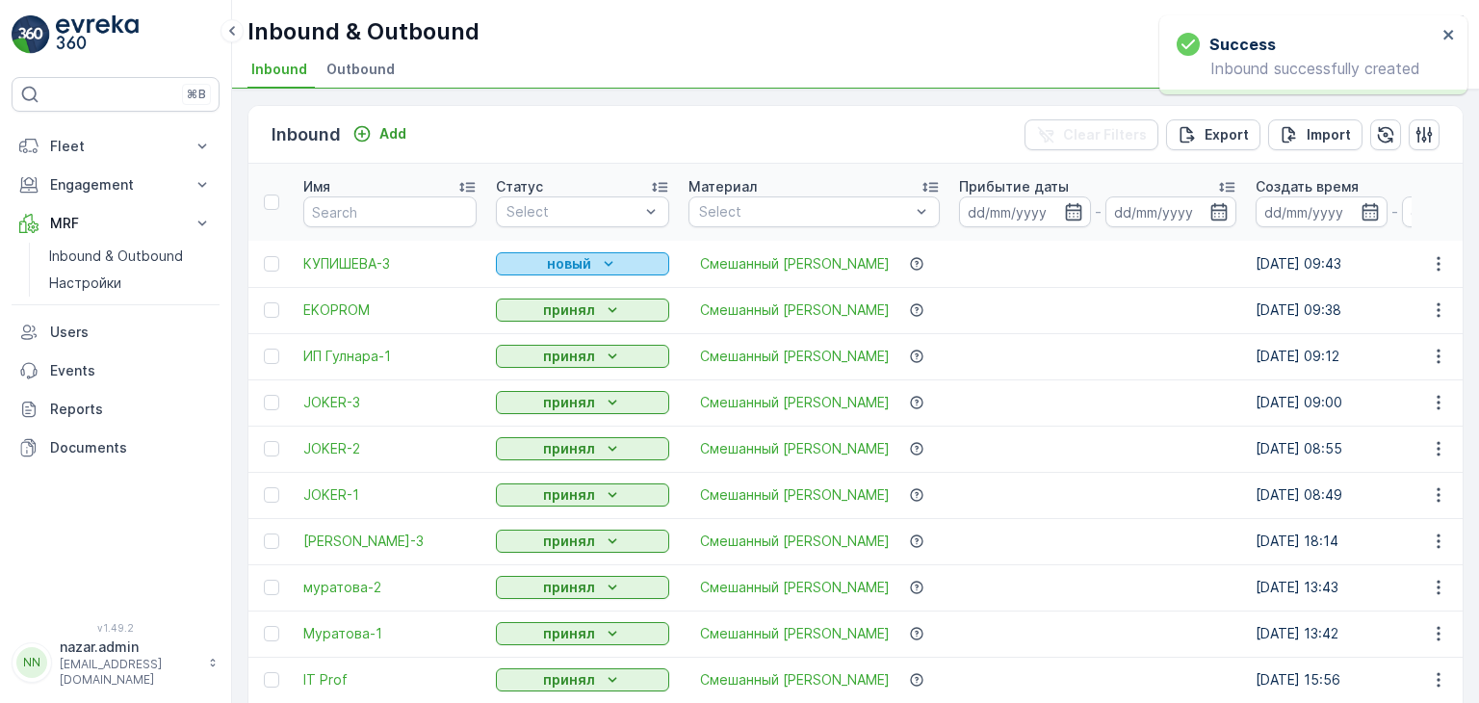
click at [575, 265] on p "новый" at bounding box center [569, 263] width 44 height 19
click at [534, 317] on div "принял" at bounding box center [583, 309] width 158 height 19
click at [574, 267] on p "новый" at bounding box center [569, 263] width 44 height 19
click at [528, 324] on span "принял" at bounding box center [530, 318] width 47 height 19
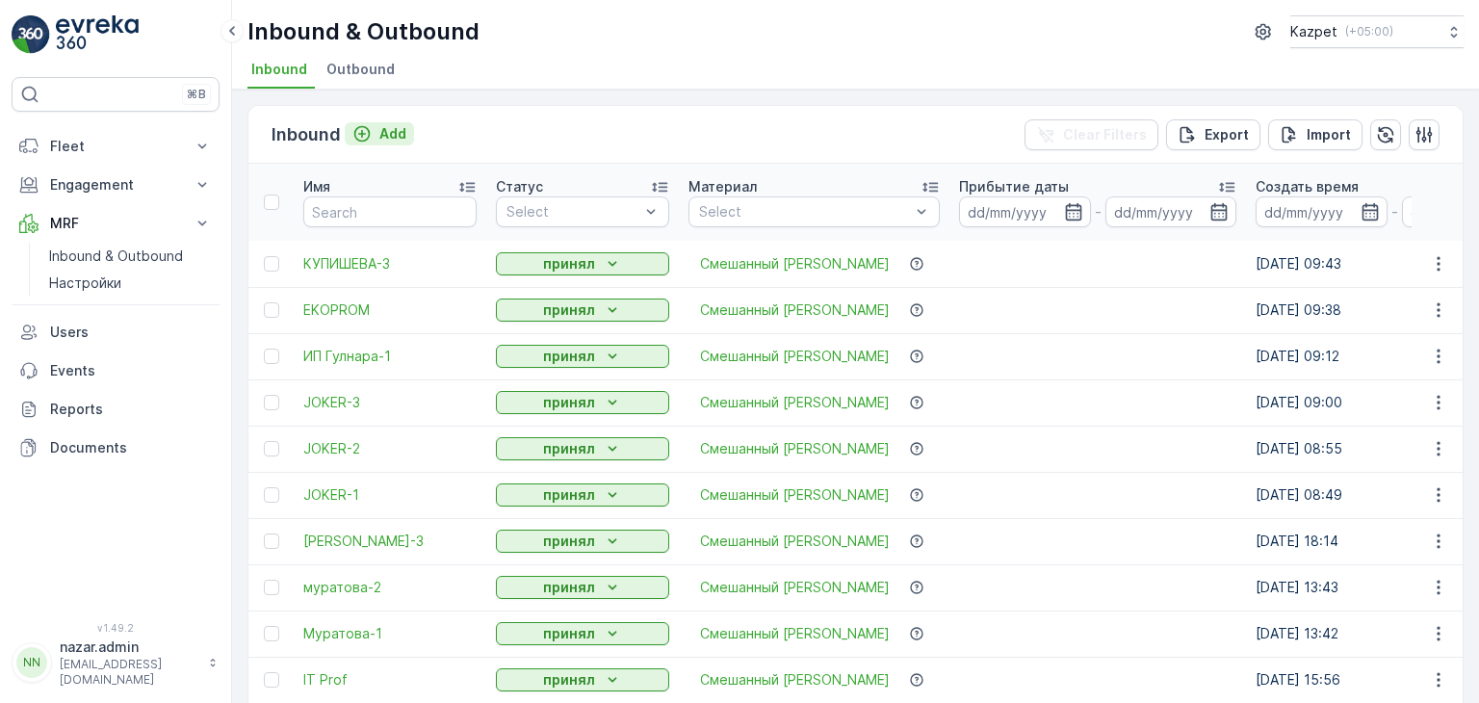
click at [358, 132] on icon "Add" at bounding box center [362, 134] width 16 height 16
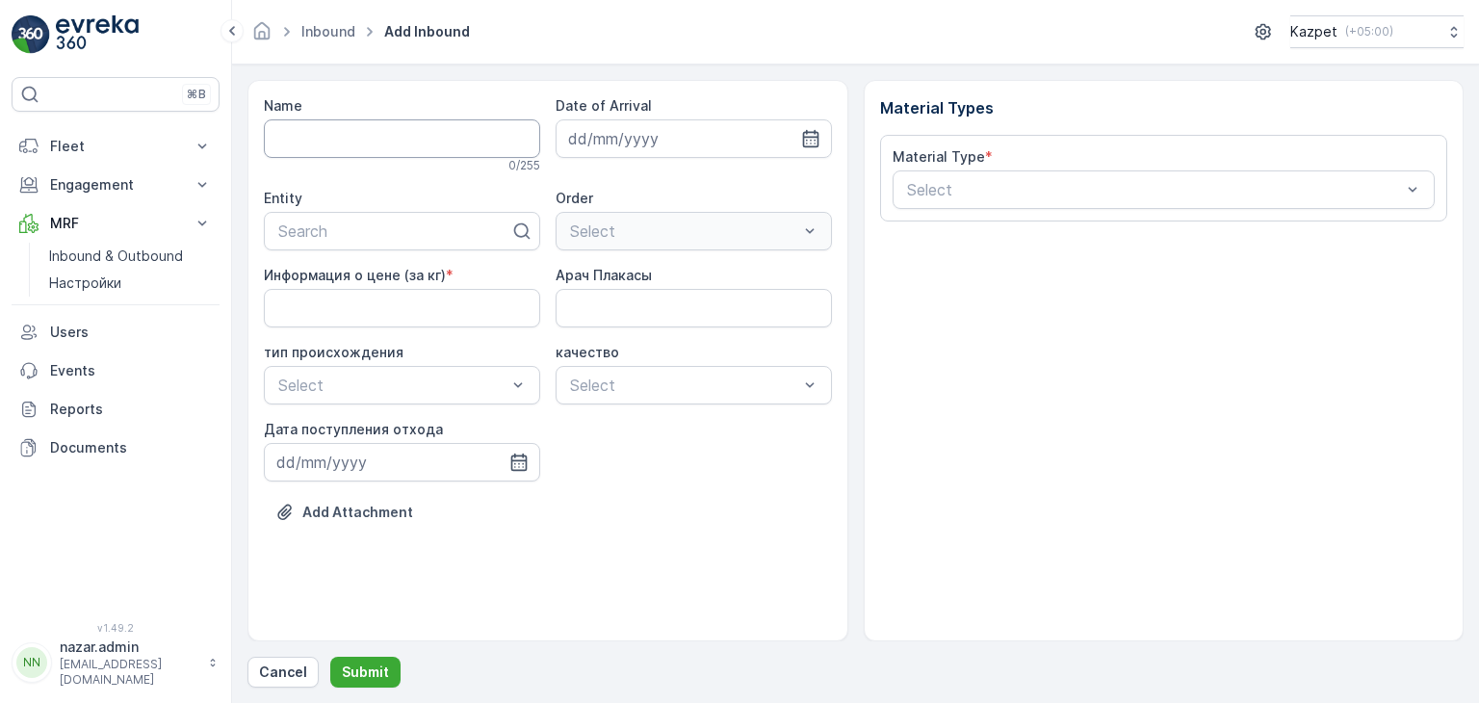
click at [363, 134] on input "Name" at bounding box center [402, 138] width 276 height 39
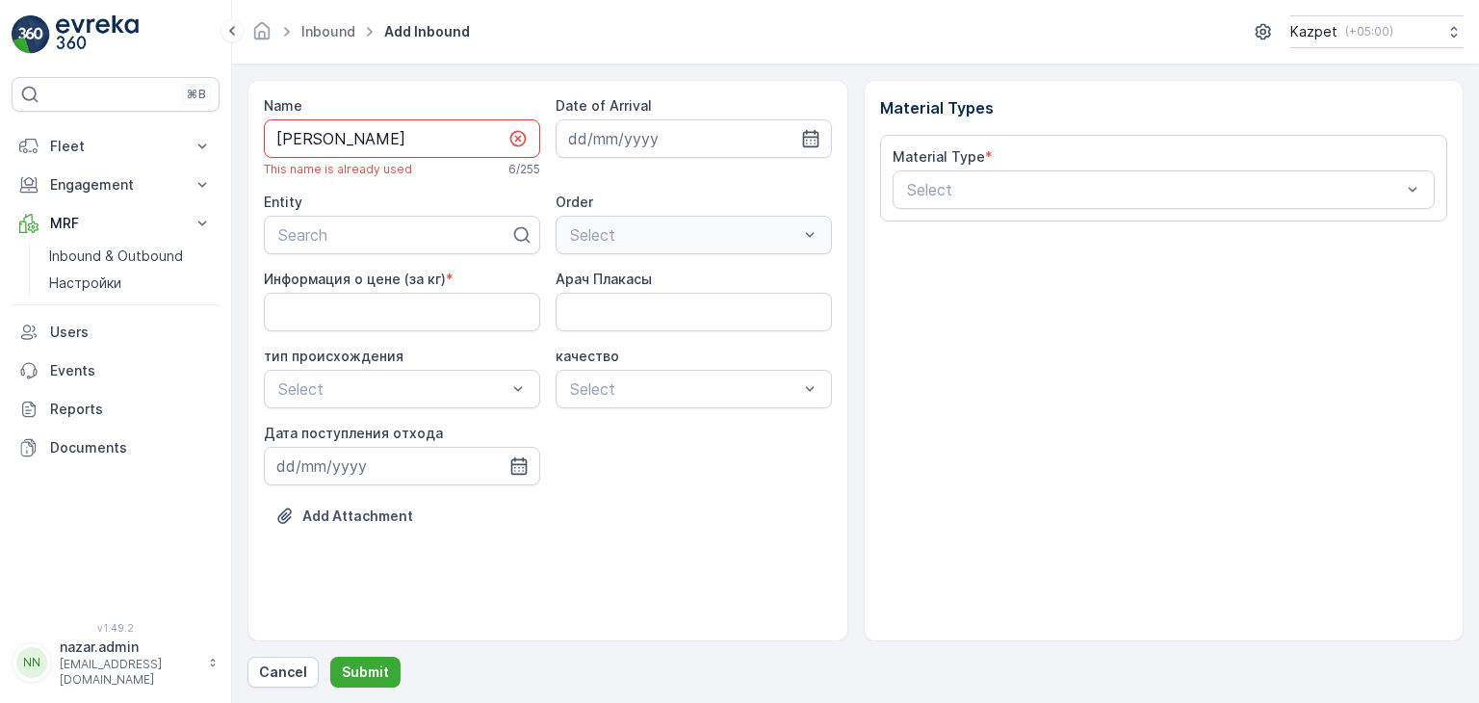
click at [281, 138] on input "МАРЖАН" at bounding box center [402, 138] width 276 height 39
click at [375, 138] on input "ИП МАРЖАН" at bounding box center [402, 138] width 276 height 39
type input "ИП МАРЖАН-2"
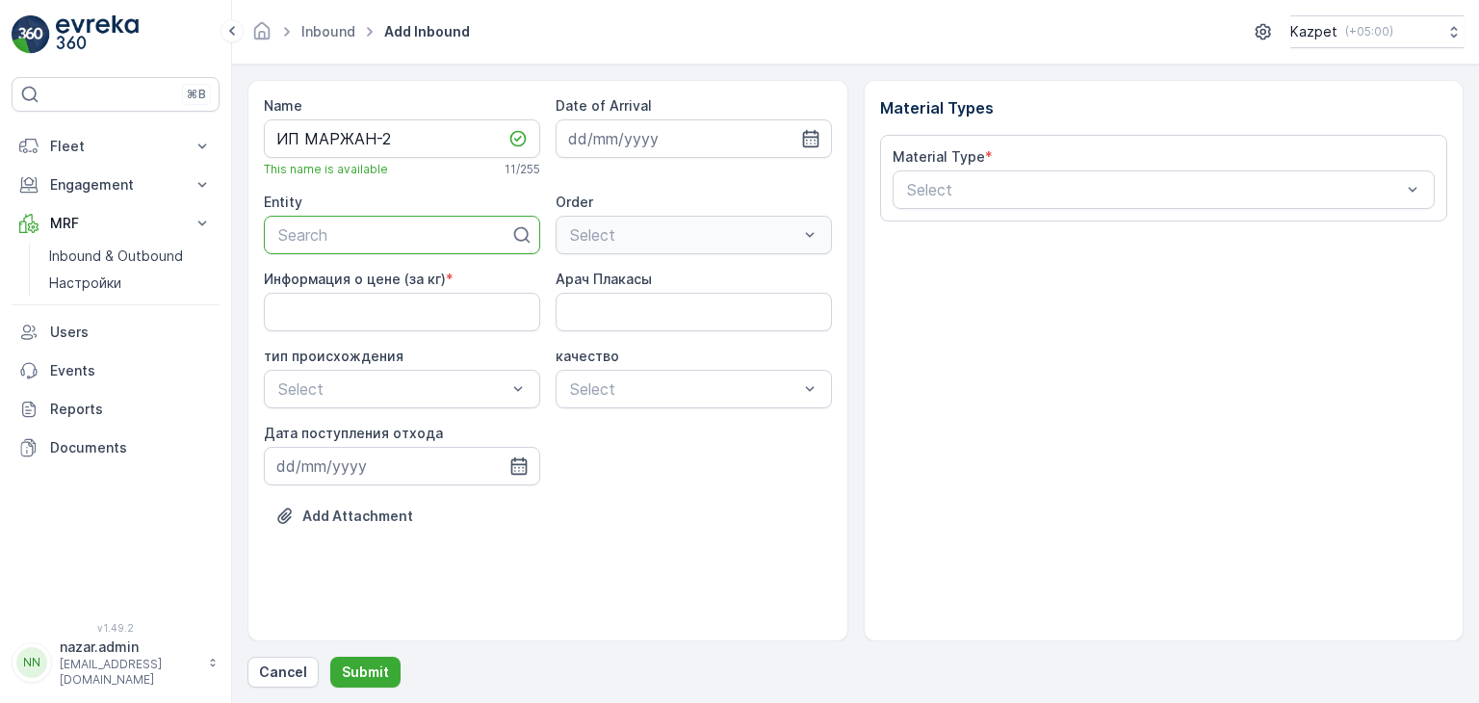
click at [401, 236] on div at bounding box center [394, 234] width 236 height 17
type input "МАР"
click at [376, 278] on div "Маржан" at bounding box center [401, 281] width 253 height 17
click at [307, 303] on кг\) "Информация о цене (за кг)" at bounding box center [402, 312] width 276 height 39
type кг\) "195"
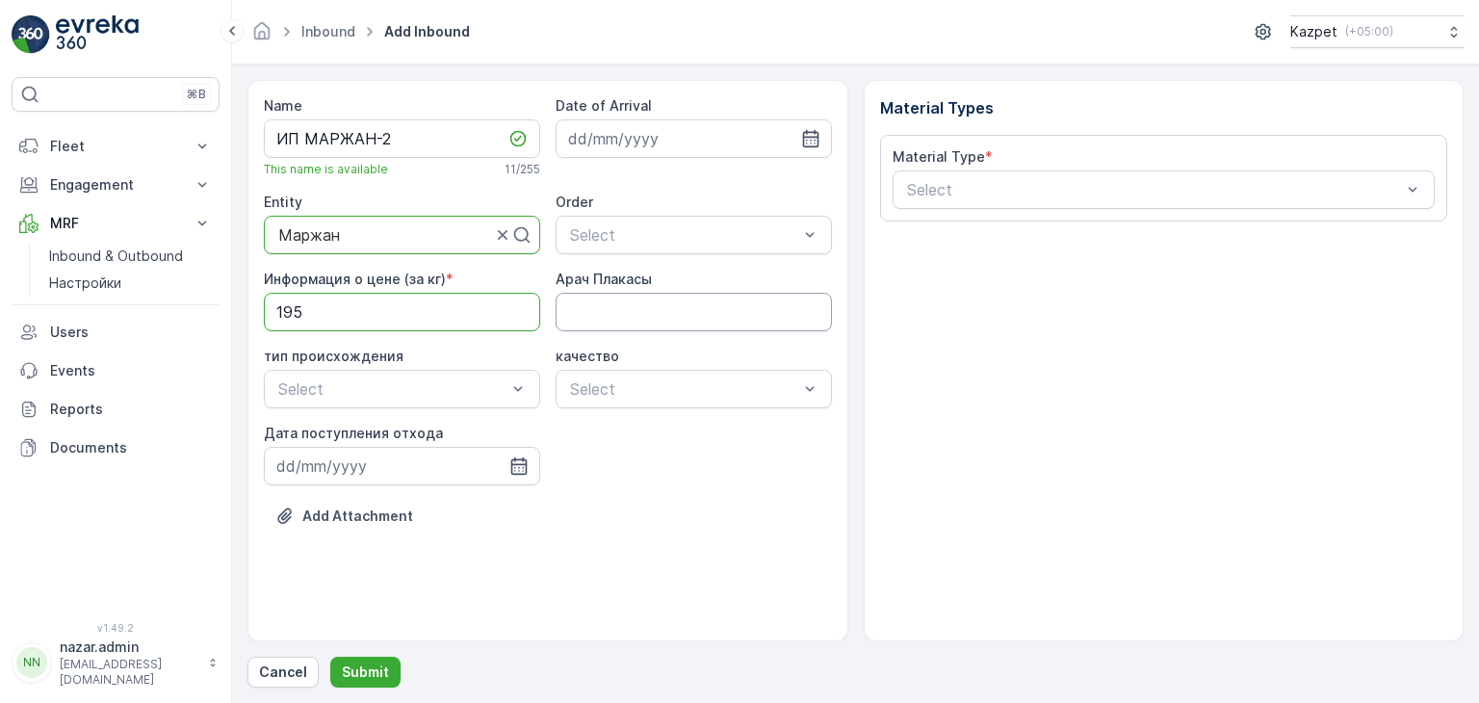
click at [591, 308] on Плакасы "Арач Плакасы" at bounding box center [694, 312] width 276 height 39
type Плакасы "136AYD13"
click at [324, 415] on span "Коммерческий" at bounding box center [329, 467] width 108 height 17
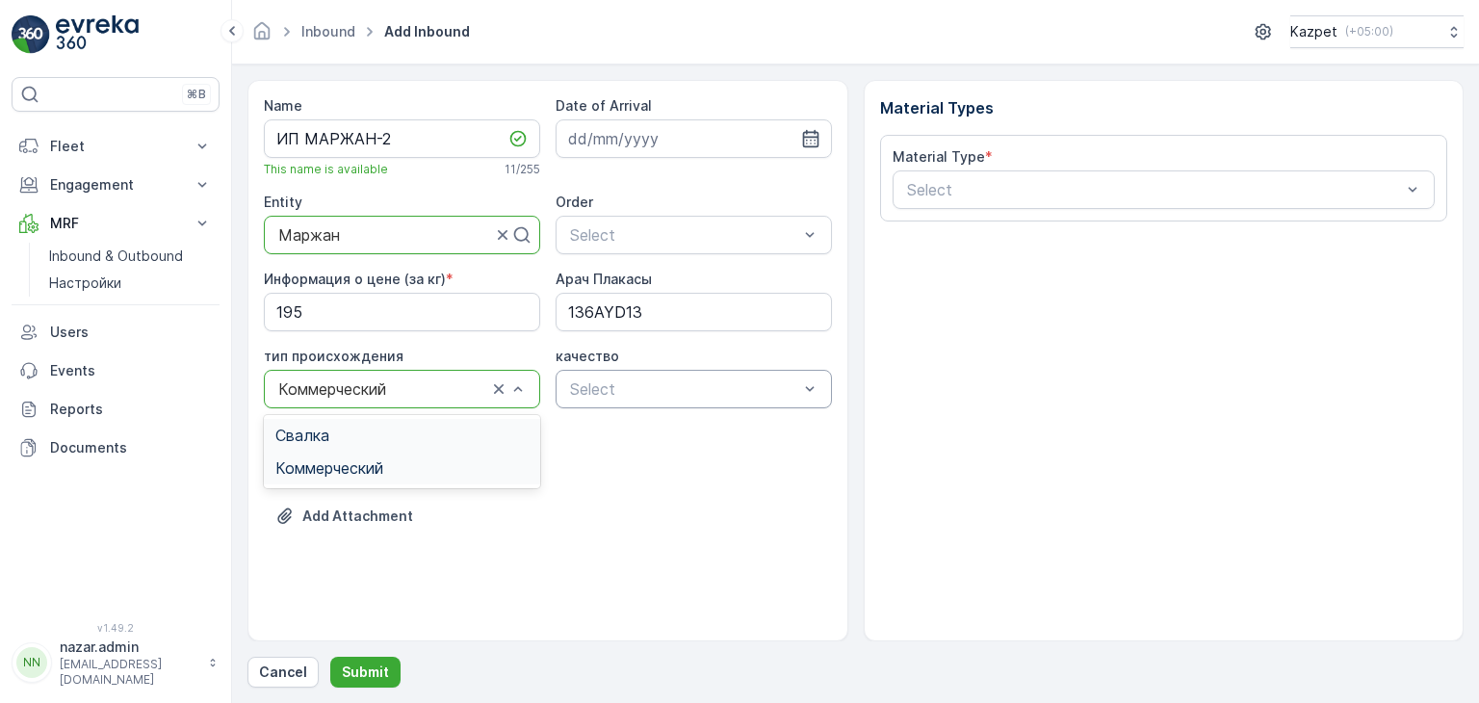
click at [439, 390] on div at bounding box center [382, 388] width 213 height 17
click at [393, 415] on div "Свалка" at bounding box center [401, 435] width 253 height 17
click at [599, 415] on span "чистый" at bounding box center [593, 435] width 53 height 17
click at [511, 415] on icon "button" at bounding box center [518, 465] width 16 height 17
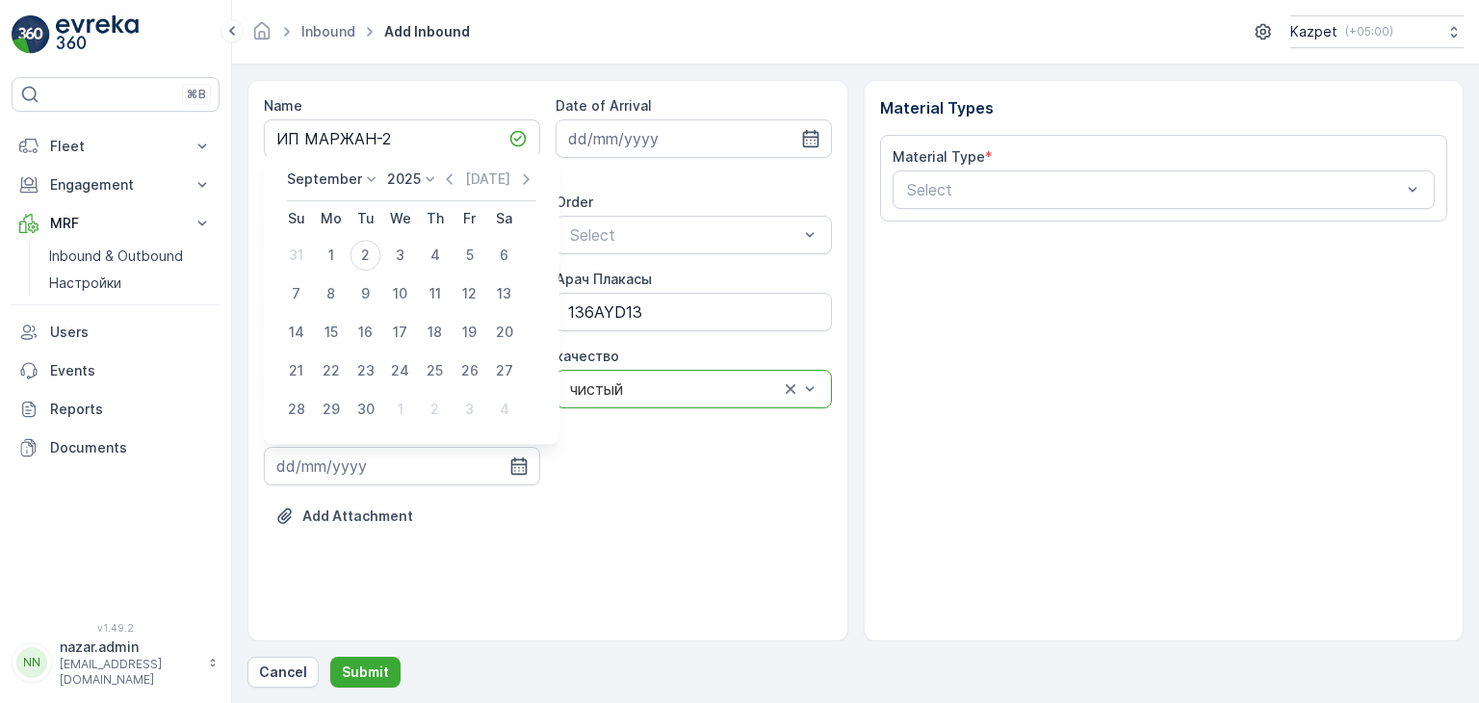
drag, startPoint x: 362, startPoint y: 255, endPoint x: 416, endPoint y: 255, distance: 53.9
click at [362, 255] on div "2" at bounding box center [365, 255] width 31 height 31
type input "02.09.2025"
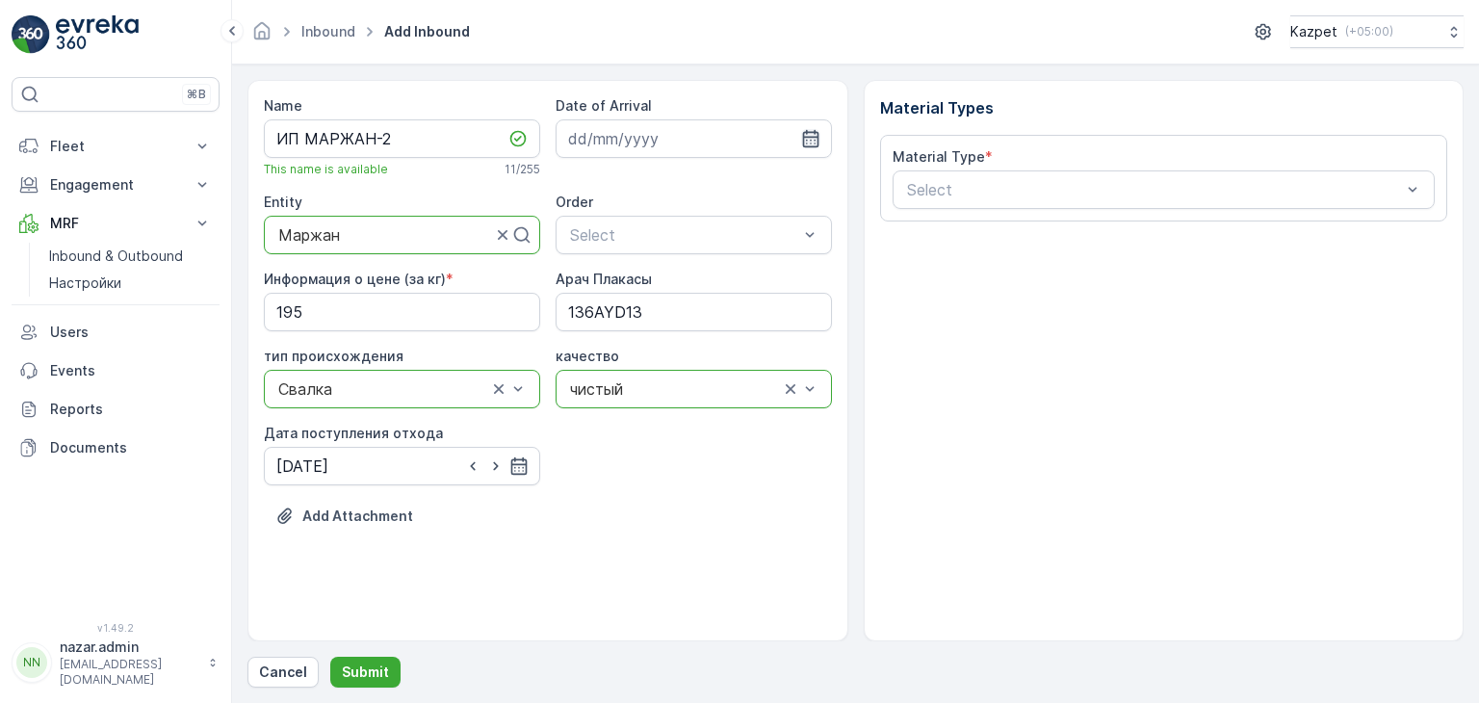
click at [769, 137] on icon "button" at bounding box center [810, 138] width 19 height 19
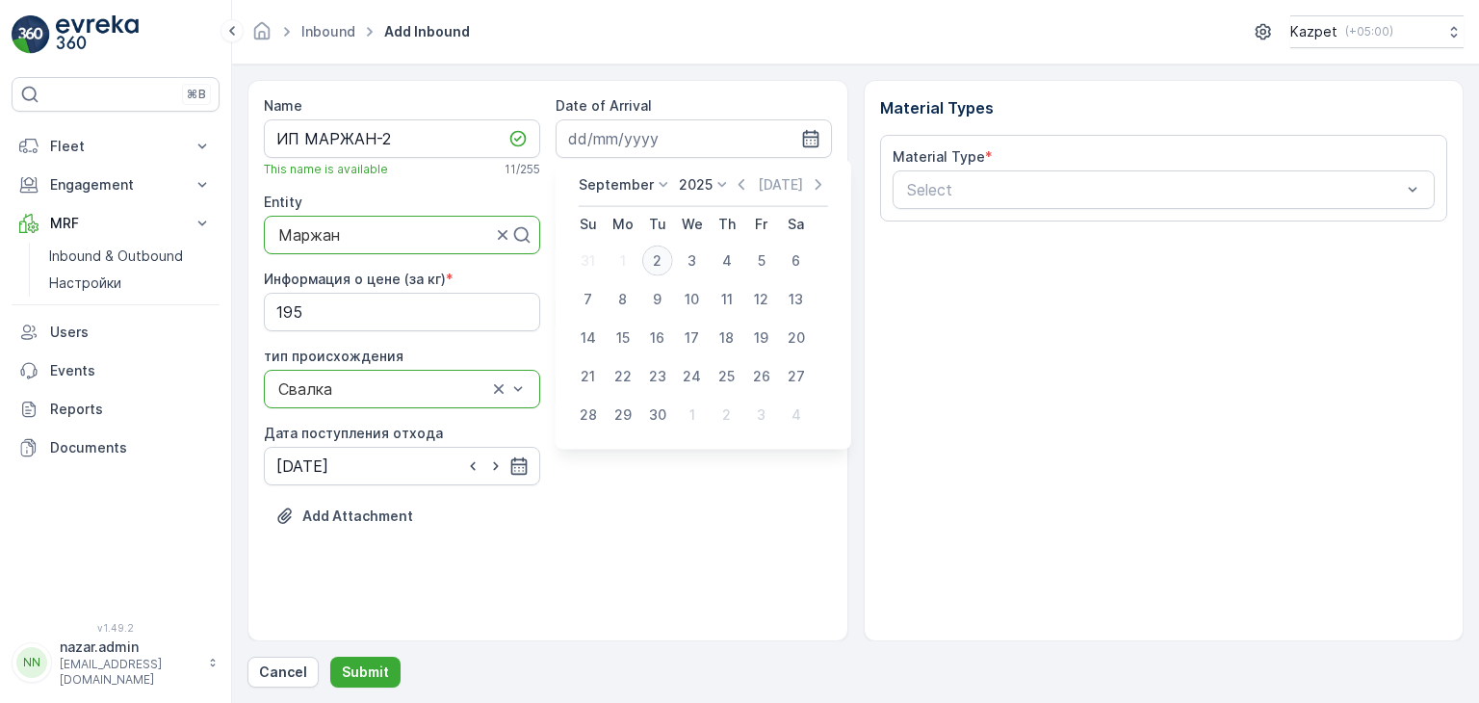
click at [662, 265] on div "2" at bounding box center [657, 261] width 31 height 31
type input "02.09.2025"
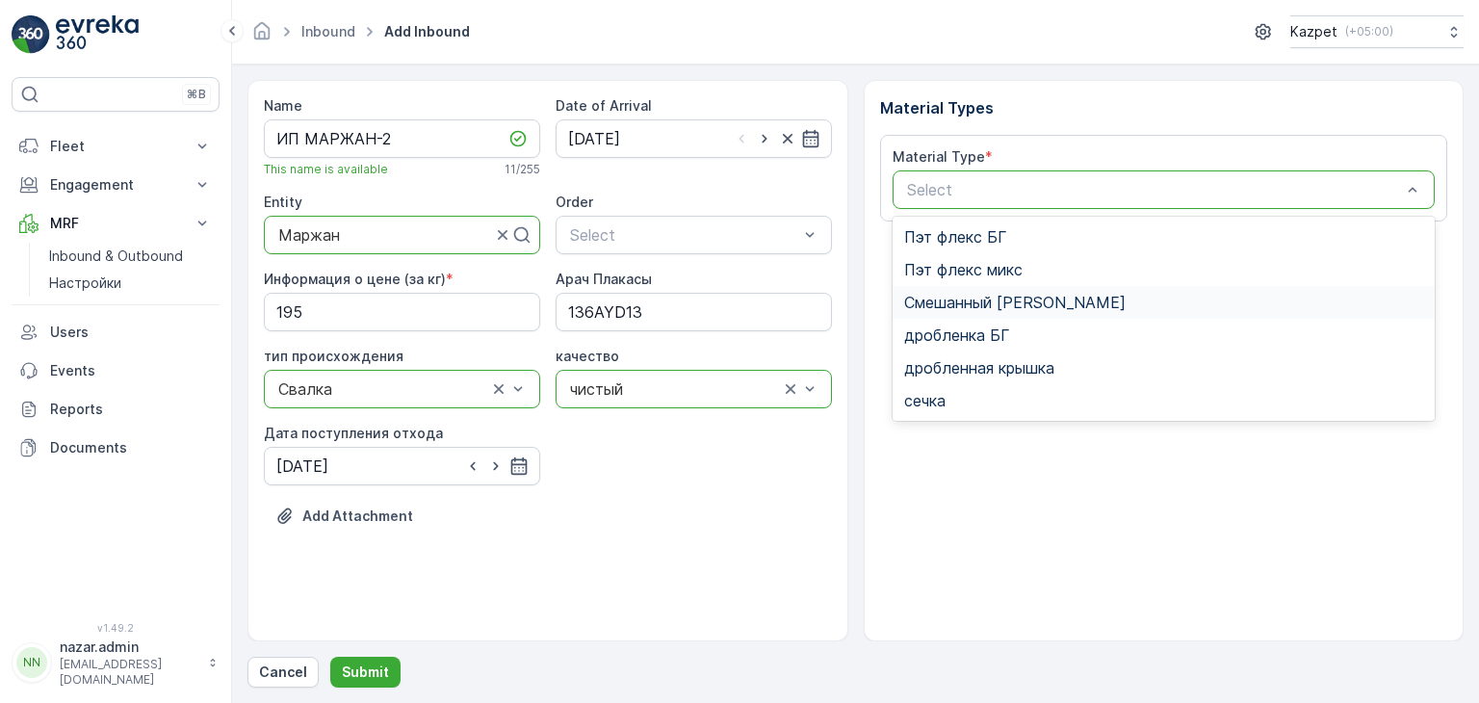
click at [769, 298] on span "Смешанный [PERSON_NAME]" at bounding box center [1014, 302] width 221 height 17
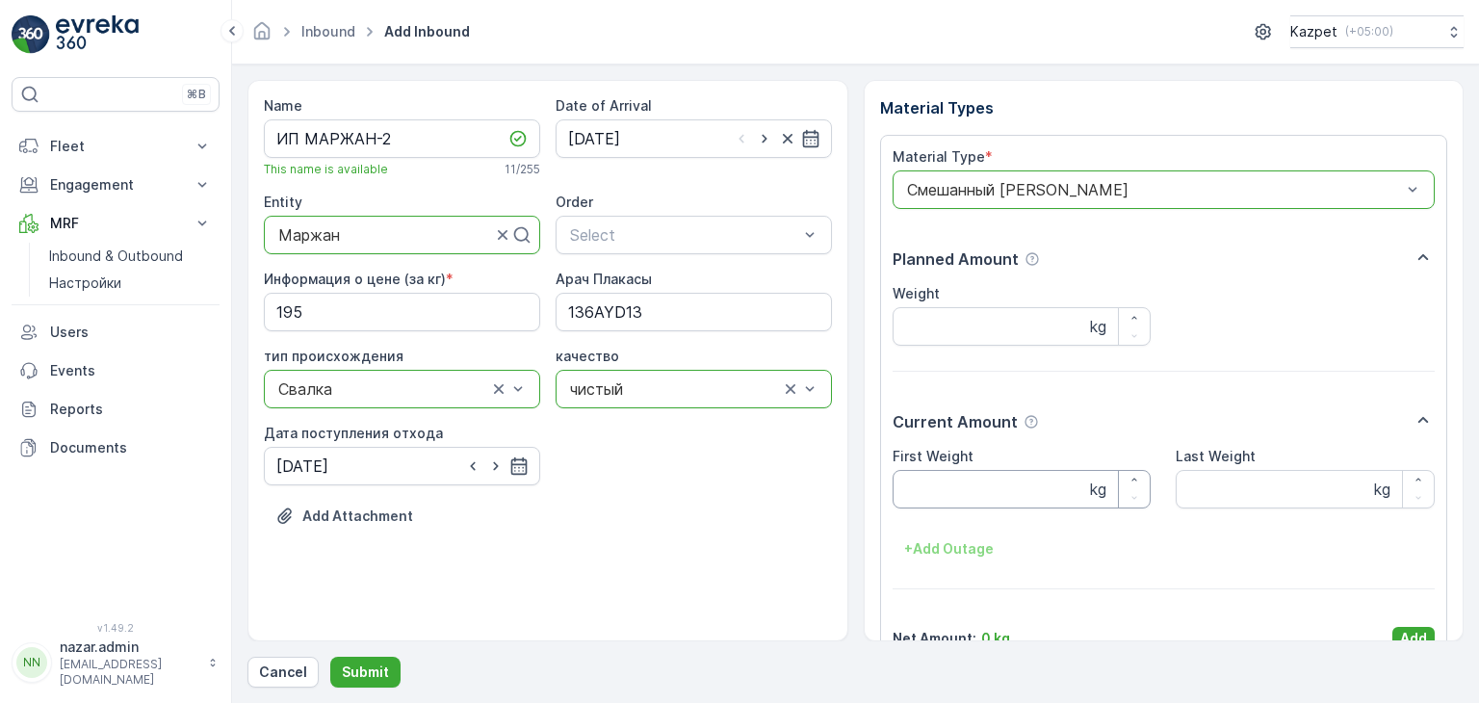
click at [769, 415] on Weight "First Weight" at bounding box center [1022, 489] width 259 height 39
type Weight "29860"
click at [769, 415] on Weight "Last Weight" at bounding box center [1305, 489] width 259 height 39
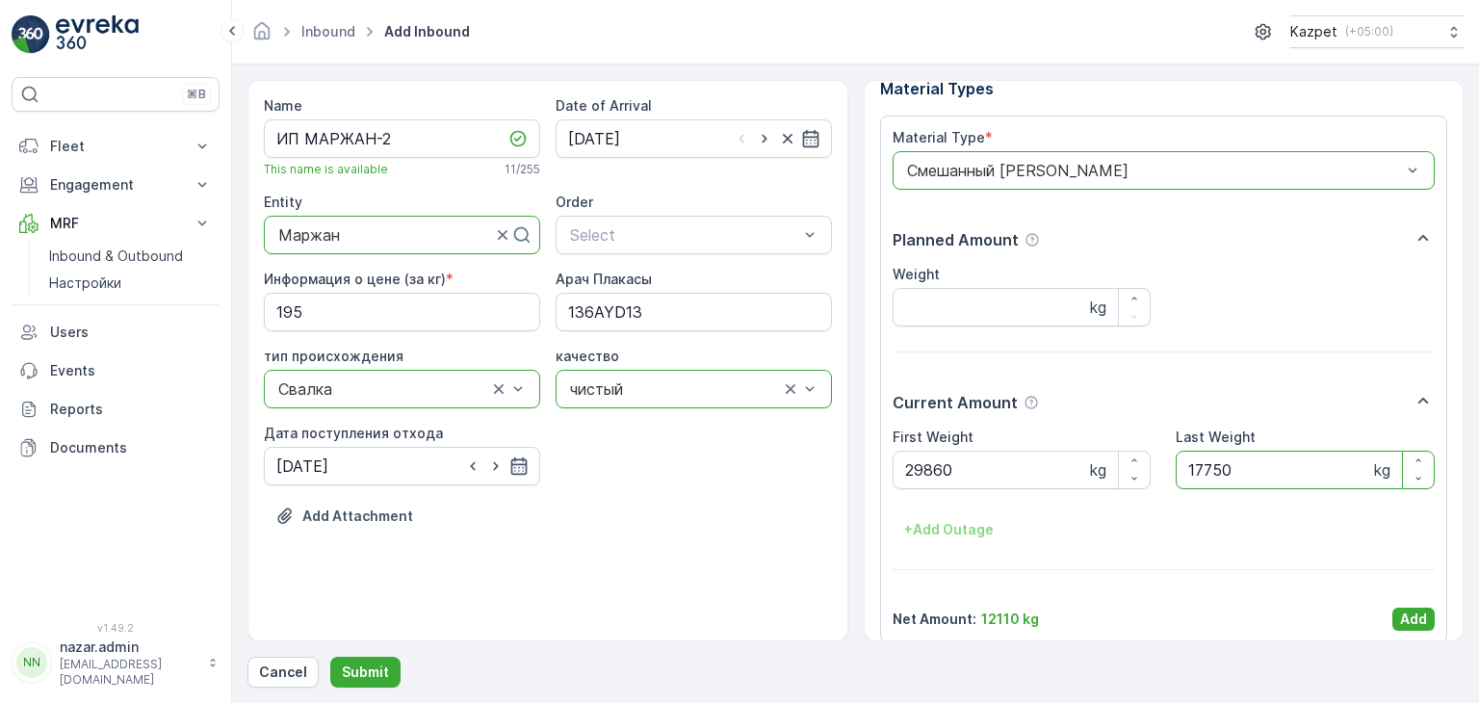
scroll to position [38, 0]
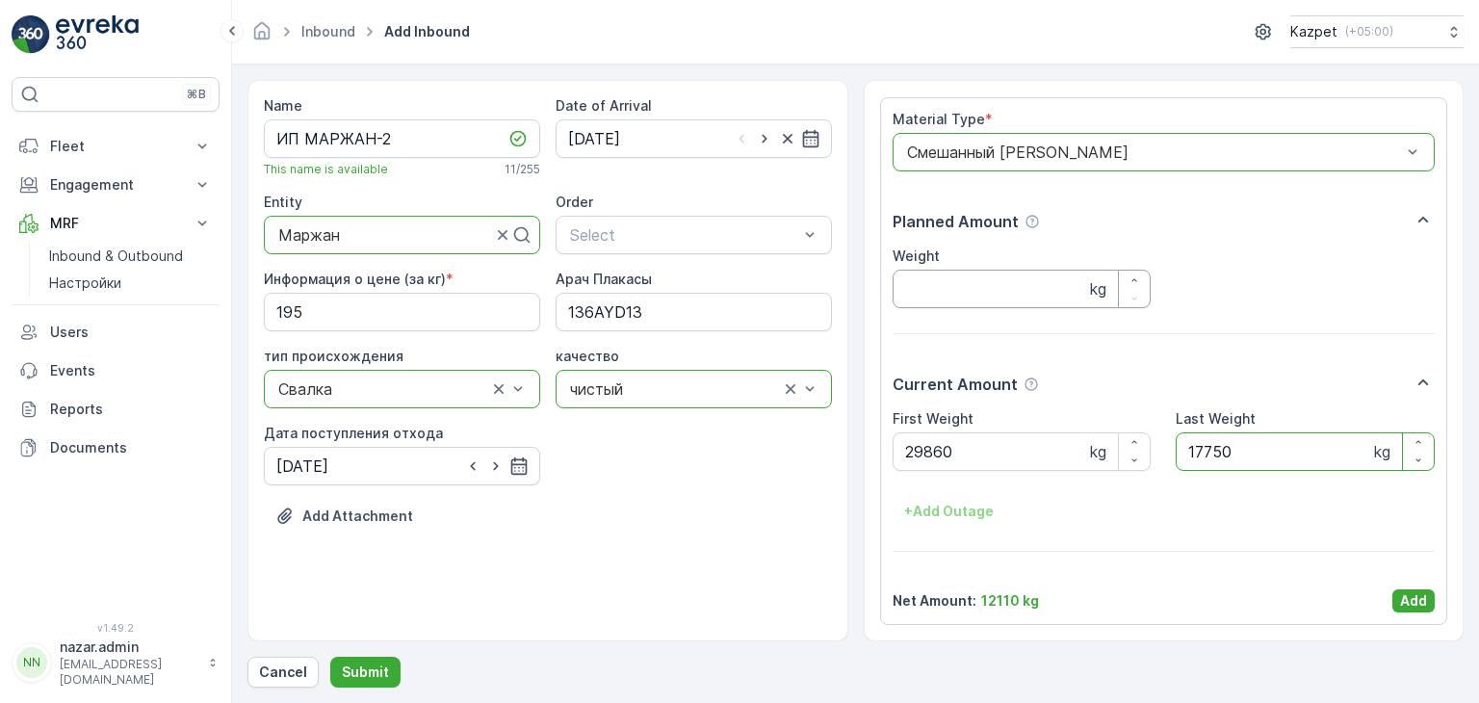
type Weight "17750"
click at [769, 294] on input "Weight" at bounding box center [1022, 289] width 259 height 39
type input "12110"
click at [769, 415] on p "Add" at bounding box center [1413, 600] width 27 height 19
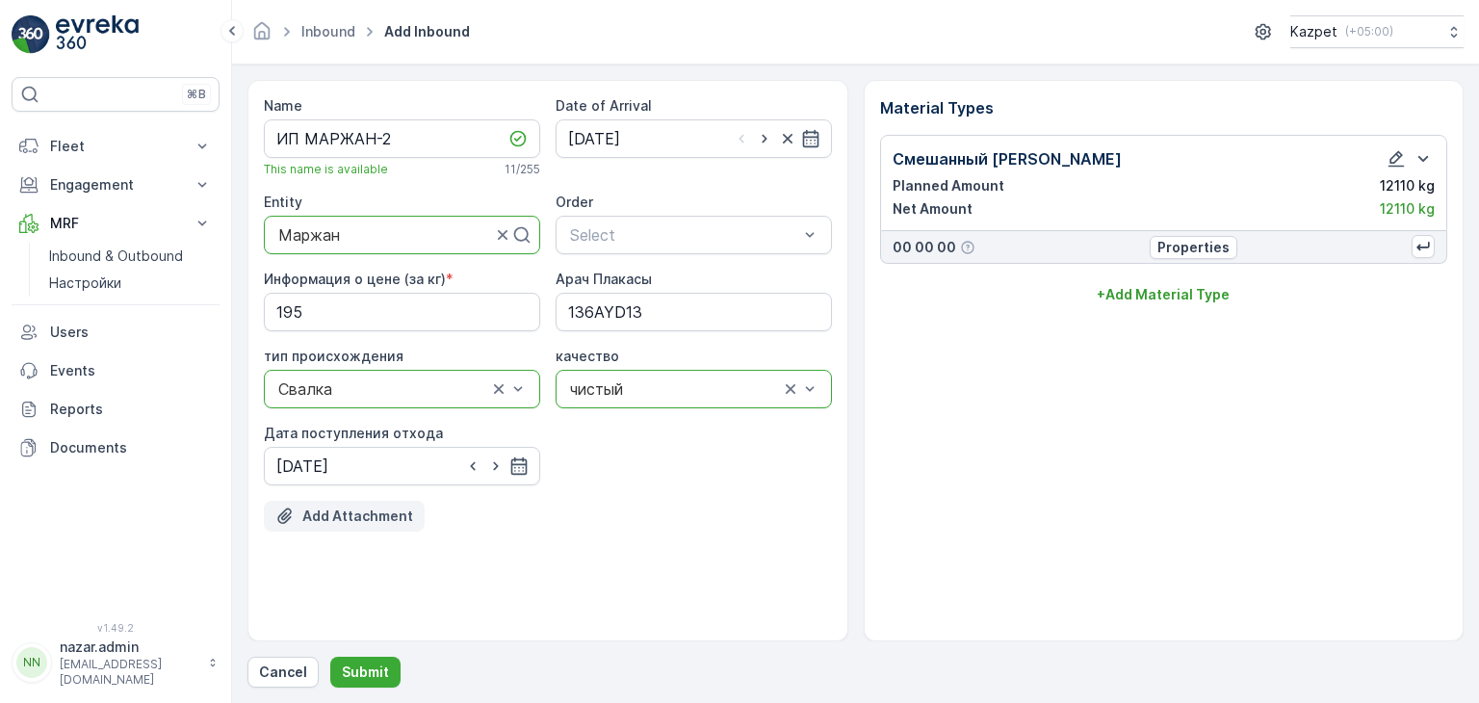
click at [375, 415] on p "Add Attachment" at bounding box center [357, 515] width 111 height 19
click at [374, 415] on p "Add Attachment" at bounding box center [357, 515] width 111 height 19
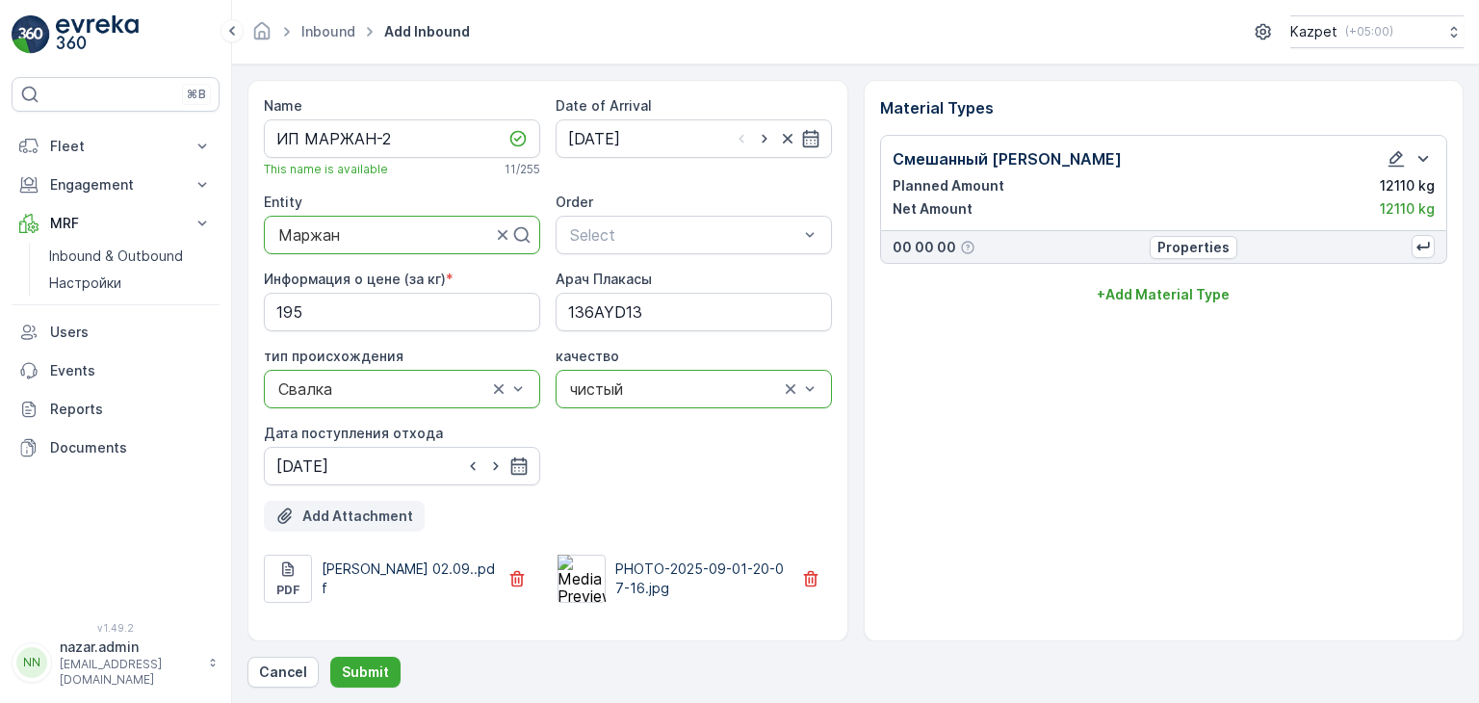
click at [373, 415] on p "Add Attachment" at bounding box center [357, 515] width 111 height 19
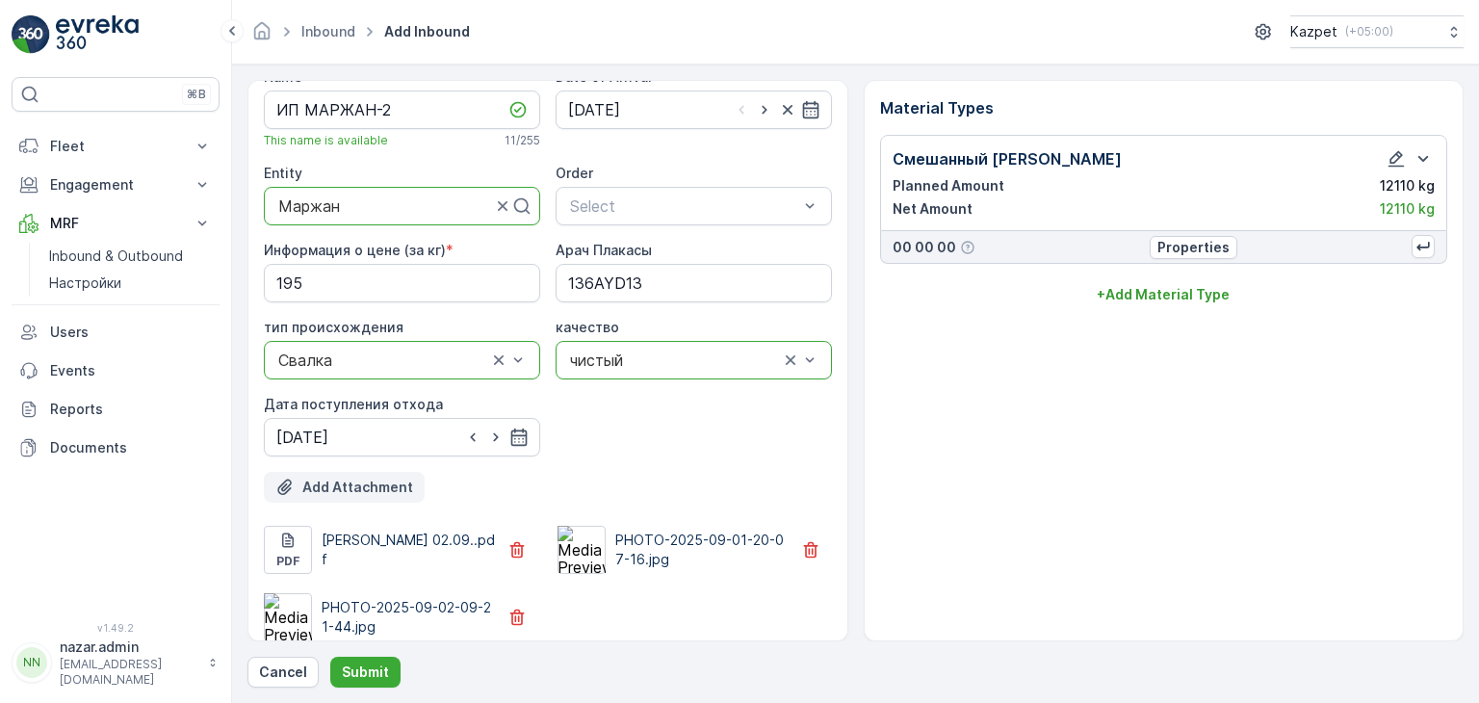
click at [393, 415] on p "Add Attachment" at bounding box center [357, 487] width 111 height 19
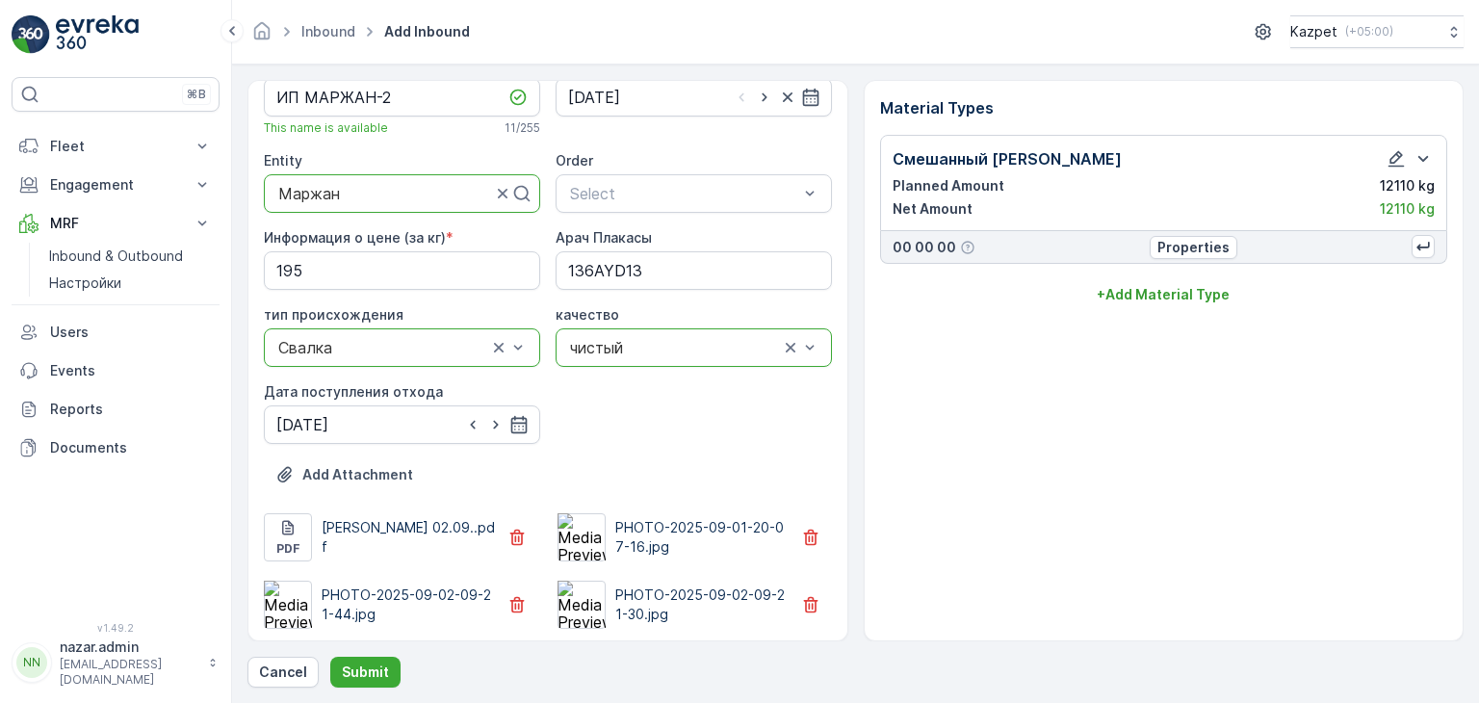
scroll to position [44, 0]
click at [568, 415] on img at bounding box center [582, 602] width 48 height 48
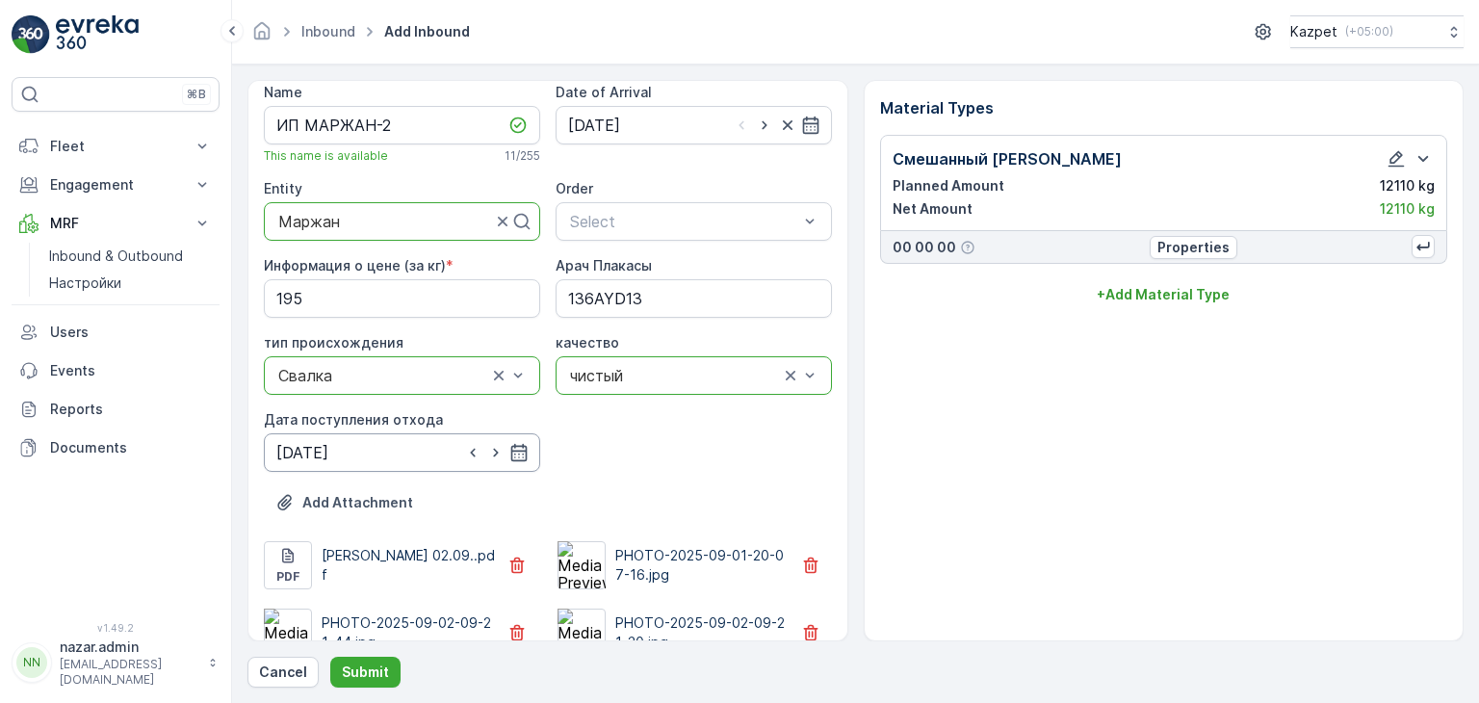
scroll to position [0, 0]
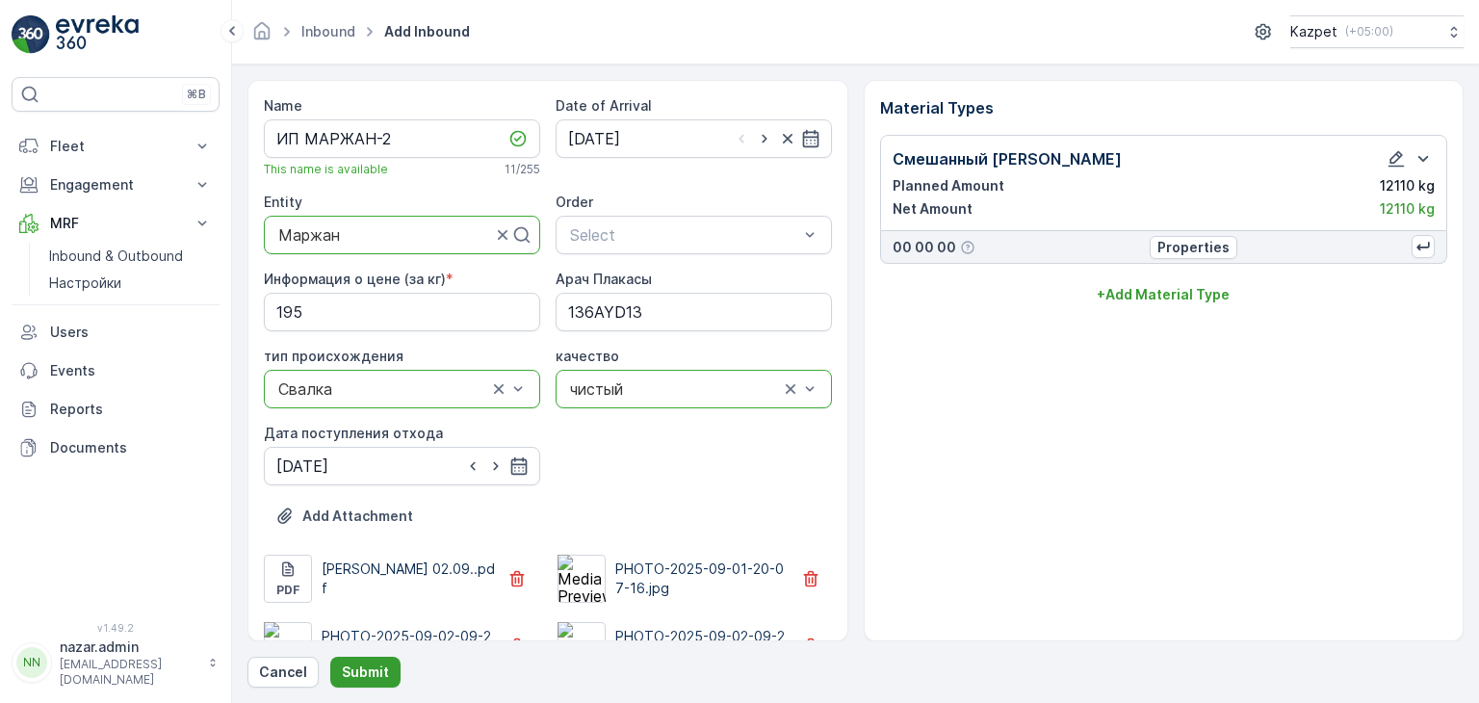
click at [380, 415] on p "Submit" at bounding box center [365, 671] width 47 height 19
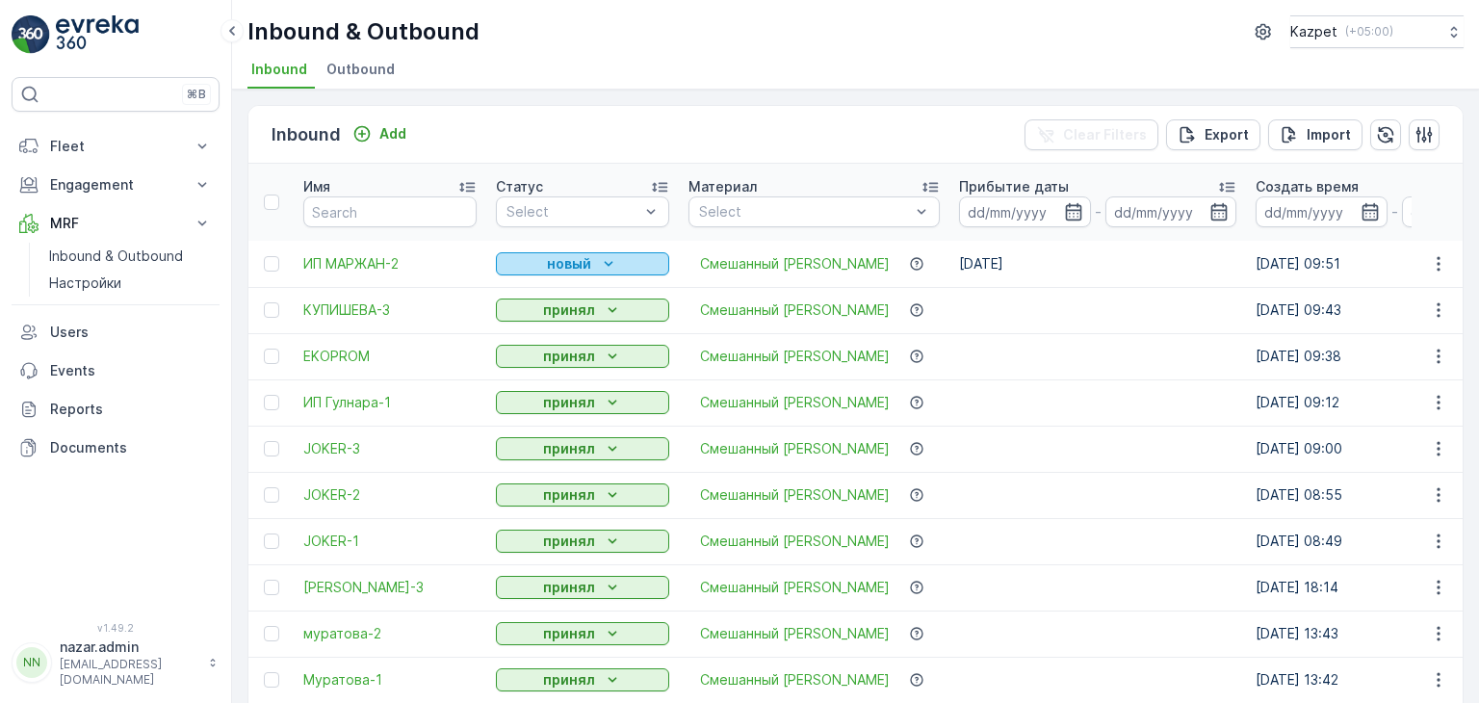
click at [561, 263] on p "новый" at bounding box center [569, 263] width 44 height 19
click at [537, 317] on span "принял" at bounding box center [530, 318] width 47 height 19
